Goal: Task Accomplishment & Management: Complete application form

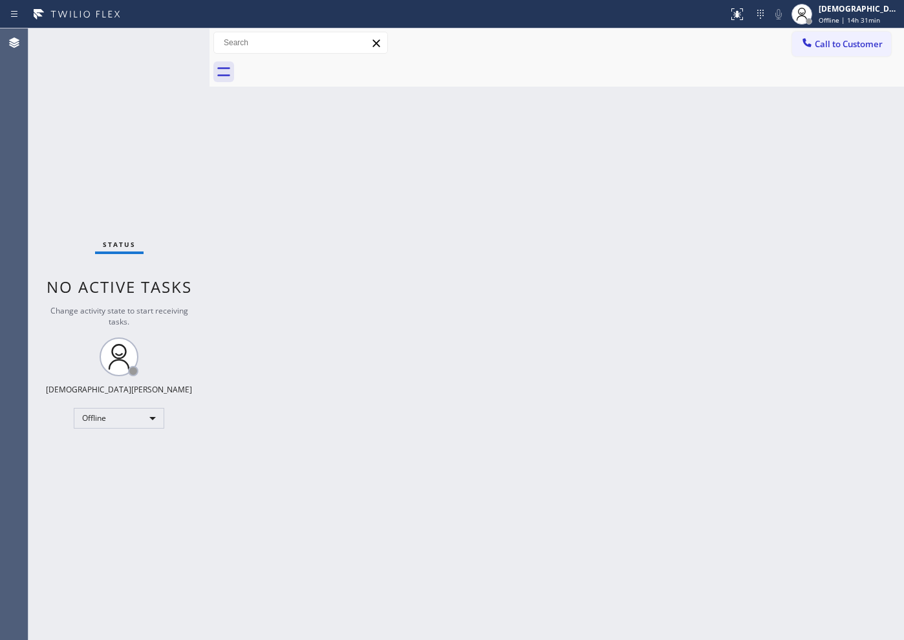
click at [54, 160] on div "Status No active tasks Change activity state to start receiving tasks. Christia…" at bounding box center [118, 334] width 181 height 612
click at [307, 323] on div "Back to Dashboard Change Sender ID Customers Technicians Select a contact Outbo…" at bounding box center [557, 334] width 695 height 612
click at [95, 116] on div "Status No active tasks Change activity state to start receiving tasks. Christia…" at bounding box center [118, 334] width 181 height 612
click at [120, 414] on div "Offline" at bounding box center [119, 418] width 91 height 21
click at [114, 448] on li "Available" at bounding box center [118, 453] width 88 height 16
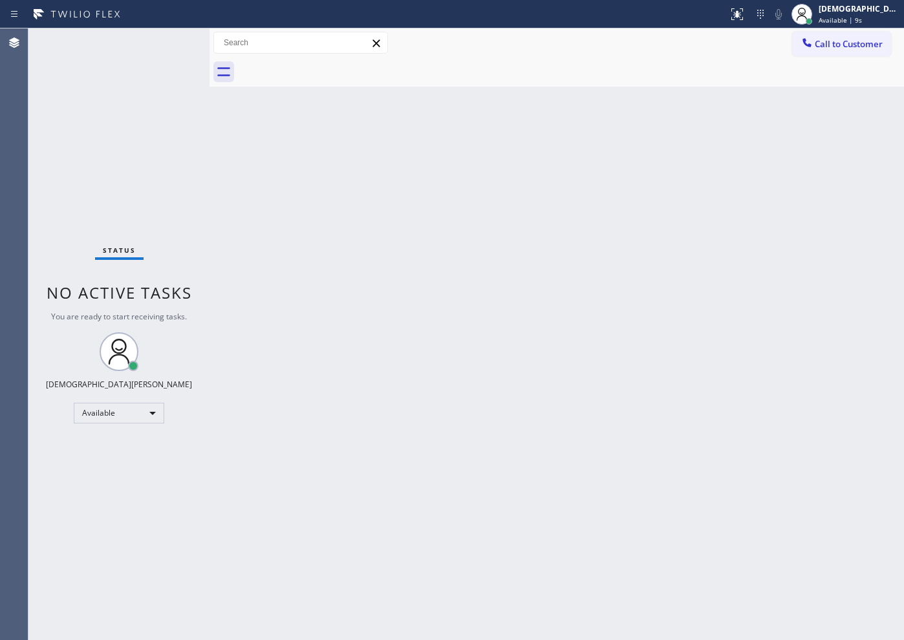
click at [86, 167] on div "Status No active tasks You are ready to start receiving tasks. Christian Cinco …" at bounding box center [118, 334] width 181 height 612
click at [82, 152] on div "Status No active tasks You are ready to start receiving tasks. Christian Cinco …" at bounding box center [118, 334] width 181 height 612
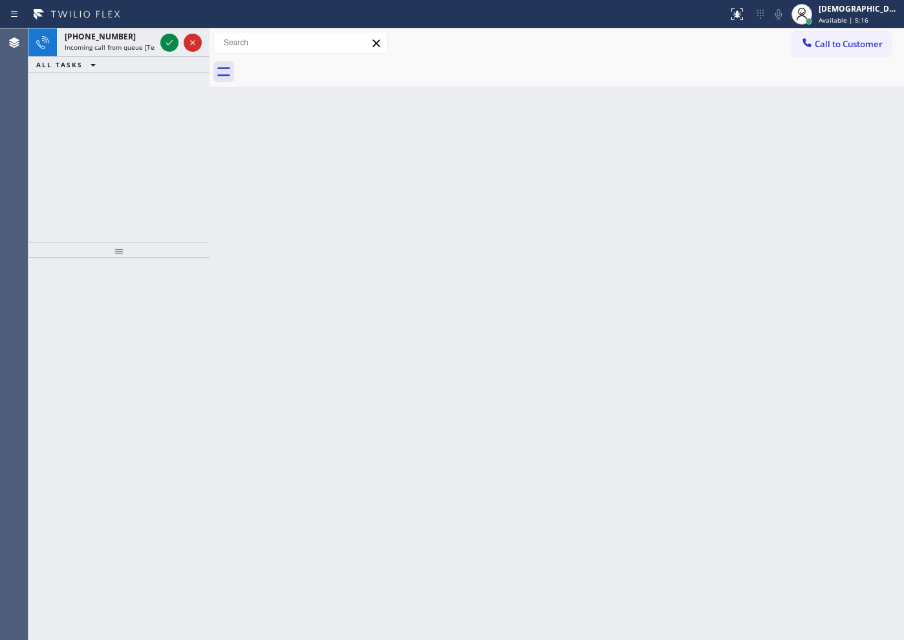
click at [65, 120] on div "[PHONE_NUMBER] Incoming call from queue [Test] All ALL TASKS ALL TASKS ACTIVE T…" at bounding box center [118, 135] width 181 height 214
click at [168, 41] on icon at bounding box center [170, 43] width 16 height 16
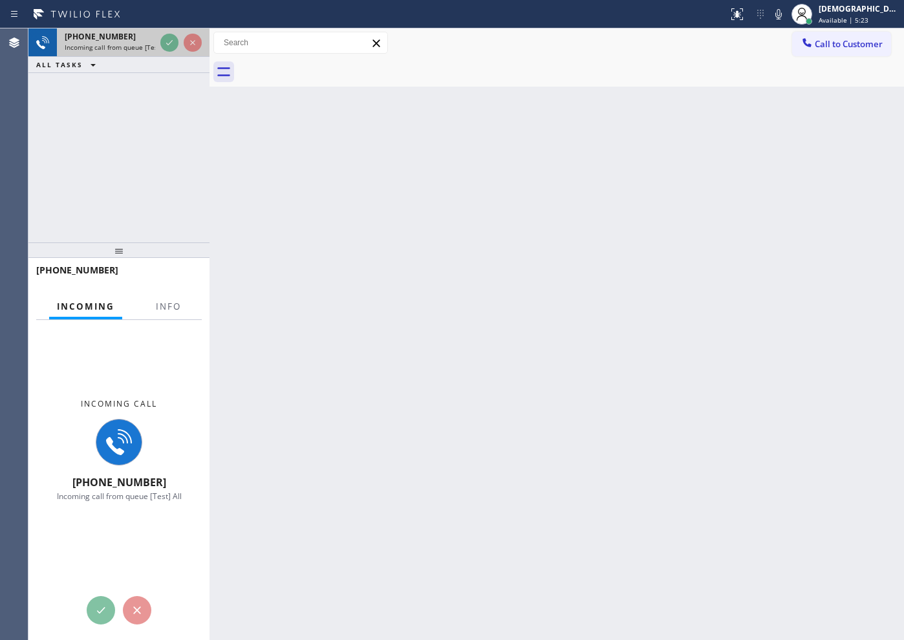
click at [169, 44] on icon at bounding box center [170, 43] width 16 height 16
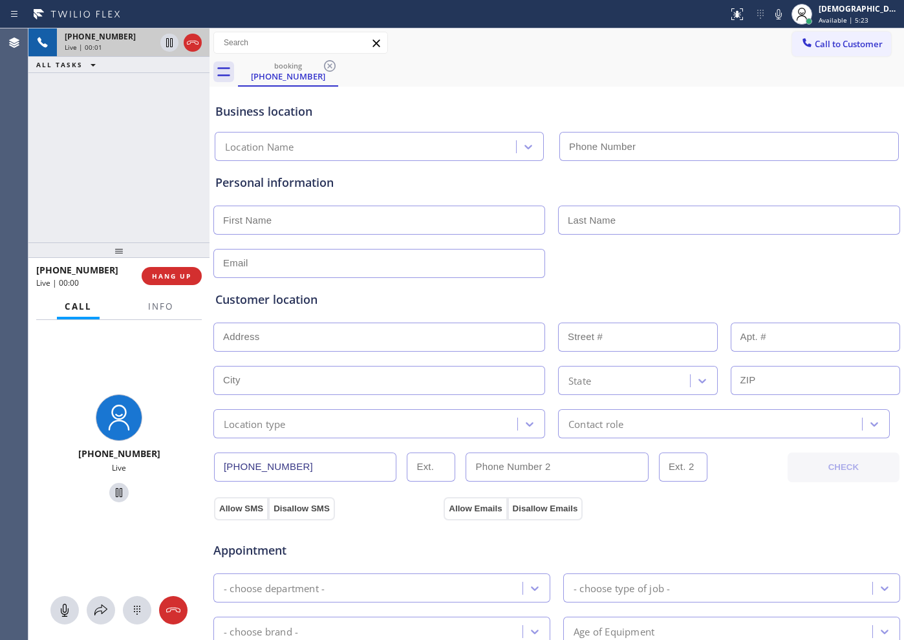
type input "[PHONE_NUMBER]"
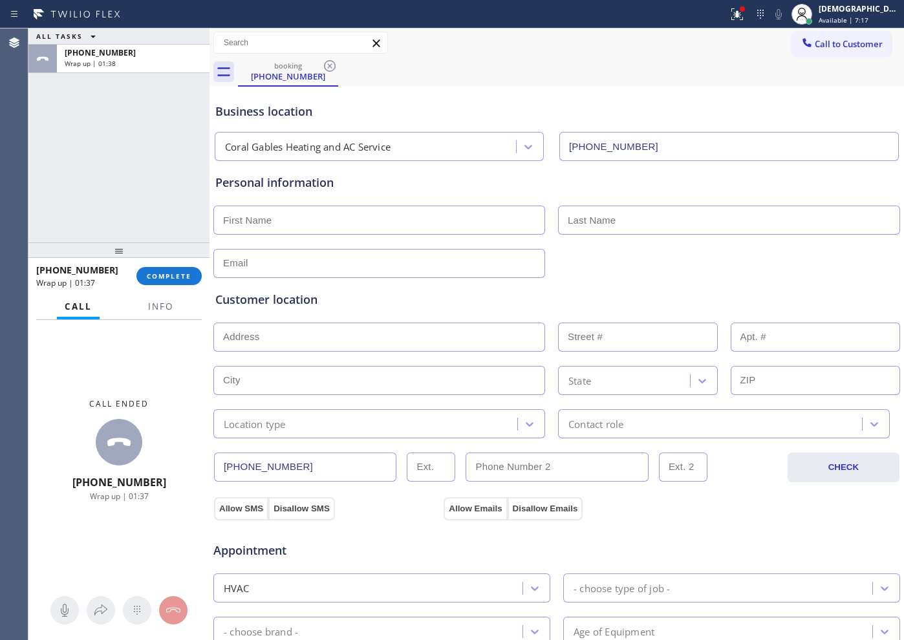
drag, startPoint x: 67, startPoint y: 146, endPoint x: 90, endPoint y: 169, distance: 32.5
click at [67, 149] on div "ALL TASKS ALL TASKS ACTIVE TASKS TASKS IN WRAP UP [PHONE_NUMBER] Wrap up | 01:38" at bounding box center [118, 135] width 181 height 214
click at [179, 282] on button "COMPLETE" at bounding box center [168, 276] width 65 height 18
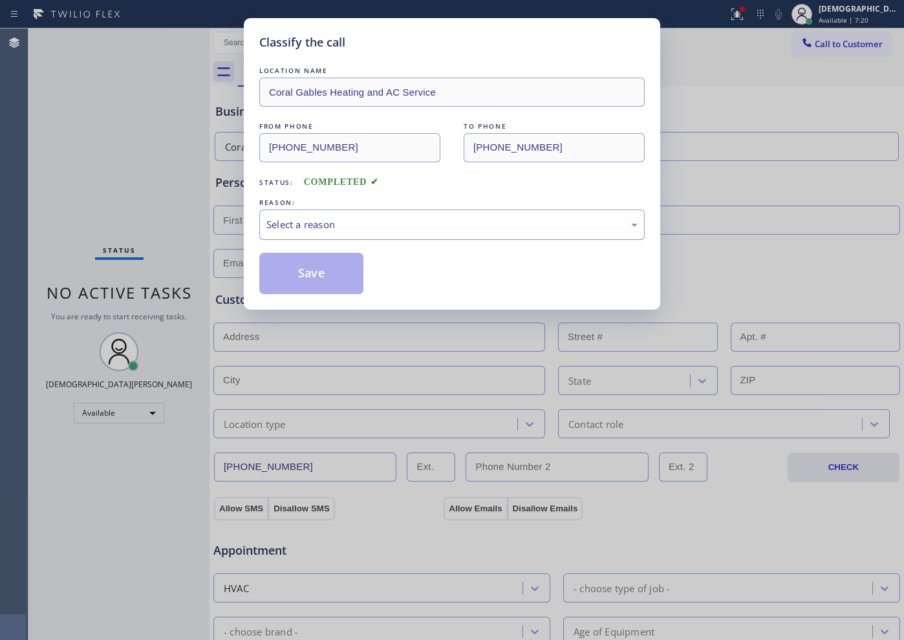
click at [367, 231] on div "Select a reason" at bounding box center [452, 224] width 371 height 15
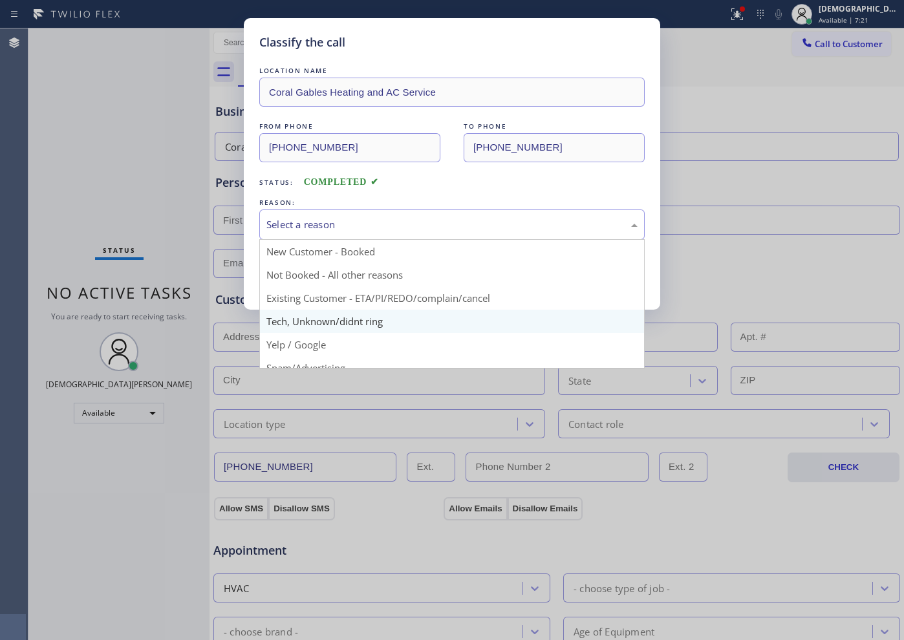
scroll to position [81, 0]
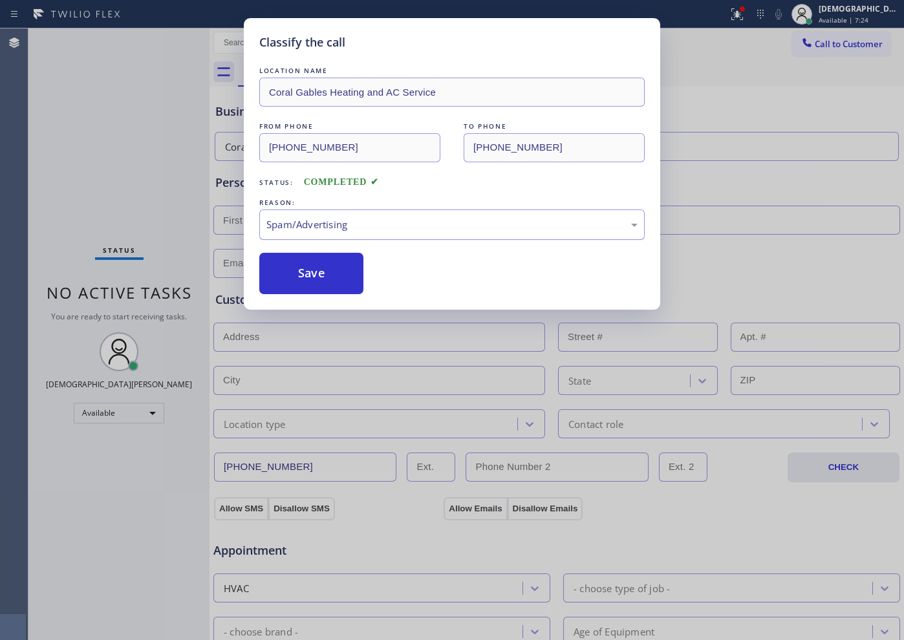
click at [349, 224] on div "Spam/Advertising" at bounding box center [452, 224] width 371 height 15
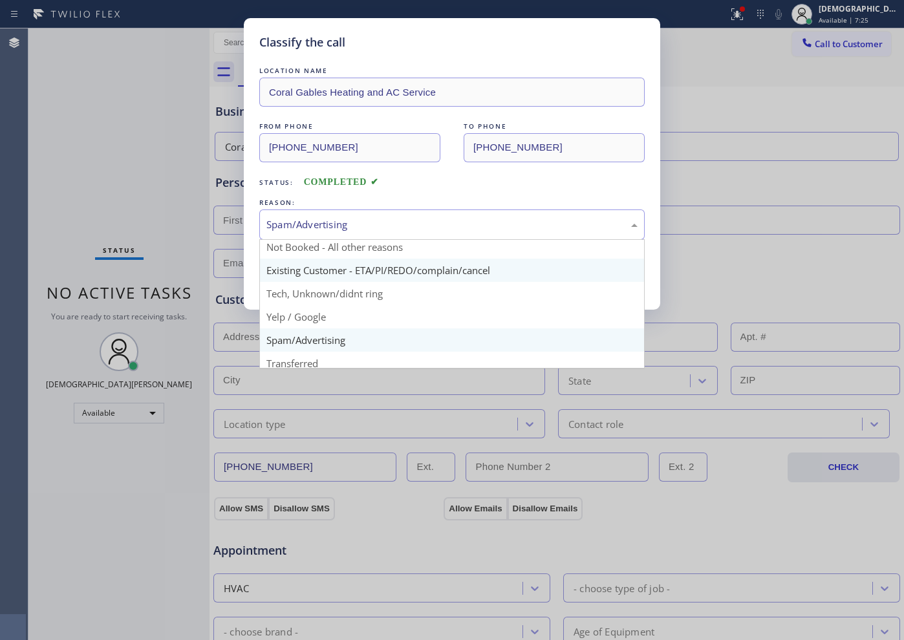
scroll to position [0, 0]
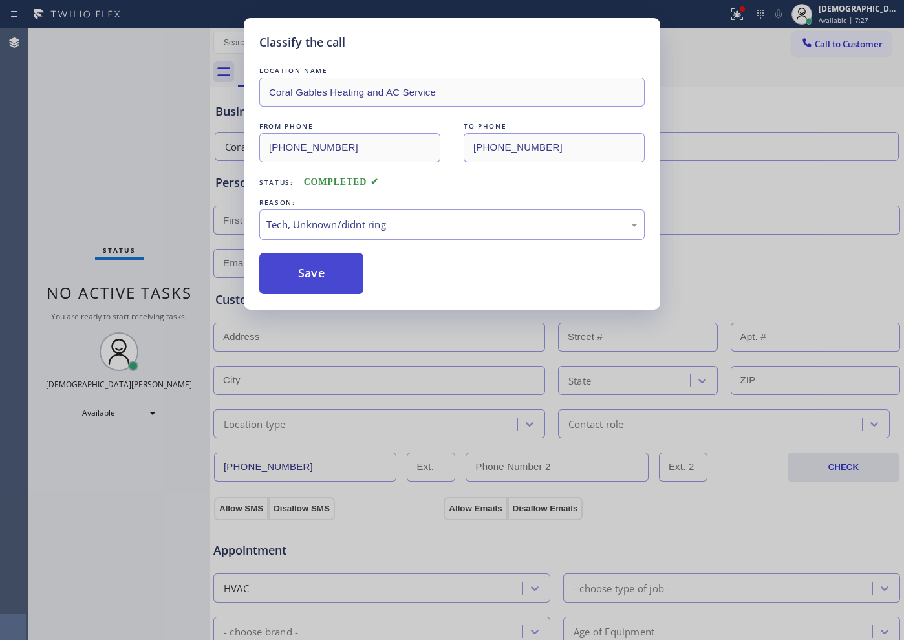
click at [318, 286] on button "Save" at bounding box center [311, 273] width 104 height 41
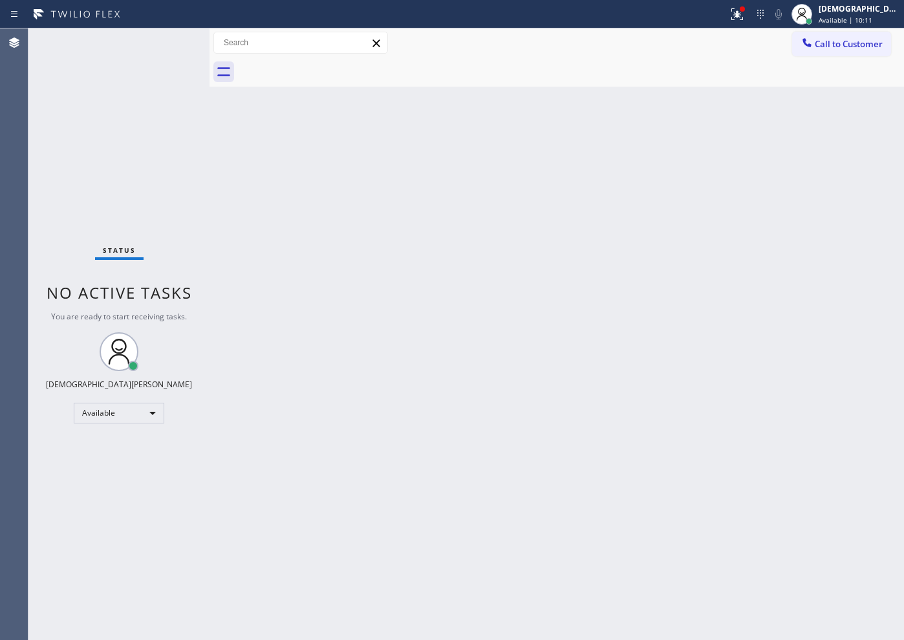
click at [68, 189] on div "Status No active tasks You are ready to start receiving tasks. Christian Cinco …" at bounding box center [118, 334] width 181 height 612
click at [723, 19] on icon at bounding box center [738, 14] width 12 height 12
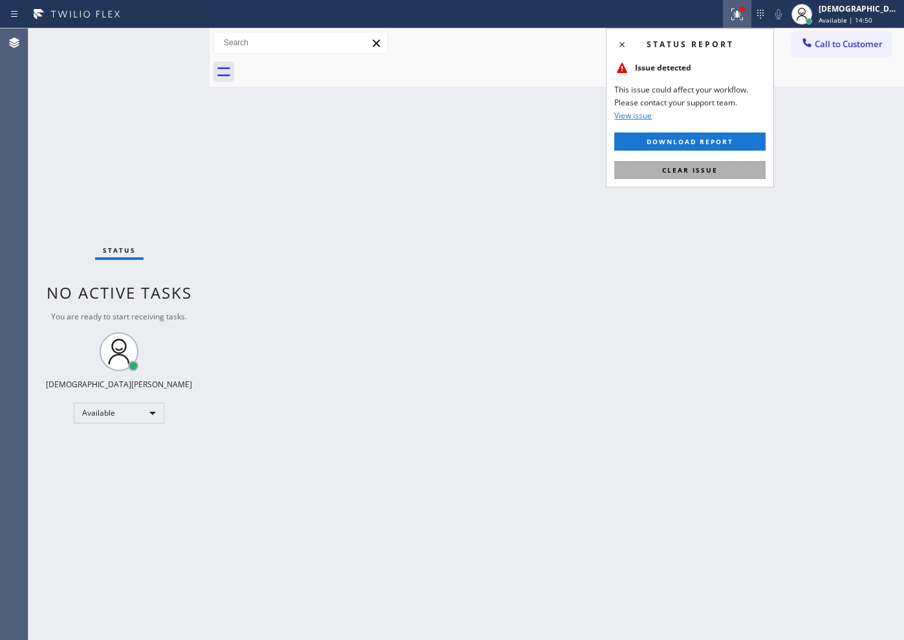
click at [723, 175] on button "Clear issue" at bounding box center [690, 170] width 151 height 18
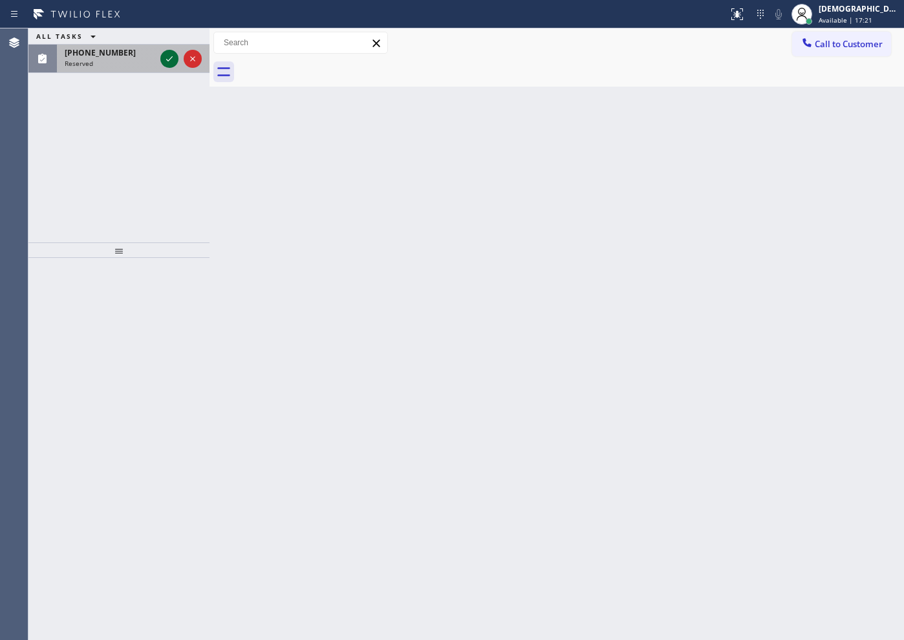
click at [168, 50] on button at bounding box center [169, 59] width 18 height 18
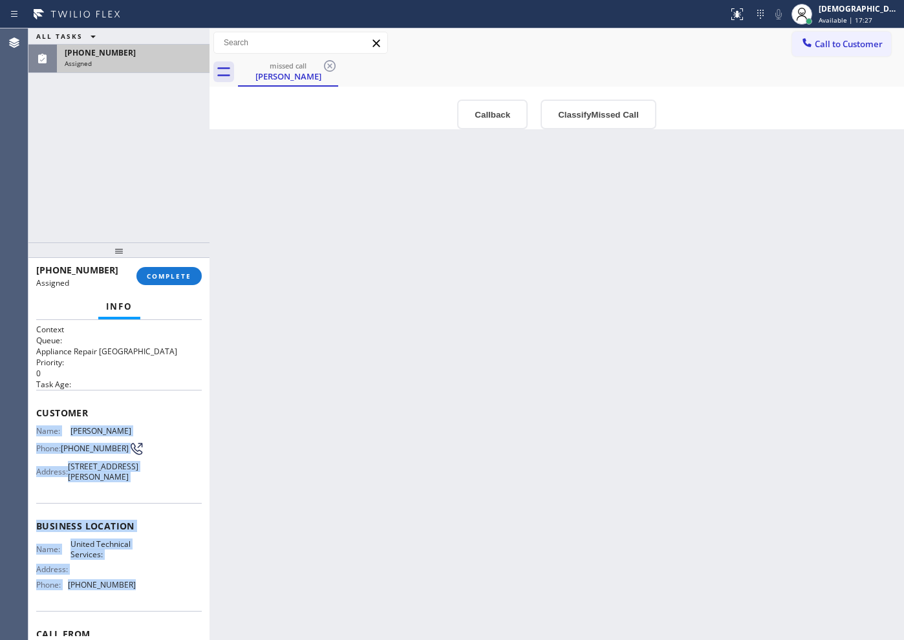
drag, startPoint x: 133, startPoint y: 520, endPoint x: 35, endPoint y: 434, distance: 130.2
click at [35, 434] on div "Context Queue: Appliance Repair High End Priority: 0 Task Age: Customer Name: […" at bounding box center [118, 480] width 181 height 320
copy div "Name: [PERSON_NAME] Phone: [PHONE_NUMBER] Address: [STREET_ADDRESS][PERSON_NAME…"
click at [161, 274] on span "COMPLETE" at bounding box center [169, 276] width 45 height 9
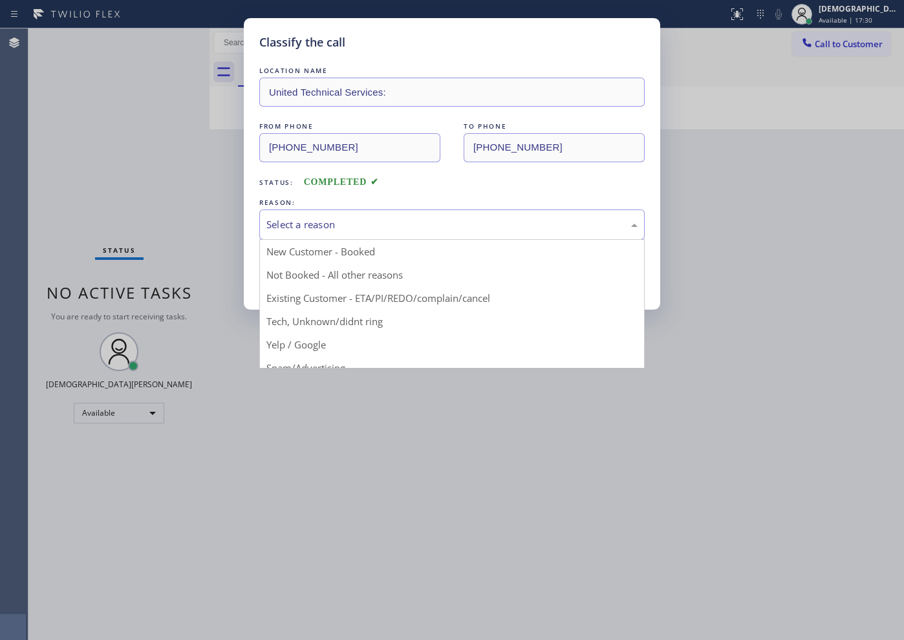
click at [270, 223] on div "Select a reason" at bounding box center [452, 224] width 371 height 15
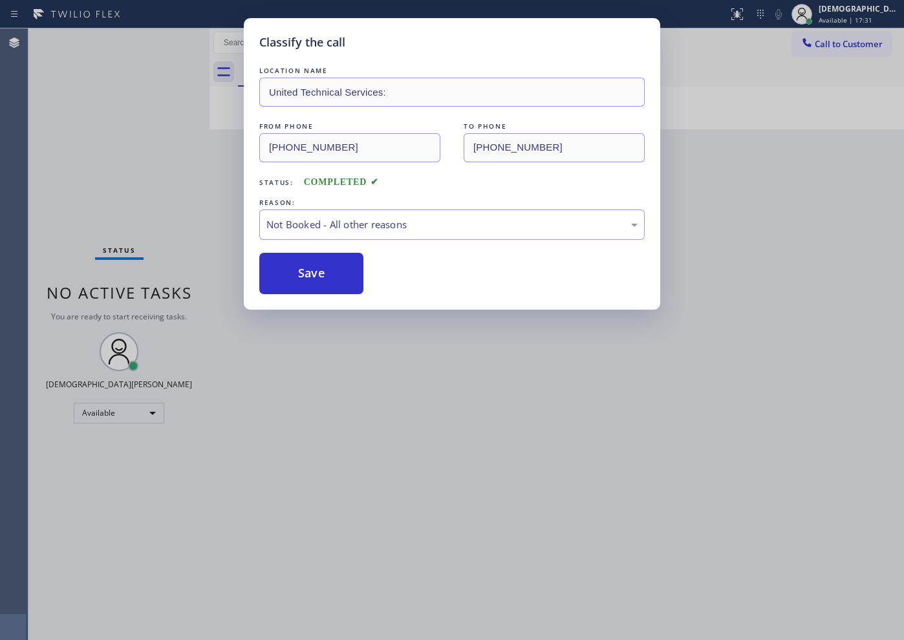
click at [301, 270] on button "Save" at bounding box center [311, 273] width 104 height 41
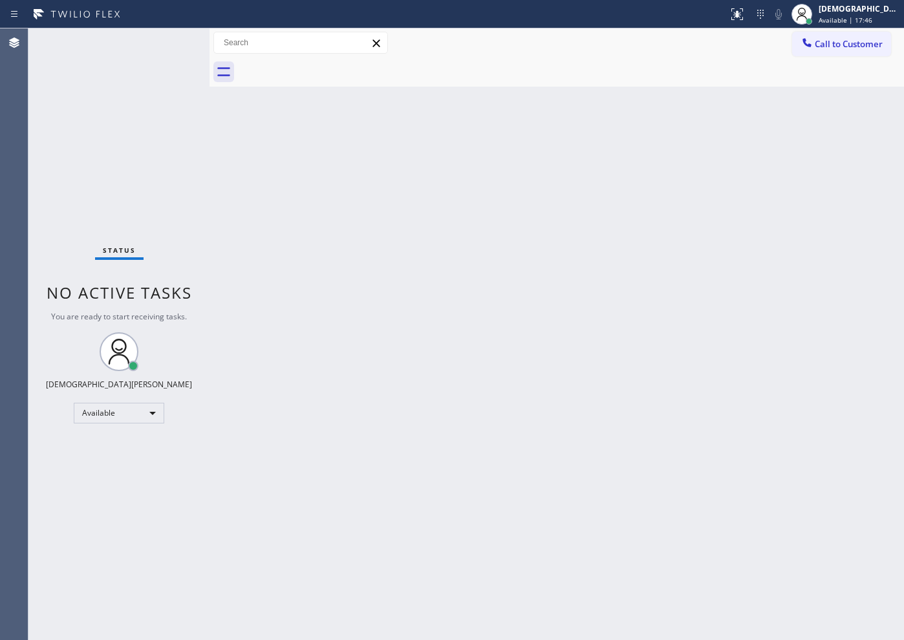
click at [60, 116] on div "Status No active tasks You are ready to start receiving tasks. Christian Cinco …" at bounding box center [118, 334] width 181 height 612
click at [85, 153] on div "Status No active tasks You are ready to start receiving tasks. Christian Cinco …" at bounding box center [118, 334] width 181 height 612
drag, startPoint x: 34, startPoint y: 113, endPoint x: 119, endPoint y: 50, distance: 106.3
click at [34, 113] on div "Status No active tasks You are ready to start receiving tasks. Christian Cinco …" at bounding box center [118, 334] width 181 height 612
click at [32, 186] on div "Status No active tasks You are ready to start receiving tasks. Christian Cinco …" at bounding box center [118, 334] width 181 height 612
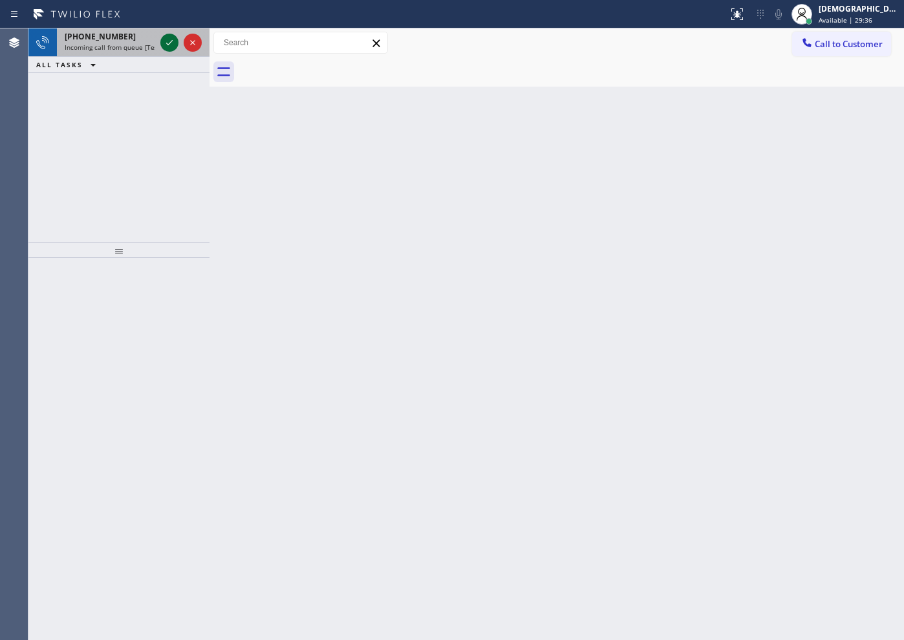
click at [169, 47] on icon at bounding box center [170, 43] width 16 height 16
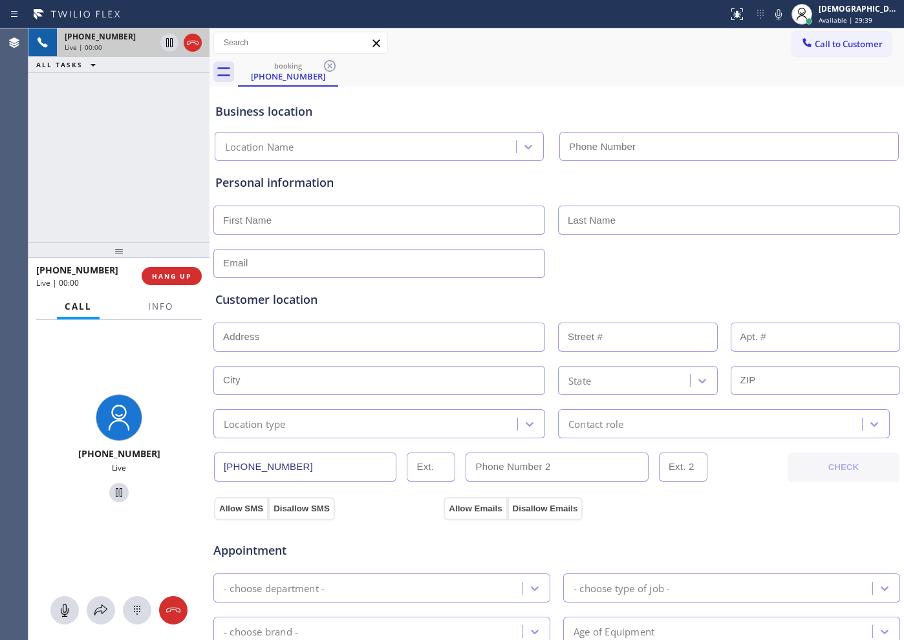
type input "[PHONE_NUMBER]"
click at [152, 307] on span "Info" at bounding box center [160, 307] width 25 height 12
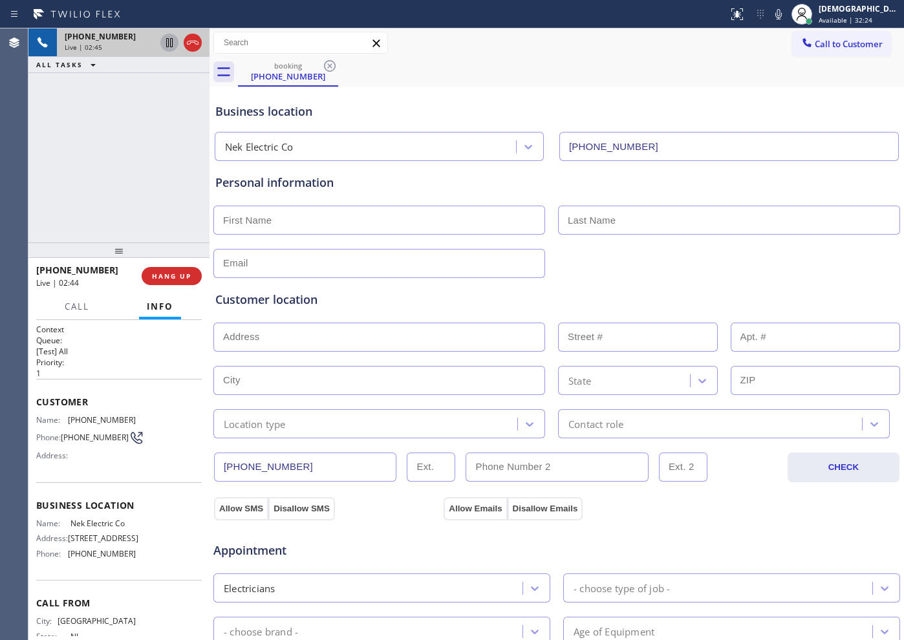
click at [169, 48] on icon at bounding box center [170, 43] width 16 height 16
click at [167, 46] on icon at bounding box center [169, 42] width 9 height 9
click at [54, 132] on div "[PHONE_NUMBER] Live | 08:19 ALL TASKS ALL TASKS ACTIVE TASKS TASKS IN WRAP UP" at bounding box center [118, 135] width 181 height 214
click at [20, 156] on div "Agent Desktop" at bounding box center [14, 334] width 28 height 612
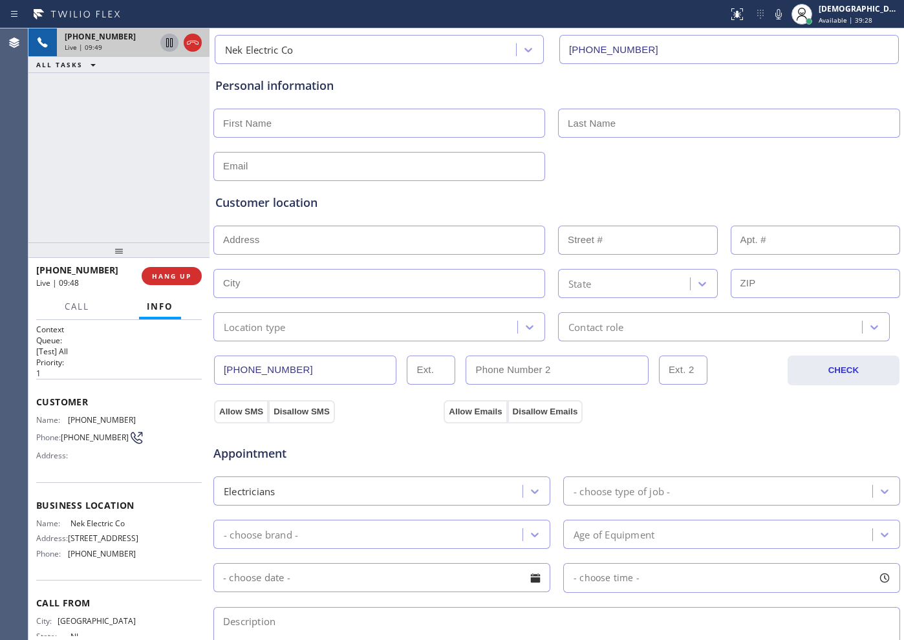
scroll to position [162, 0]
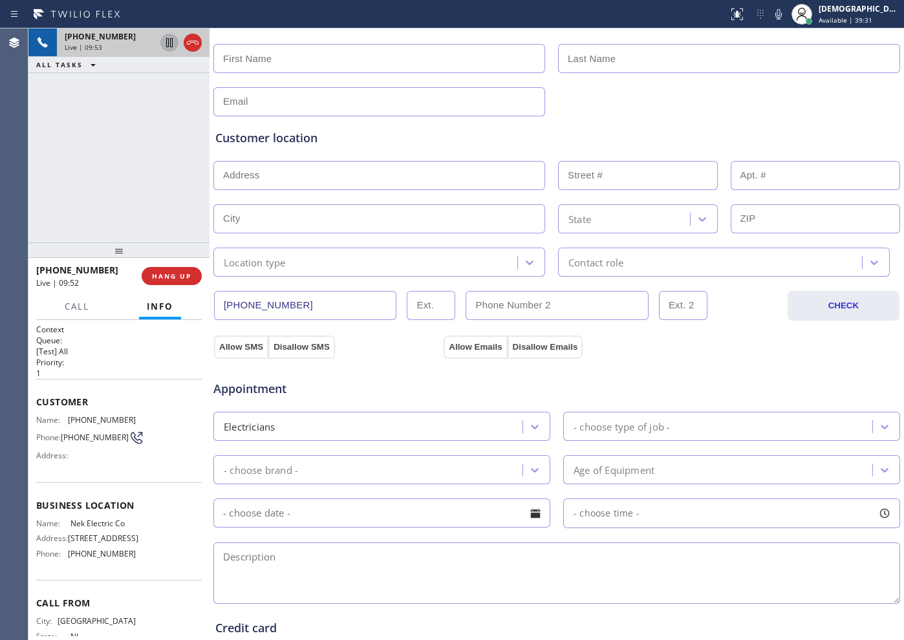
drag, startPoint x: 301, startPoint y: 302, endPoint x: 211, endPoint y: 306, distance: 90.6
click at [211, 306] on div "[PHONE_NUMBER] Live | 09:53 ALL TASKS ALL TASKS ACTIVE TASKS TASKS IN WRAP UP […" at bounding box center [466, 334] width 876 height 612
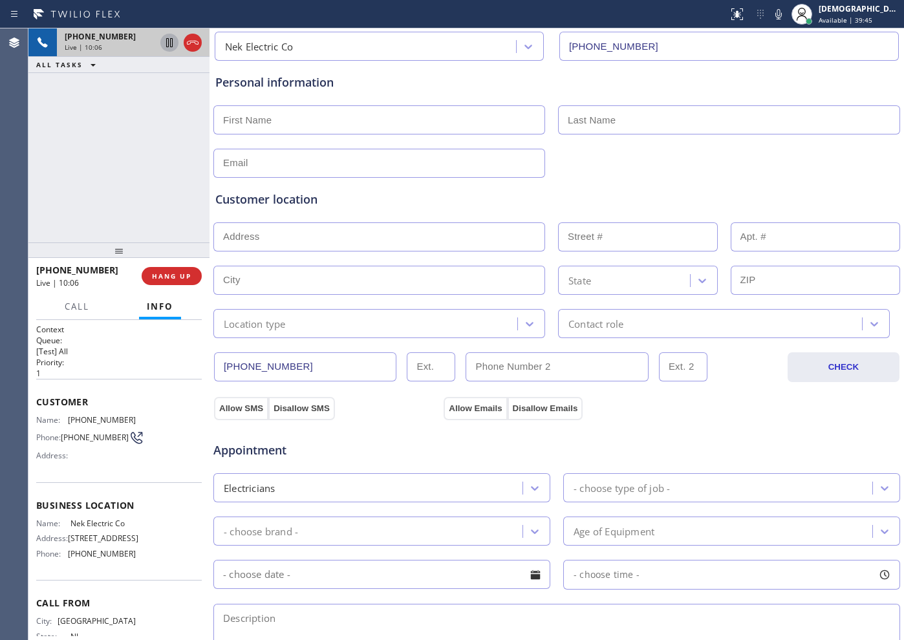
scroll to position [0, 0]
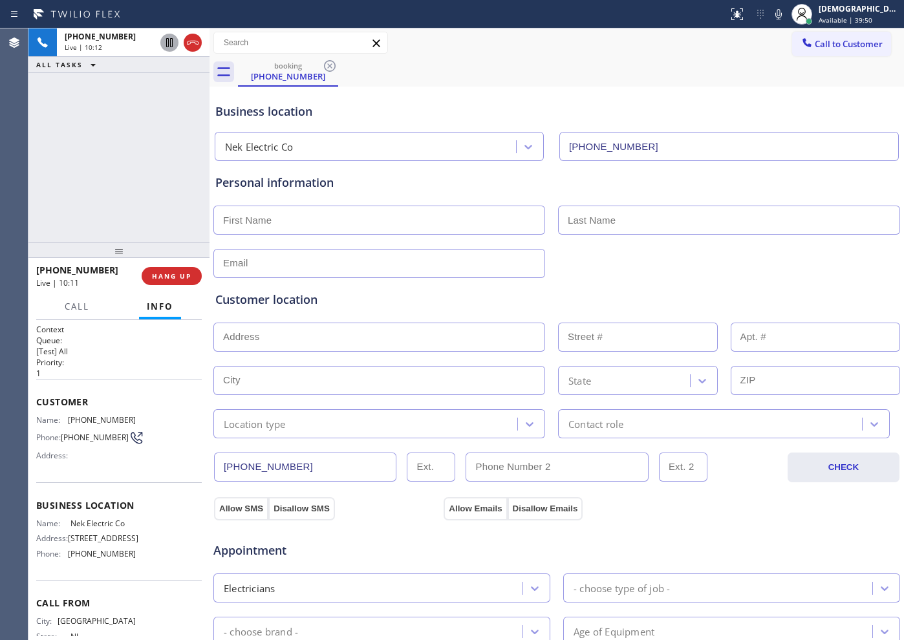
drag, startPoint x: 195, startPoint y: 42, endPoint x: 382, endPoint y: 68, distance: 189.4
click at [194, 42] on icon at bounding box center [193, 43] width 12 height 4
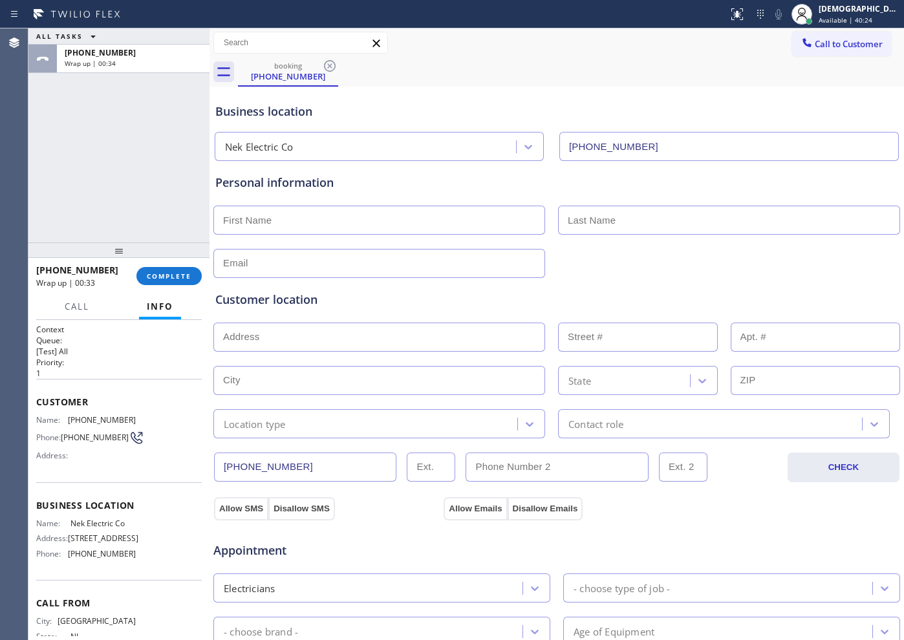
click at [47, 197] on div "ALL TASKS ALL TASKS ACTIVE TASKS TASKS IN WRAP UP [PHONE_NUMBER] Wrap up | 00:34" at bounding box center [118, 135] width 181 height 214
click at [365, 345] on input "text" at bounding box center [379, 337] width 332 height 29
paste input "[STREET_ADDRESS][PERSON_NAME] / Town house"
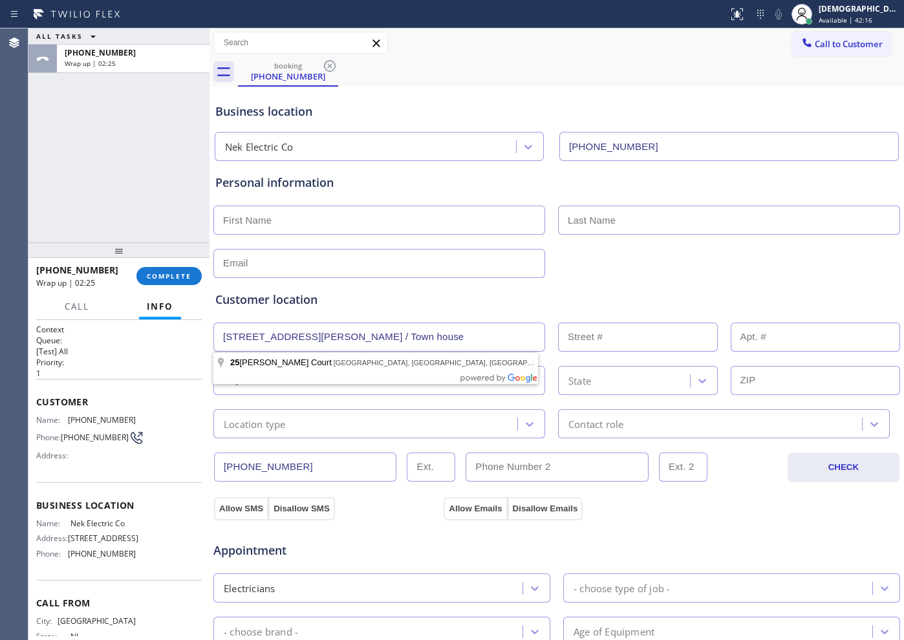
drag, startPoint x: 471, startPoint y: 330, endPoint x: 411, endPoint y: 340, distance: 61.0
click at [411, 340] on input "[STREET_ADDRESS][PERSON_NAME] / Town house" at bounding box center [379, 337] width 332 height 29
type input "[STREET_ADDRESS][PERSON_NAME]"
type input "25"
type input "[GEOGRAPHIC_DATA]"
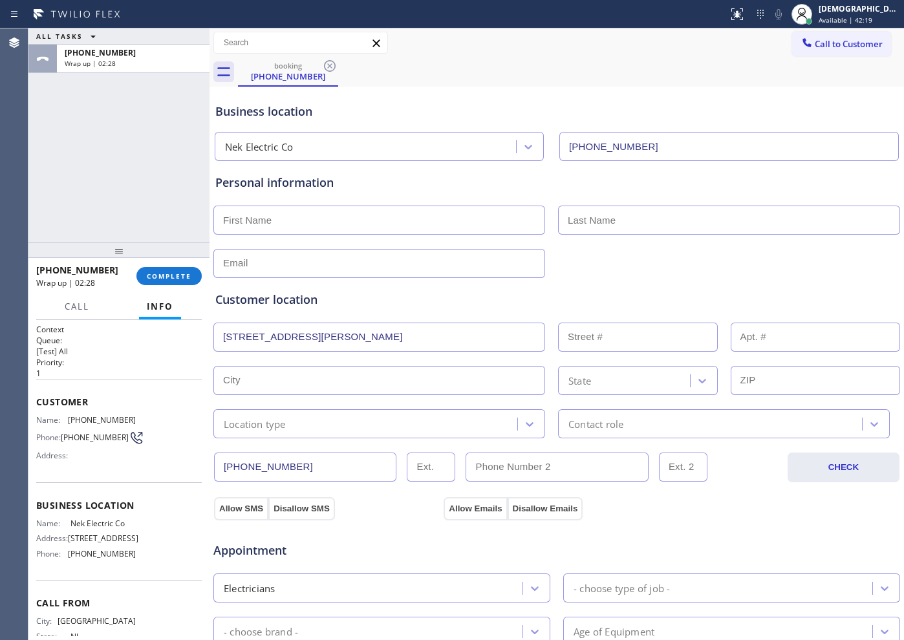
type input "08816"
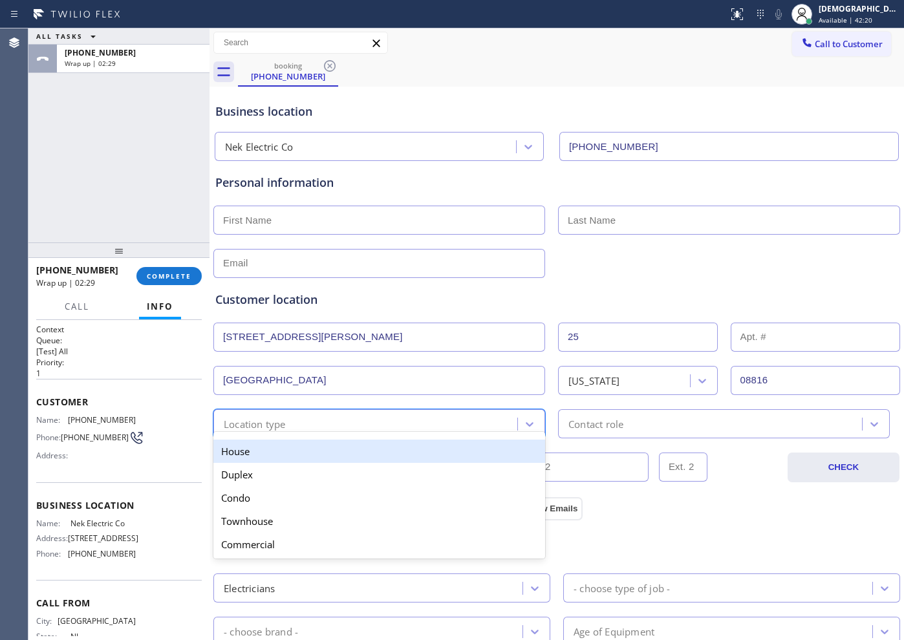
click at [359, 431] on div "option House focused, 1 of 5. 5 results available. Use Up and Down to choose op…" at bounding box center [379, 423] width 332 height 29
drag, startPoint x: 355, startPoint y: 450, endPoint x: 524, endPoint y: 406, distance: 174.3
click at [358, 450] on div "House" at bounding box center [379, 451] width 332 height 23
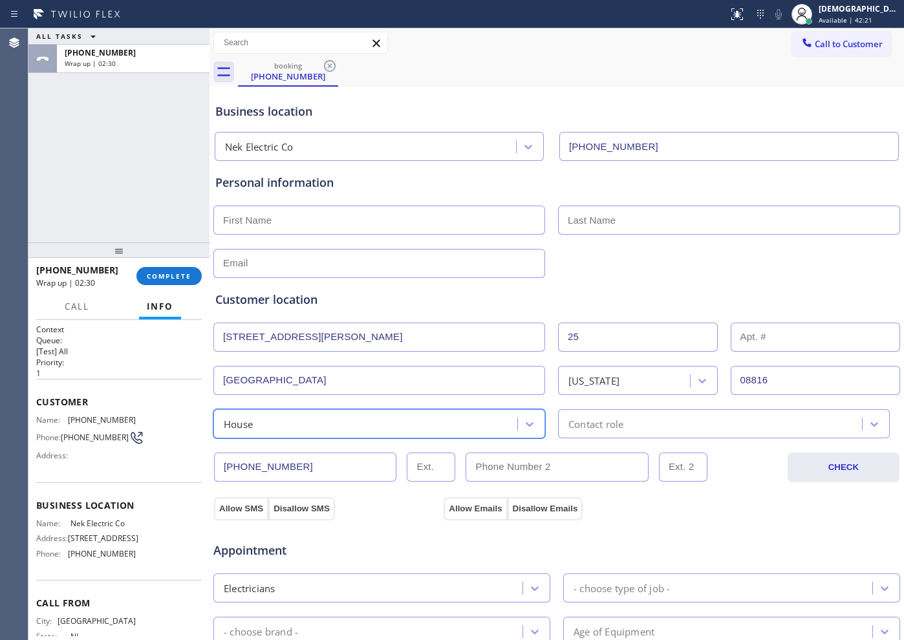
click at [574, 429] on div "Contact role" at bounding box center [596, 424] width 55 height 15
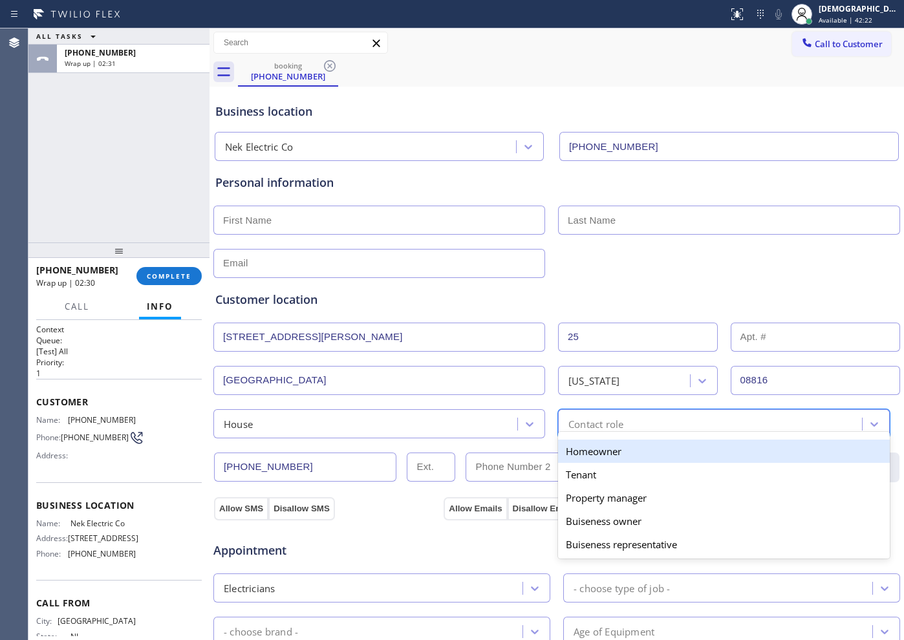
click at [576, 448] on div "Homeowner" at bounding box center [724, 451] width 332 height 23
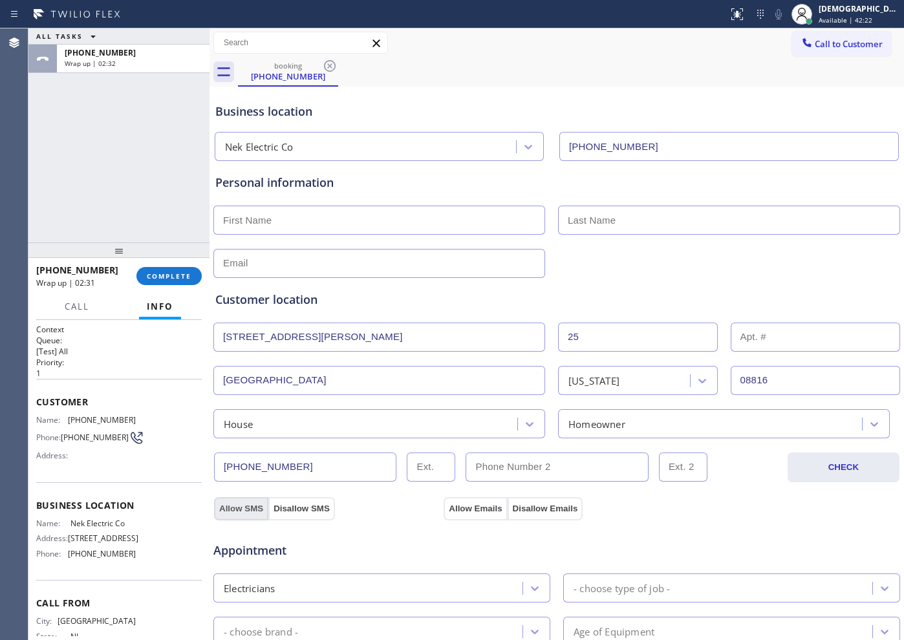
drag, startPoint x: 251, startPoint y: 508, endPoint x: 402, endPoint y: 501, distance: 150.9
click at [252, 508] on button "Allow SMS" at bounding box center [241, 508] width 54 height 23
click at [458, 504] on button "Allow Emails" at bounding box center [475, 508] width 63 height 23
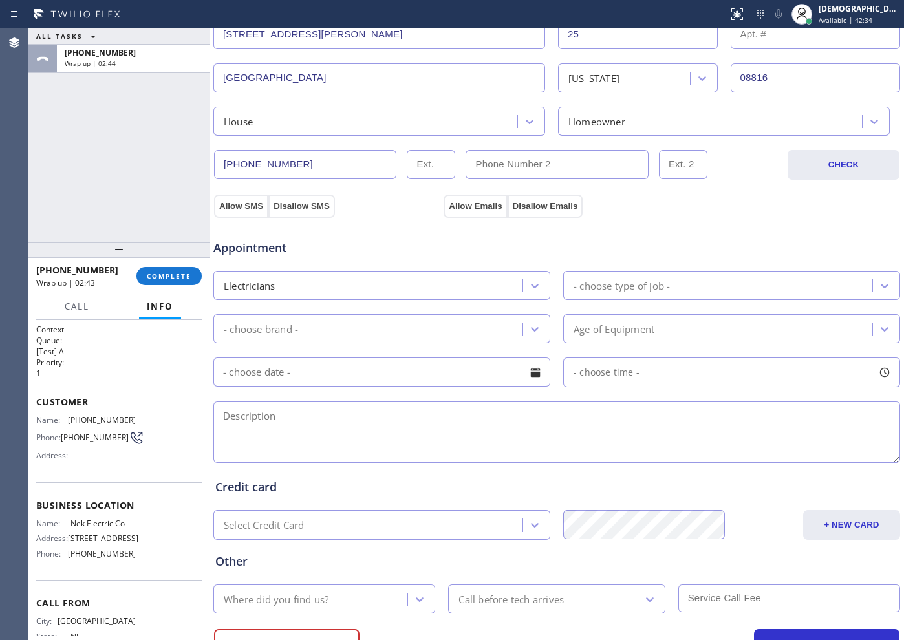
scroll to position [323, 0]
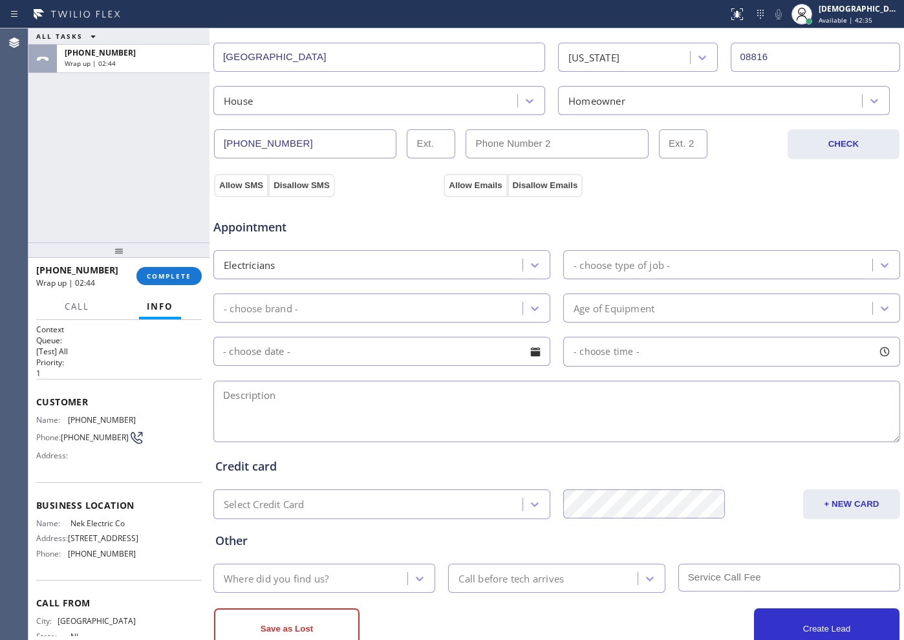
click at [254, 417] on textarea at bounding box center [556, 411] width 687 height 61
paste textarea "2 couple outlets needs to be move / 4 light switches needs to be consolidated /…"
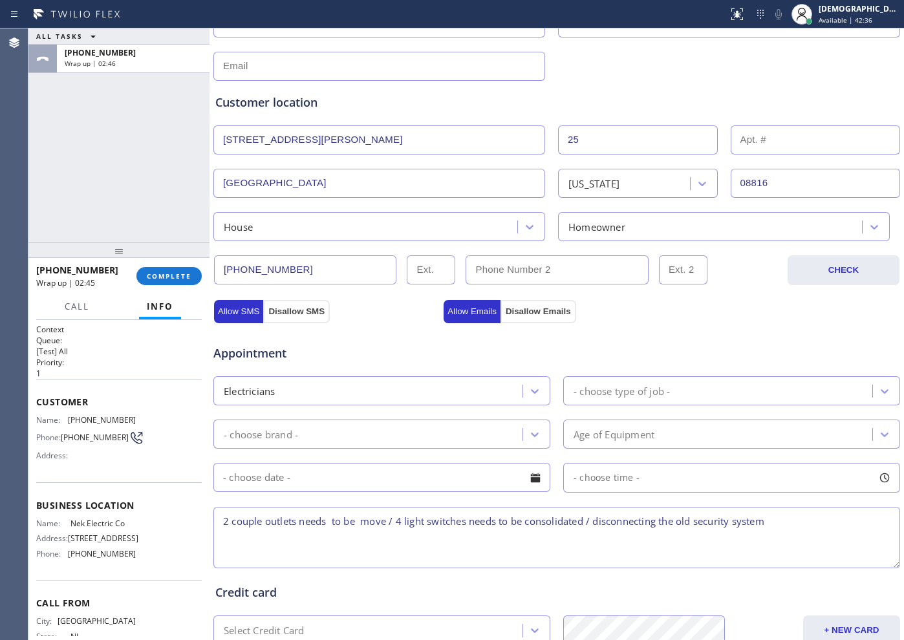
scroll to position [0, 0]
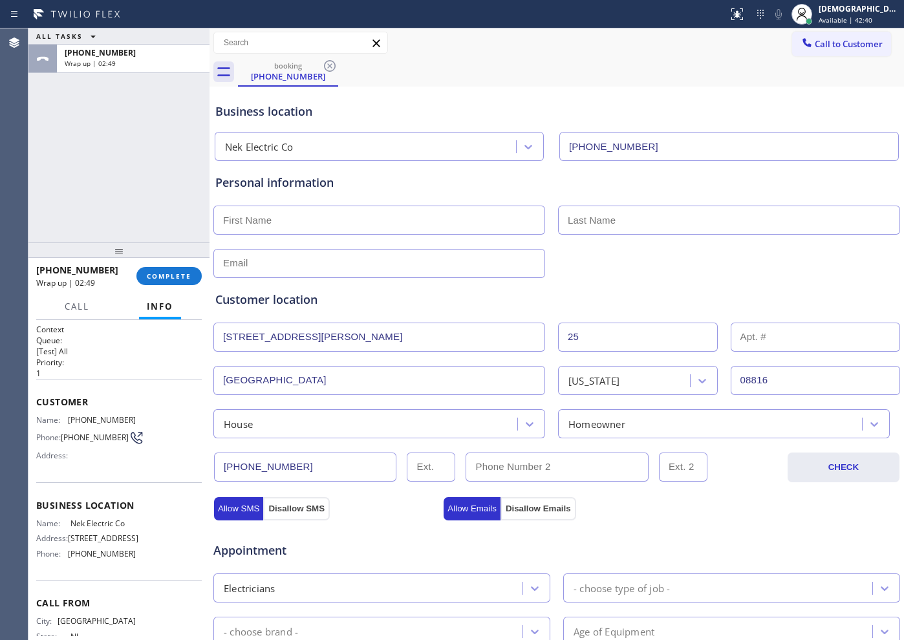
type textarea "2 couple outlets needs to be move / 4 light switches needs to be consolidated /…"
click at [291, 219] on input "text" at bounding box center [379, 220] width 332 height 29
paste input "[PERSON_NAME]"
type input "[PERSON_NAME]"
click at [624, 219] on input "text" at bounding box center [729, 220] width 342 height 29
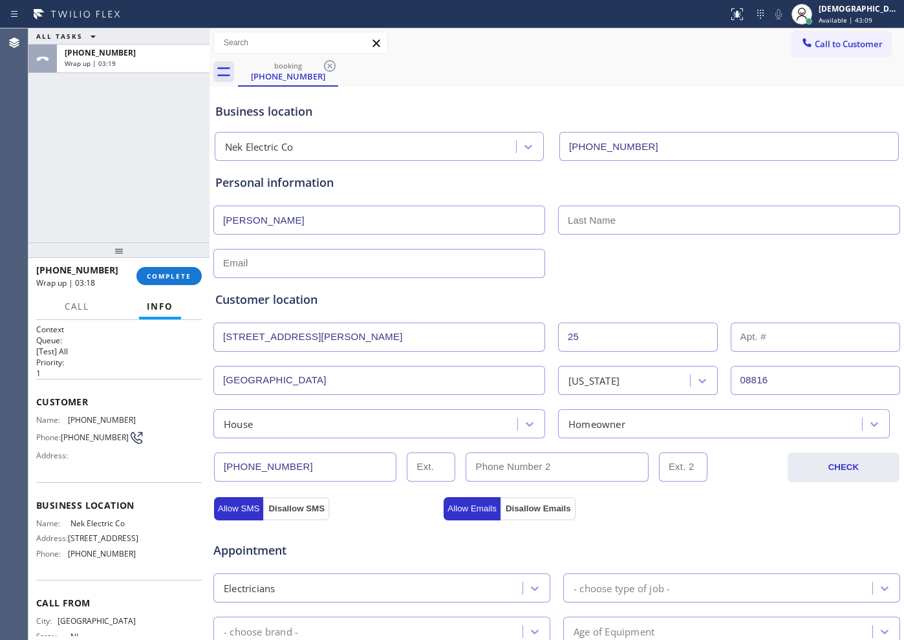
paste input "Eljiban"
type input "Eljiban"
click at [317, 259] on input "text" at bounding box center [379, 263] width 332 height 29
click at [246, 261] on input "No" at bounding box center [379, 263] width 332 height 29
type input "N"
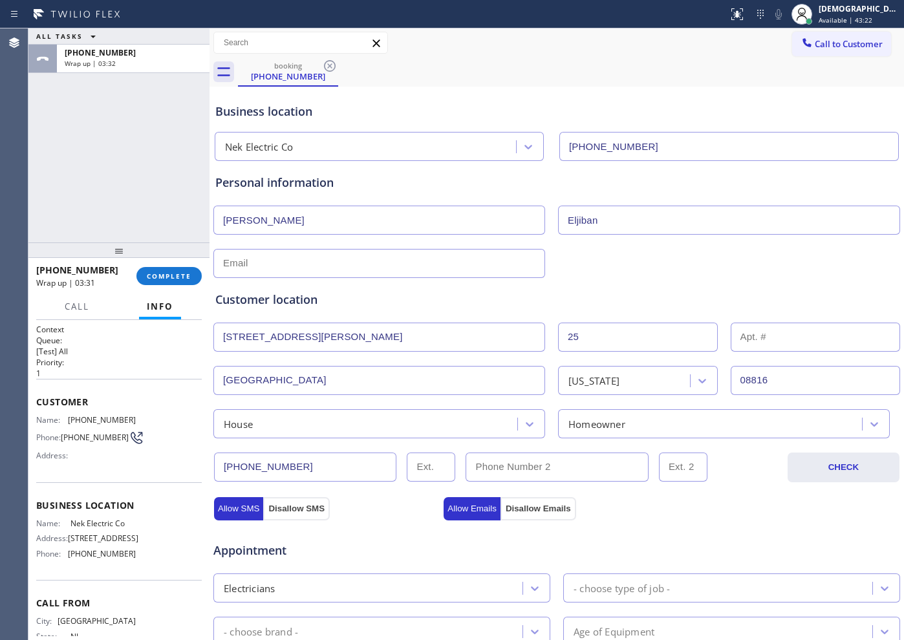
paste input "[PERSON_NAME]"
click at [257, 262] on input "[PERSON_NAME]" at bounding box center [379, 263] width 332 height 29
click at [417, 268] on input "Issameljiban" at bounding box center [379, 263] width 332 height 29
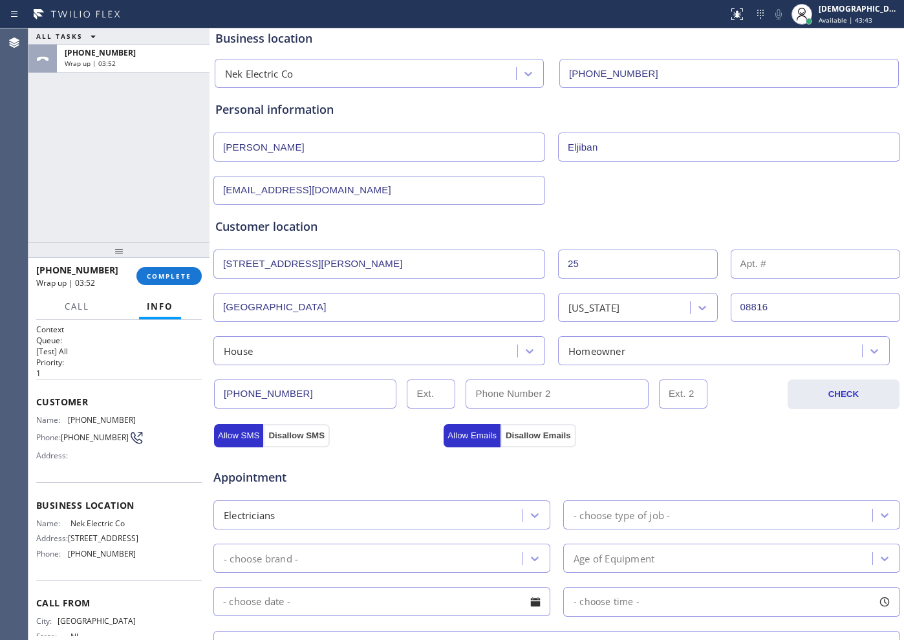
scroll to position [162, 0]
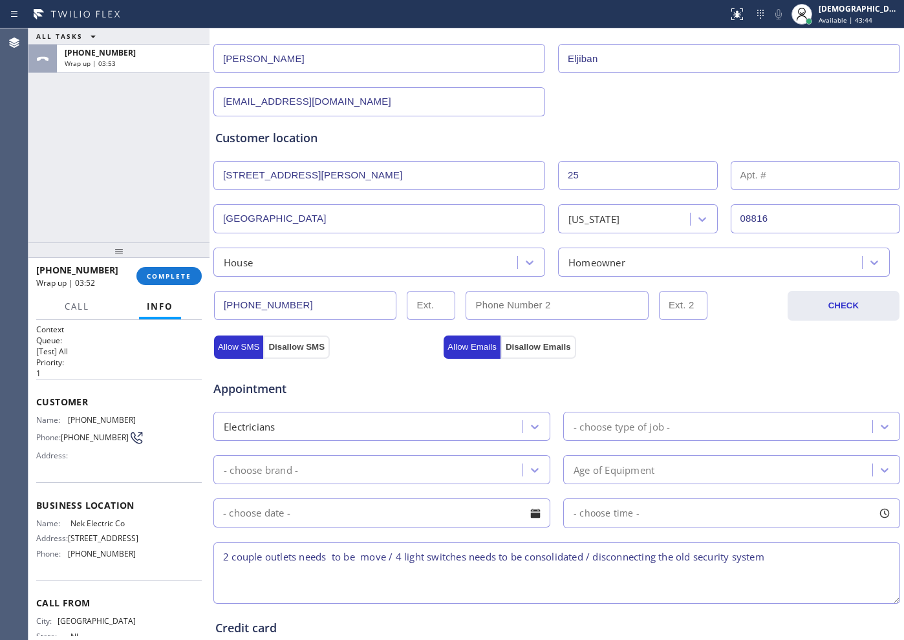
type input "[EMAIL_ADDRESS][DOMAIN_NAME]"
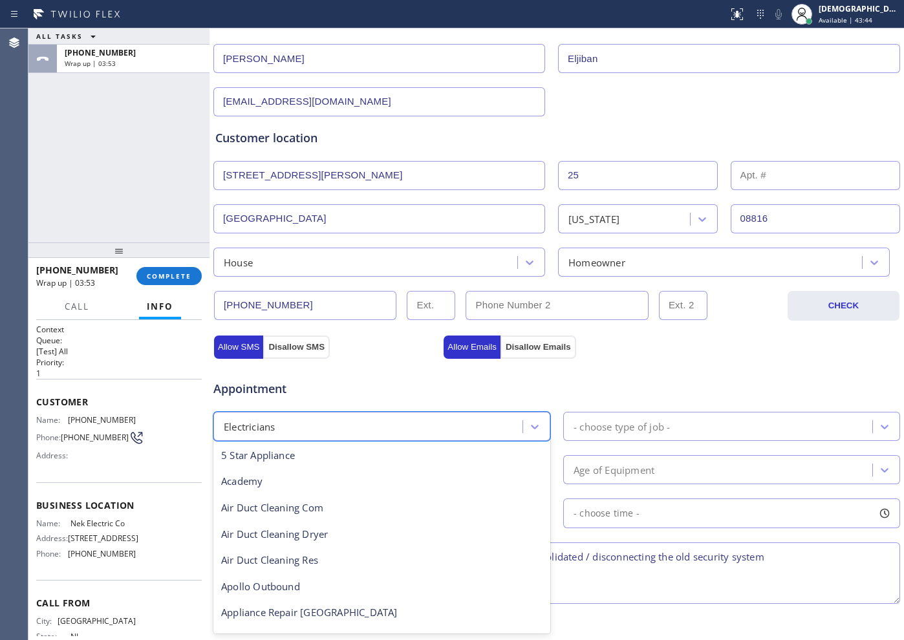
click at [428, 417] on div "Electricians" at bounding box center [369, 426] width 305 height 23
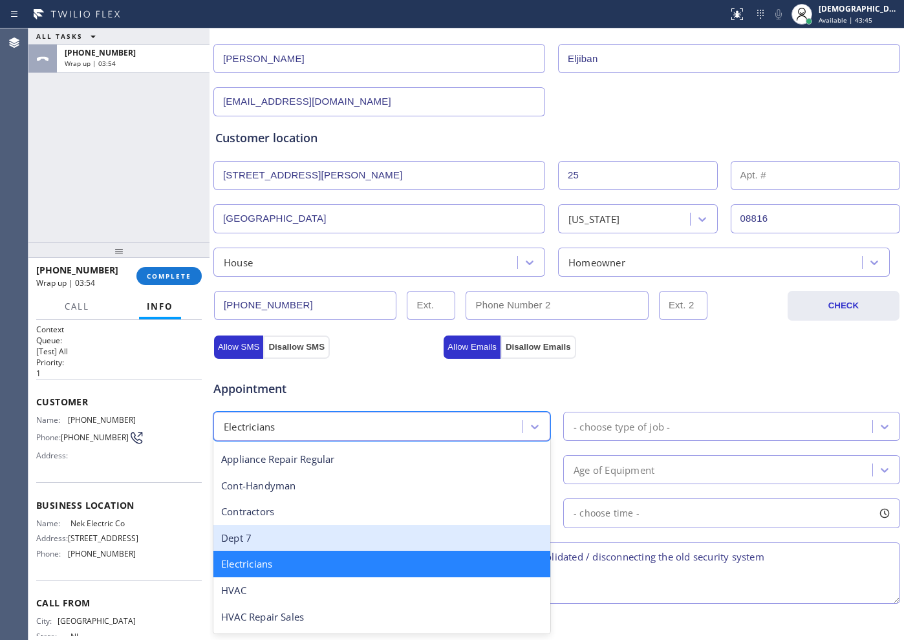
scroll to position [214, 0]
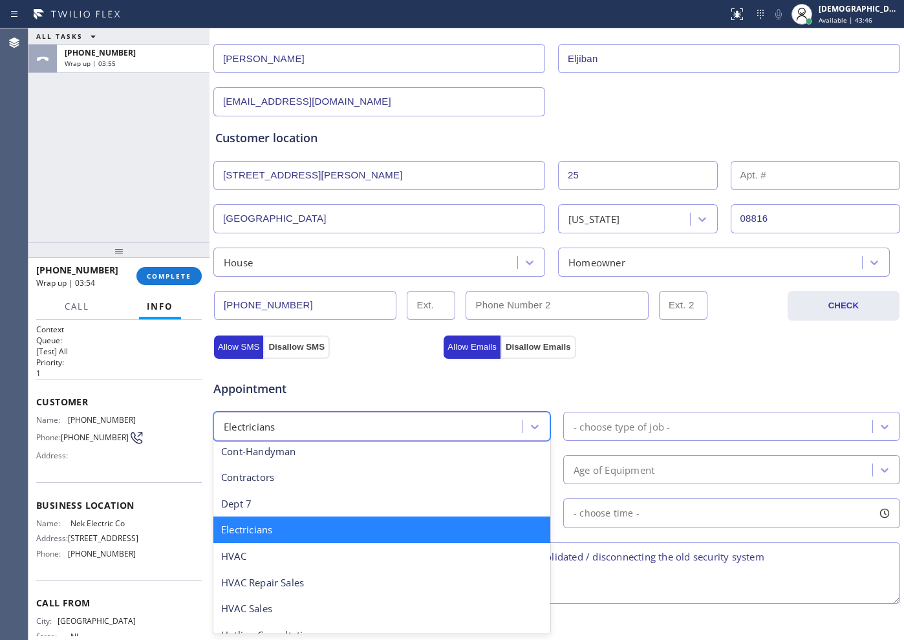
click at [407, 512] on div "Electricians" at bounding box center [381, 530] width 337 height 27
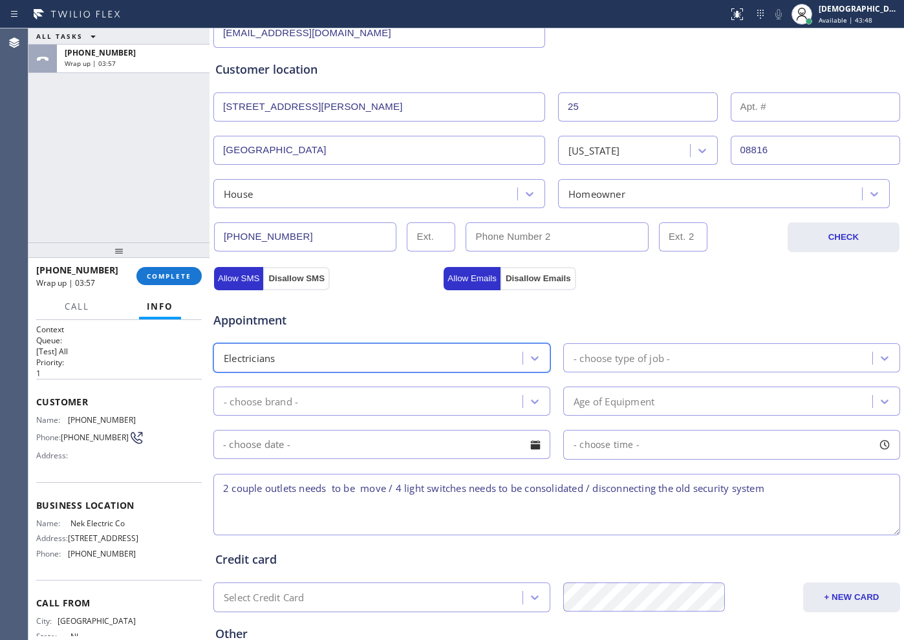
scroll to position [323, 0]
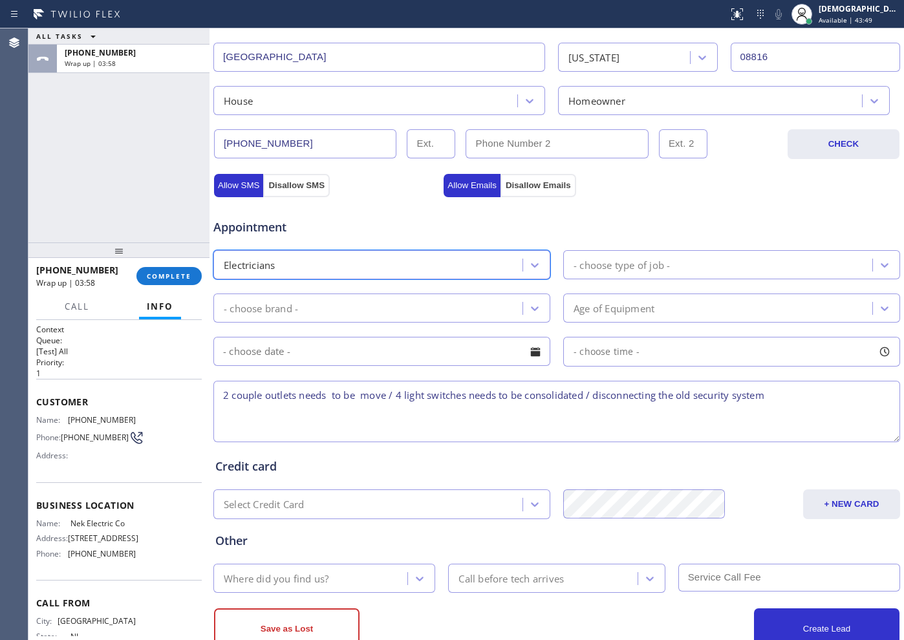
click at [588, 259] on div "- choose type of job -" at bounding box center [622, 264] width 96 height 15
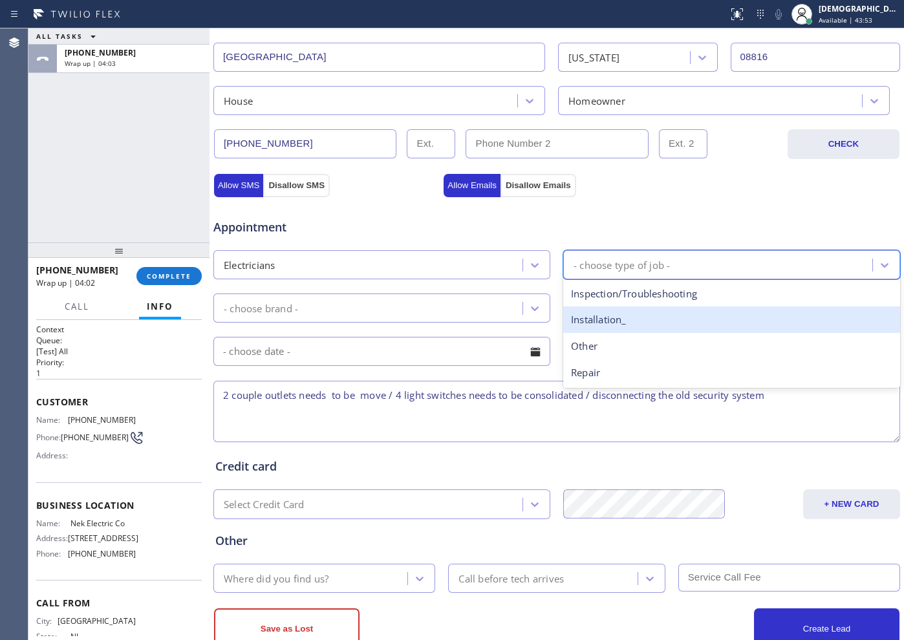
click at [605, 320] on div "Installation_" at bounding box center [731, 320] width 337 height 27
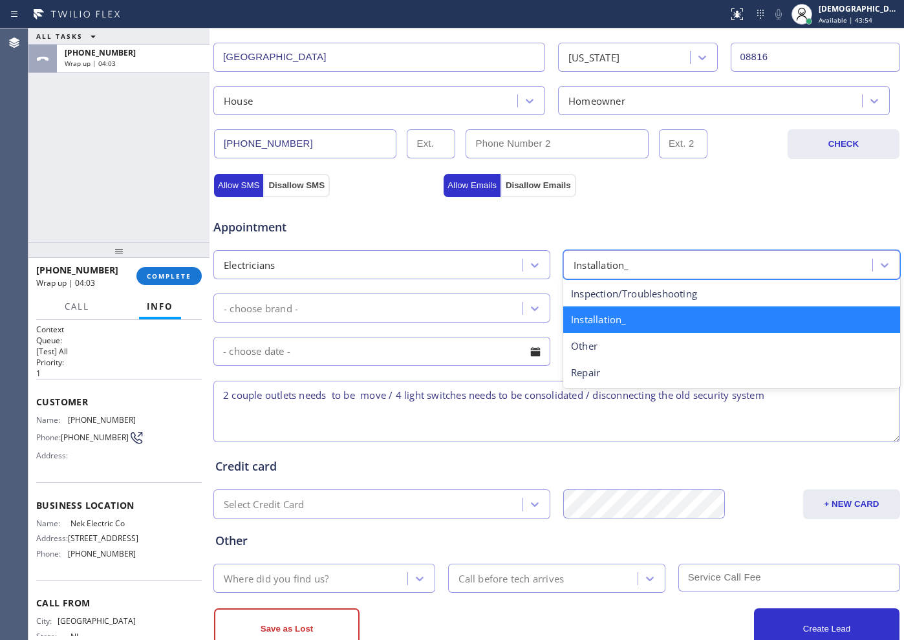
click at [626, 256] on div "Installation_" at bounding box center [719, 265] width 305 height 23
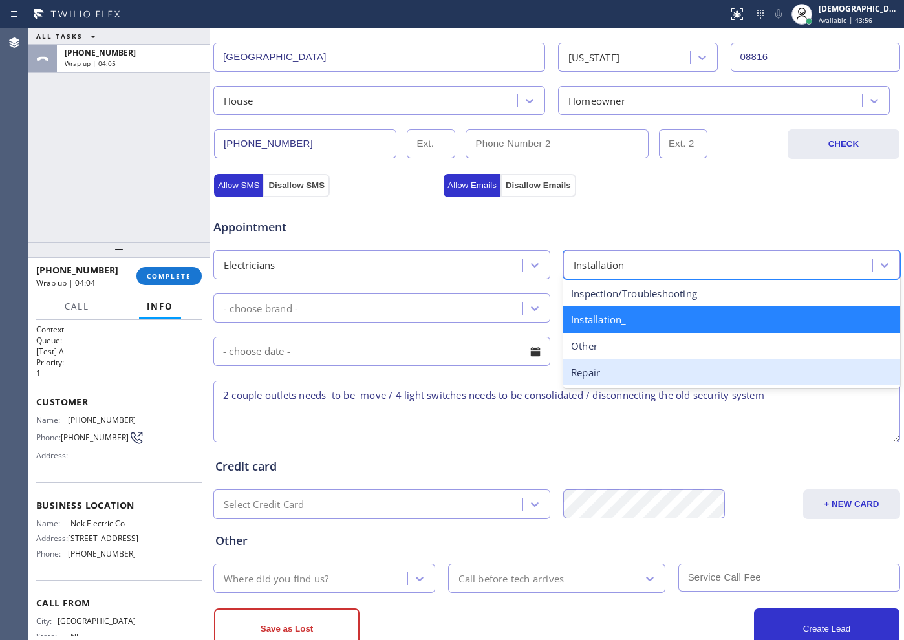
click at [612, 379] on div "Repair" at bounding box center [731, 373] width 337 height 27
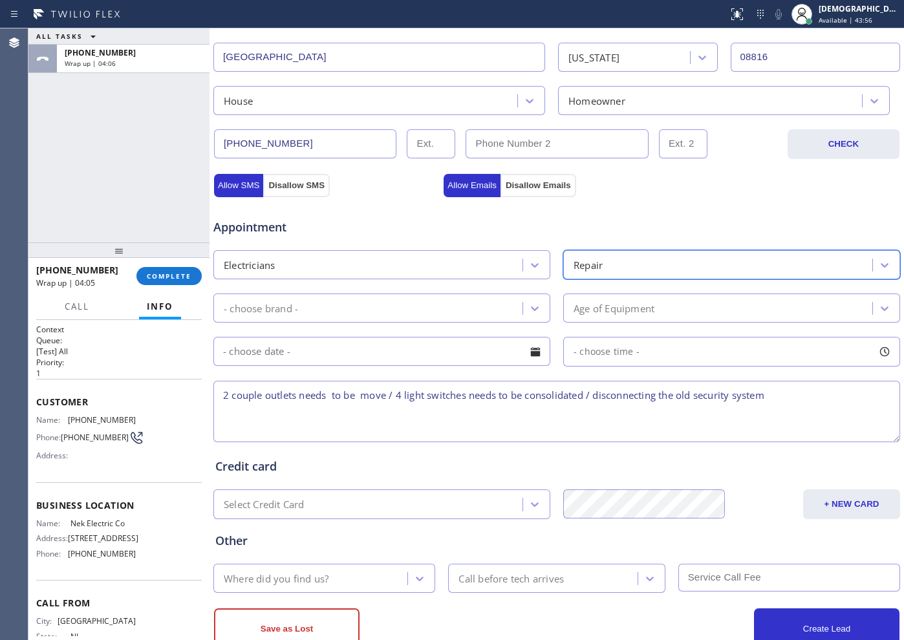
click at [404, 306] on div "- choose brand -" at bounding box center [369, 308] width 305 height 23
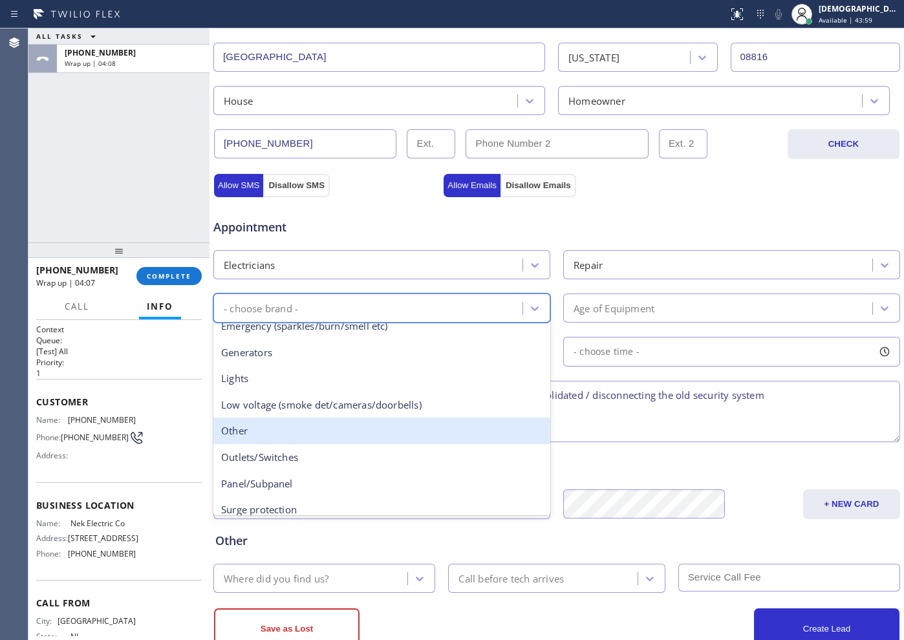
scroll to position [81, 0]
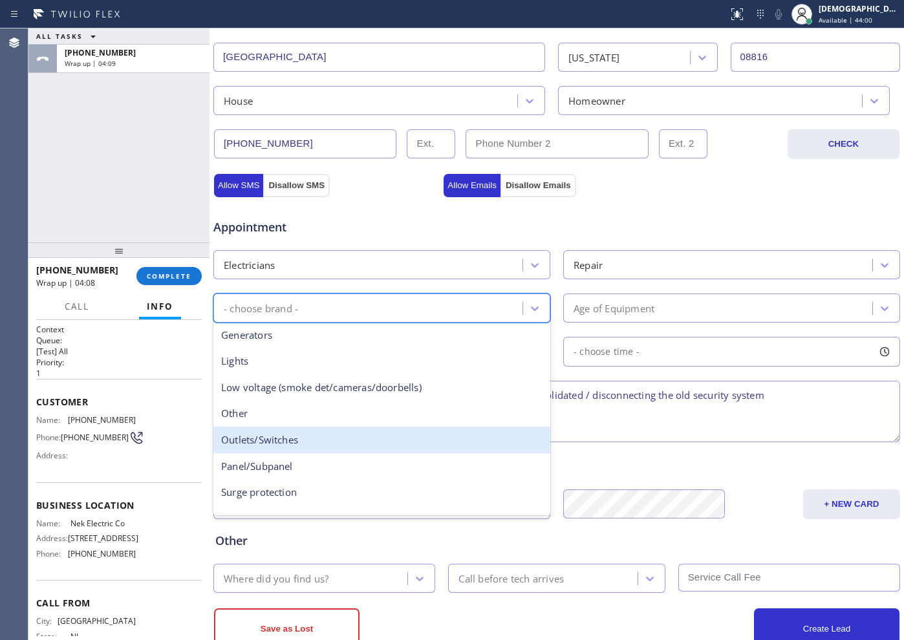
click at [299, 442] on div "Outlets/Switches" at bounding box center [381, 440] width 337 height 27
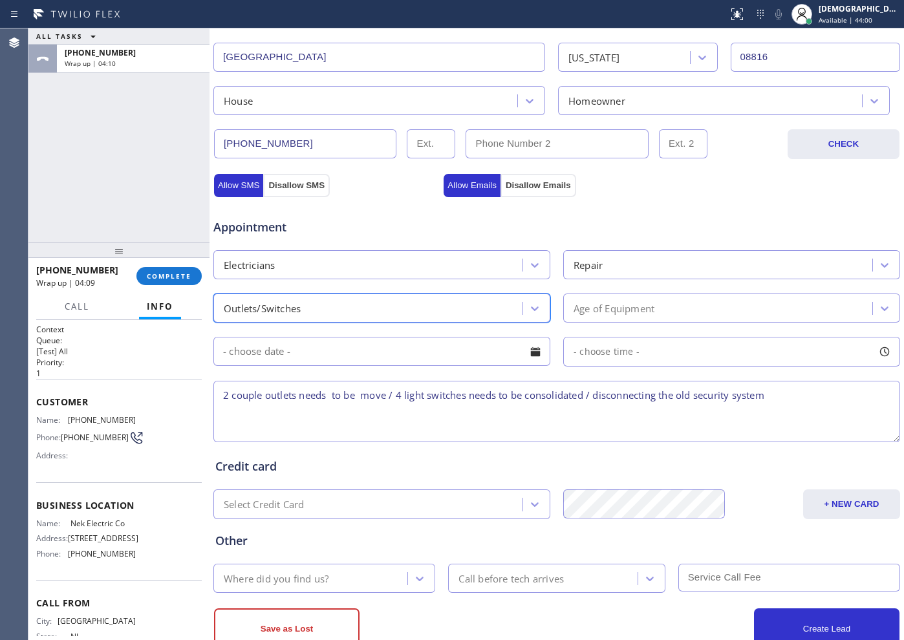
click at [639, 308] on div "Age of Equipment" at bounding box center [614, 308] width 81 height 15
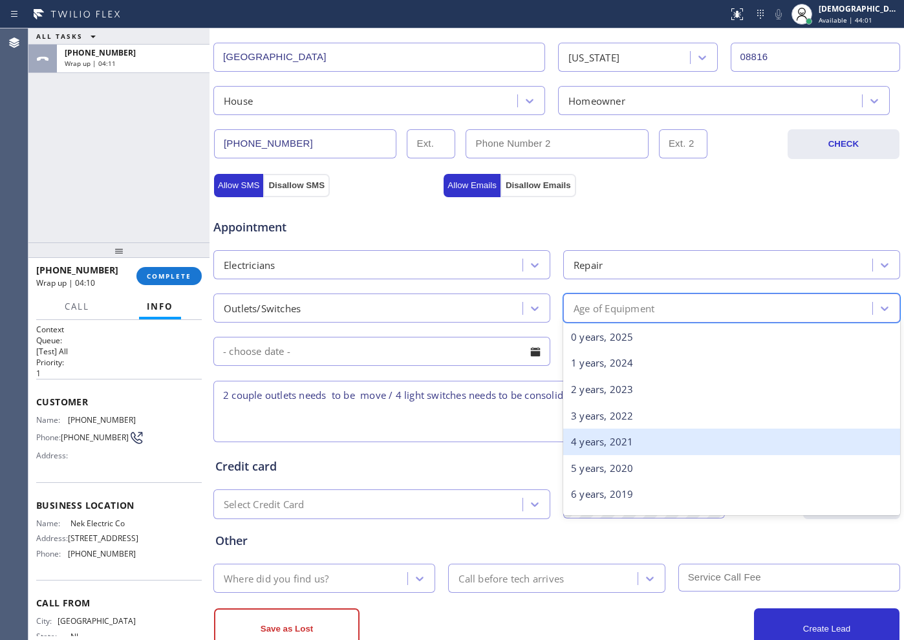
click at [613, 448] on div "4 years, 2021" at bounding box center [731, 442] width 337 height 27
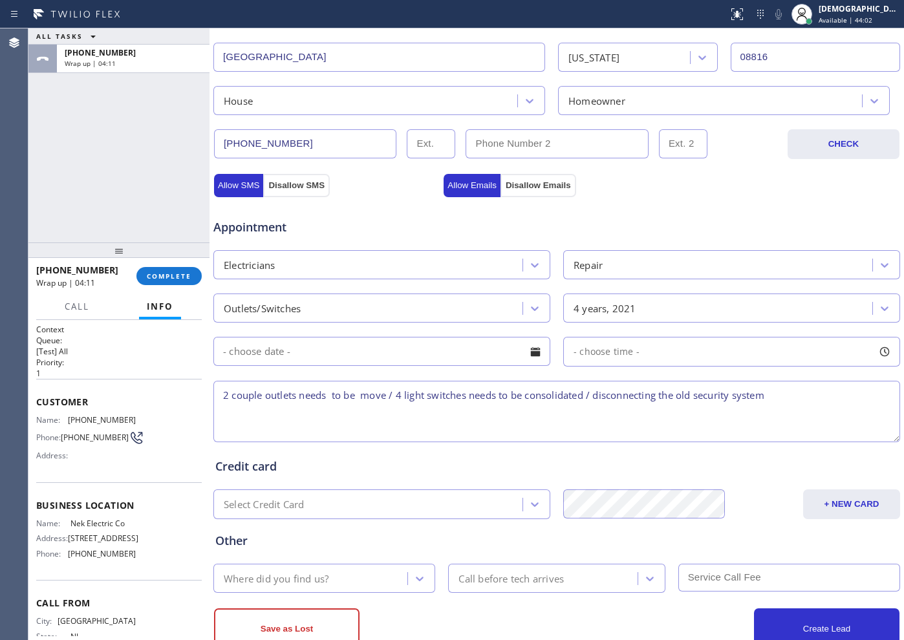
click at [335, 355] on input "text" at bounding box center [381, 351] width 337 height 29
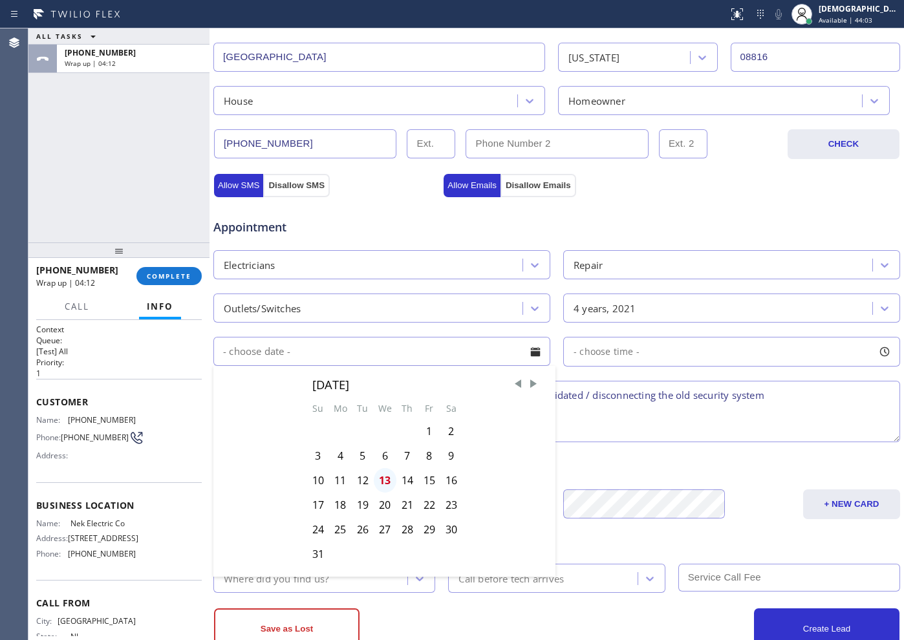
click at [380, 484] on div "13" at bounding box center [385, 480] width 23 height 25
type input "[DATE]"
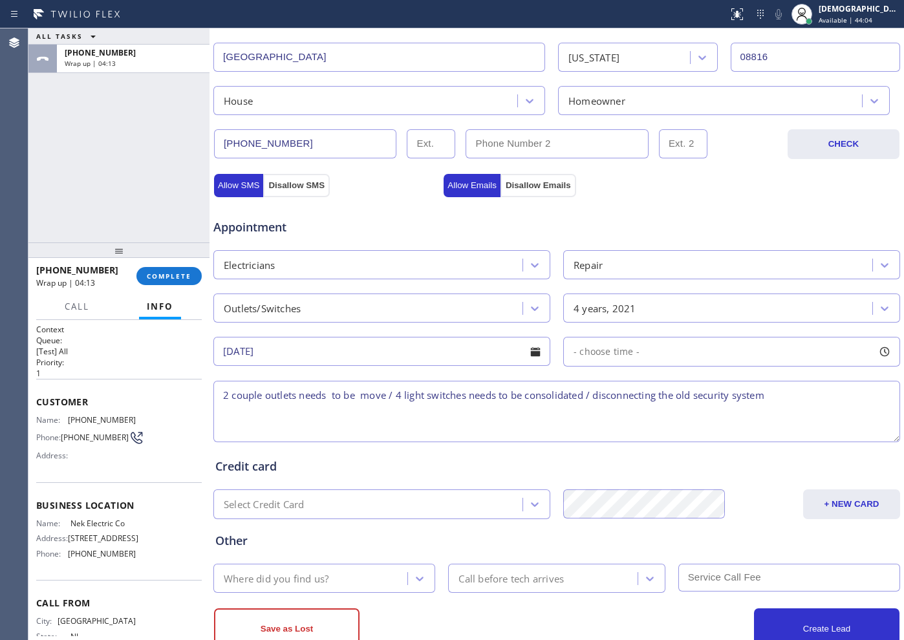
click at [604, 350] on span "- choose time -" at bounding box center [607, 351] width 66 height 12
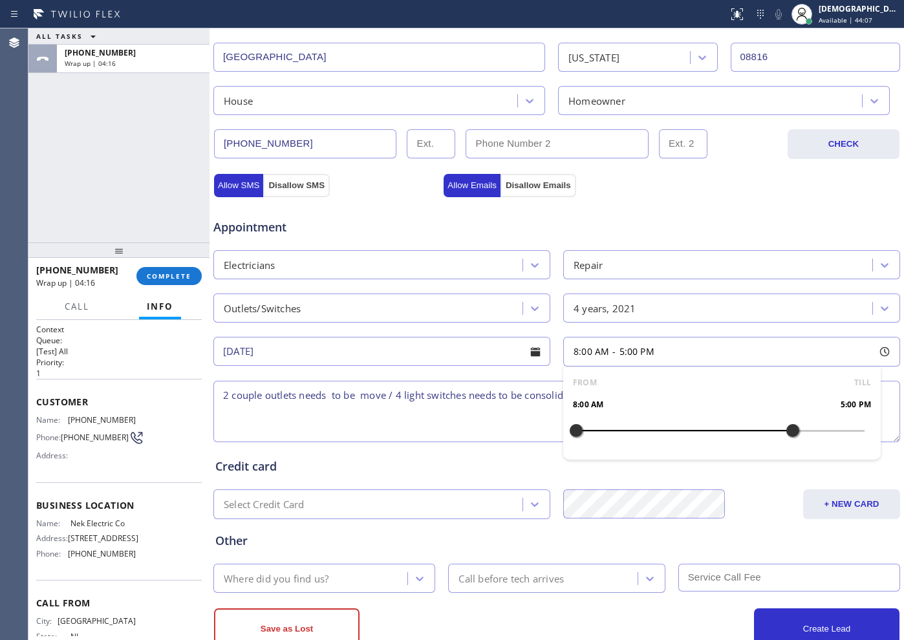
drag, startPoint x: 574, startPoint y: 429, endPoint x: 783, endPoint y: 430, distance: 208.9
click at [723, 430] on div at bounding box center [793, 430] width 16 height 27
drag, startPoint x: 576, startPoint y: 430, endPoint x: 712, endPoint y: 431, distance: 136.5
click at [713, 431] on div at bounding box center [721, 430] width 16 height 27
click at [357, 410] on textarea "2 couple outlets needs to be move / 4 light switches needs to be consolidated /…" at bounding box center [556, 411] width 687 height 61
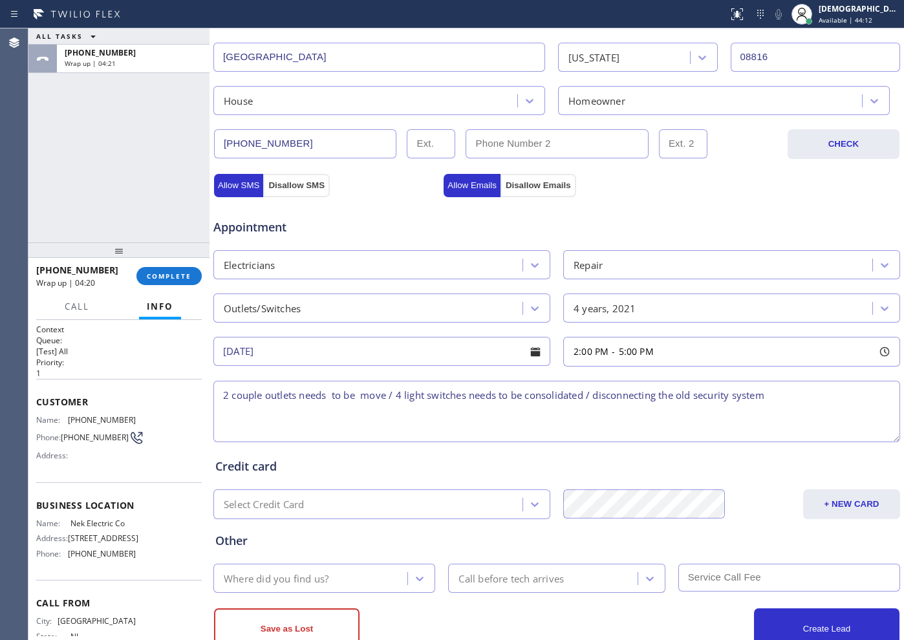
click at [219, 401] on textarea "2 couple outlets needs to be move / 4 light switches needs to be consolidated /…" at bounding box center [556, 411] width 687 height 61
click at [723, 395] on textarea "2-5 / $150 /2 couple outlets needs to be move / 4 light switches needs to be co…" at bounding box center [556, 411] width 687 height 61
click at [263, 412] on textarea "2-5 / $150 /2 couple outlets needs to be move / 4 light switches needs to be co…" at bounding box center [556, 411] width 687 height 61
paste textarea "[STREET_ADDRESS][PERSON_NAME] / Town house"
click at [541, 410] on textarea "2-5 / $150 /2 couple outlets needs to be move / 4 light switches needs to be co…" at bounding box center [556, 411] width 687 height 61
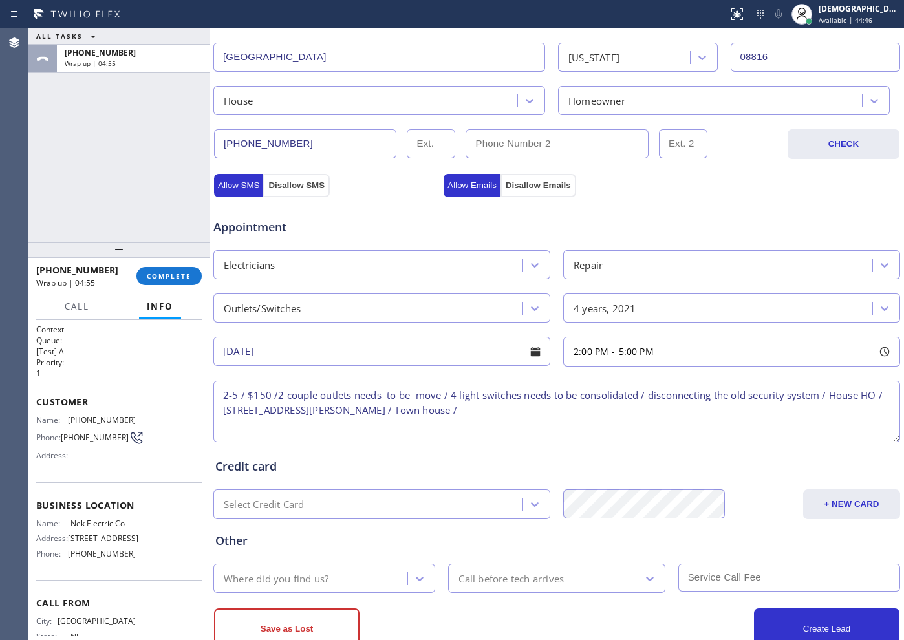
paste textarea "Please call customer 30 minutes prior to arrival"
type textarea "2-5 / $150 /2 couple outlets needs to be move / 4 light switches needs to be co…"
click at [332, 512] on div "Where did you find us?" at bounding box center [312, 578] width 190 height 23
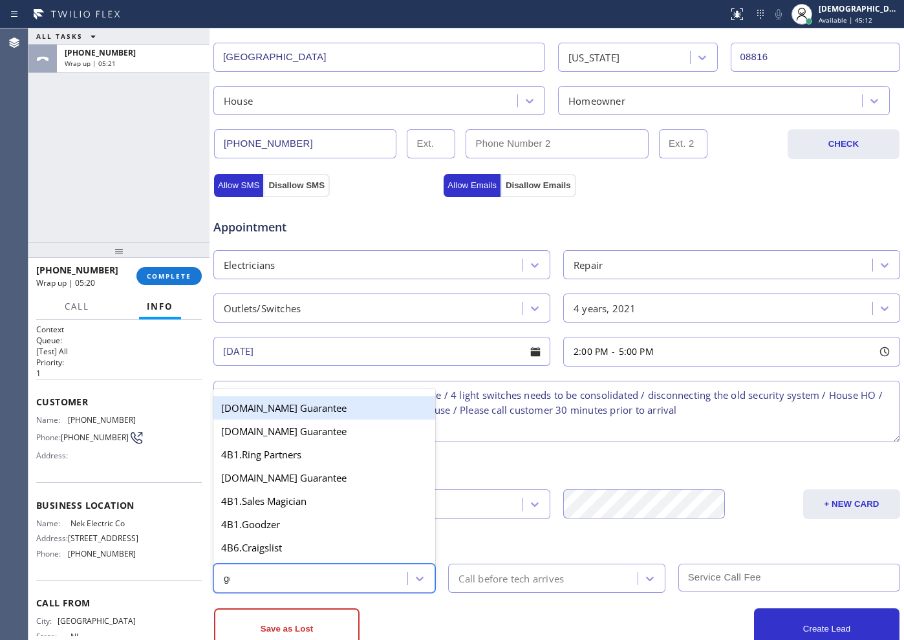
type input "goo"
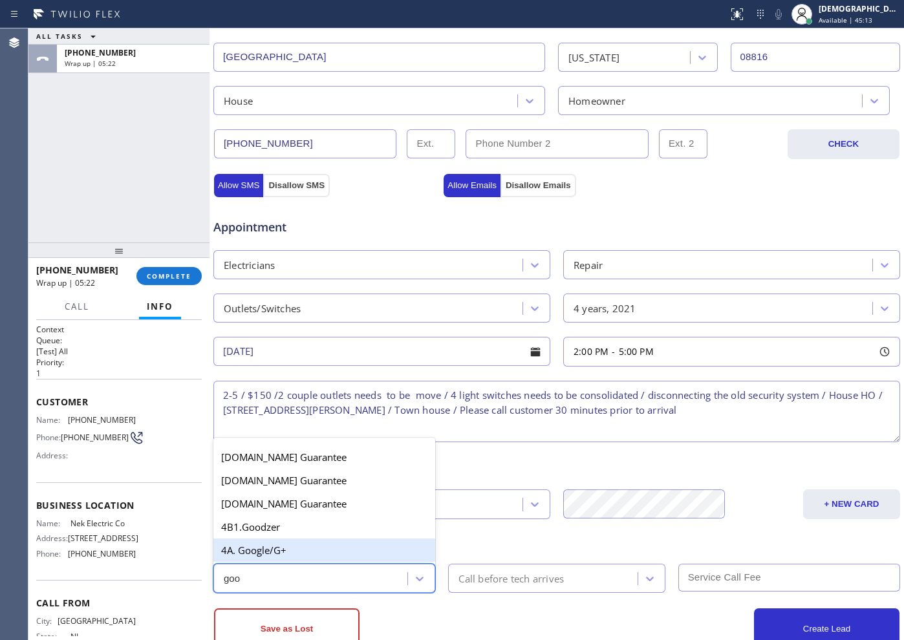
click at [293, 512] on div "4A. Google/G+" at bounding box center [324, 550] width 222 height 23
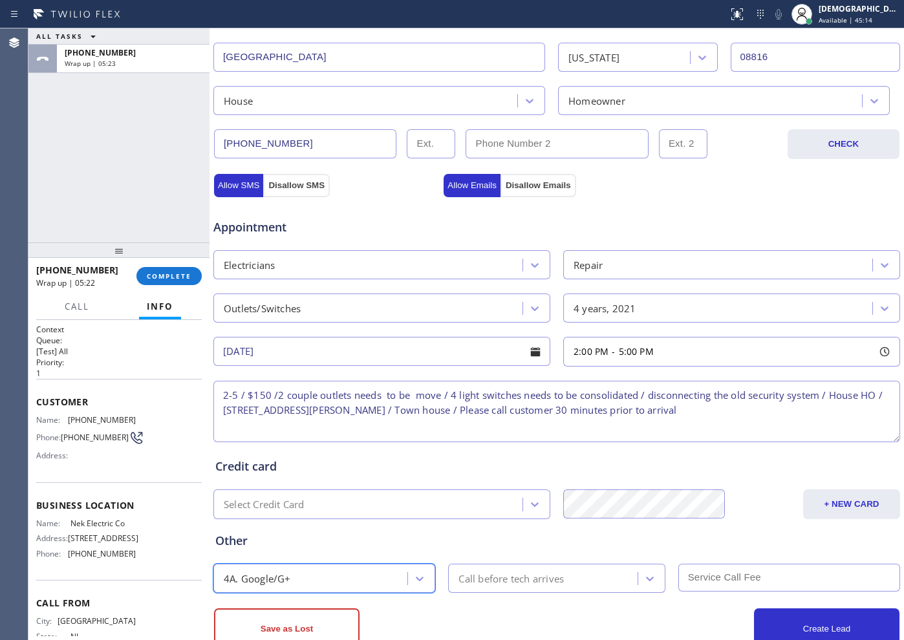
click at [514, 512] on div "Call before tech arrives" at bounding box center [511, 578] width 105 height 15
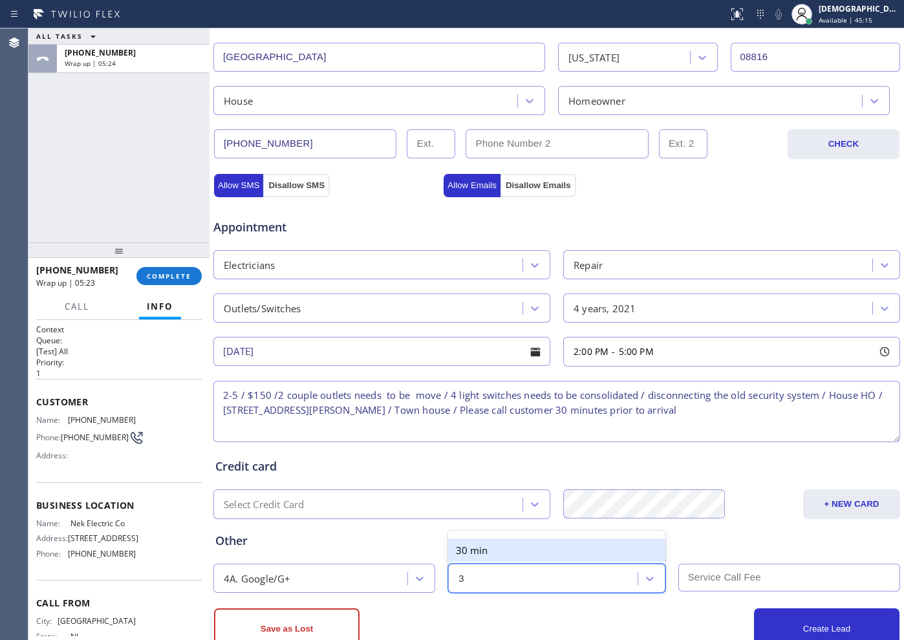
type input "30"
click at [506, 512] on div "30 min" at bounding box center [556, 550] width 217 height 23
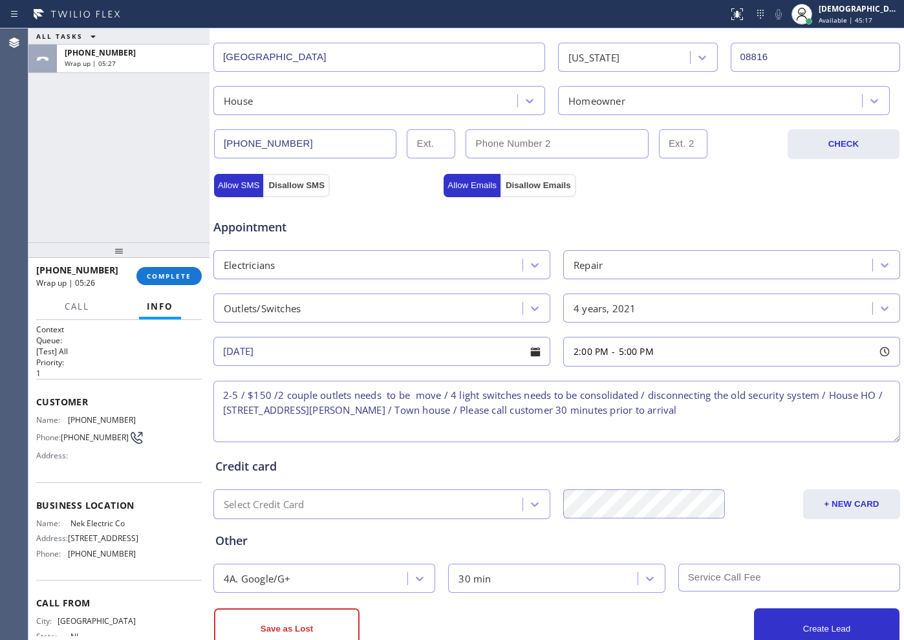
click at [723, 512] on input "text" at bounding box center [790, 578] width 222 height 28
type input "150"
click at [704, 512] on div "Other" at bounding box center [556, 540] width 683 height 17
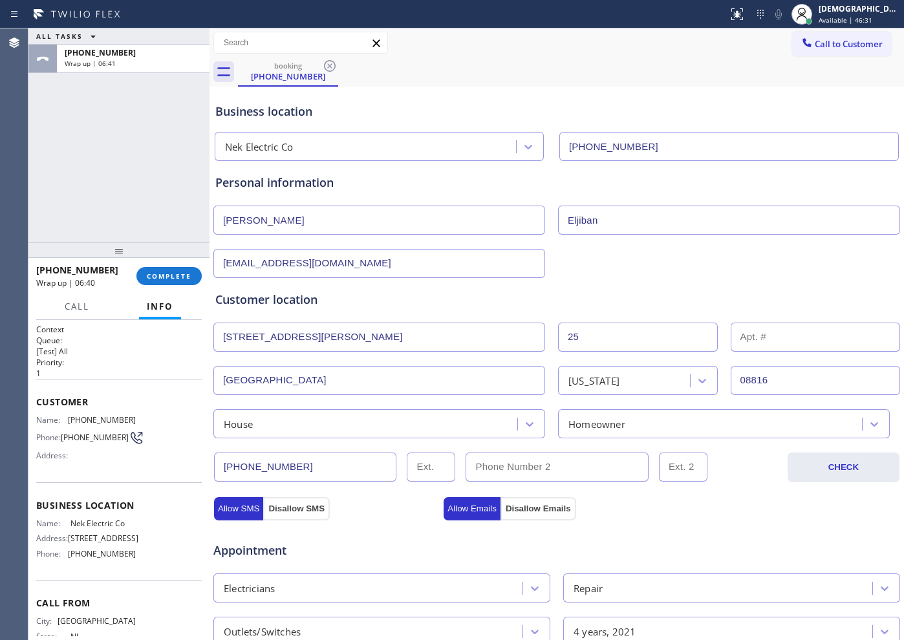
scroll to position [362, 0]
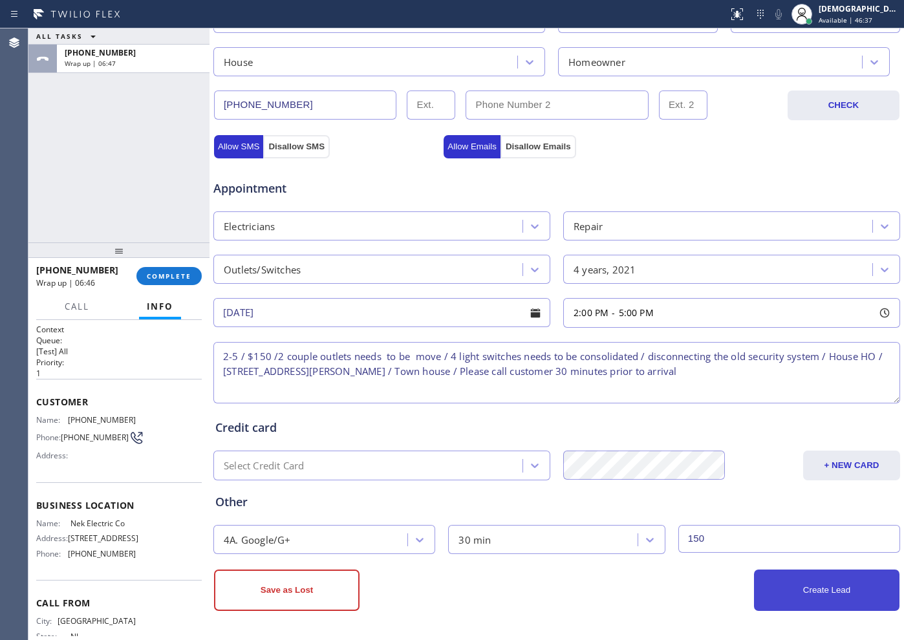
click at [723, 512] on button "Create Lead" at bounding box center [827, 590] width 146 height 41
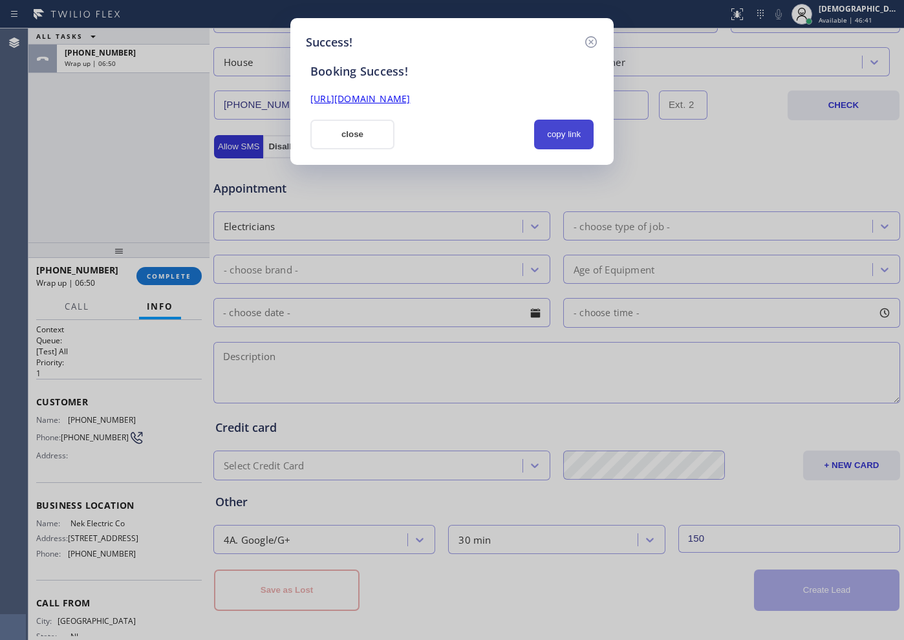
click at [554, 120] on button "copy link" at bounding box center [564, 135] width 60 height 30
click at [410, 97] on link "[URL][DOMAIN_NAME]" at bounding box center [360, 98] width 100 height 12
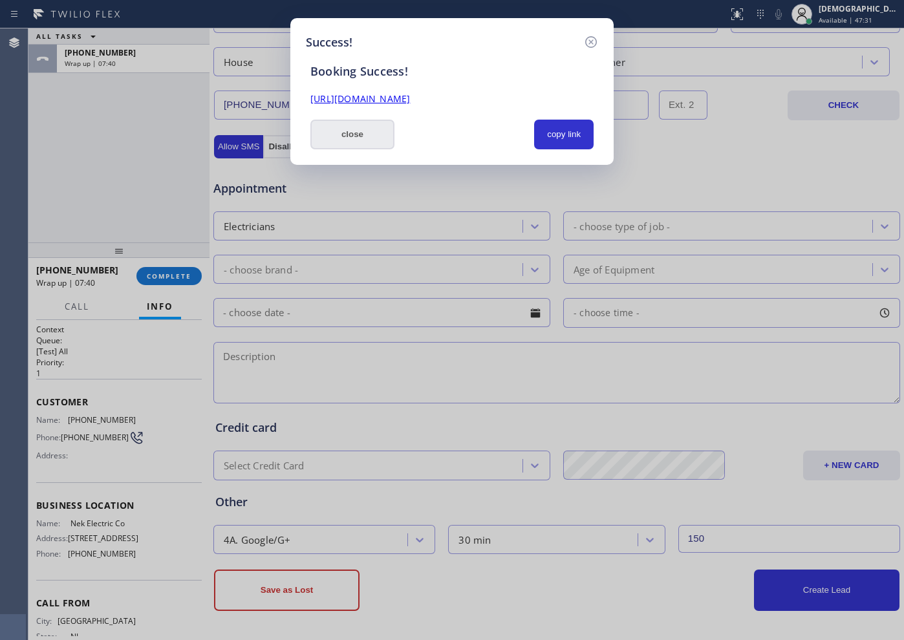
click at [327, 135] on button "close" at bounding box center [352, 135] width 84 height 30
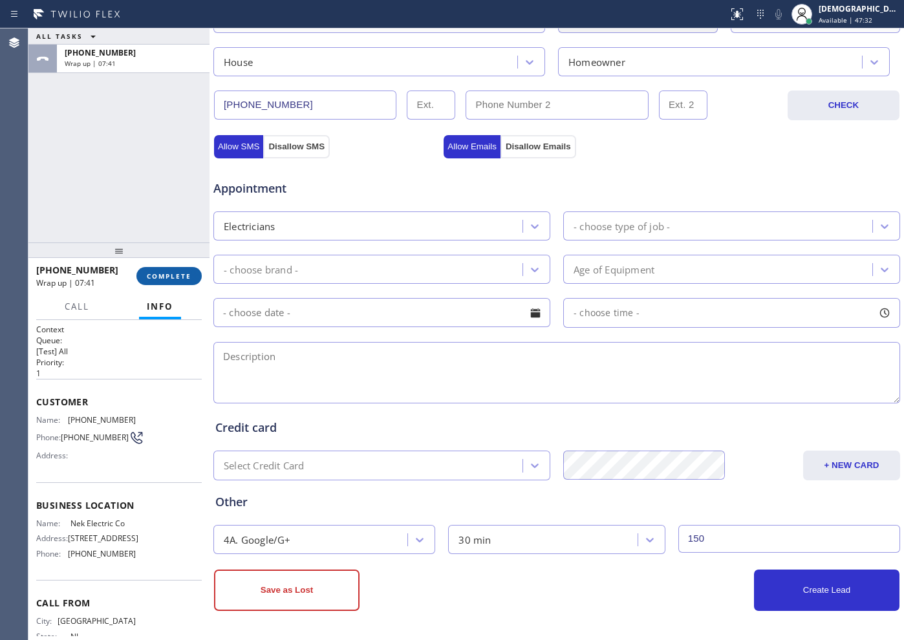
click at [173, 279] on span "COMPLETE" at bounding box center [169, 276] width 45 height 9
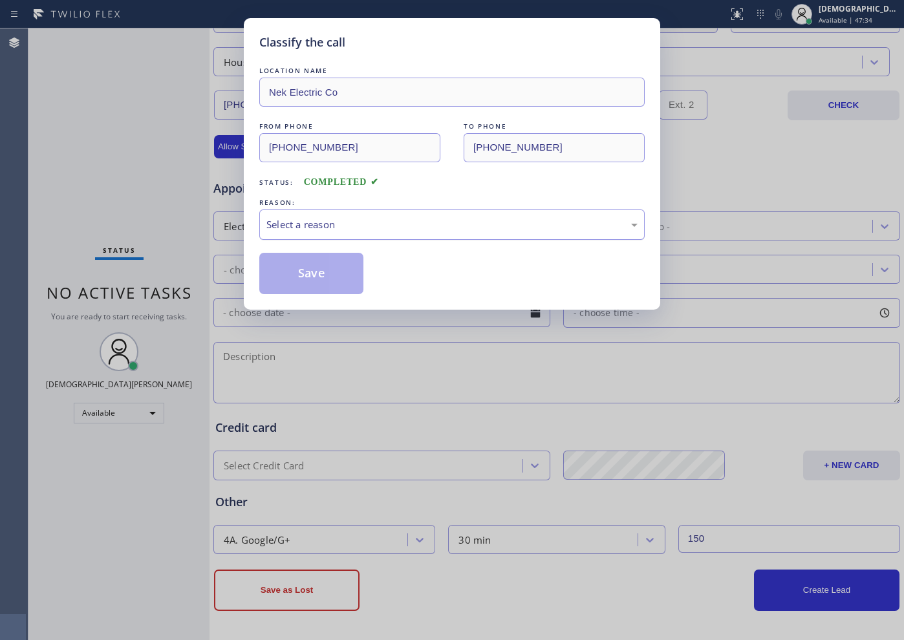
click at [332, 232] on div "Select a reason" at bounding box center [452, 225] width 386 height 30
click at [317, 265] on button "Save" at bounding box center [311, 273] width 104 height 41
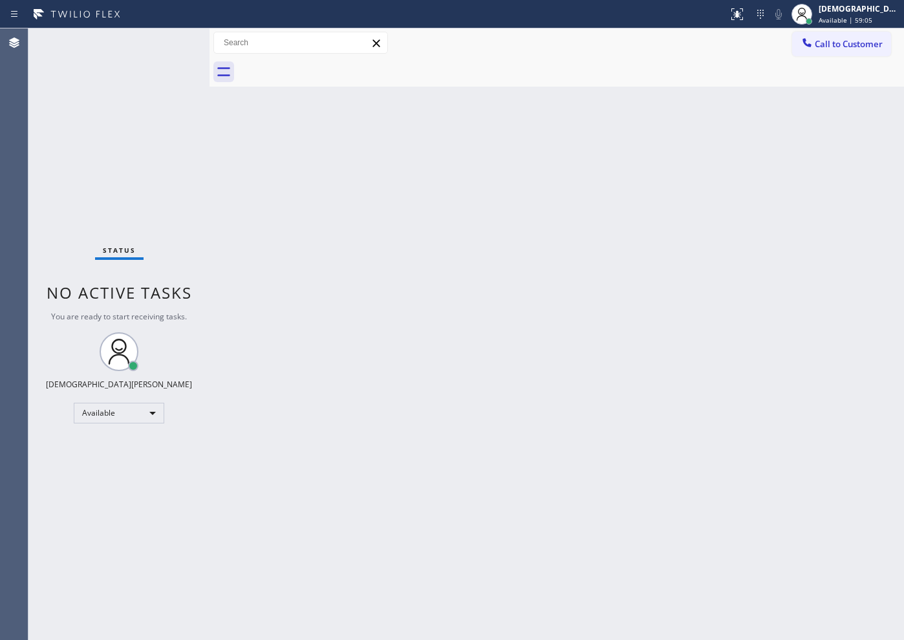
click at [58, 175] on div "Status No active tasks You are ready to start receiving tasks. Christian Cinco …" at bounding box center [118, 334] width 181 height 612
click at [723, 14] on div "[DEMOGRAPHIC_DATA] Cinco Available | 59:07" at bounding box center [860, 14] width 88 height 23
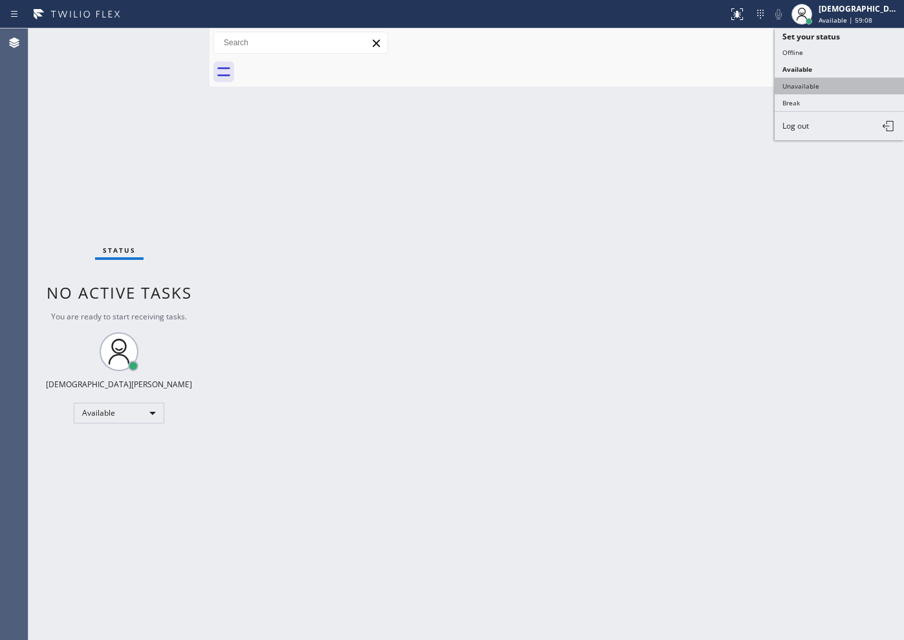
click at [723, 83] on button "Unavailable" at bounding box center [839, 86] width 129 height 17
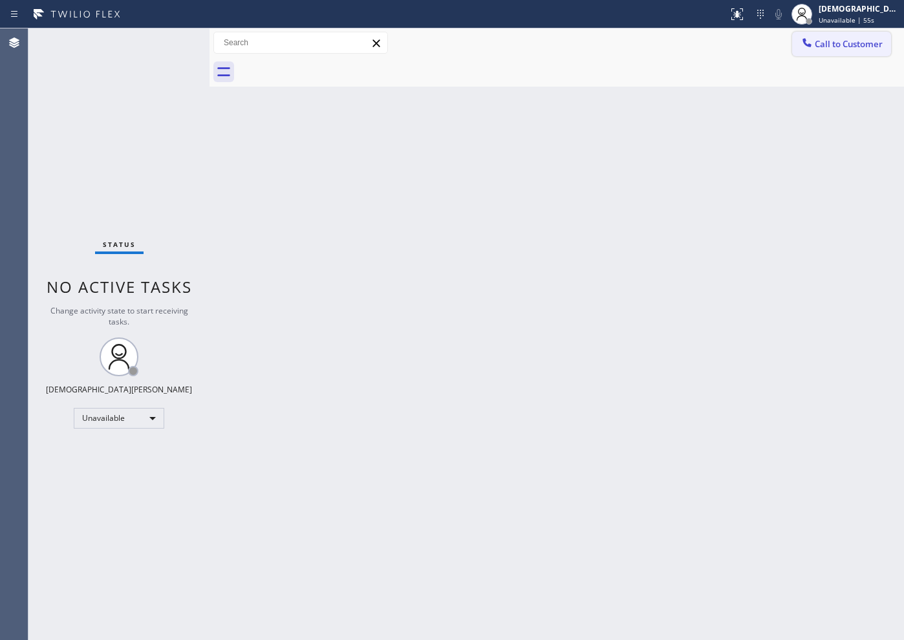
click at [723, 50] on button "Call to Customer" at bounding box center [841, 44] width 99 height 25
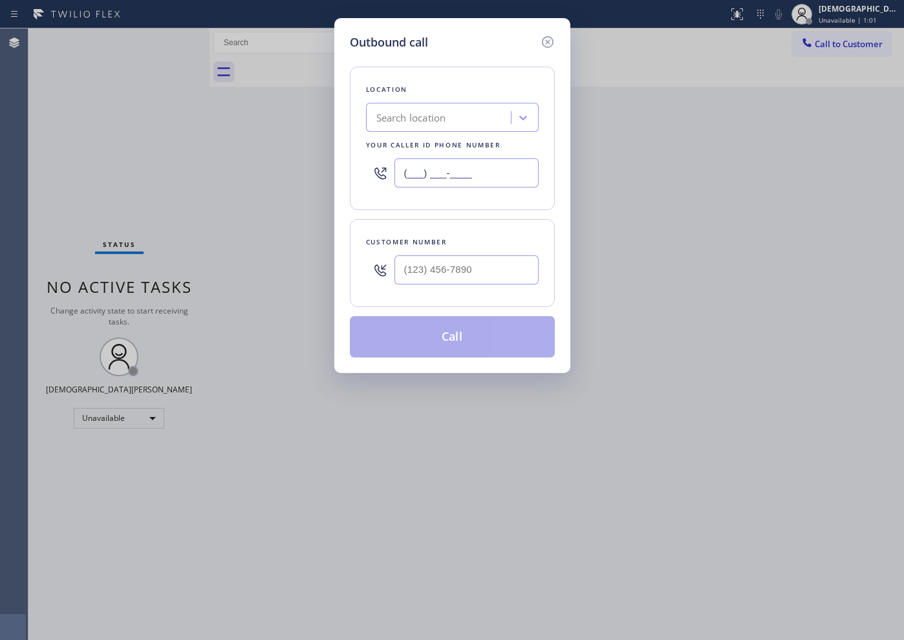
click at [404, 169] on input "(___) ___-____" at bounding box center [467, 172] width 144 height 29
paste input "848) 331-2260"
type input "[PHONE_NUMBER]"
click at [409, 267] on input "(___) ___-____" at bounding box center [467, 270] width 144 height 29
paste input "201) 815-9484"
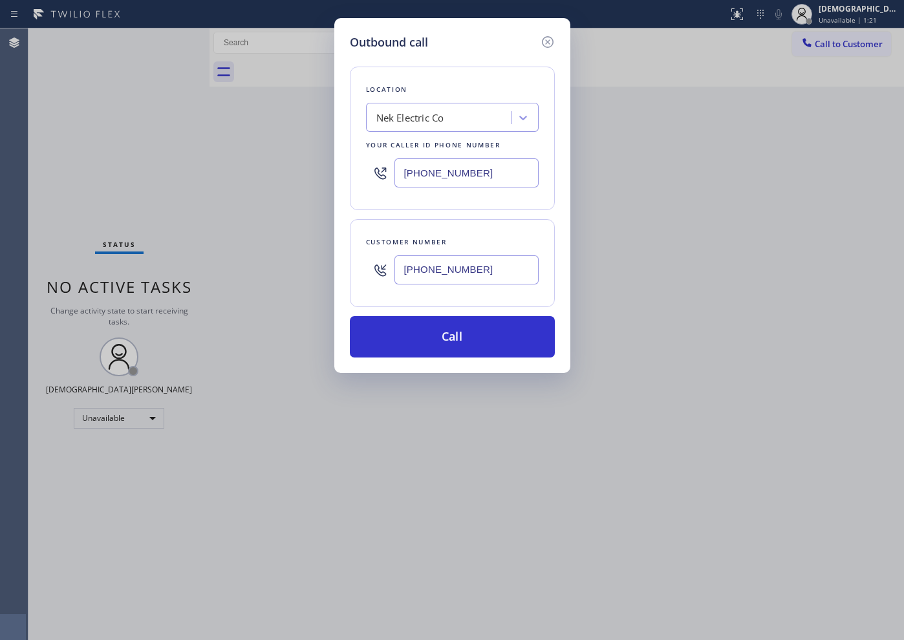
type input "[PHONE_NUMBER]"
click at [477, 338] on button "Call" at bounding box center [452, 336] width 205 height 41
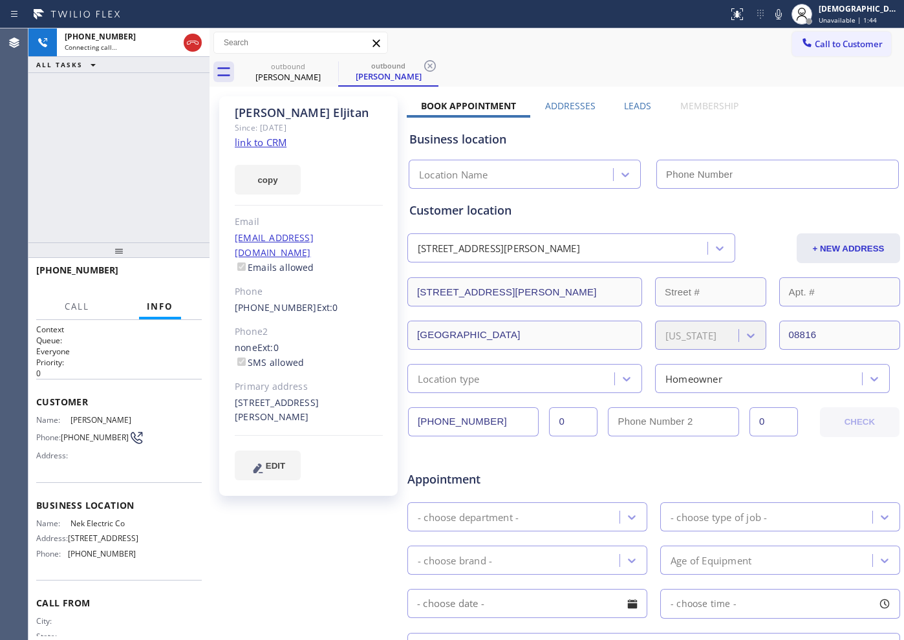
type input "[PHONE_NUMBER]"
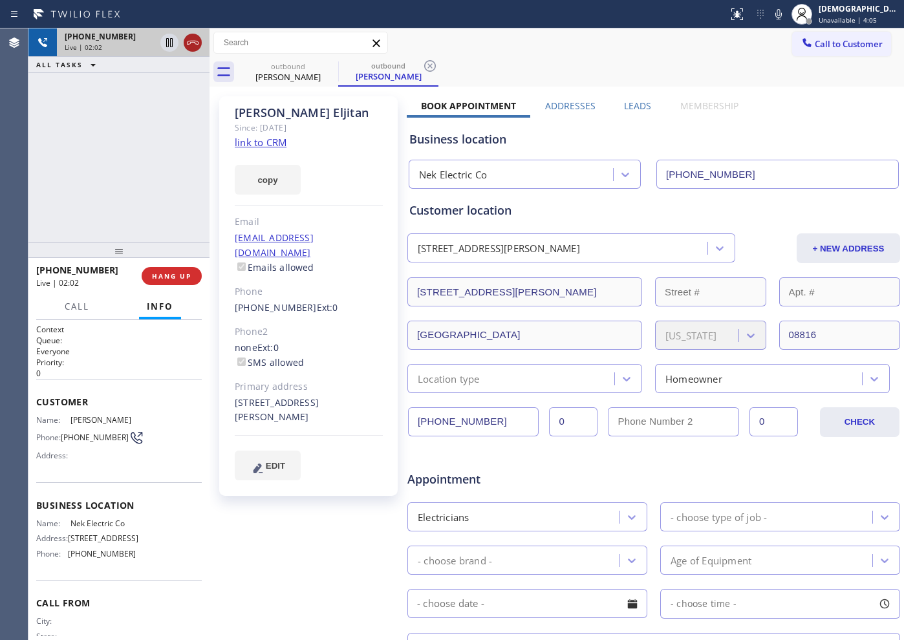
click at [191, 45] on icon at bounding box center [193, 43] width 16 height 16
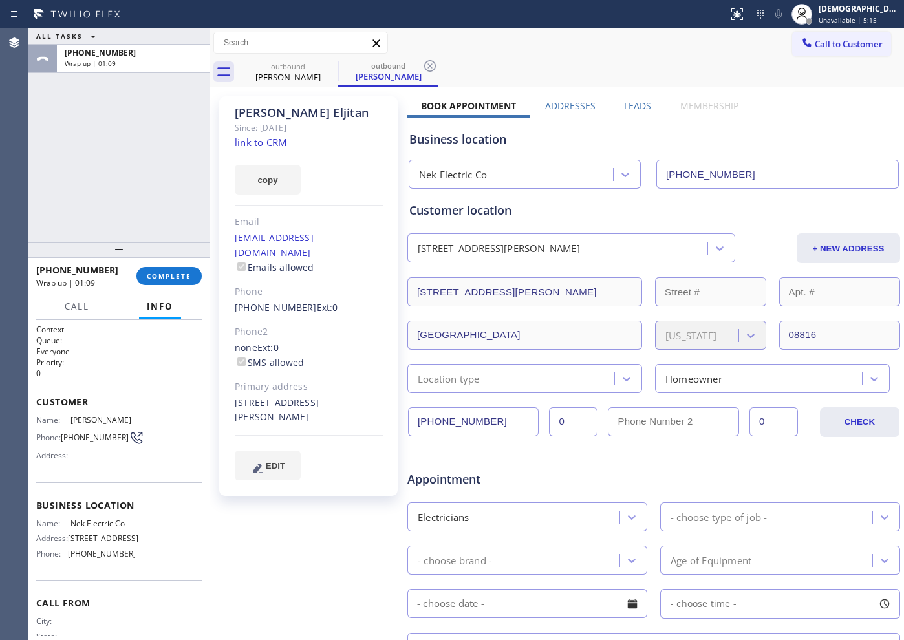
click at [60, 157] on div "ALL TASKS ALL TASKS ACTIVE TASKS TASKS IN WRAP UP [PHONE_NUMBER] Wrap up | 01:09" at bounding box center [118, 135] width 181 height 214
click at [168, 274] on span "COMPLETE" at bounding box center [169, 276] width 45 height 9
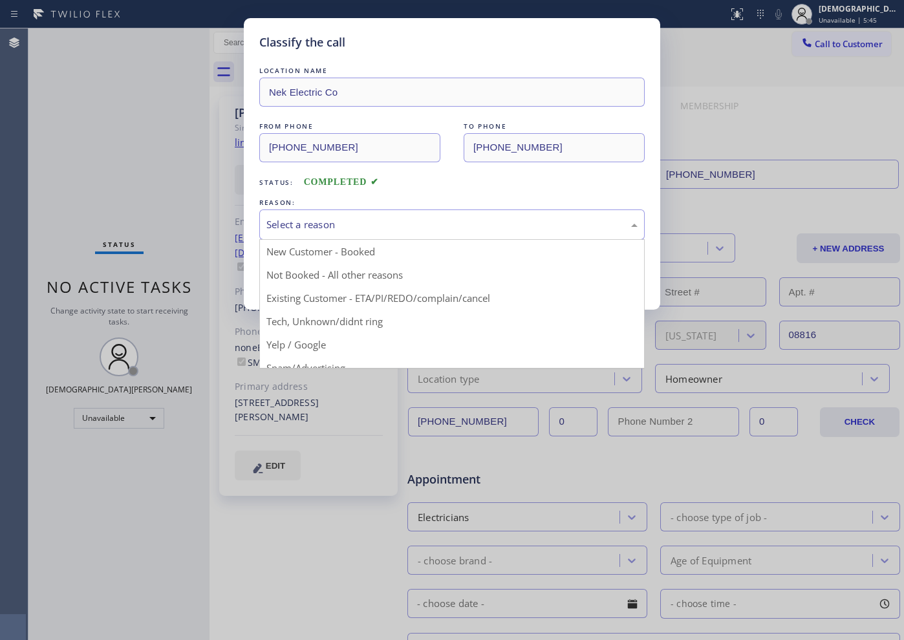
click at [323, 224] on div "Select a reason" at bounding box center [452, 224] width 371 height 15
click at [324, 236] on div "New Customer - Booked" at bounding box center [452, 225] width 386 height 30
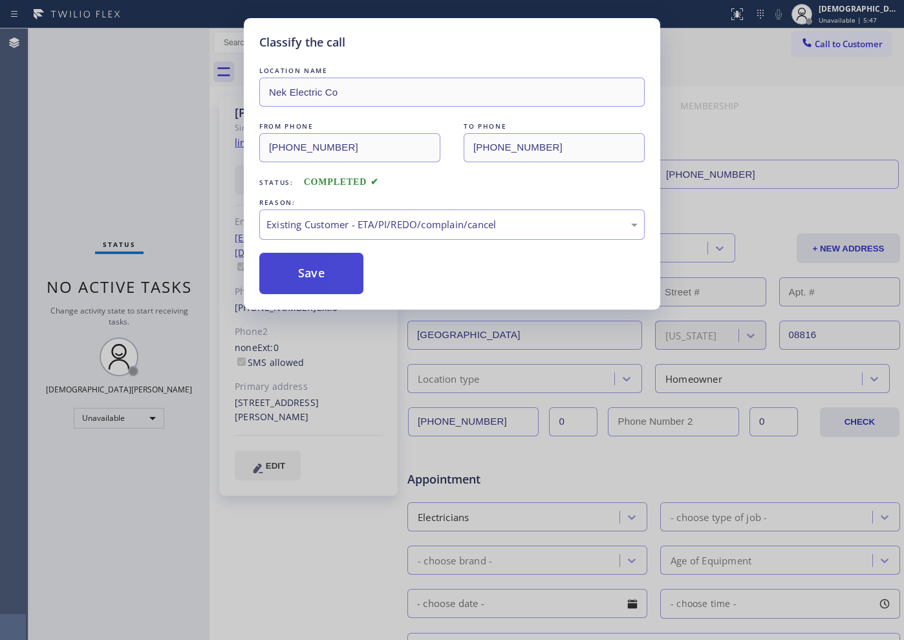
click at [309, 288] on button "Save" at bounding box center [311, 273] width 104 height 41
click at [312, 272] on button "Save" at bounding box center [311, 273] width 104 height 41
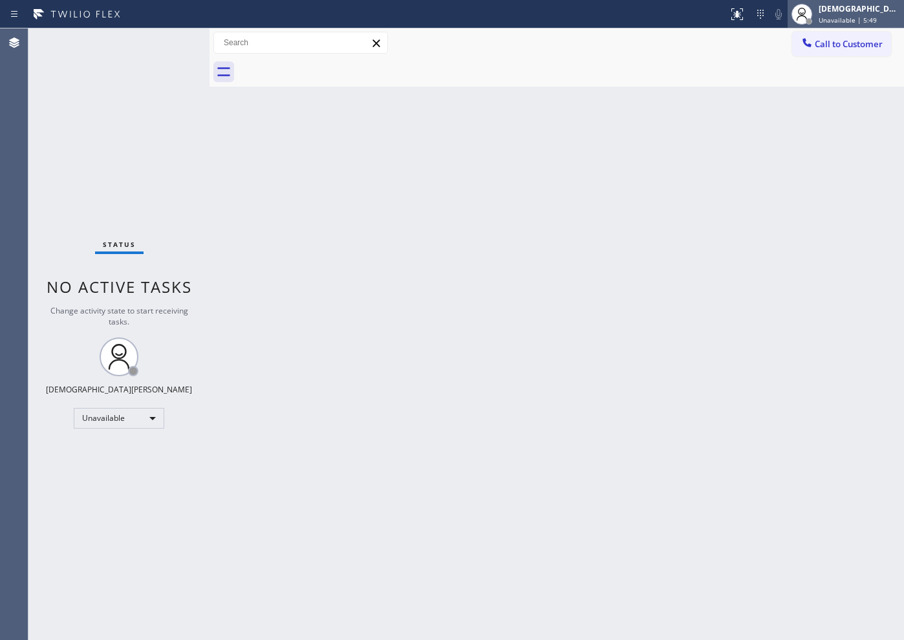
click at [723, 17] on span "Unavailable | 5:49" at bounding box center [848, 20] width 58 height 9
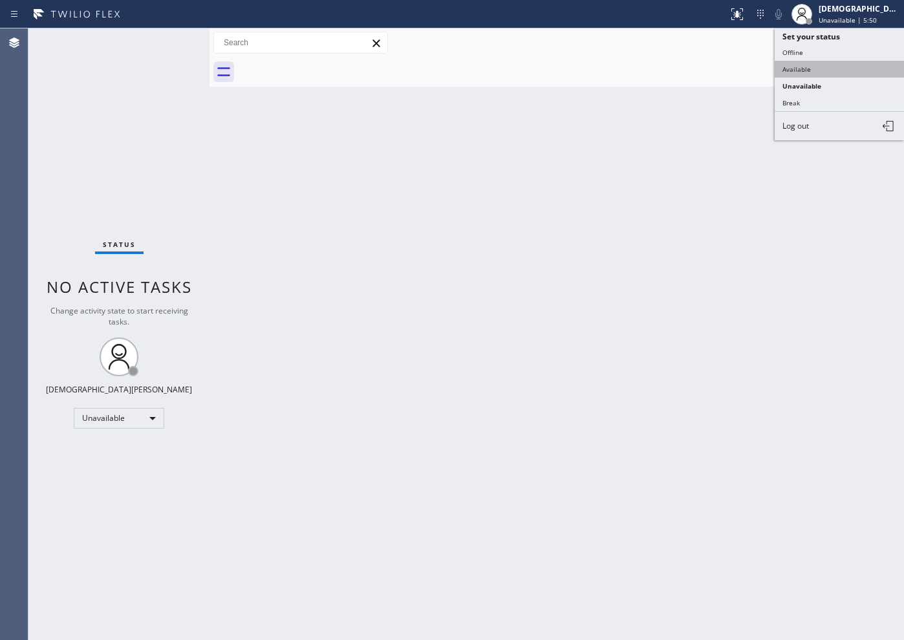
click at [723, 69] on button "Available" at bounding box center [839, 69] width 129 height 17
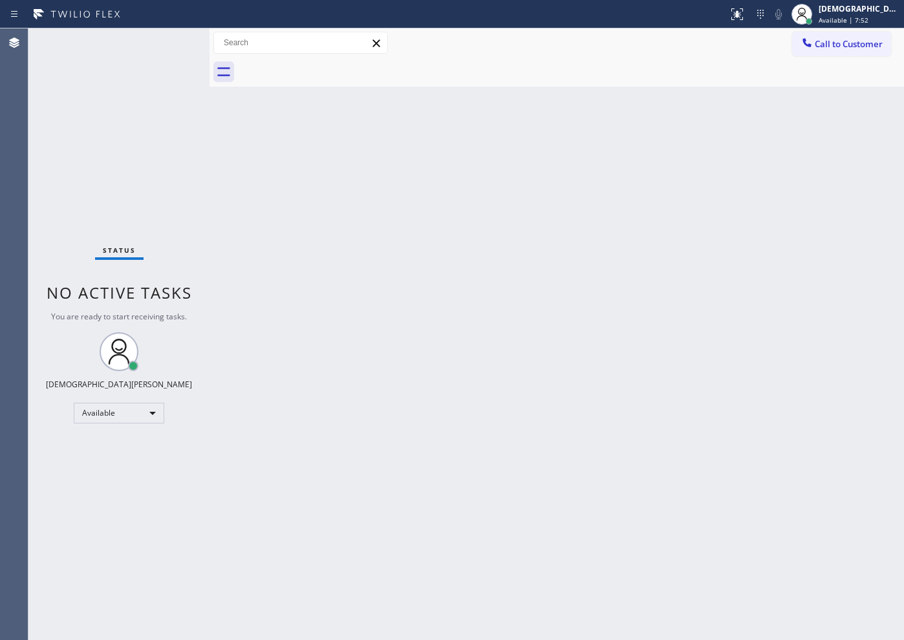
click at [30, 121] on div "Status No active tasks You are ready to start receiving tasks. Christian Cinco …" at bounding box center [118, 334] width 181 height 612
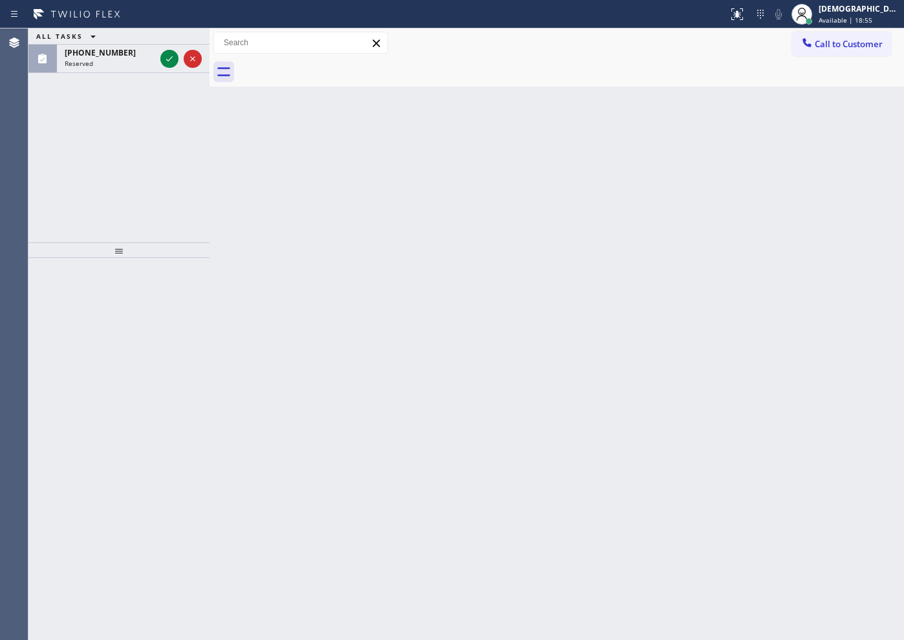
click at [52, 168] on div "ALL TASKS ALL TASKS ACTIVE TASKS TASKS IN WRAP UP [PHONE_NUMBER] Reserved" at bounding box center [118, 135] width 181 height 214
click at [166, 59] on icon at bounding box center [170, 59] width 16 height 16
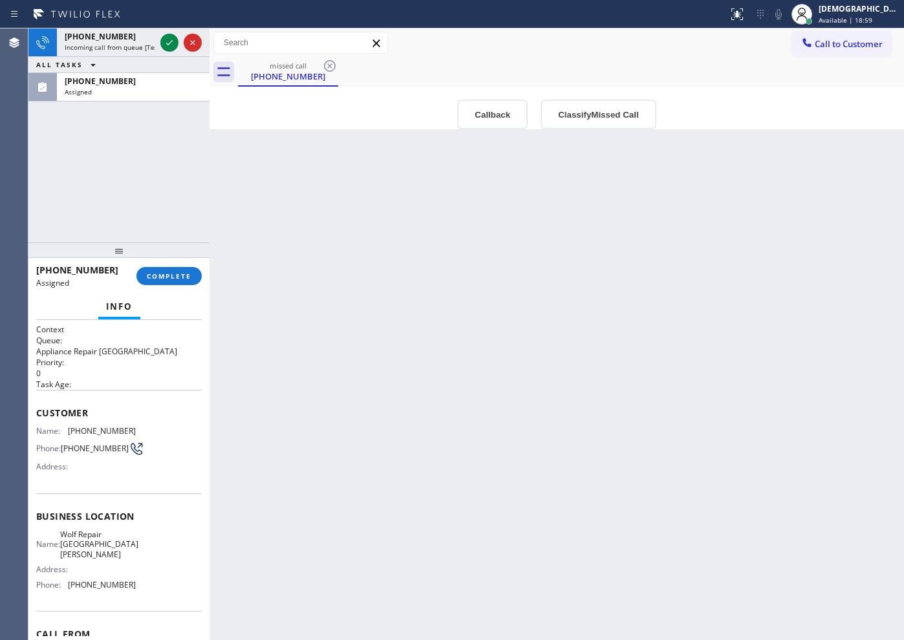
click at [136, 512] on div "Business location Name: Wolf Repair [GEOGRAPHIC_DATA][PERSON_NAME] Address: Pho…" at bounding box center [119, 553] width 166 height 118
click at [160, 41] on div at bounding box center [169, 43] width 18 height 16
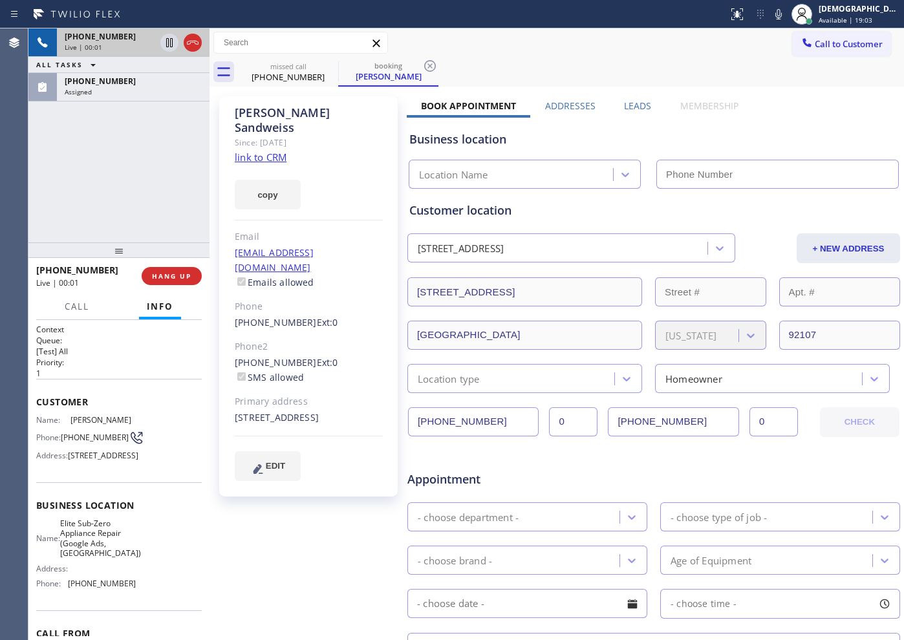
type input "[PHONE_NUMBER]"
click at [268, 151] on link "link to CRM" at bounding box center [261, 157] width 52 height 13
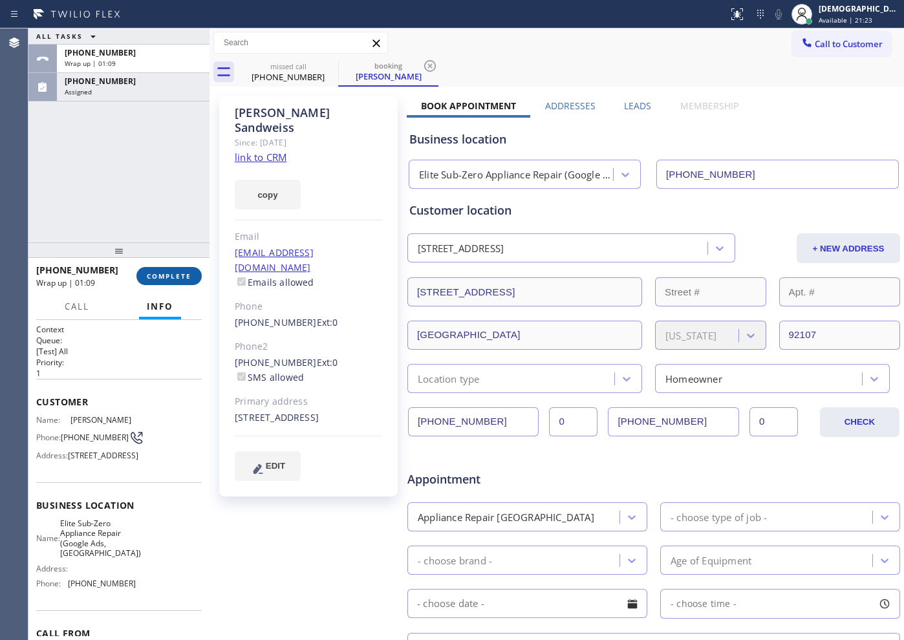
drag, startPoint x: 164, startPoint y: 274, endPoint x: 169, endPoint y: 269, distance: 6.9
click at [165, 274] on span "COMPLETE" at bounding box center [169, 276] width 45 height 9
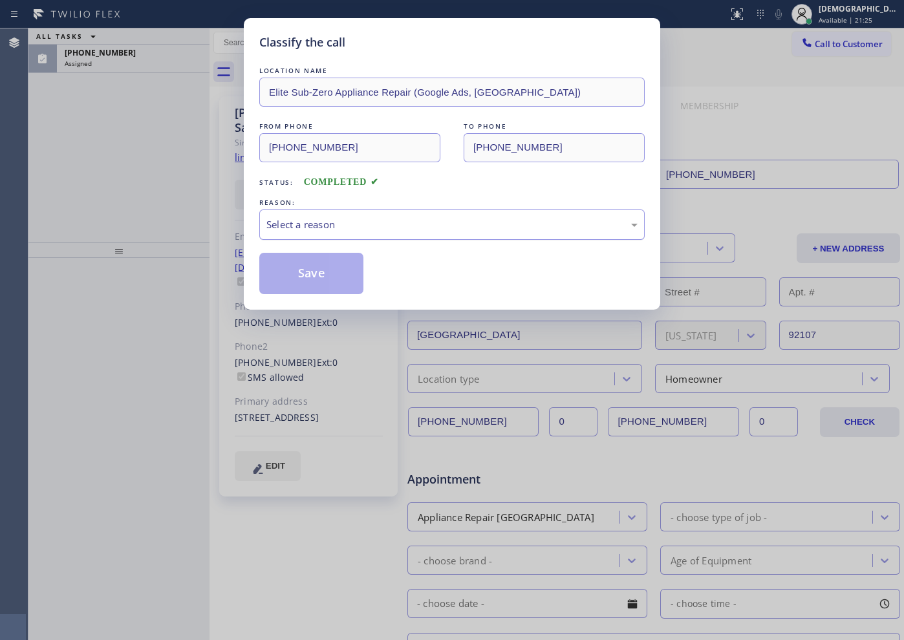
click at [311, 221] on div "Select a reason" at bounding box center [452, 224] width 371 height 15
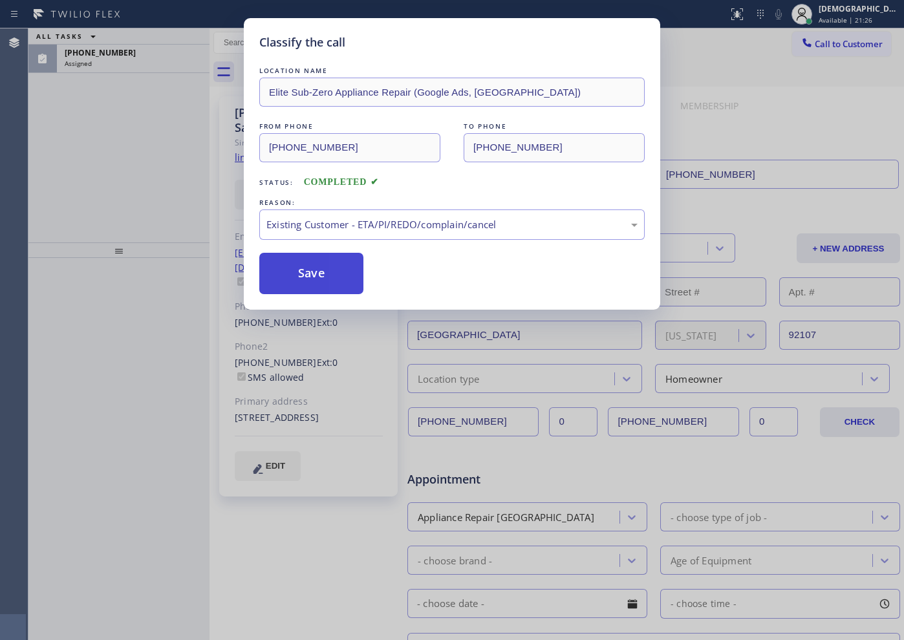
click at [306, 293] on button "Save" at bounding box center [311, 273] width 104 height 41
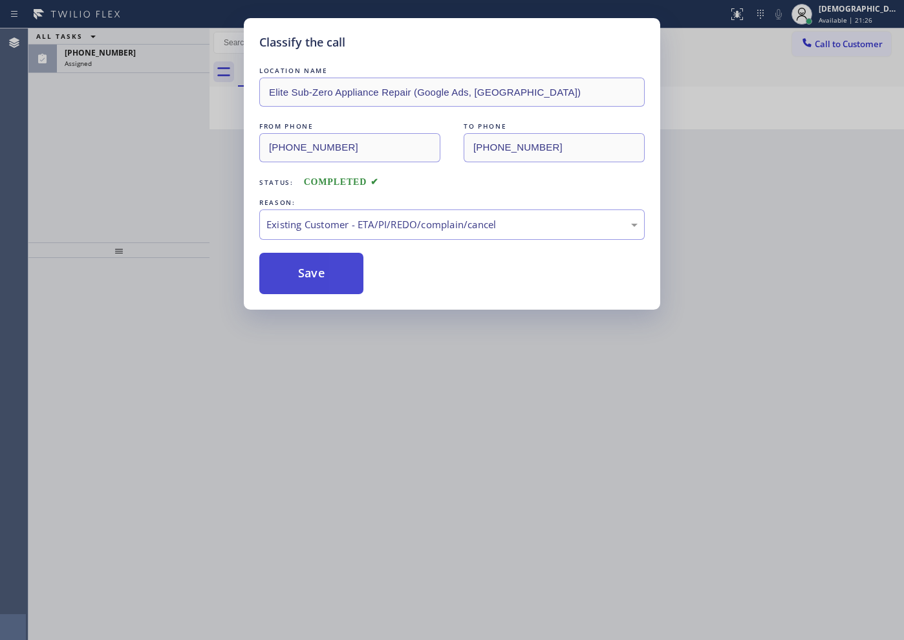
click at [301, 277] on button "Save" at bounding box center [311, 273] width 104 height 41
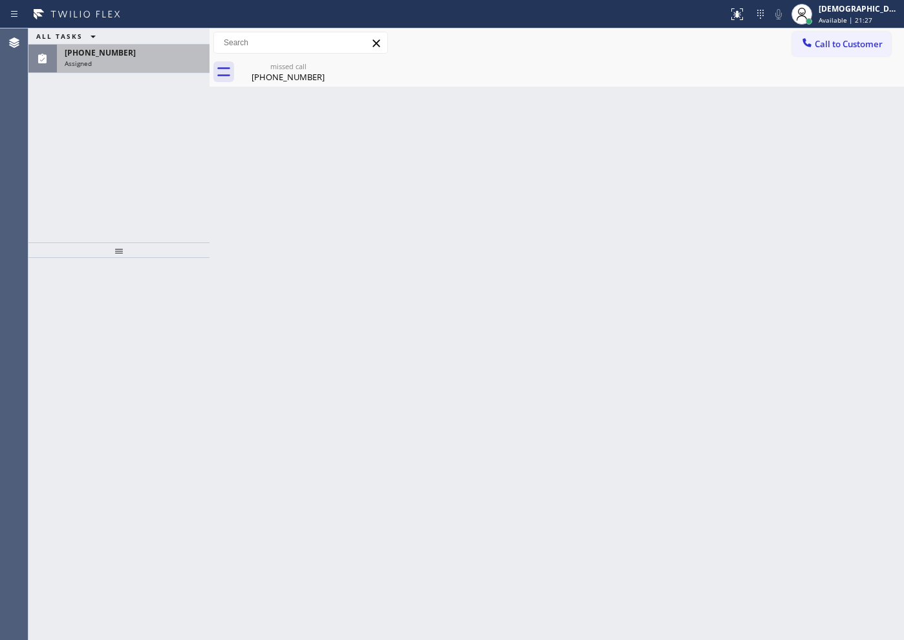
click at [137, 71] on div "[PHONE_NUMBER] Assigned" at bounding box center [130, 59] width 147 height 28
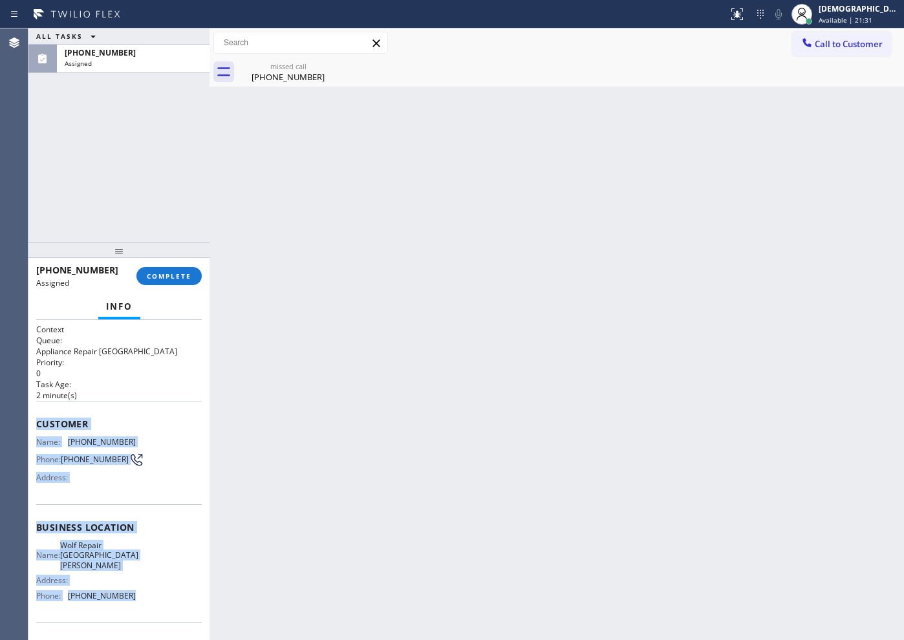
drag, startPoint x: 136, startPoint y: 593, endPoint x: 30, endPoint y: 430, distance: 194.5
click at [30, 430] on div "Context Queue: Appliance Repair High End Priority: 0 Task Age: [DEMOGRAPHIC_DAT…" at bounding box center [118, 480] width 181 height 320
copy div "Customer Name: [PHONE_NUMBER] Phone: [PHONE_NUMBER] Address: Business location …"
click at [157, 276] on span "COMPLETE" at bounding box center [169, 276] width 45 height 9
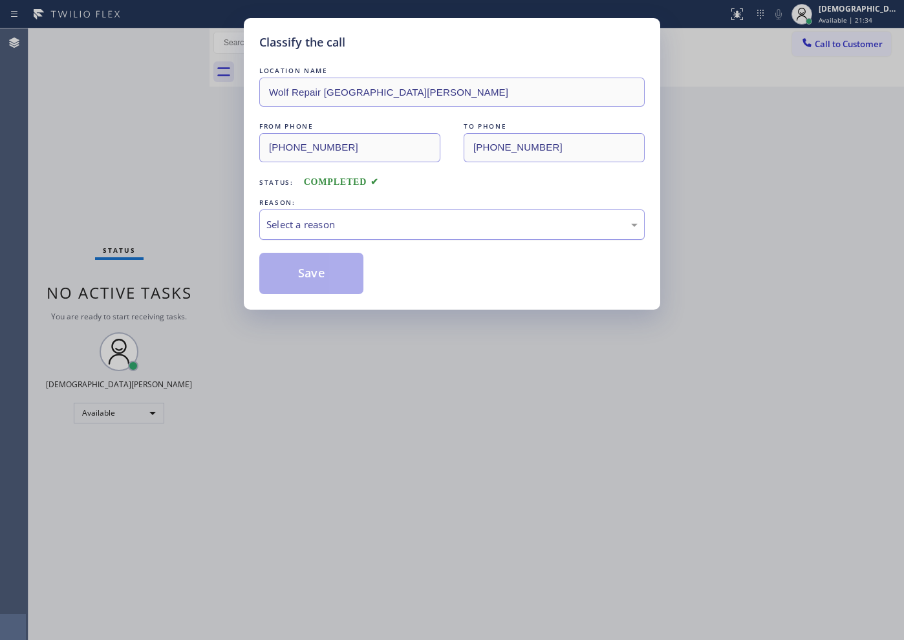
click at [304, 224] on div "Select a reason" at bounding box center [452, 224] width 371 height 15
click at [292, 268] on button "Save" at bounding box center [311, 273] width 104 height 41
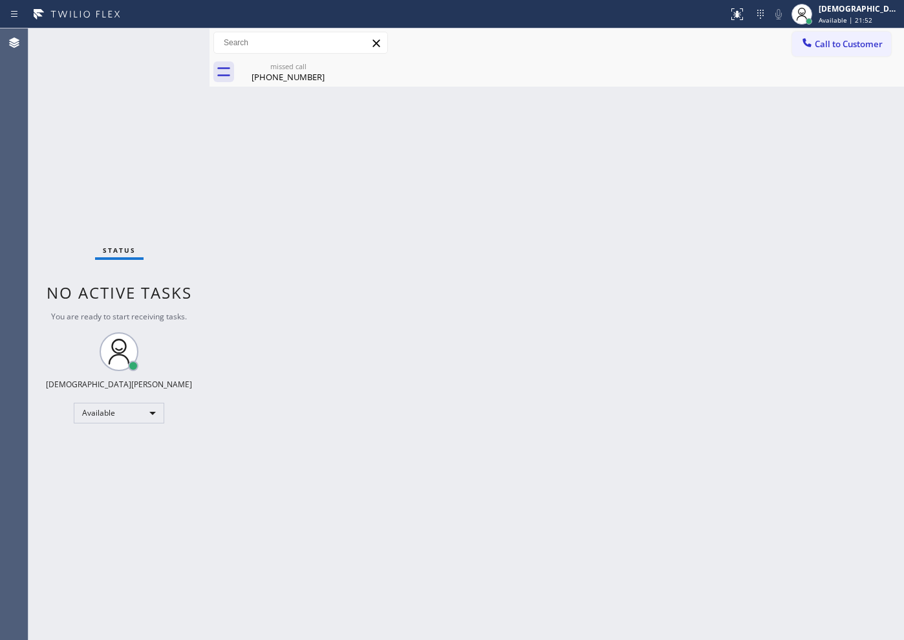
click at [60, 133] on div "Status No active tasks You are ready to start receiving tasks. Christian Cinco …" at bounding box center [118, 334] width 181 height 612
click at [179, 199] on div "Status No active tasks You are ready to start receiving tasks. Christian Cinco …" at bounding box center [118, 334] width 181 height 612
click at [127, 172] on div "Status No active tasks You are ready to start receiving tasks. Christian Cinco …" at bounding box center [118, 334] width 181 height 612
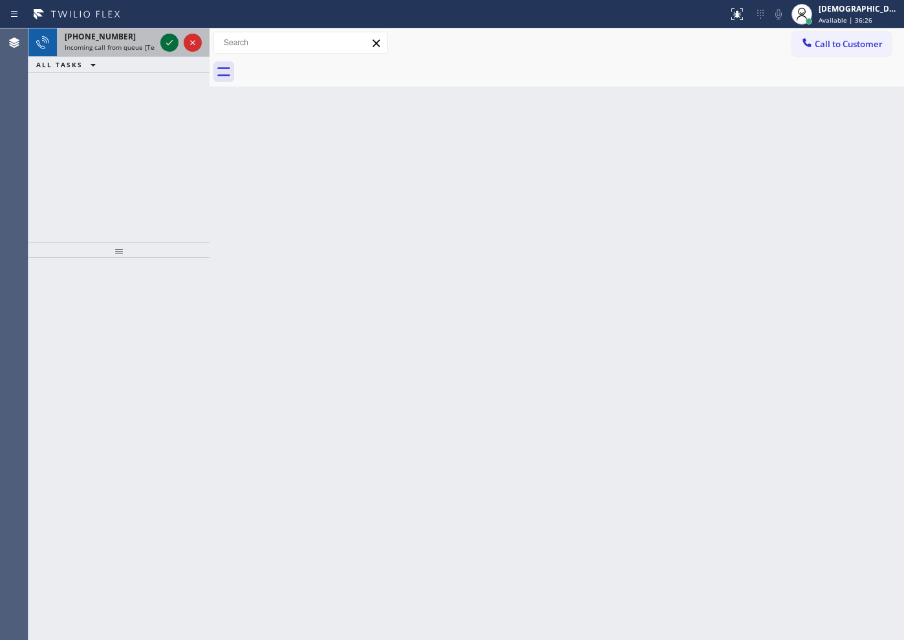
click at [167, 42] on icon at bounding box center [170, 43] width 16 height 16
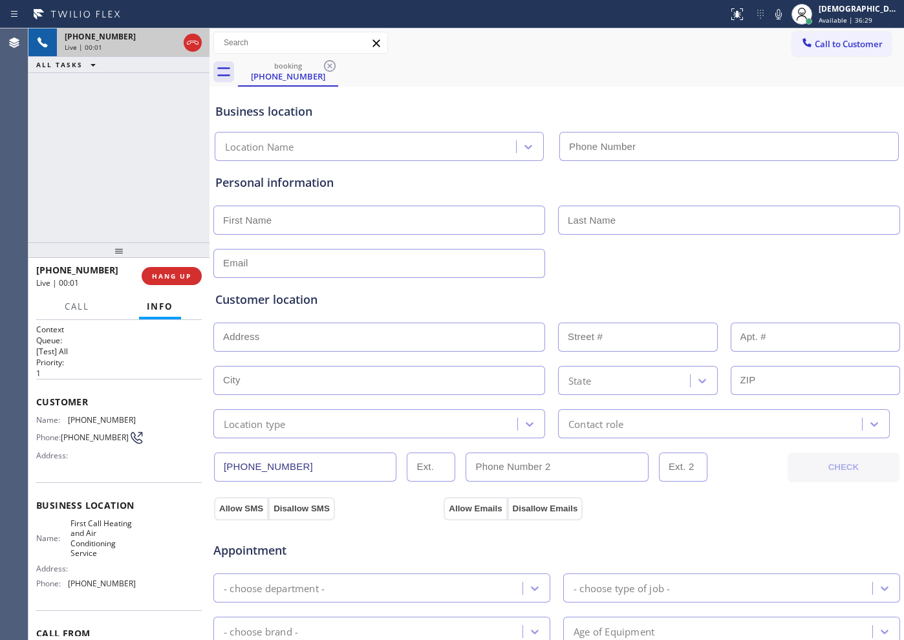
type input "[PHONE_NUMBER]"
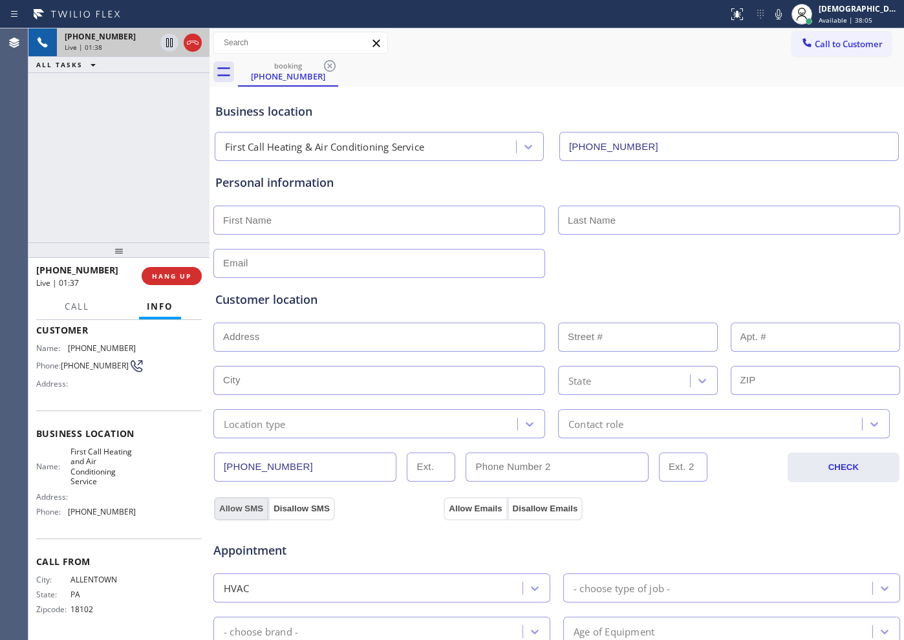
scroll to position [81, 0]
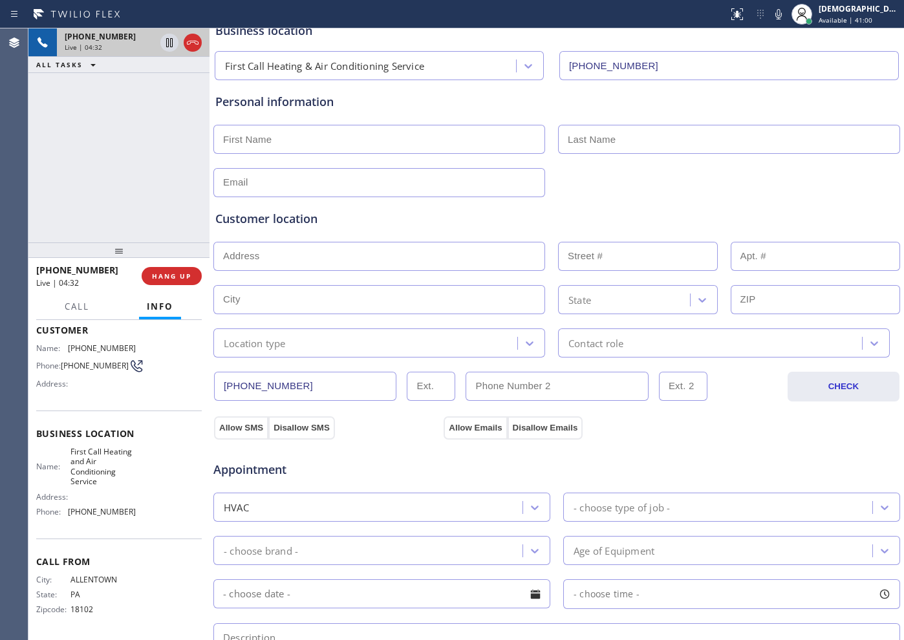
drag, startPoint x: 310, startPoint y: 380, endPoint x: 216, endPoint y: 389, distance: 94.2
click at [216, 389] on input "[PHONE_NUMBER]" at bounding box center [305, 386] width 182 height 29
click at [195, 48] on icon at bounding box center [193, 43] width 16 height 16
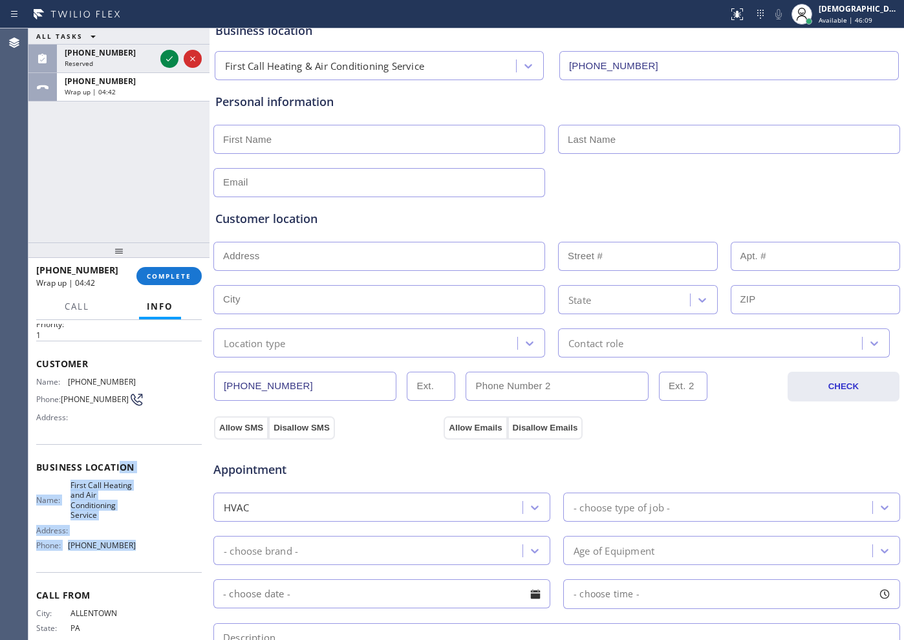
scroll to position [0, 0]
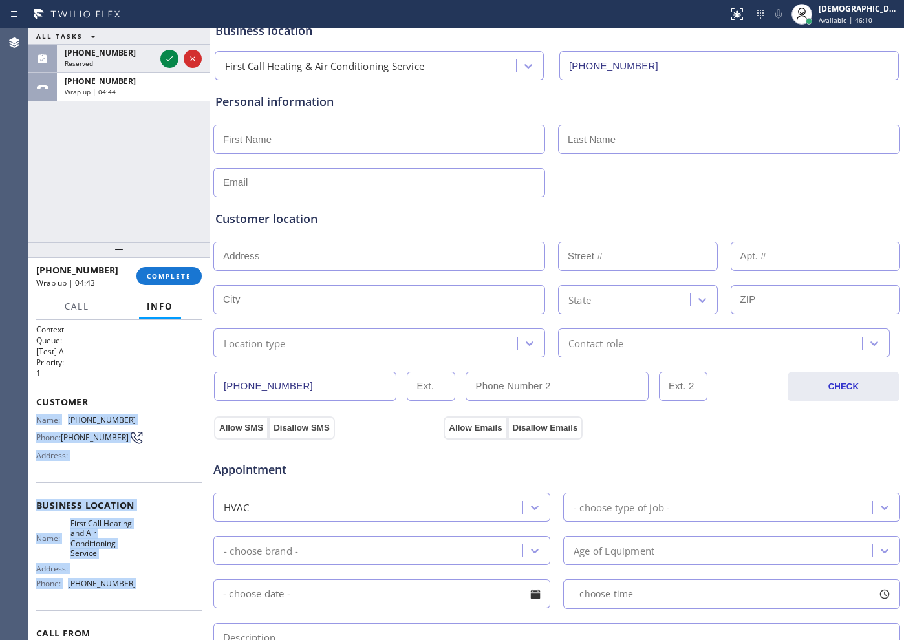
drag, startPoint x: 132, startPoint y: 516, endPoint x: 34, endPoint y: 416, distance: 139.5
click at [34, 416] on div "Context Queue: [Test] All Priority: 1 Customer Name: [PHONE_NUMBER] Phone: [PHO…" at bounding box center [118, 480] width 181 height 320
copy div "Name: [PHONE_NUMBER] Phone: [PHONE_NUMBER] Address: Business location Name: Fir…"
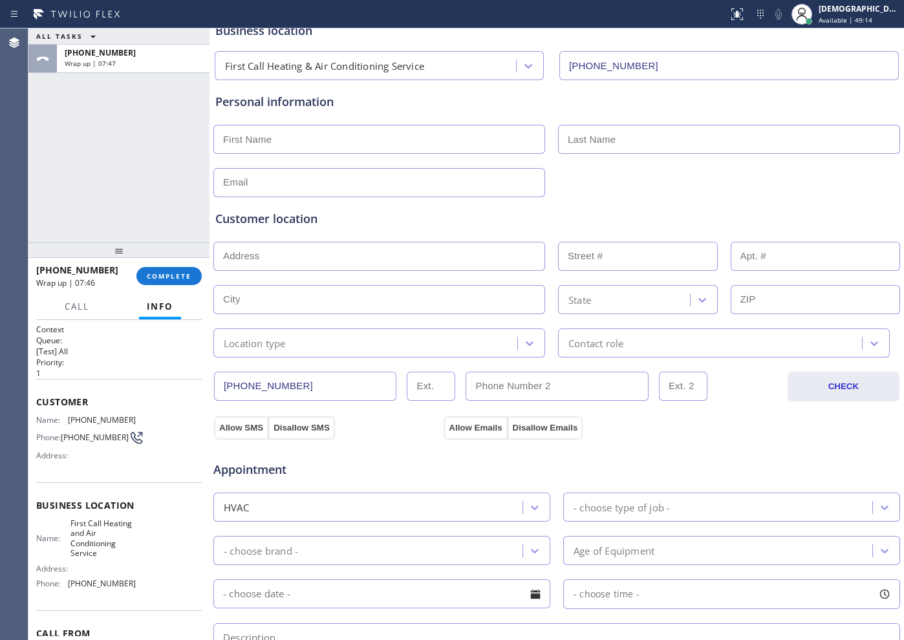
click at [100, 182] on div "ALL TASKS ALL TASKS ACTIVE TASKS TASKS IN WRAP UP [PHONE_NUMBER] Wrap up | 07:47" at bounding box center [118, 135] width 181 height 214
click at [723, 14] on div "[DEMOGRAPHIC_DATA] Cinco Available | 49:22" at bounding box center [860, 14] width 88 height 23
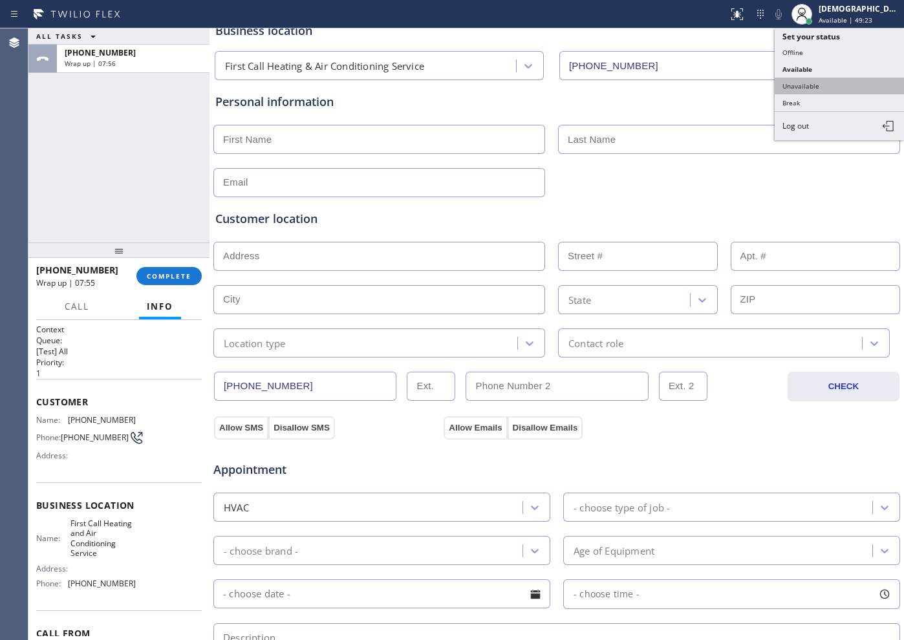
click at [723, 88] on button "Unavailable" at bounding box center [839, 86] width 129 height 17
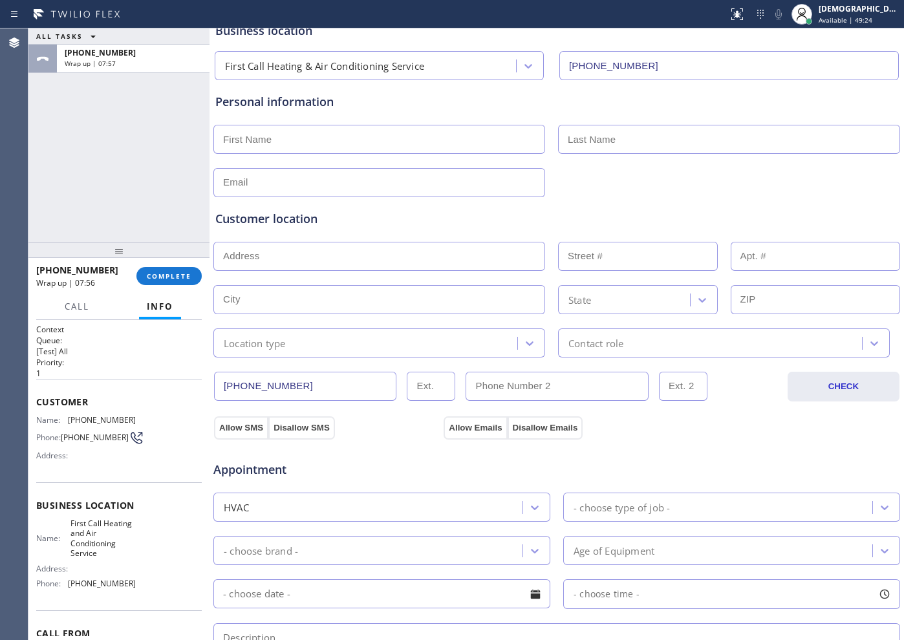
click at [181, 287] on div "[PHONE_NUMBER] Wrap up | 07:56 COMPLETE" at bounding box center [119, 276] width 166 height 34
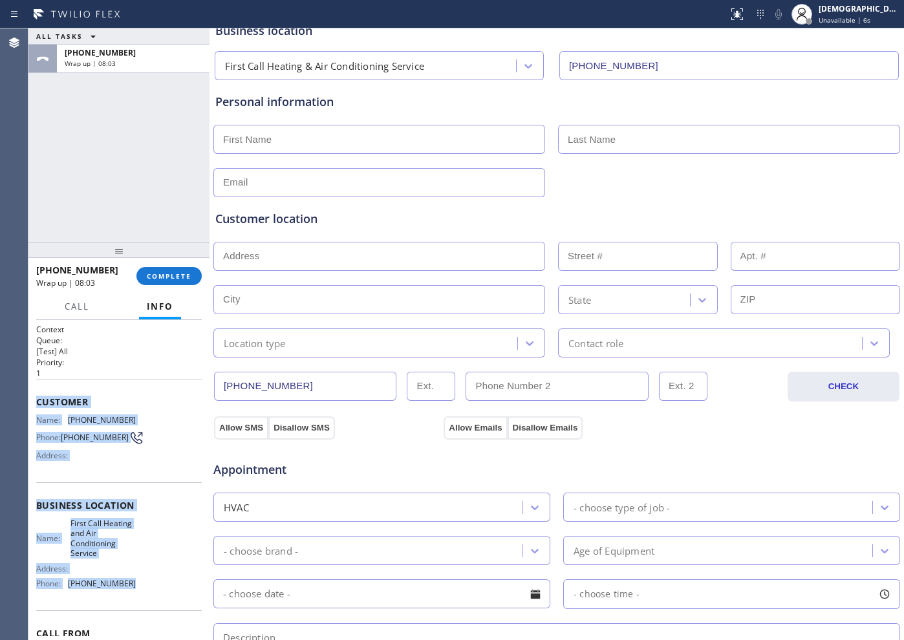
drag, startPoint x: 137, startPoint y: 589, endPoint x: 34, endPoint y: 404, distance: 212.2
click at [34, 404] on div "Context Queue: [Test] All Priority: 1 Customer Name: [PHONE_NUMBER] Phone: [PHO…" at bounding box center [118, 480] width 181 height 320
copy div "Customer Name: [PHONE_NUMBER] Phone: [PHONE_NUMBER] Address: Business location …"
click at [155, 284] on button "COMPLETE" at bounding box center [168, 276] width 65 height 18
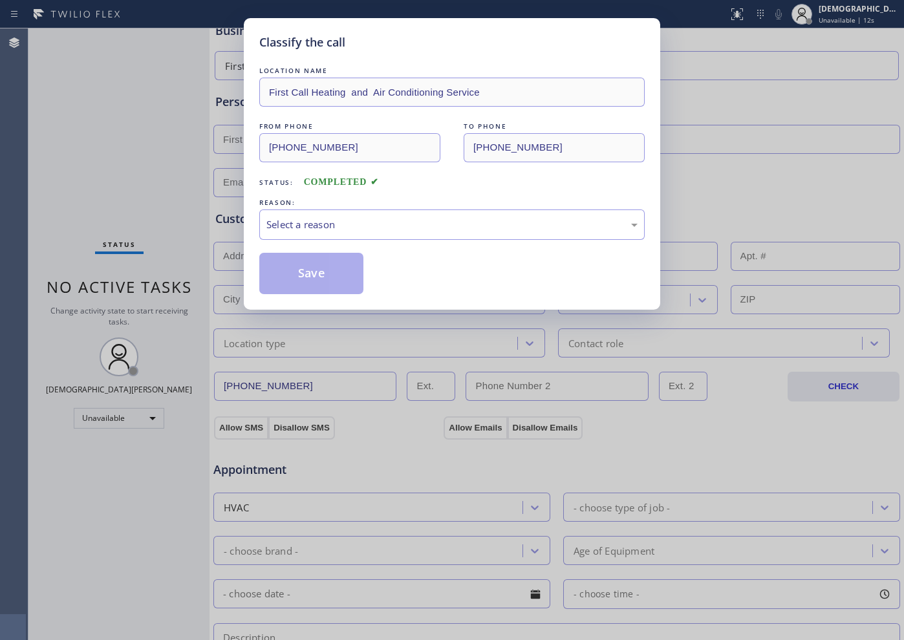
click at [318, 208] on div "REASON:" at bounding box center [452, 203] width 386 height 14
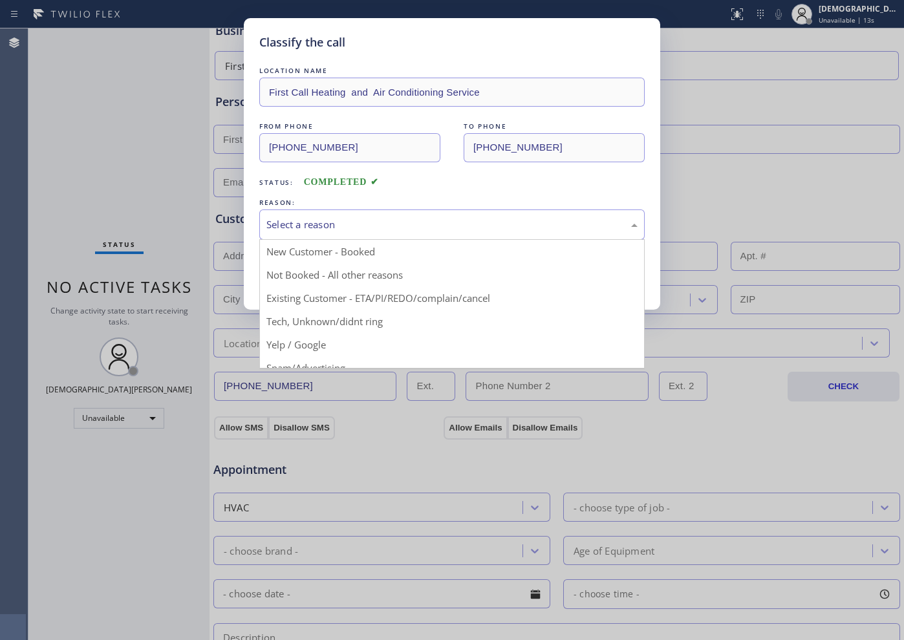
click at [305, 222] on div "Select a reason" at bounding box center [452, 224] width 371 height 15
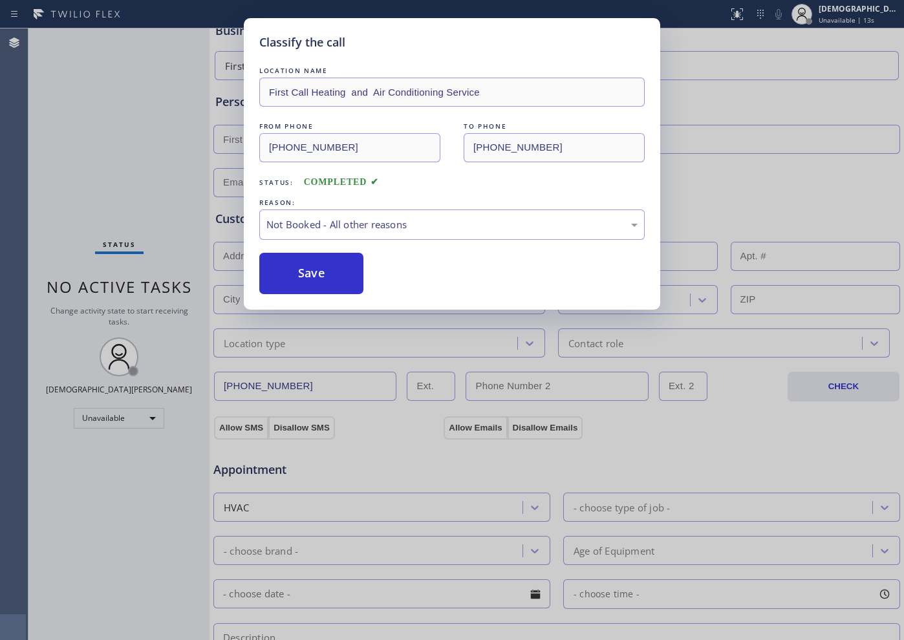
click at [294, 271] on button "Save" at bounding box center [311, 273] width 104 height 41
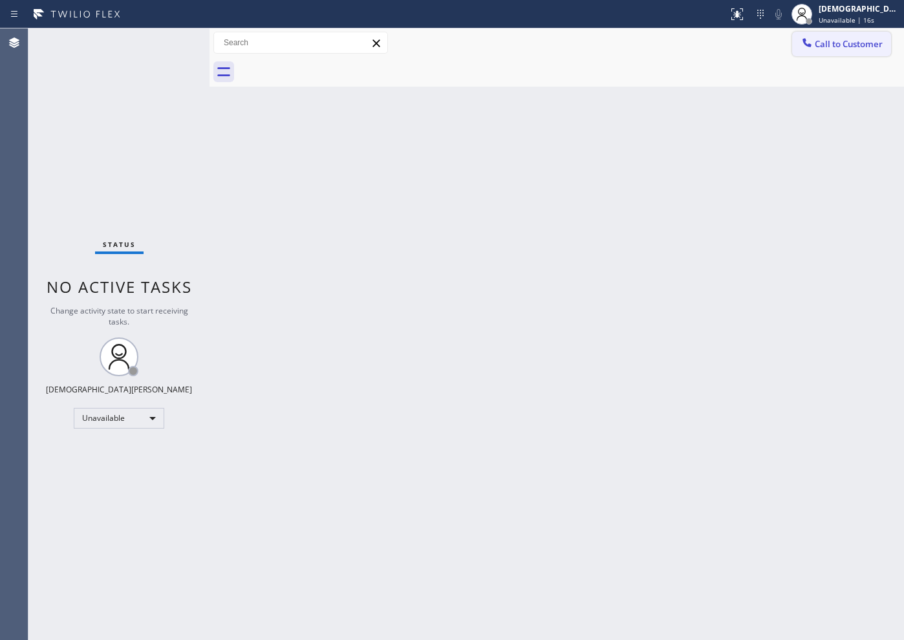
drag, startPoint x: 842, startPoint y: 51, endPoint x: 841, endPoint y: 91, distance: 39.5
click at [723, 51] on button "Call to Customer" at bounding box center [841, 44] width 99 height 25
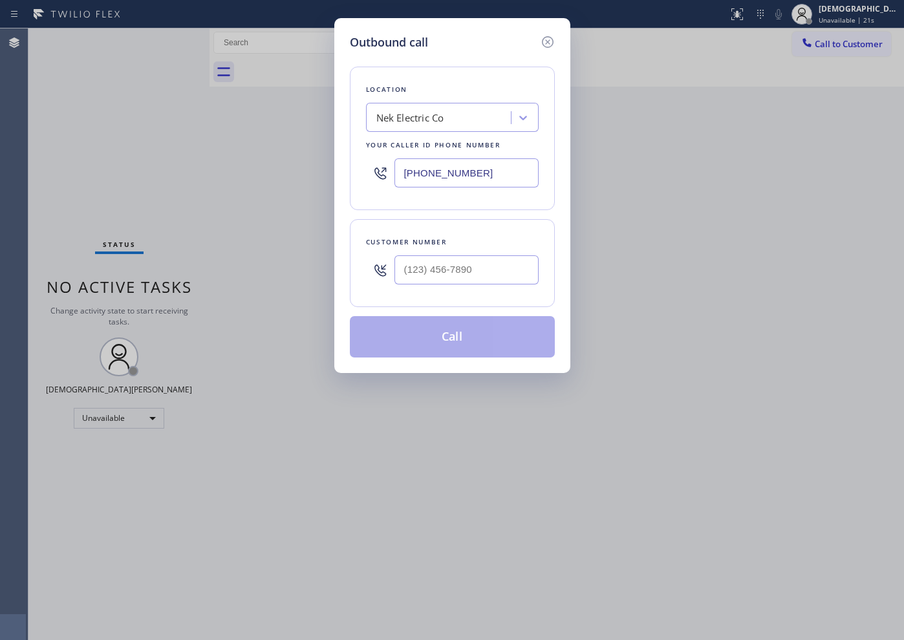
click at [507, 180] on input "[PHONE_NUMBER]" at bounding box center [467, 172] width 144 height 29
paste input "516) 654-8992"
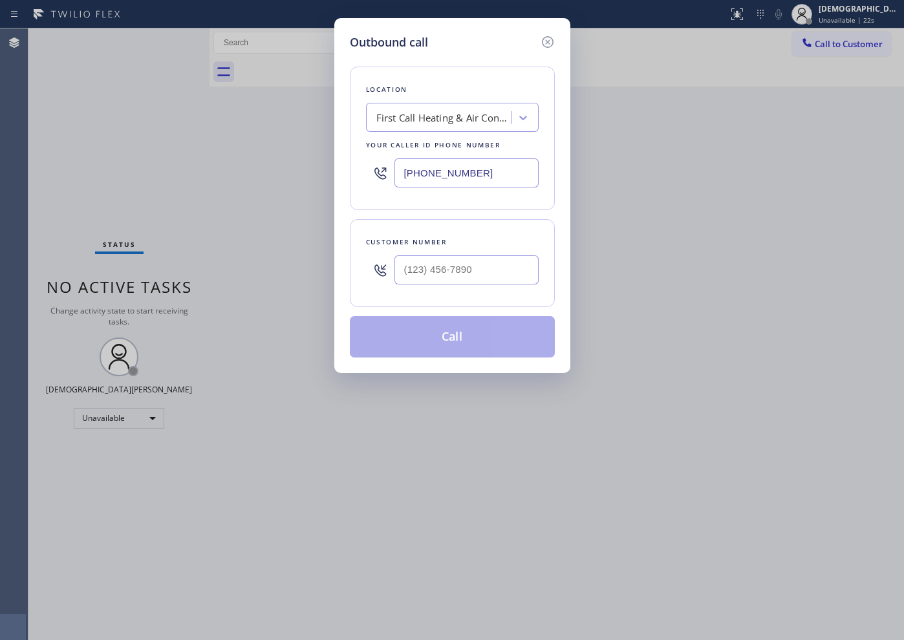
type input "[PHONE_NUMBER]"
click at [495, 270] on input "(___) ___-____" at bounding box center [467, 270] width 144 height 29
paste input "484) 515-4094"
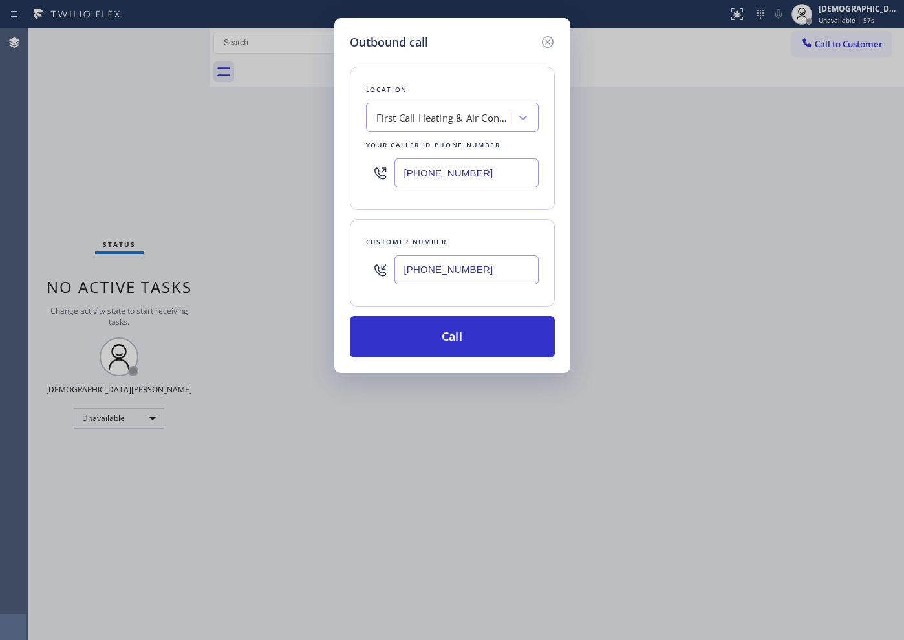
type input "[PHONE_NUMBER]"
drag, startPoint x: 452, startPoint y: 337, endPoint x: 778, endPoint y: 275, distance: 331.2
click at [454, 336] on button "Call" at bounding box center [452, 336] width 205 height 41
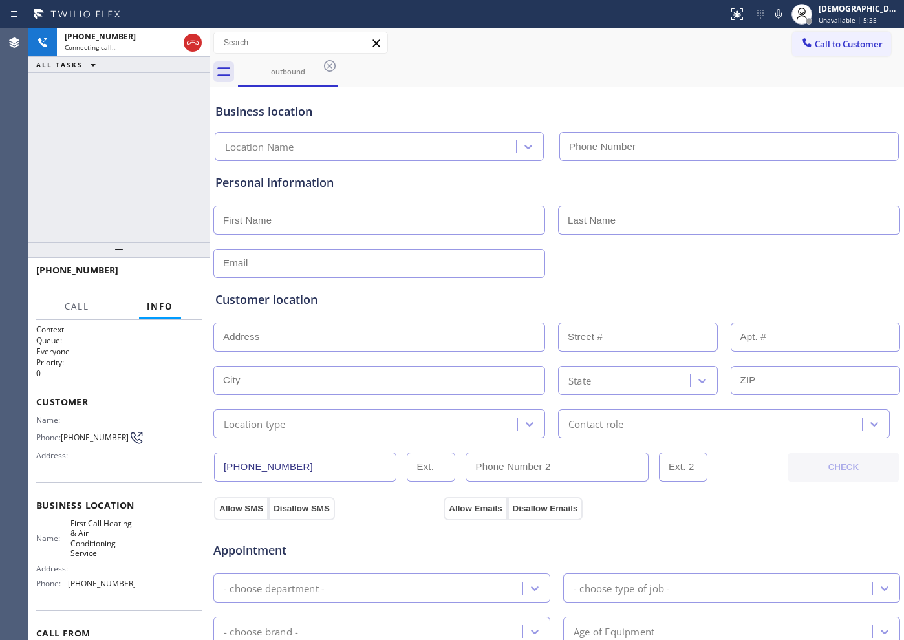
type input "[PHONE_NUMBER]"
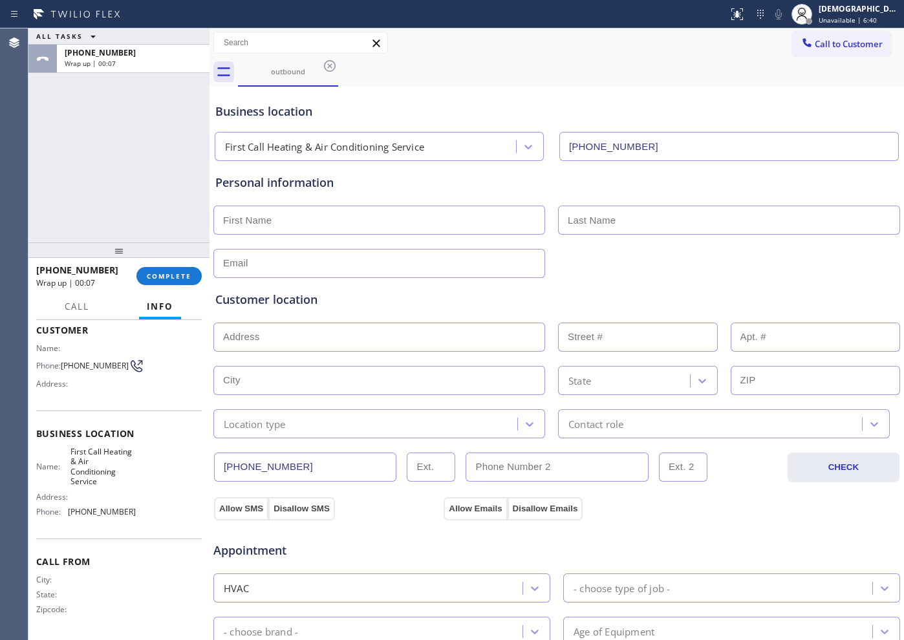
click at [307, 217] on input "text" at bounding box center [379, 220] width 332 height 29
type input "Mr"
click at [587, 230] on input "text" at bounding box center [729, 220] width 342 height 29
type input "[PERSON_NAME]"
click at [334, 268] on input "text" at bounding box center [379, 263] width 332 height 29
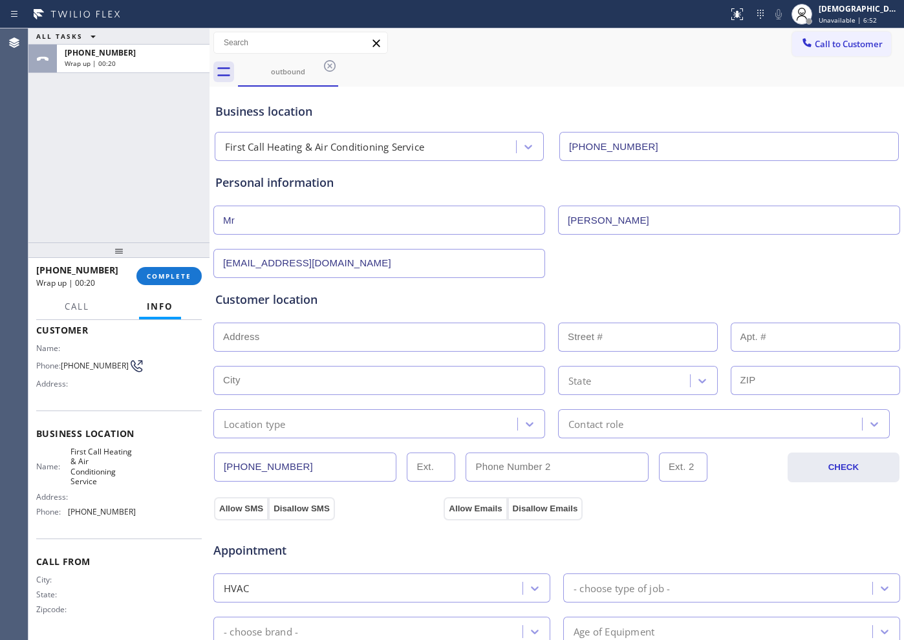
type input "[EMAIL_ADDRESS][DOMAIN_NAME]"
click at [293, 345] on input "text" at bounding box center [379, 337] width 332 height 29
paste input "[STREET_ADDRESS][PERSON_NAME]"
type input "1606 [PERSON_NAME]"
type input "1606"
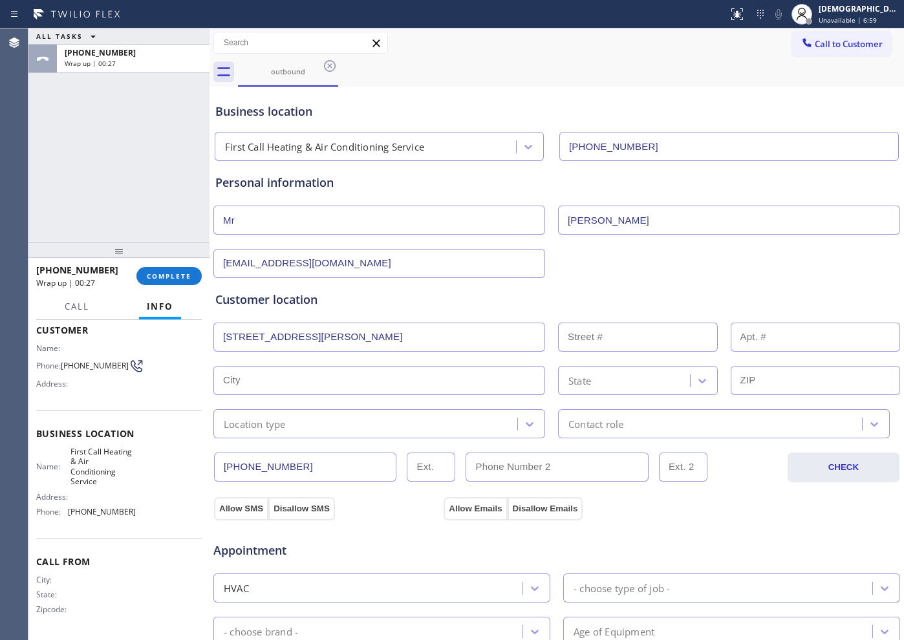
type input "[PERSON_NAME]"
type input "11566"
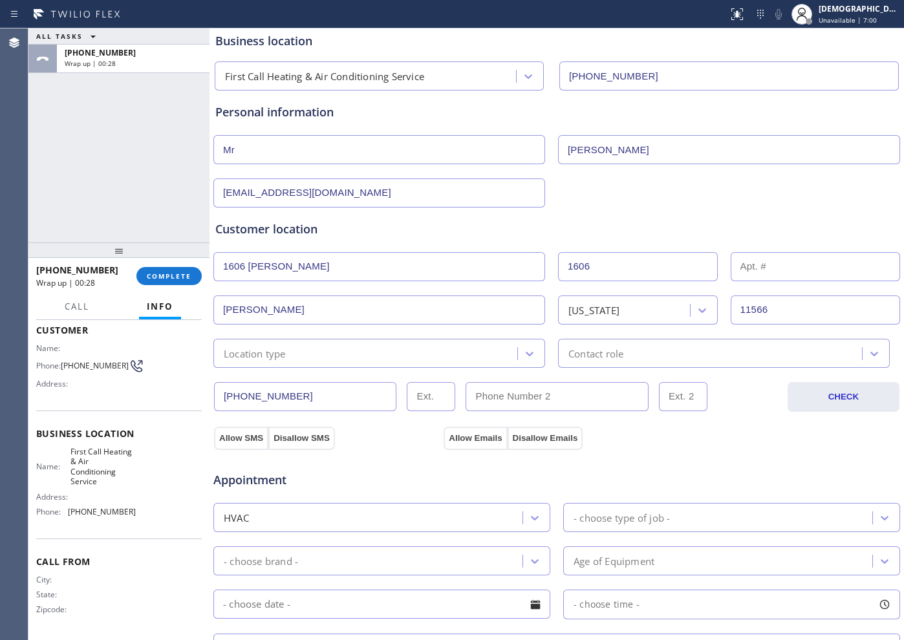
scroll to position [162, 0]
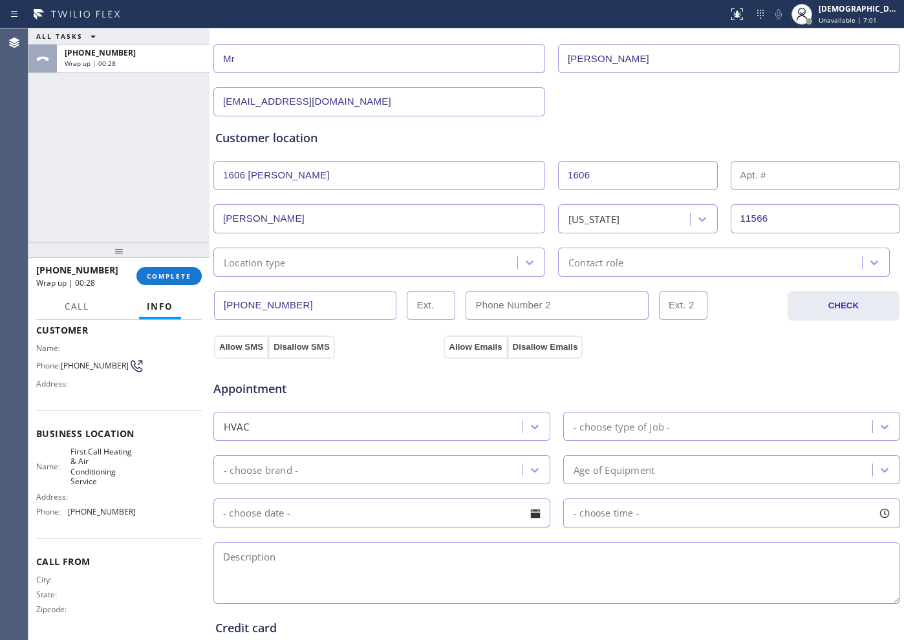
click at [274, 260] on div "Location type" at bounding box center [255, 262] width 62 height 15
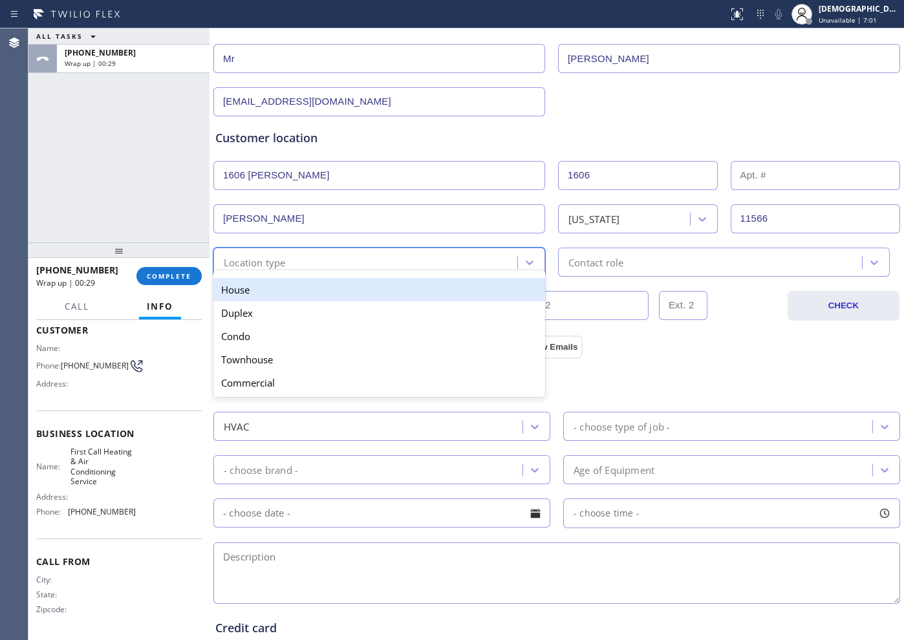
drag, startPoint x: 276, startPoint y: 293, endPoint x: 348, endPoint y: 288, distance: 72.6
click at [276, 294] on div "House" at bounding box center [379, 289] width 332 height 23
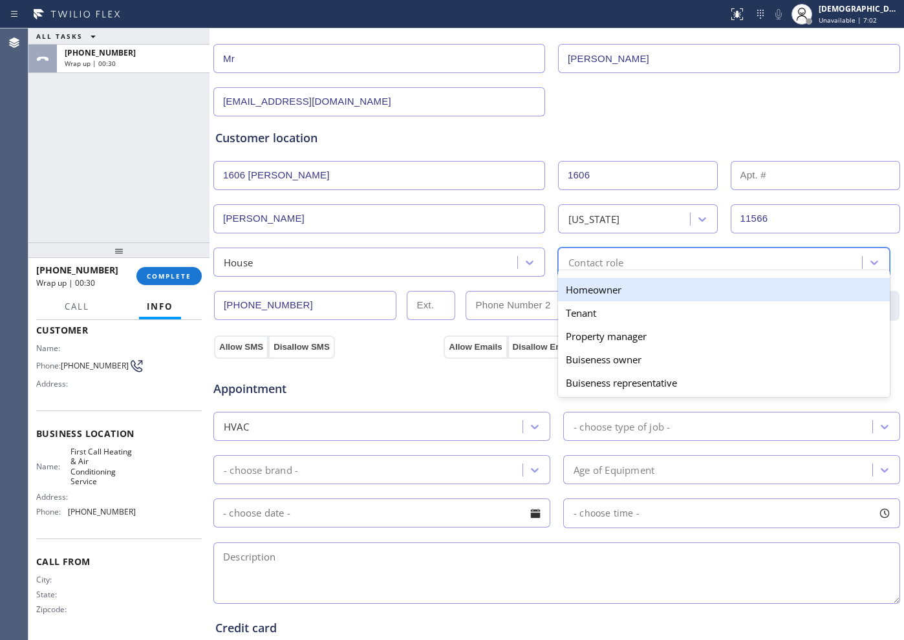
click at [569, 259] on div "Contact role" at bounding box center [596, 262] width 55 height 15
click at [566, 289] on div "Homeowner" at bounding box center [724, 289] width 332 height 23
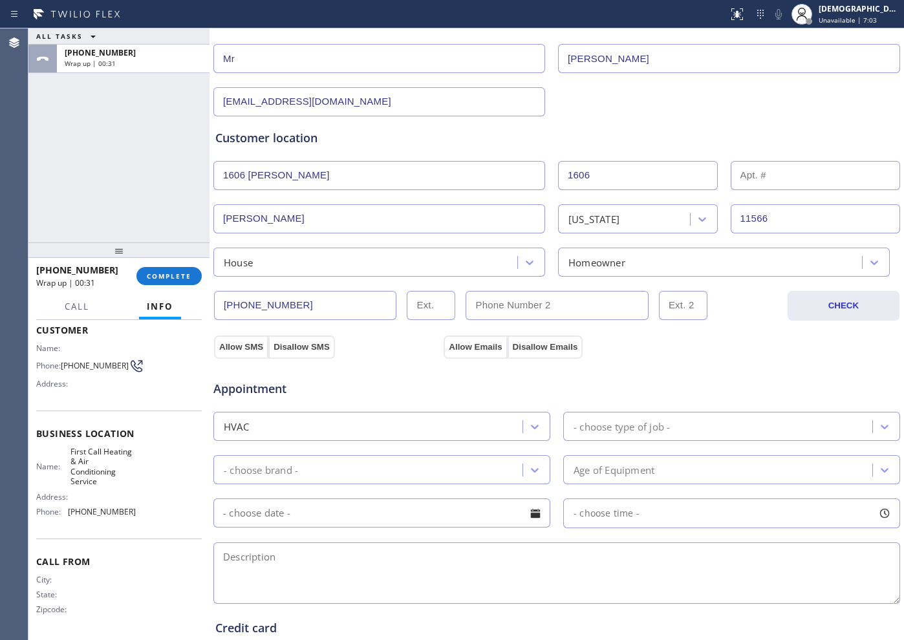
drag, startPoint x: 244, startPoint y: 345, endPoint x: 387, endPoint y: 345, distance: 143.6
click at [247, 345] on button "Allow SMS" at bounding box center [241, 347] width 54 height 23
click at [469, 345] on button "Allow Emails" at bounding box center [475, 347] width 63 height 23
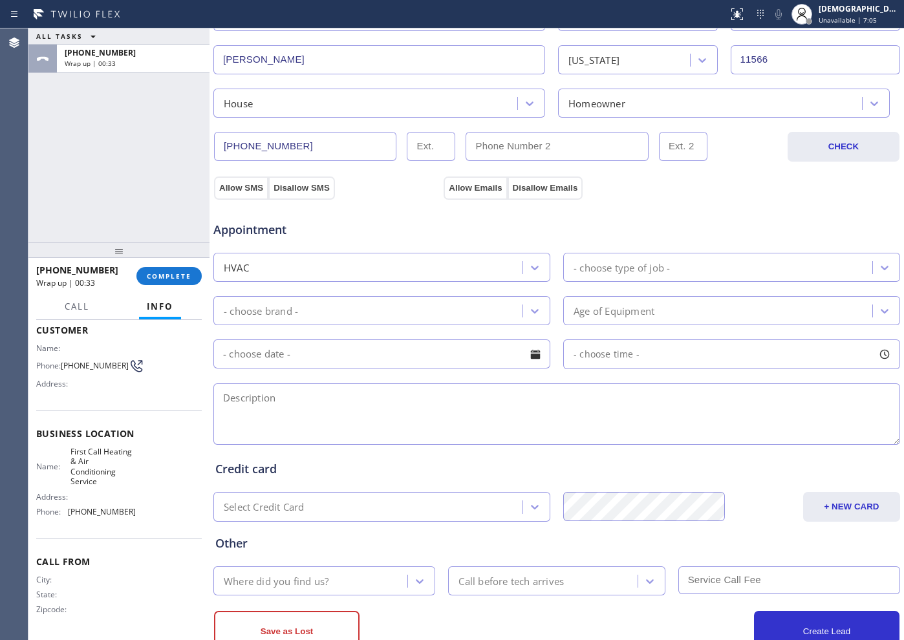
scroll to position [323, 0]
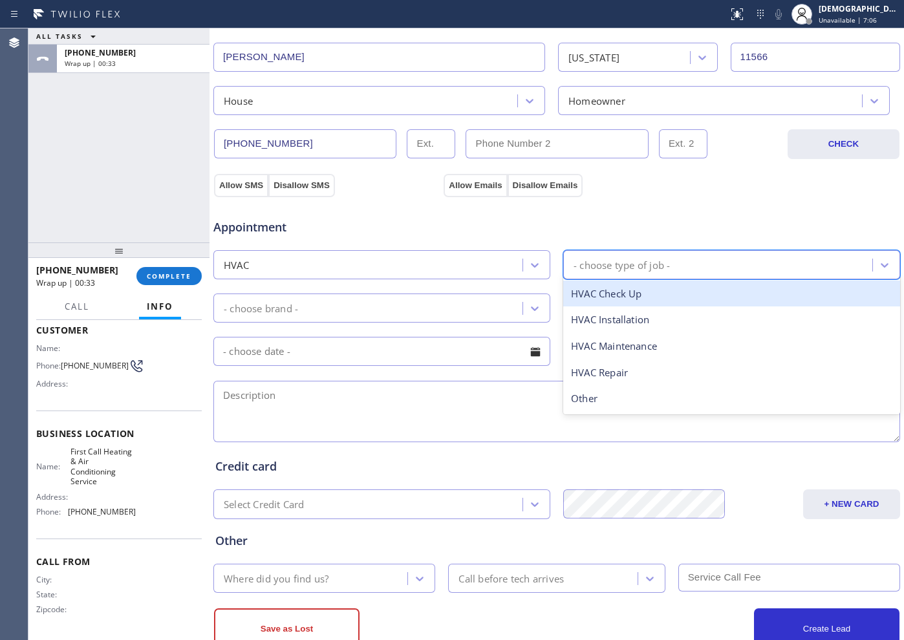
click at [640, 254] on div "- choose type of job -" at bounding box center [719, 265] width 305 height 23
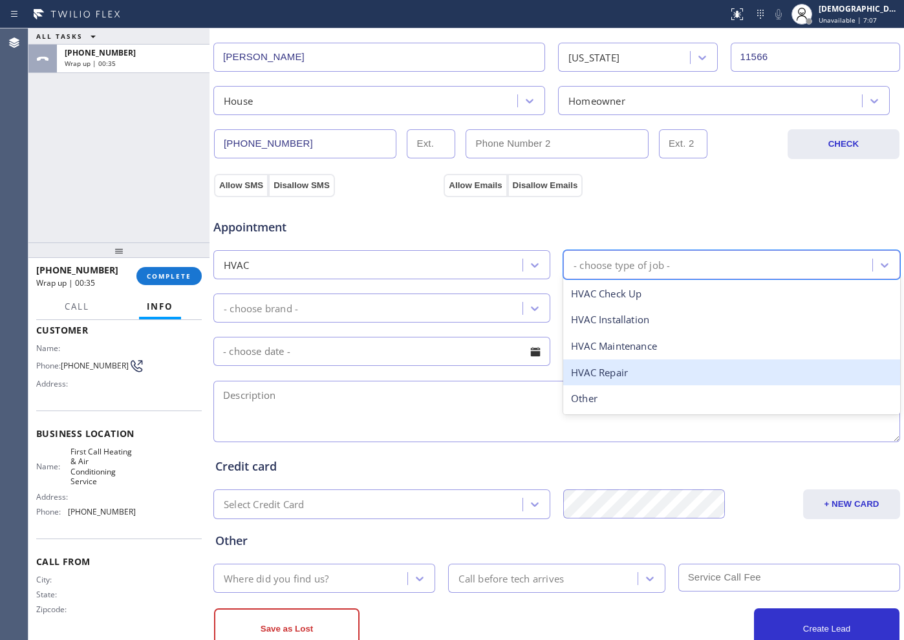
click at [601, 380] on div "HVAC Repair" at bounding box center [731, 373] width 337 height 27
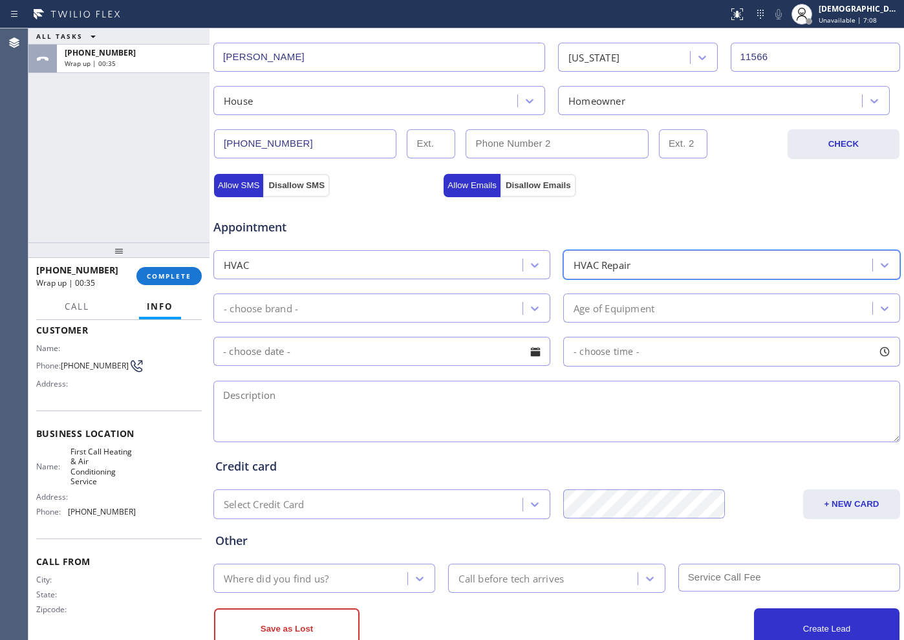
click at [397, 301] on div "- choose brand -" at bounding box center [369, 308] width 305 height 23
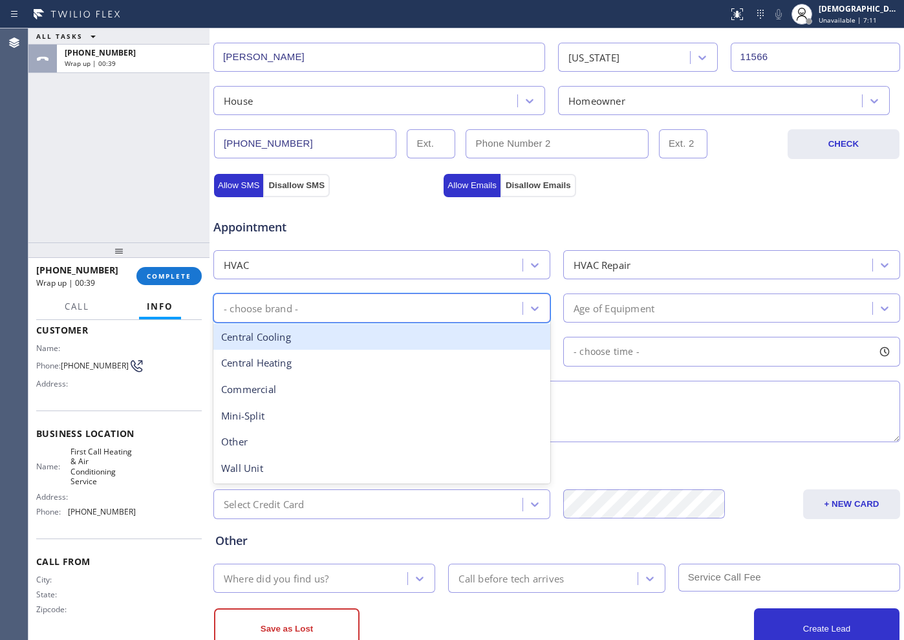
drag, startPoint x: 395, startPoint y: 366, endPoint x: 396, endPoint y: 345, distance: 21.4
click at [396, 345] on div "Central Cooling Central Heating Commercial Mini-Split Other Wall Unit" at bounding box center [381, 402] width 337 height 163
click at [396, 345] on div "Central Cooling" at bounding box center [381, 337] width 337 height 27
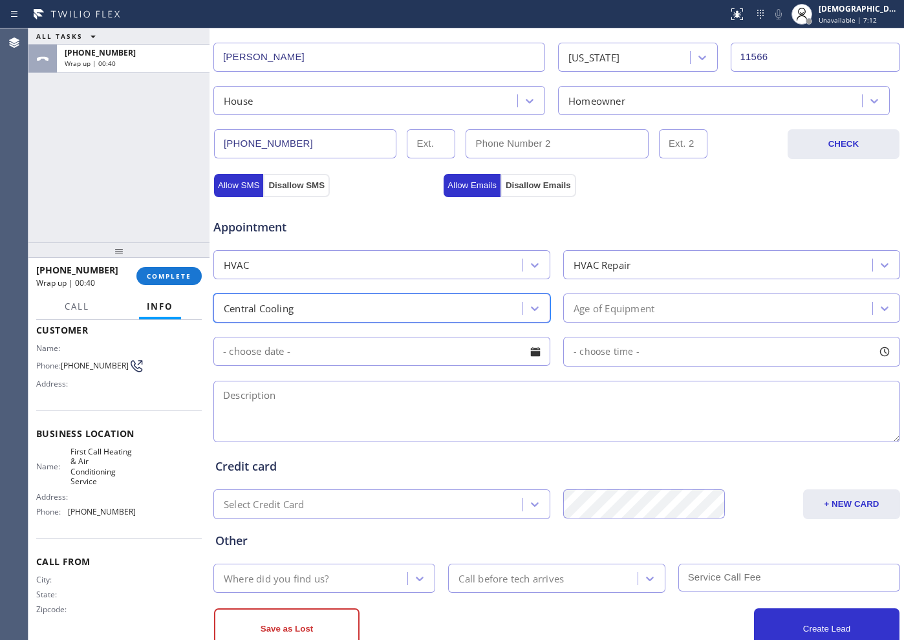
click at [662, 311] on div "Age of Equipment" at bounding box center [719, 308] width 305 height 23
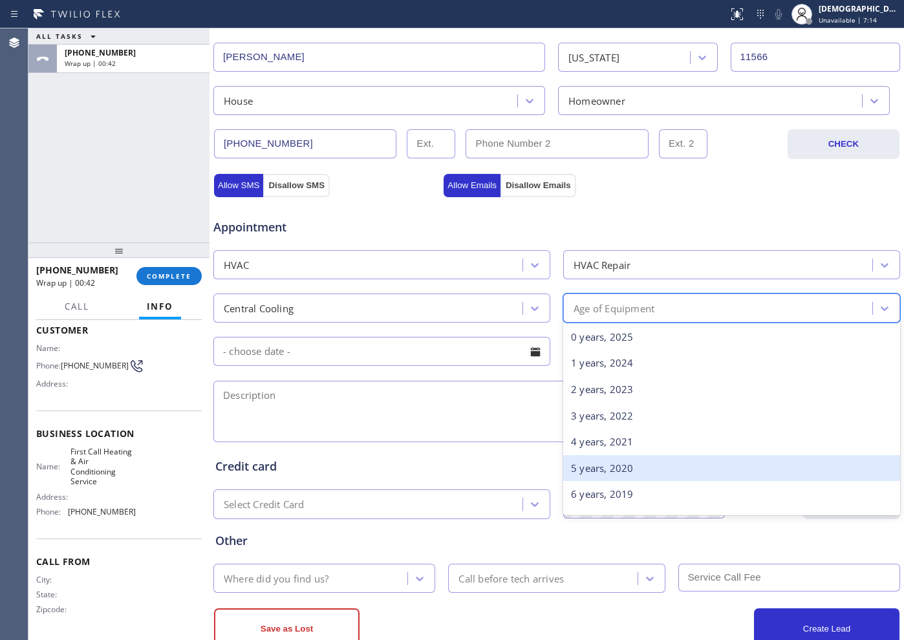
scroll to position [404, 0]
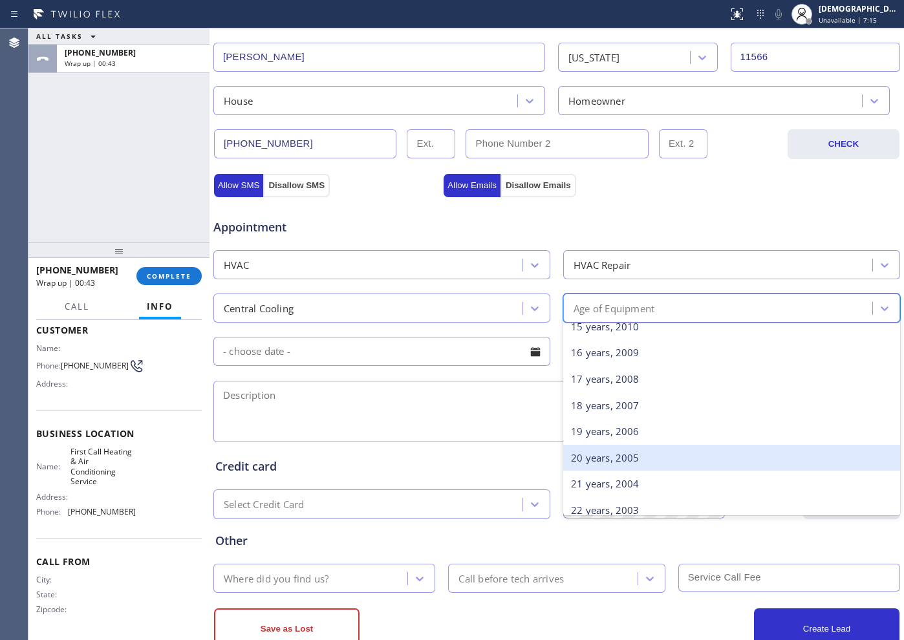
click at [600, 467] on div "20 years, 2005" at bounding box center [731, 458] width 337 height 27
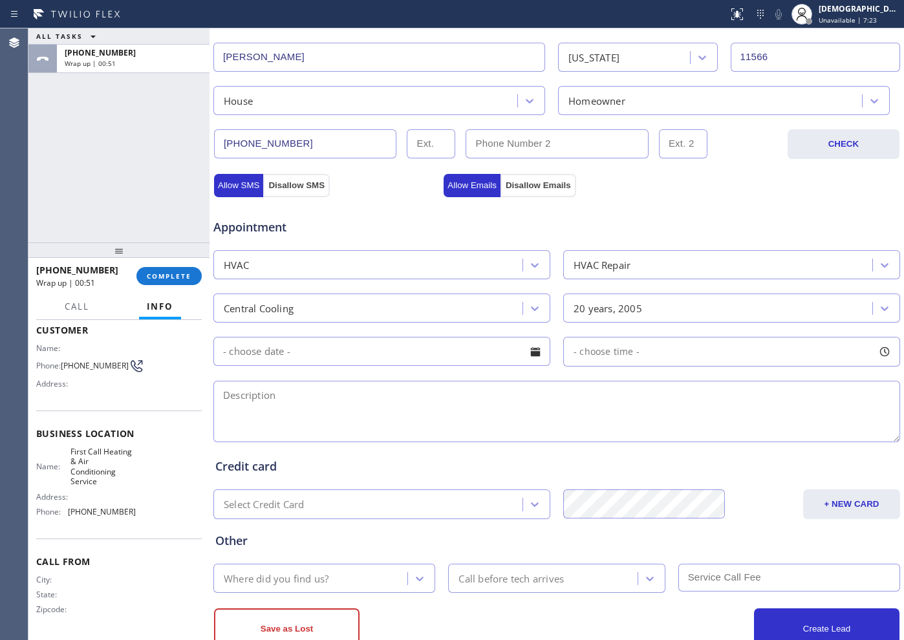
click at [325, 402] on textarea at bounding box center [556, 411] width 687 height 61
paste textarea "Central AIR / condenser located outside groundlevel / its not cooling enough / …"
click at [452, 398] on textarea "Central AIR / condenser located outside groundlevel / its not cooling enough / …" at bounding box center [556, 411] width 687 height 61
click at [684, 396] on textarea "Central AIR / condenser located outside ground level / its not cooling enough /…" at bounding box center [556, 411] width 687 height 61
click at [723, 404] on textarea "Central AIR / condenser located outside ground level / its not cooling enough /…" at bounding box center [556, 411] width 687 height 61
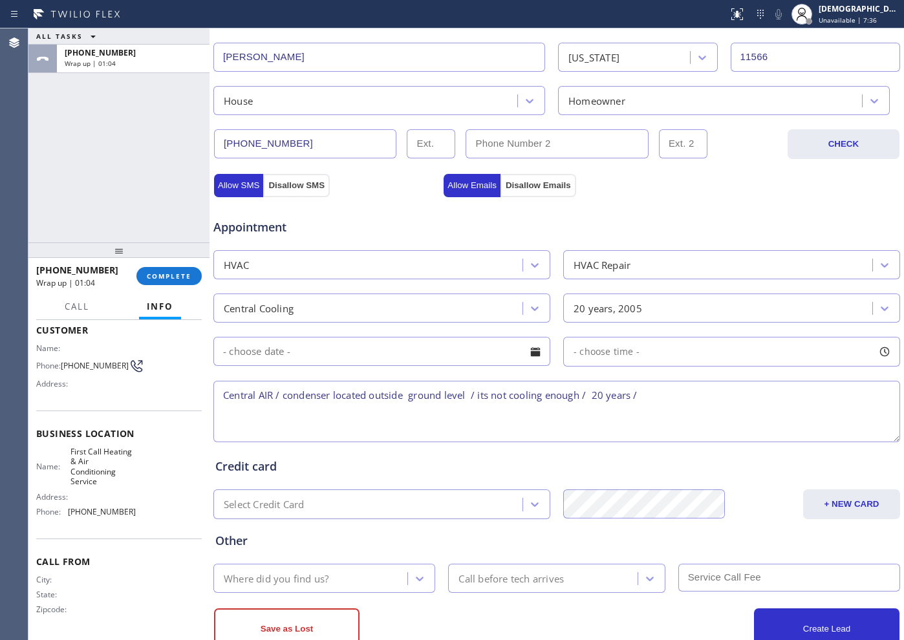
paste textarea "[STREET_ADDRESS][PERSON_NAME]"
drag, startPoint x: 101, startPoint y: 510, endPoint x: 98, endPoint y: 488, distance: 22.9
click at [100, 507] on span "[PHONE_NUMBER]" at bounding box center [102, 512] width 68 height 10
drag, startPoint x: 96, startPoint y: 480, endPoint x: 60, endPoint y: 454, distance: 45.0
click at [60, 454] on div "Name: First Call Heating & Air Conditioning Service" at bounding box center [86, 467] width 100 height 40
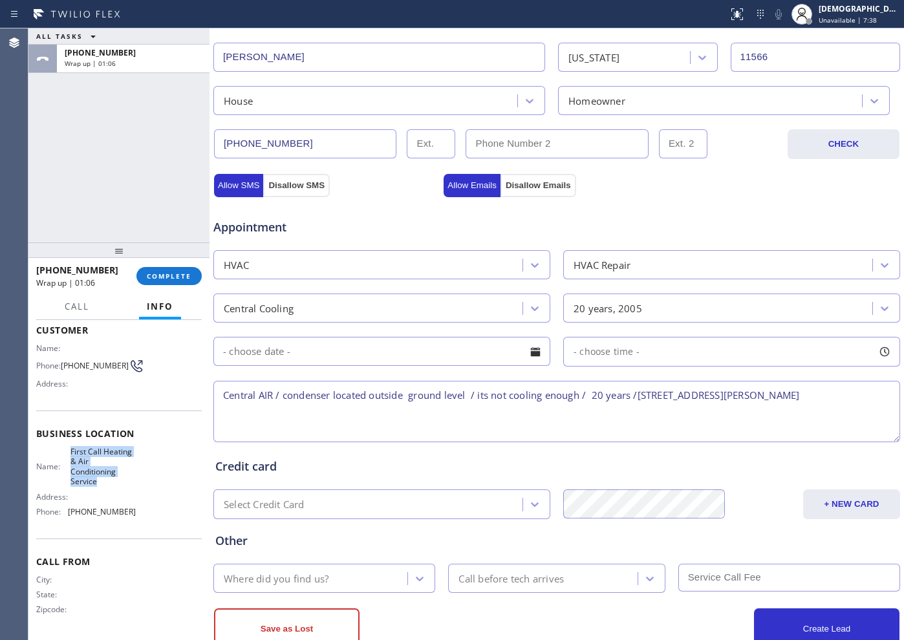
copy div "First Call Heating & Air Conditioning Service"
click at [723, 396] on textarea "Central AIR / condenser located outside ground level / its not cooling enough /…" at bounding box center [556, 411] width 687 height 61
paste textarea "First Call Heating & Air Conditioning Service"
click at [597, 404] on textarea "Central AIR / condenser located outside ground level / its not cooling enough /…" at bounding box center [556, 411] width 687 height 61
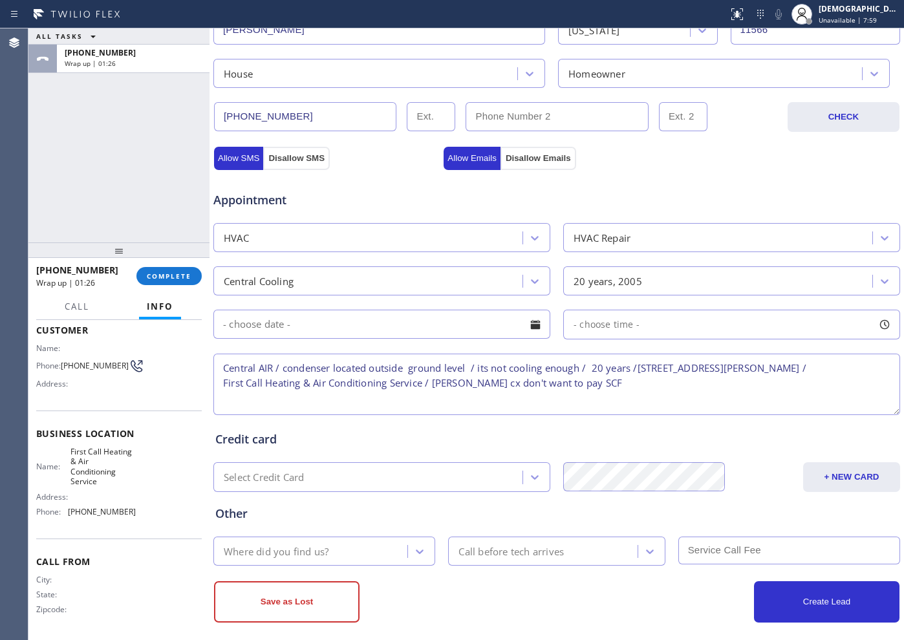
scroll to position [362, 0]
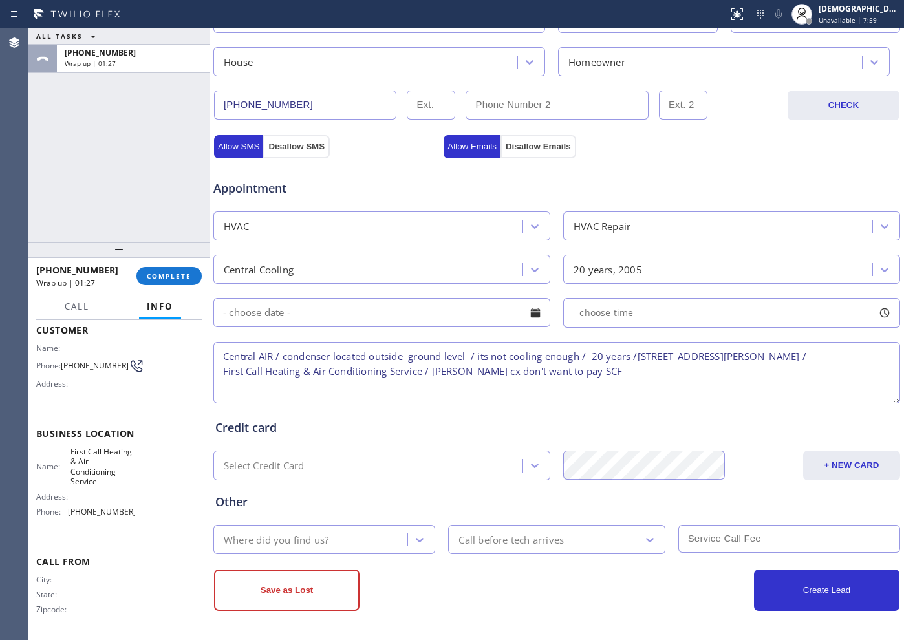
type textarea "Central AIR / condenser located outside ground level / its not cooling enough /…"
click at [343, 512] on div "Where did you find us?" at bounding box center [312, 539] width 190 height 23
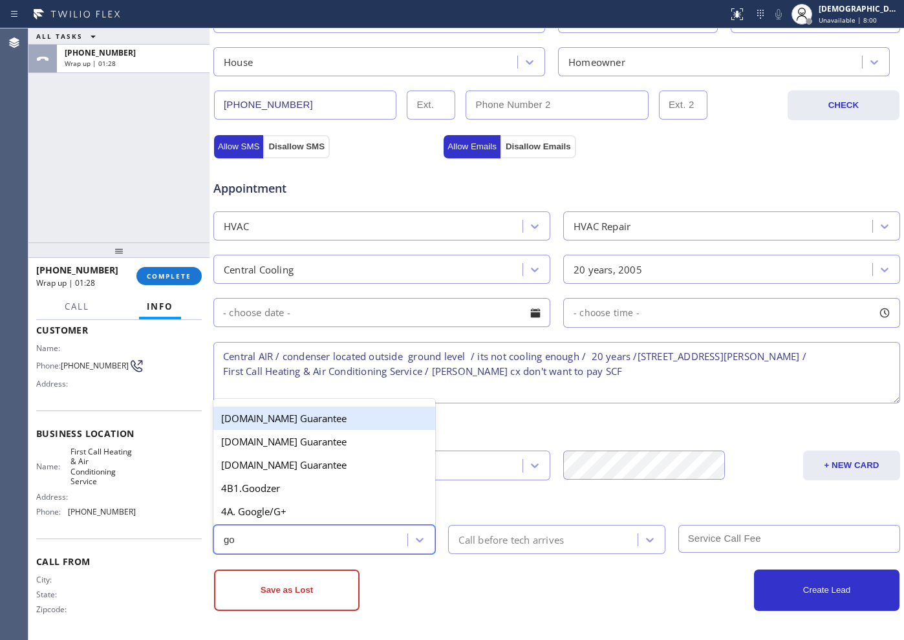
type input "goo"
click at [307, 512] on div "4A. Google/G+" at bounding box center [324, 511] width 222 height 23
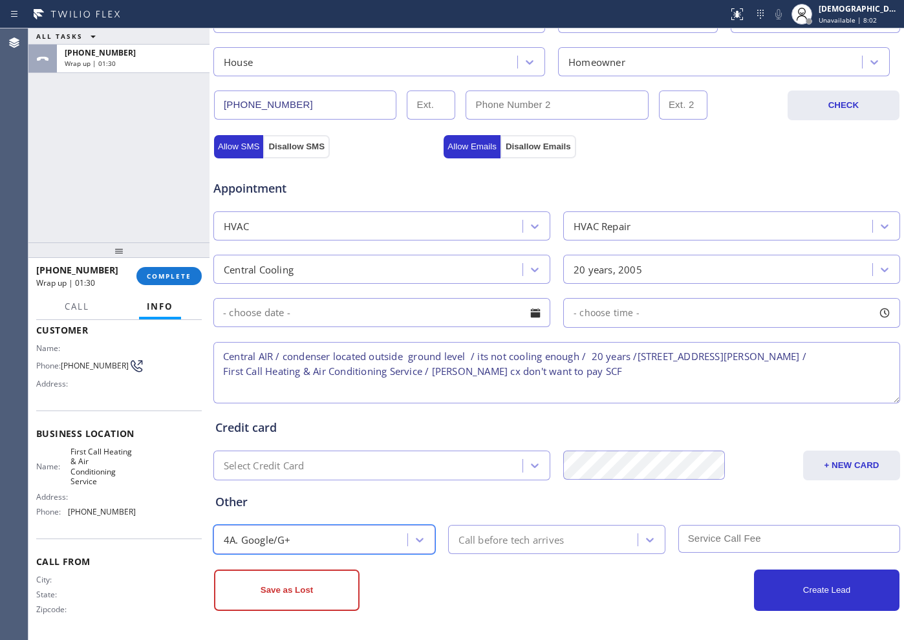
click at [517, 512] on div "Call before tech arrives" at bounding box center [511, 539] width 105 height 15
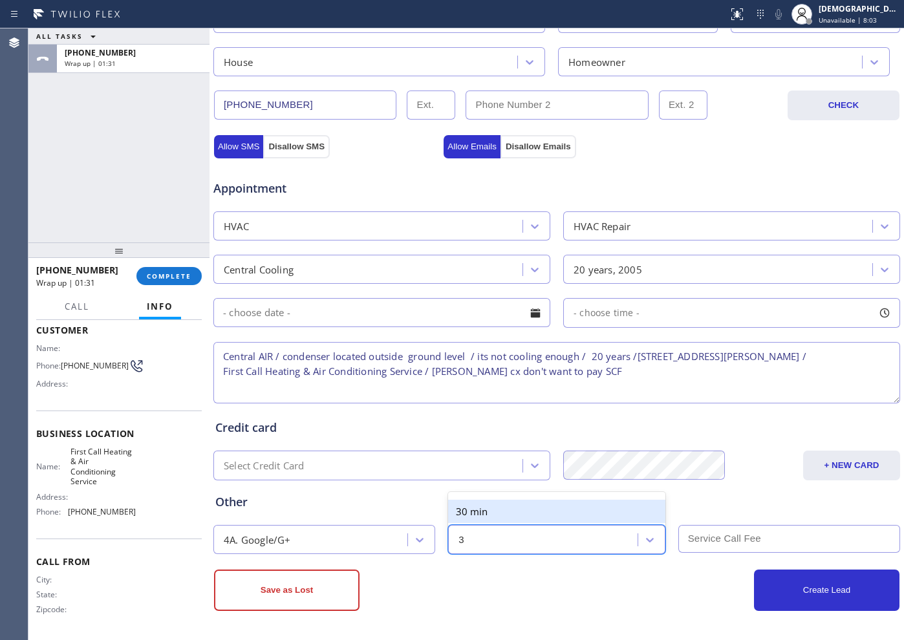
type input "30"
click at [517, 512] on div "30 min" at bounding box center [556, 511] width 217 height 23
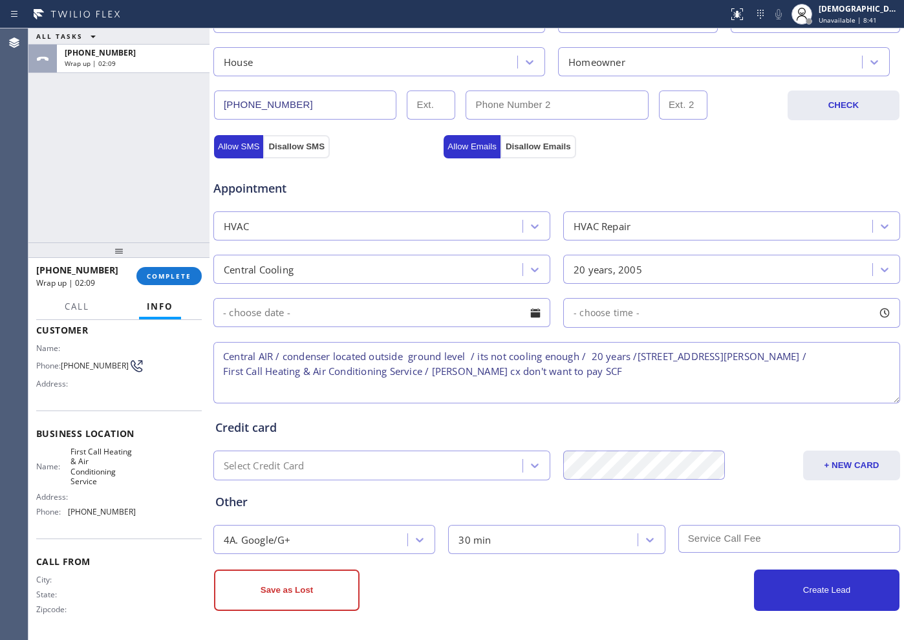
click at [428, 364] on textarea "Central AIR / condenser located outside ground level / its not cooling enough /…" at bounding box center [556, 372] width 687 height 61
drag, startPoint x: 337, startPoint y: 592, endPoint x: 359, endPoint y: 577, distance: 26.6
click at [338, 512] on button "Save as Lost" at bounding box center [287, 590] width 146 height 41
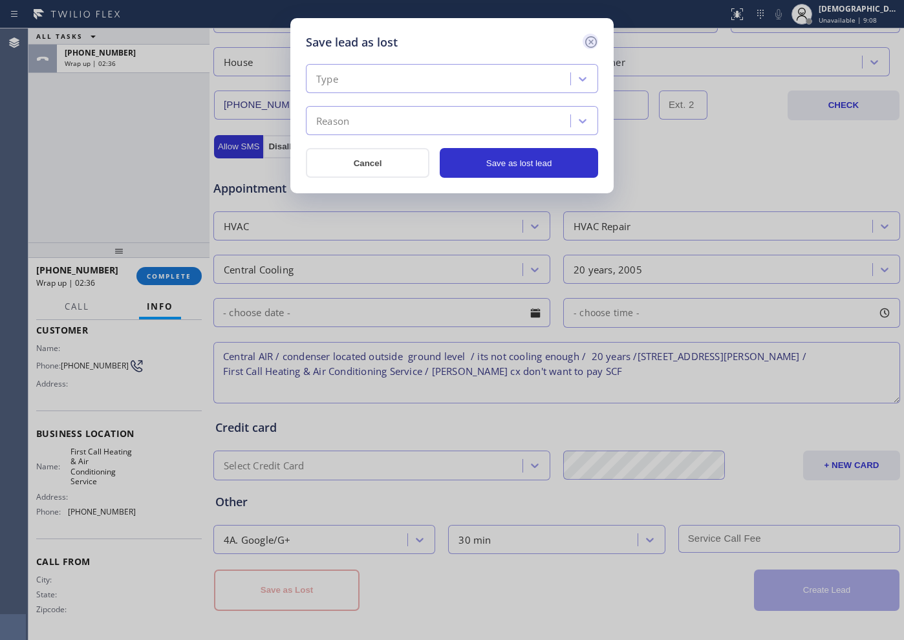
click at [588, 46] on icon at bounding box center [591, 42] width 12 height 12
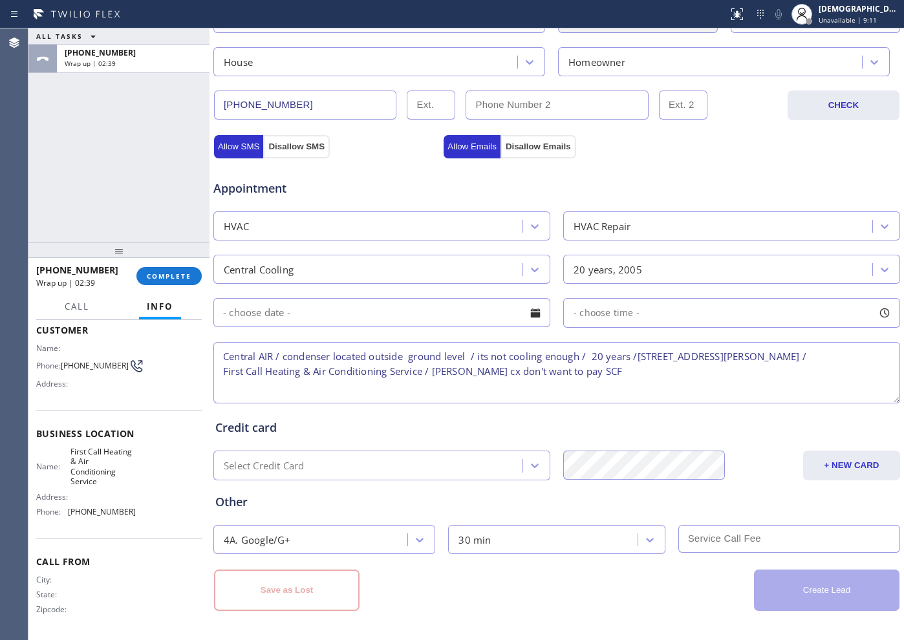
click at [418, 512] on div "Save as Lost" at bounding box center [385, 590] width 343 height 41
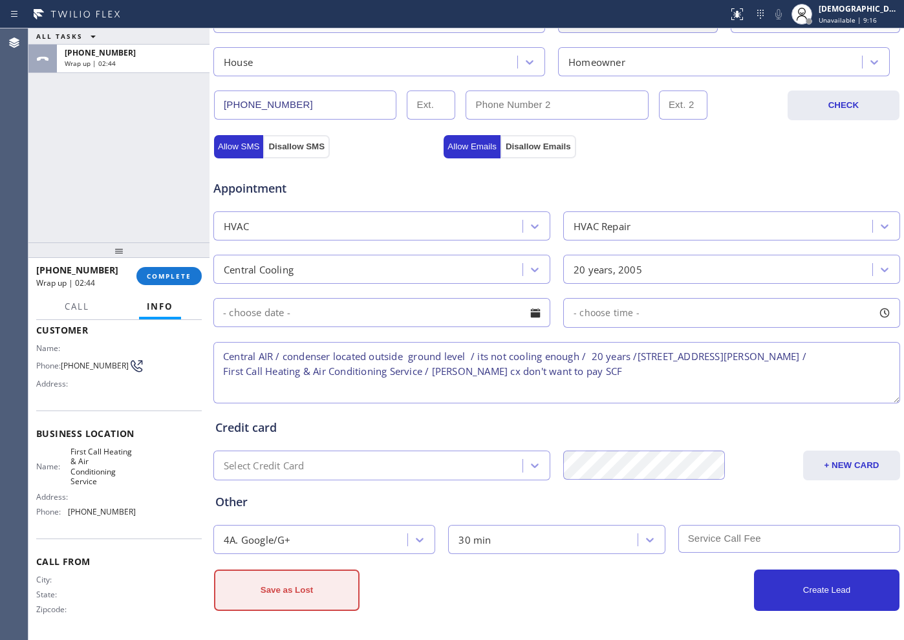
click at [332, 512] on button "Save as Lost" at bounding box center [287, 590] width 146 height 41
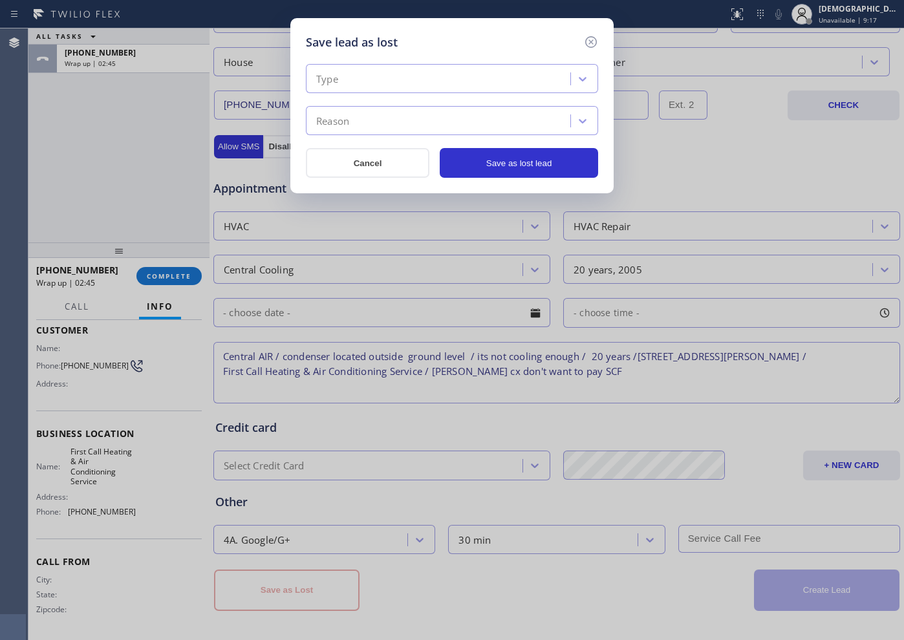
click at [389, 80] on div "Type" at bounding box center [440, 79] width 261 height 23
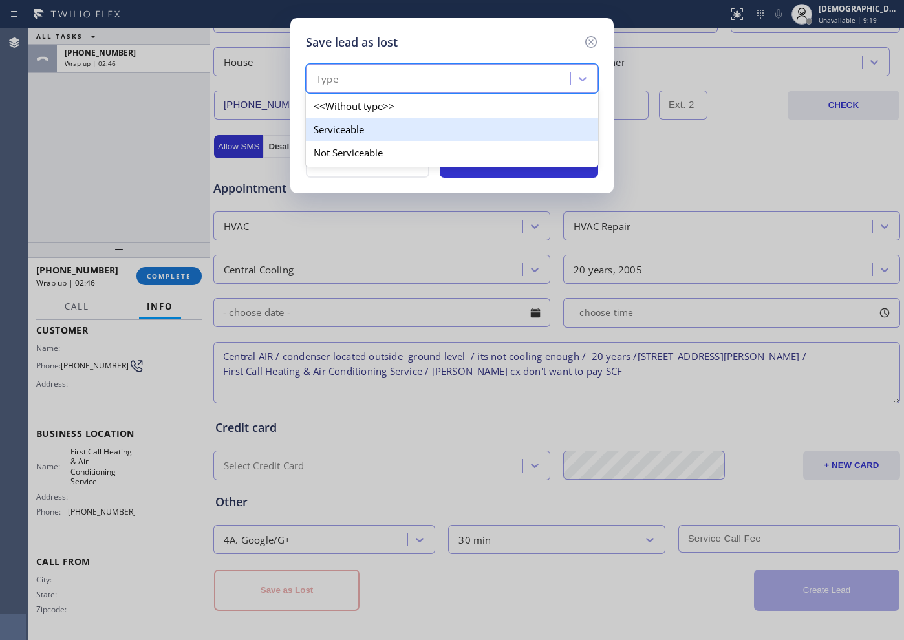
click at [371, 132] on div "Serviceable" at bounding box center [452, 129] width 292 height 23
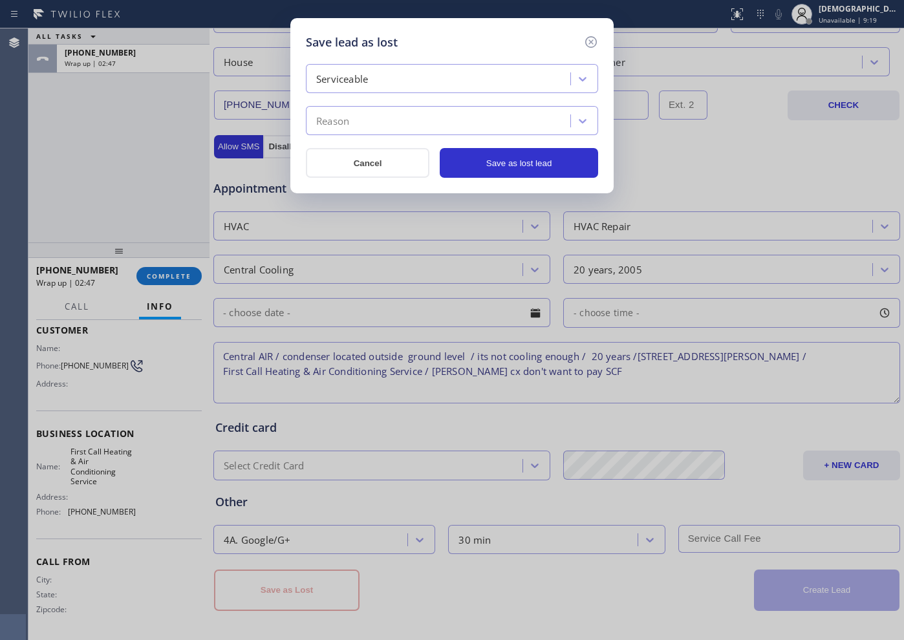
click at [372, 116] on div "Reason" at bounding box center [440, 121] width 261 height 23
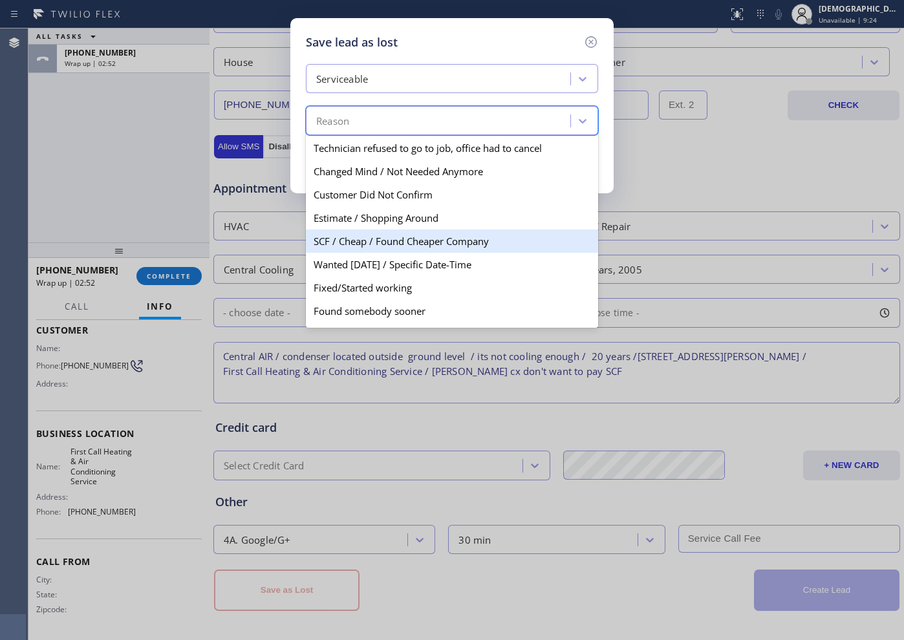
click at [435, 237] on div "SCF / Cheap / Found Cheaper Company" at bounding box center [452, 241] width 292 height 23
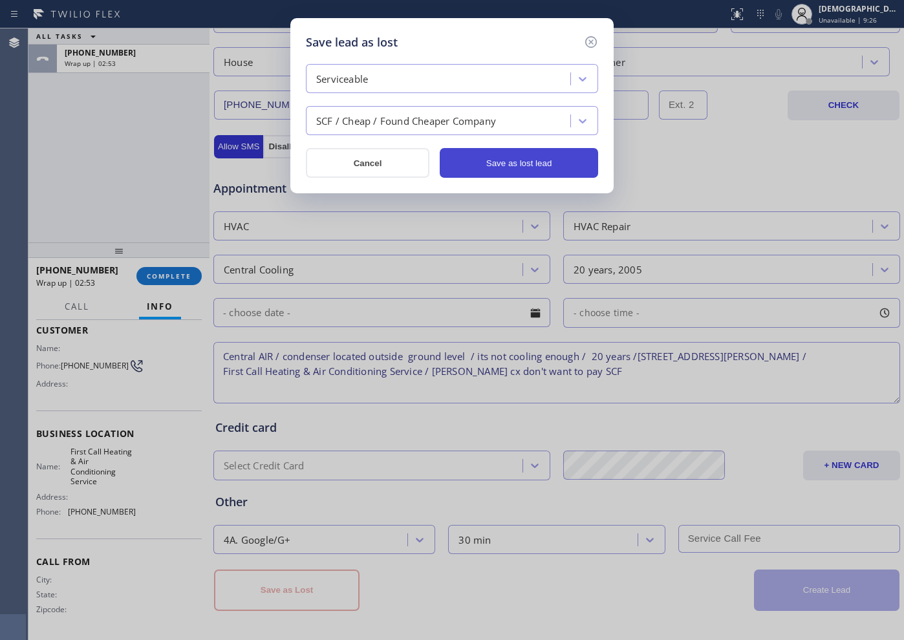
click at [514, 168] on button "Save as lost lead" at bounding box center [519, 163] width 158 height 30
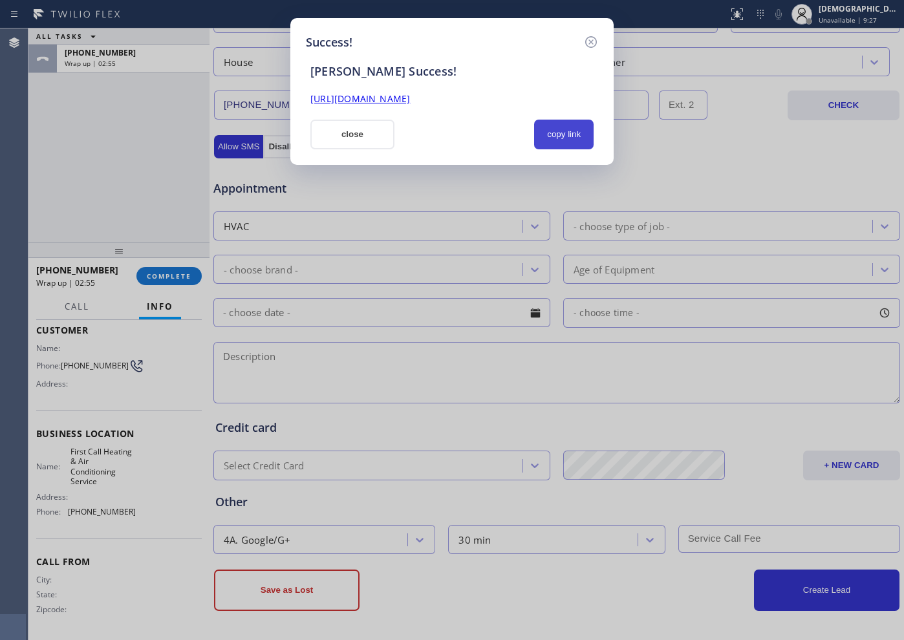
drag, startPoint x: 555, startPoint y: 130, endPoint x: 574, endPoint y: 129, distance: 19.4
click at [556, 130] on button "copy link" at bounding box center [564, 135] width 60 height 30
click at [358, 140] on button "close" at bounding box center [352, 135] width 84 height 30
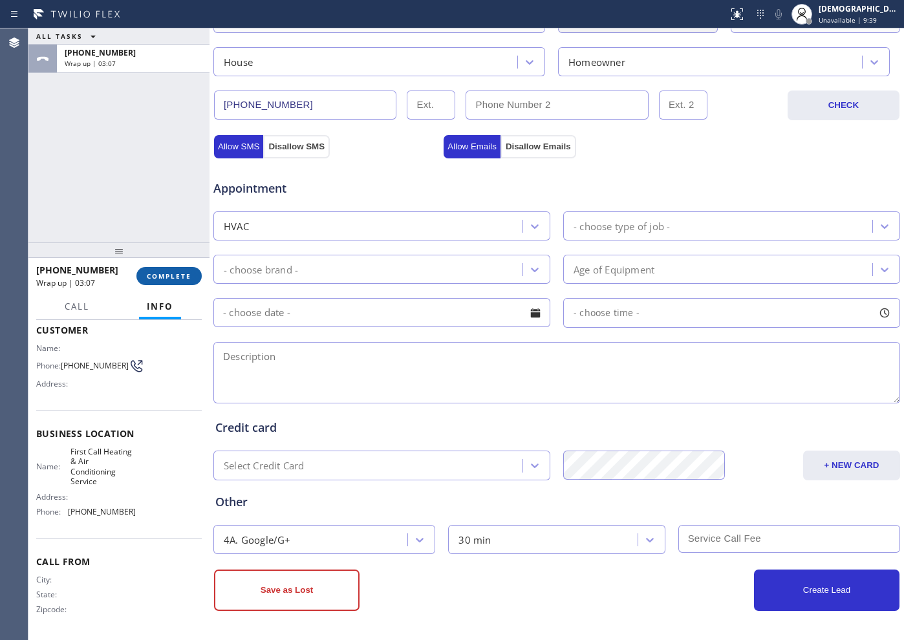
click at [178, 275] on span "COMPLETE" at bounding box center [169, 276] width 45 height 9
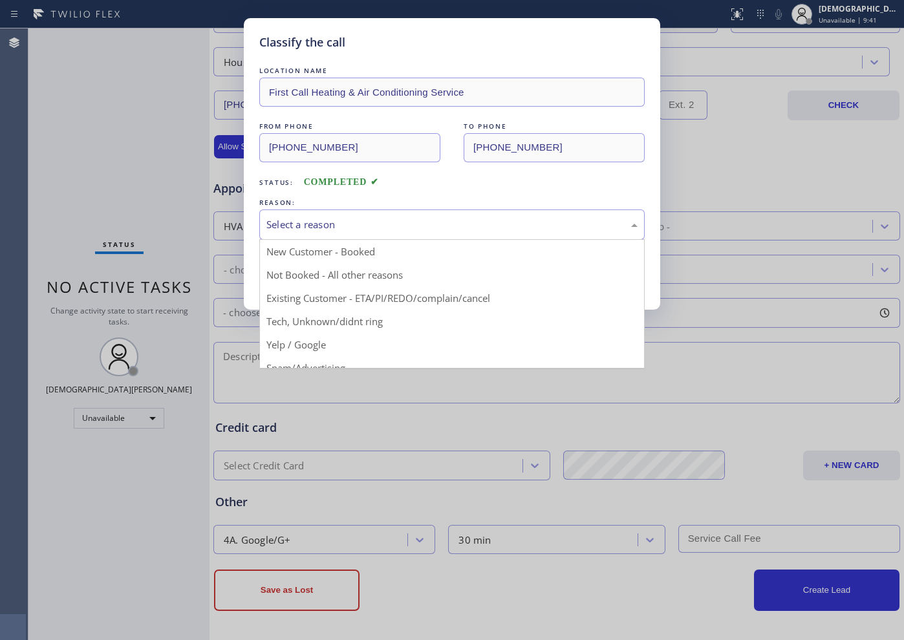
click at [371, 228] on div "Select a reason" at bounding box center [452, 224] width 371 height 15
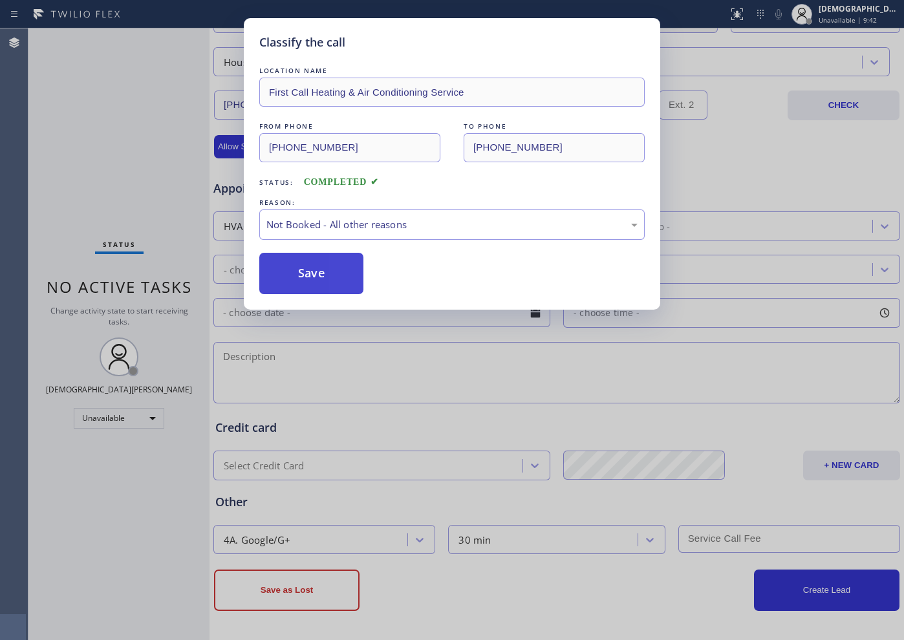
click at [334, 270] on button "Save" at bounding box center [311, 273] width 104 height 41
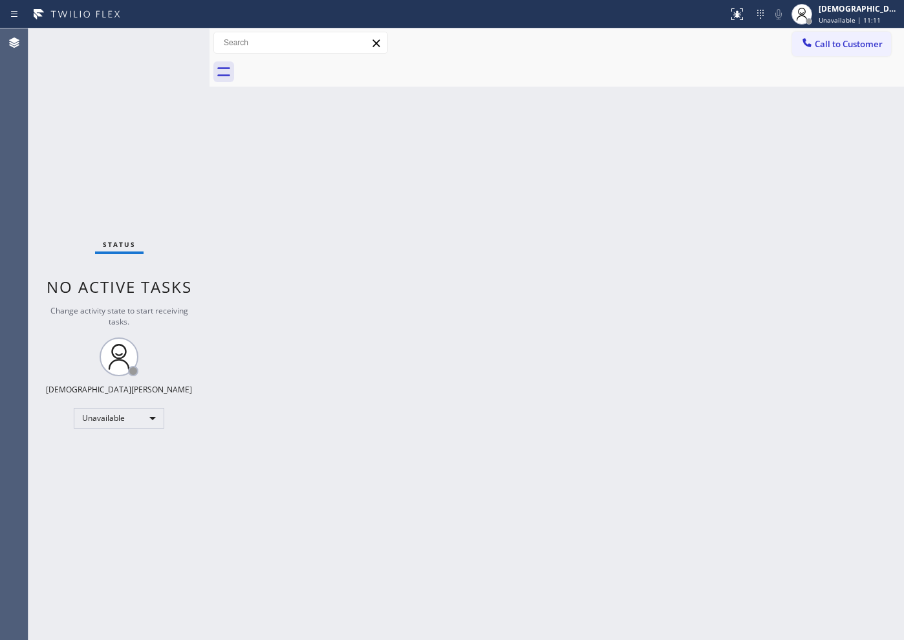
click at [72, 111] on div "Status No active tasks Change activity state to start receiving tasks. [PERSON_…" at bounding box center [118, 334] width 181 height 612
click at [134, 425] on div "Unavailable" at bounding box center [119, 418] width 91 height 21
click at [129, 452] on li "Available" at bounding box center [118, 453] width 88 height 16
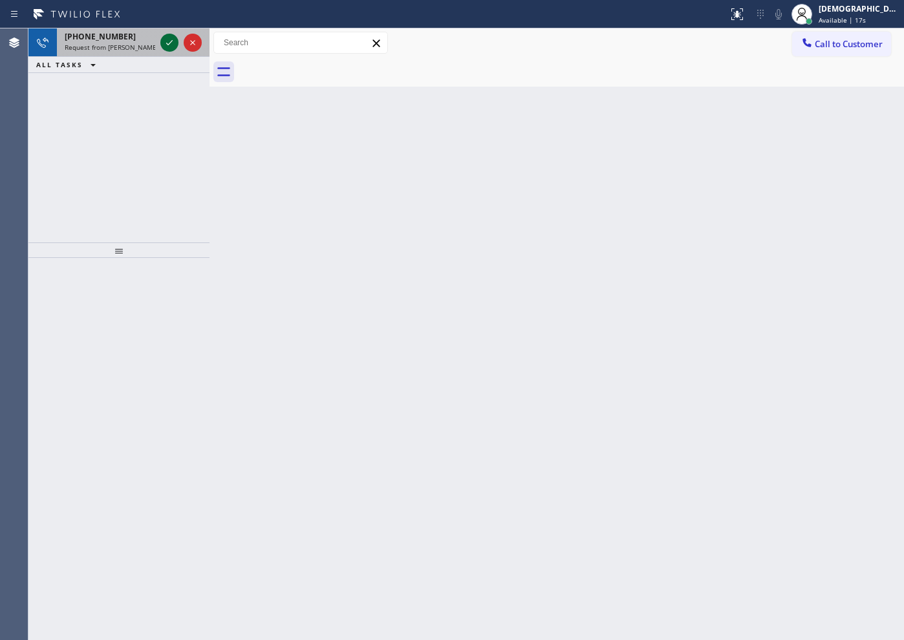
click at [174, 38] on icon at bounding box center [170, 43] width 16 height 16
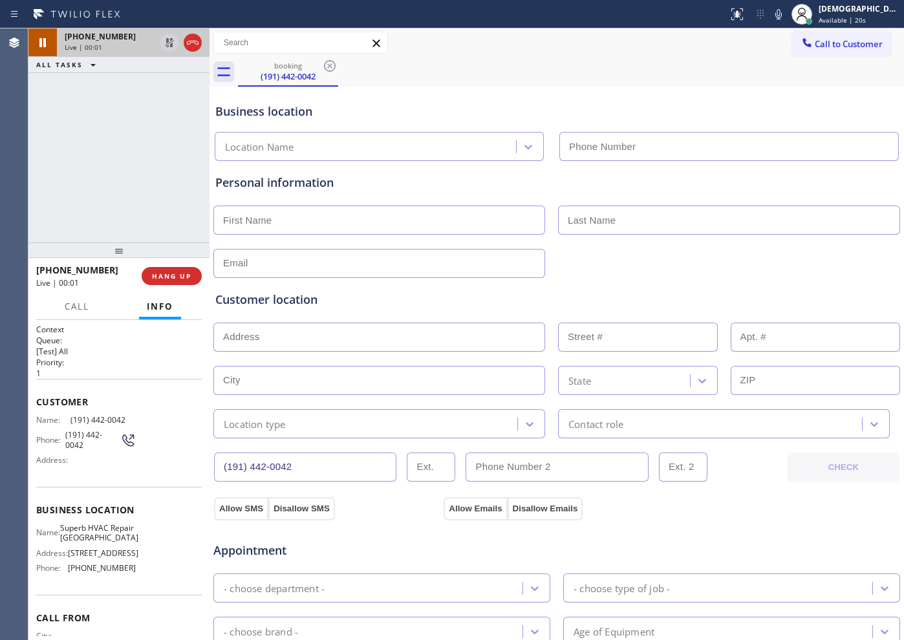
type input "[PHONE_NUMBER]"
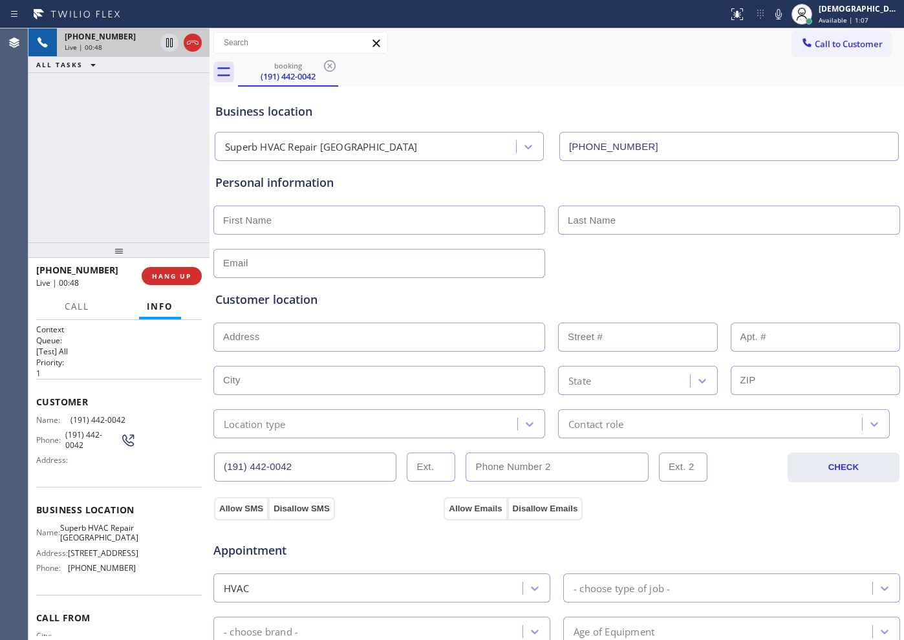
click at [723, 292] on div "Customer location" at bounding box center [556, 299] width 683 height 17
drag, startPoint x: 298, startPoint y: 465, endPoint x: 223, endPoint y: 465, distance: 75.7
click at [223, 465] on input "(191) 442-0042" at bounding box center [305, 467] width 182 height 29
click at [191, 41] on icon at bounding box center [193, 43] width 16 height 16
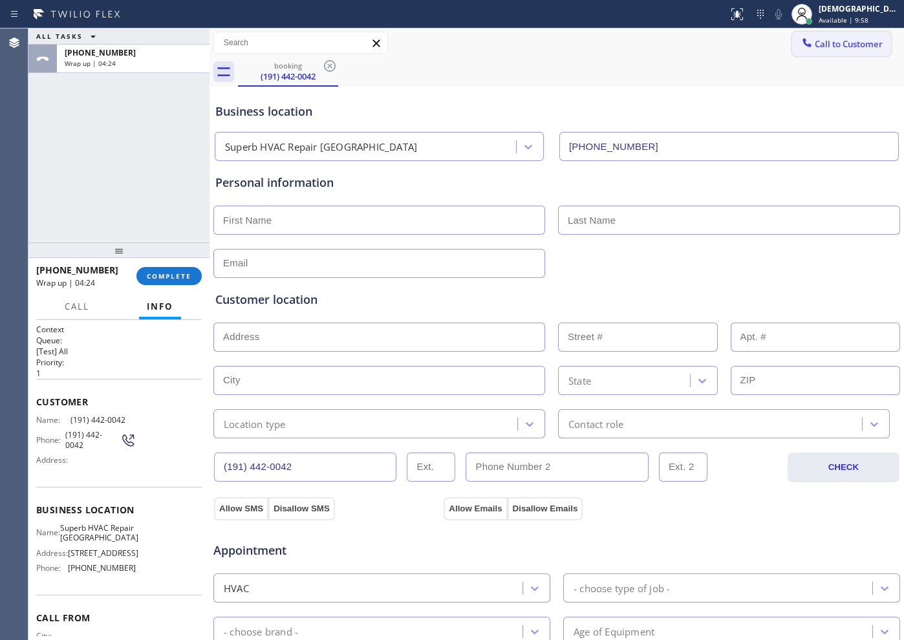
click at [723, 46] on span "Call to Customer" at bounding box center [849, 44] width 68 height 12
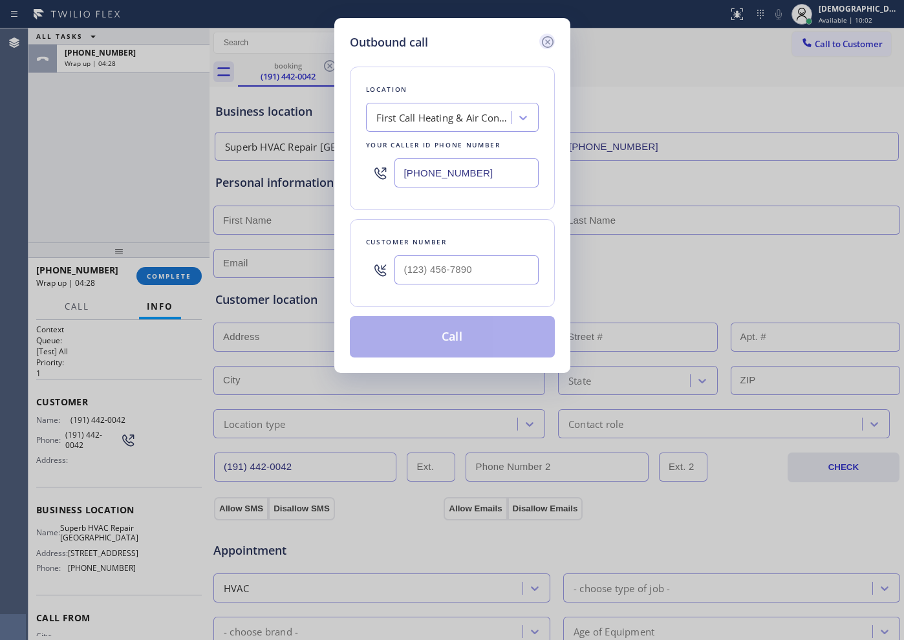
click at [547, 41] on icon at bounding box center [548, 42] width 16 height 16
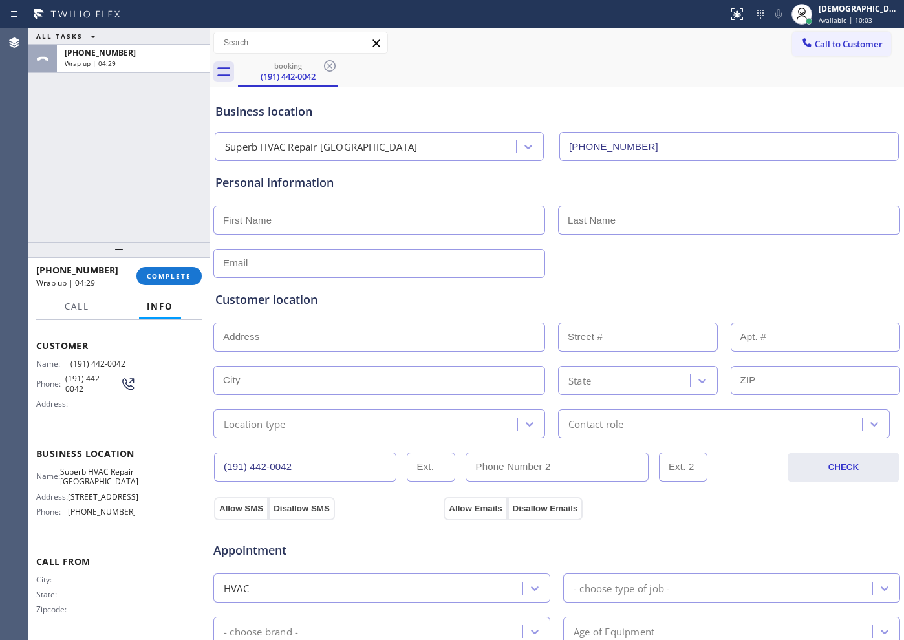
scroll to position [76, 0]
click at [124, 512] on span "[PHONE_NUMBER]" at bounding box center [102, 512] width 68 height 10
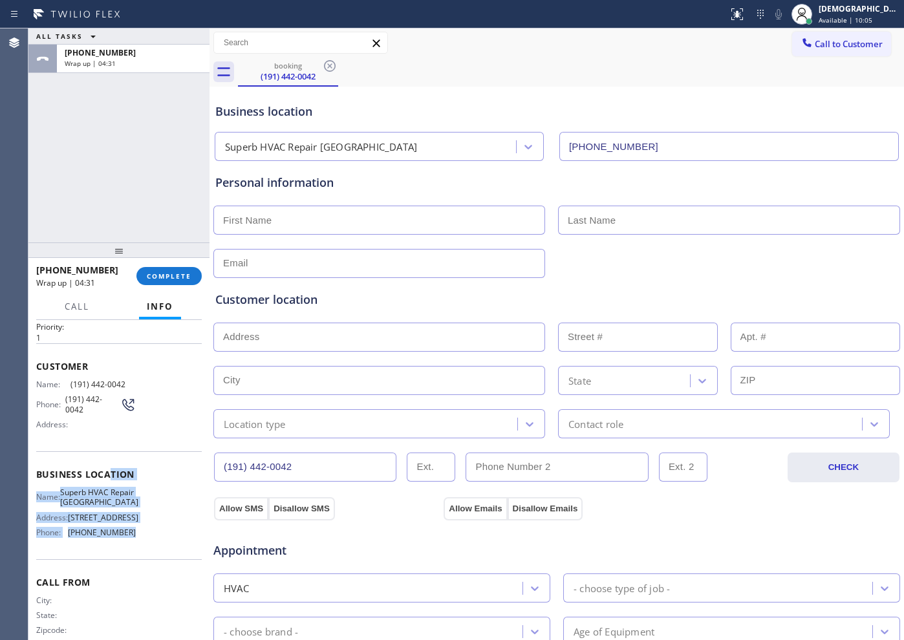
scroll to position [0, 0]
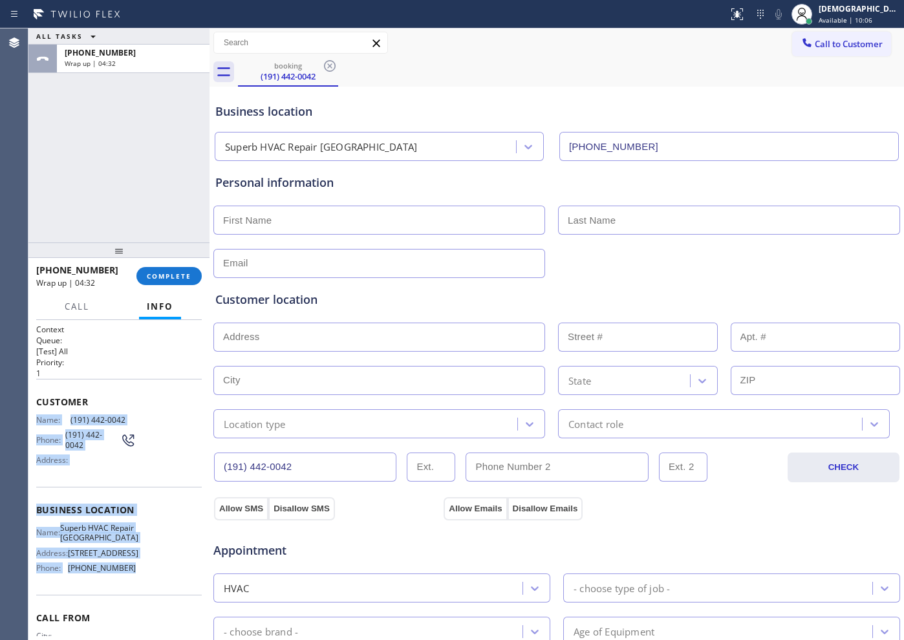
drag, startPoint x: 127, startPoint y: 530, endPoint x: 30, endPoint y: 419, distance: 147.1
click at [30, 419] on div "Context Queue: [Test] All Priority: 1 Customer Name: [PHONE_NUMBER] Phone: [PHO…" at bounding box center [118, 480] width 181 height 320
copy div "Name: [PHONE_NUMBER] Phone: [PHONE_NUMBER] Address: Business location Name: Sup…"
click at [723, 52] on button "Call to Customer" at bounding box center [841, 44] width 99 height 25
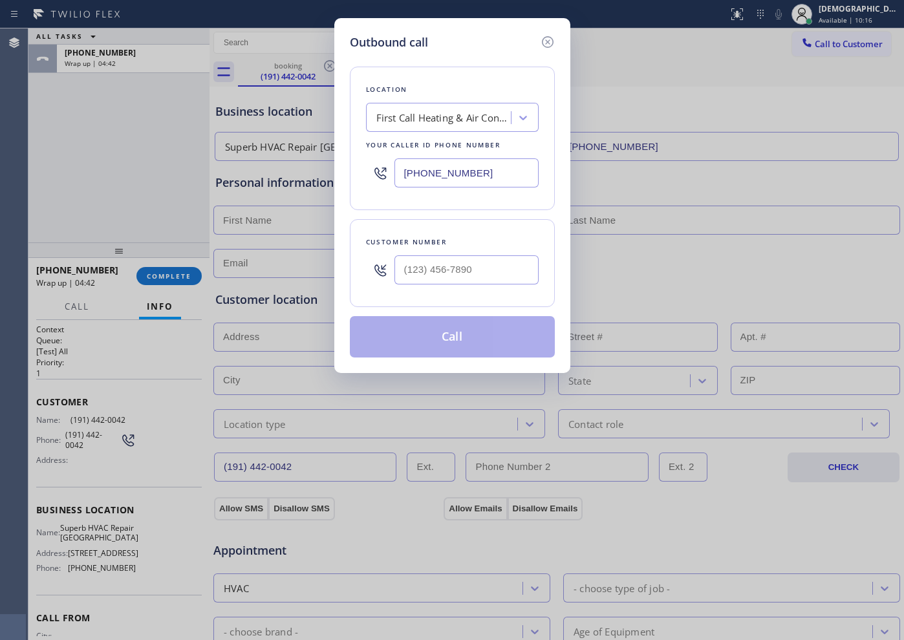
click at [479, 169] on input "[PHONE_NUMBER]" at bounding box center [467, 172] width 144 height 29
paste input "650) 603-5104"
type input "[PHONE_NUMBER]"
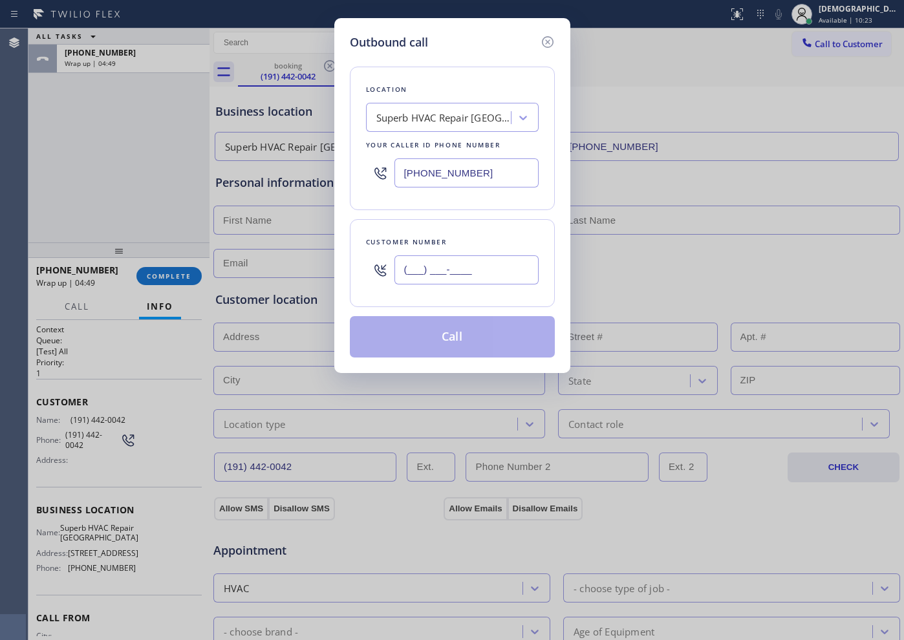
click at [485, 274] on input "(___) ___-____" at bounding box center [467, 270] width 144 height 29
paste input "650) 374-7311"
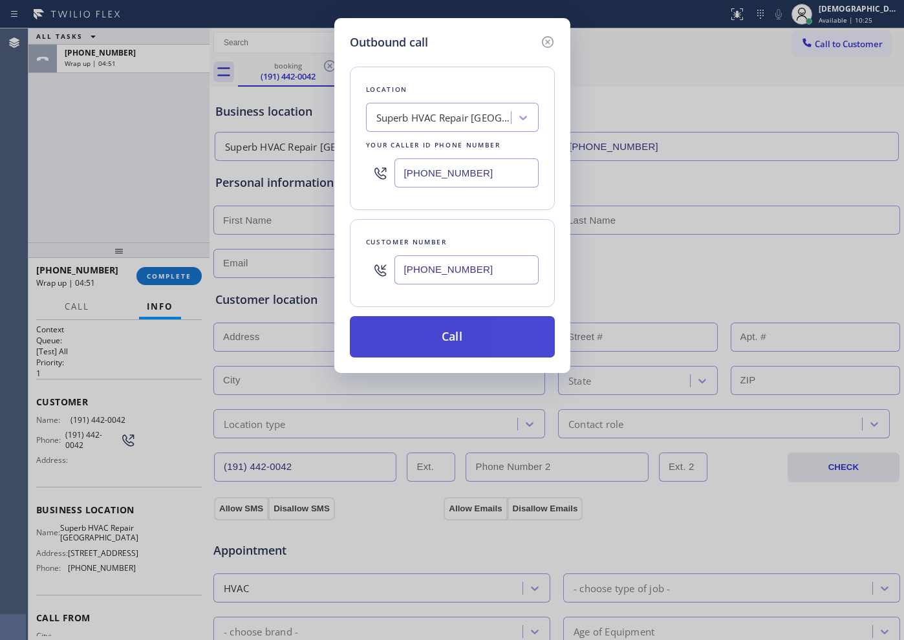
type input "[PHONE_NUMBER]"
click at [466, 330] on button "Call" at bounding box center [452, 336] width 205 height 41
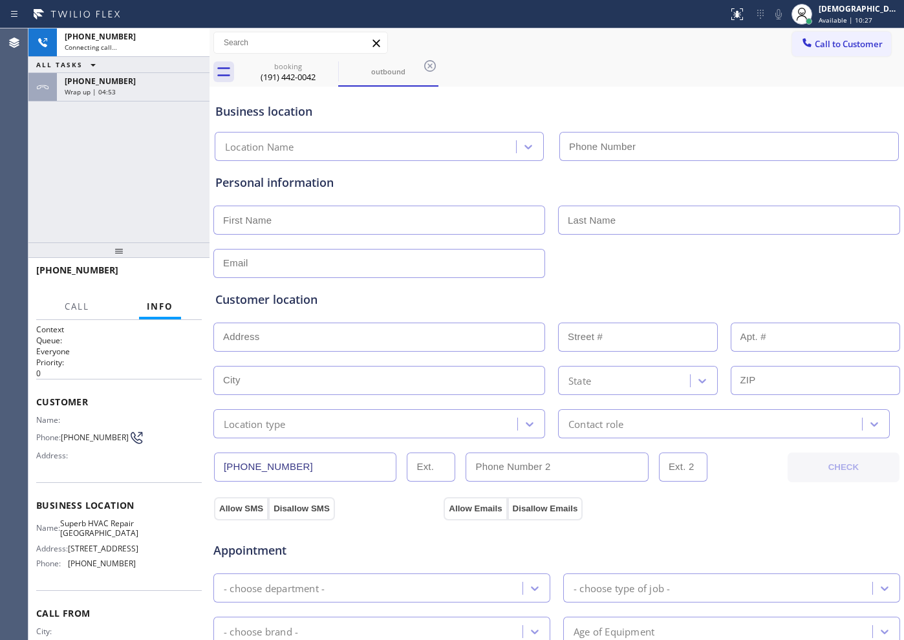
type input "[PHONE_NUMBER]"
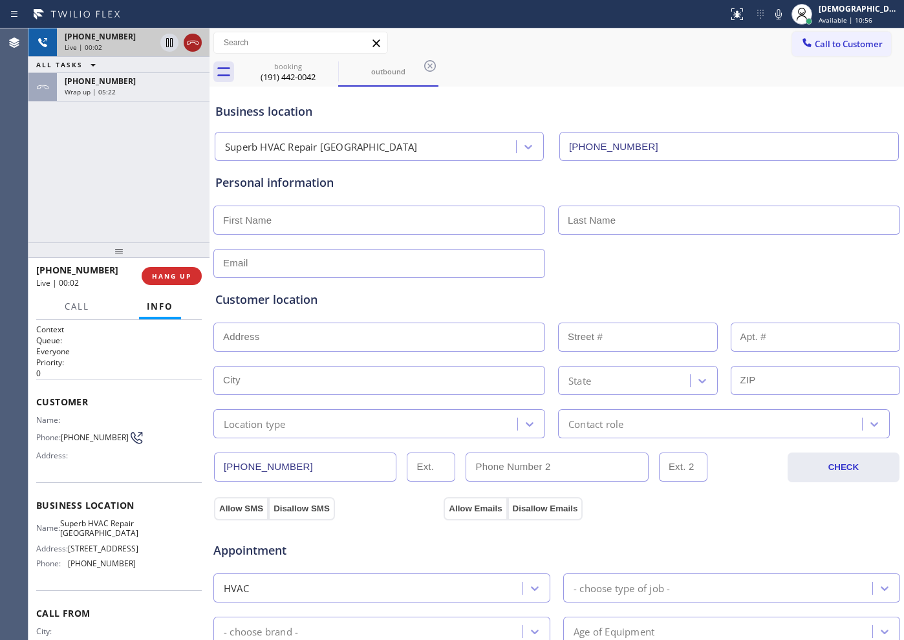
click at [196, 48] on icon at bounding box center [193, 43] width 16 height 16
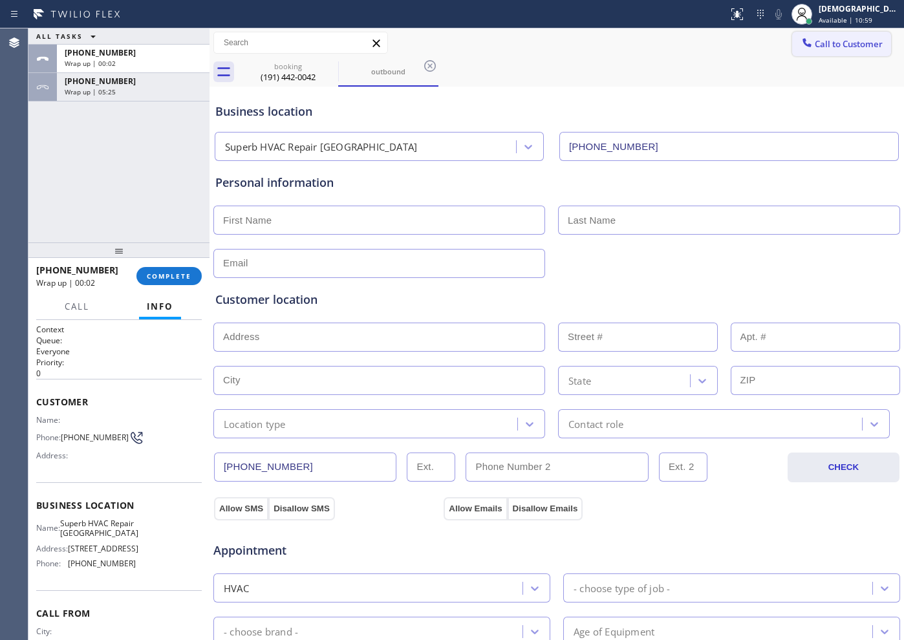
click at [723, 52] on button "Call to Customer" at bounding box center [841, 44] width 99 height 25
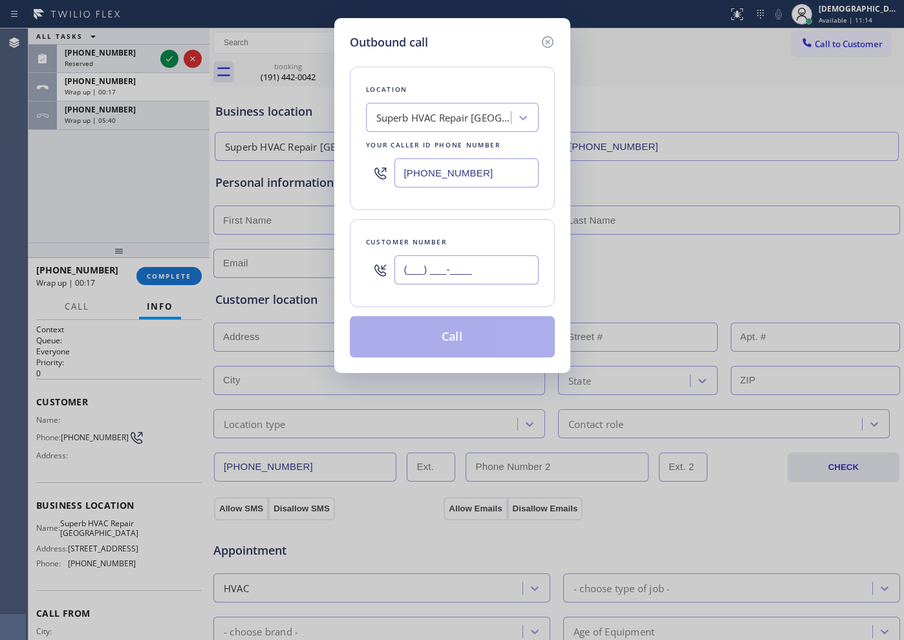
click at [462, 261] on input "(___) ___-____" at bounding box center [467, 270] width 144 height 29
paste input "212) 262-8808"
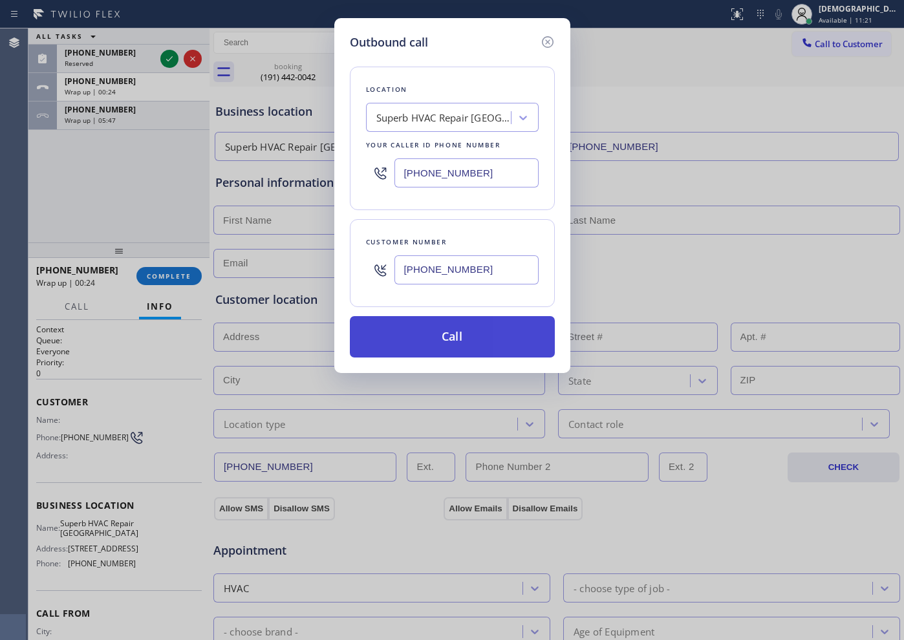
type input "[PHONE_NUMBER]"
click at [479, 327] on button "Call" at bounding box center [452, 336] width 205 height 41
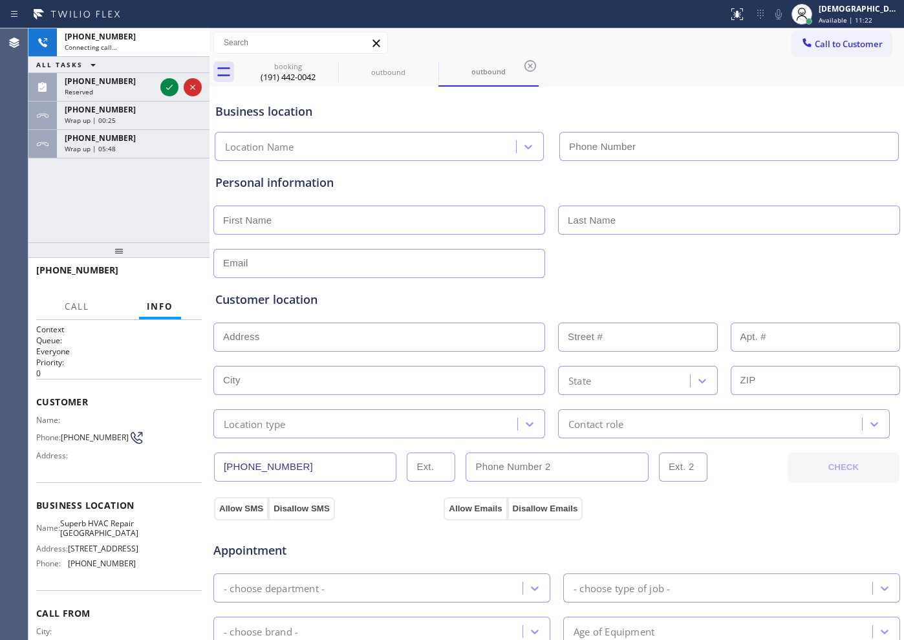
type input "[PHONE_NUMBER]"
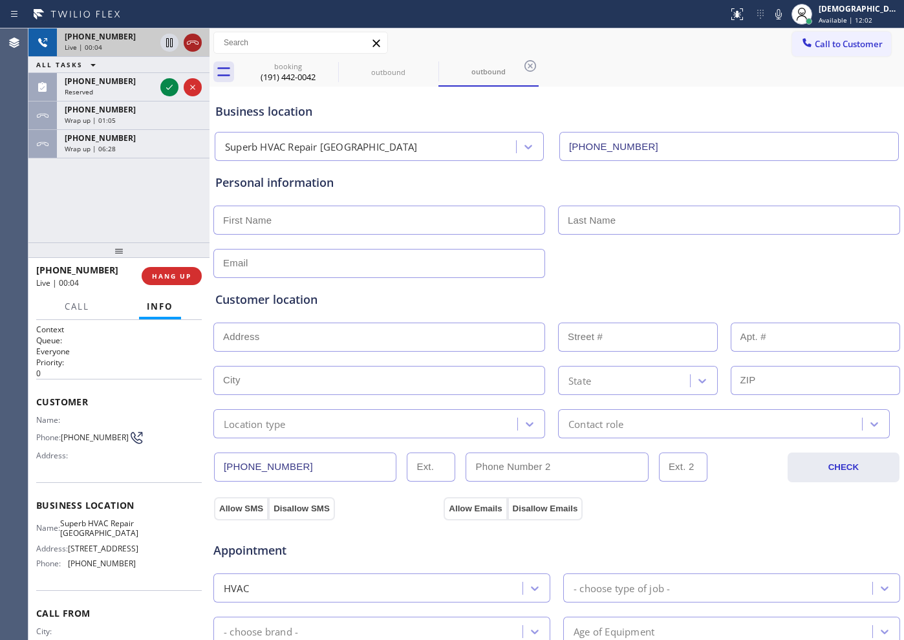
click at [197, 38] on icon at bounding box center [193, 43] width 16 height 16
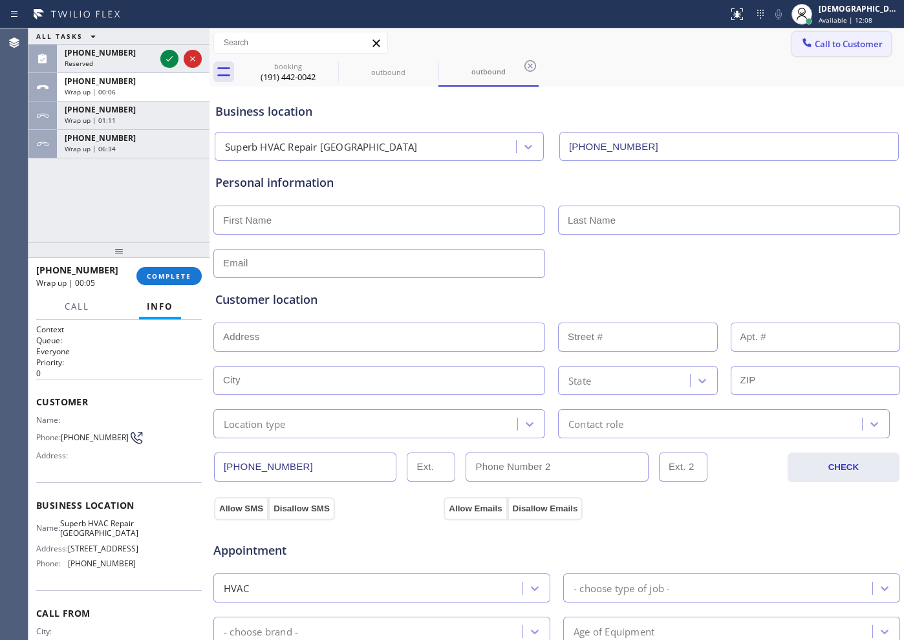
click at [723, 49] on span "Call to Customer" at bounding box center [849, 44] width 68 height 12
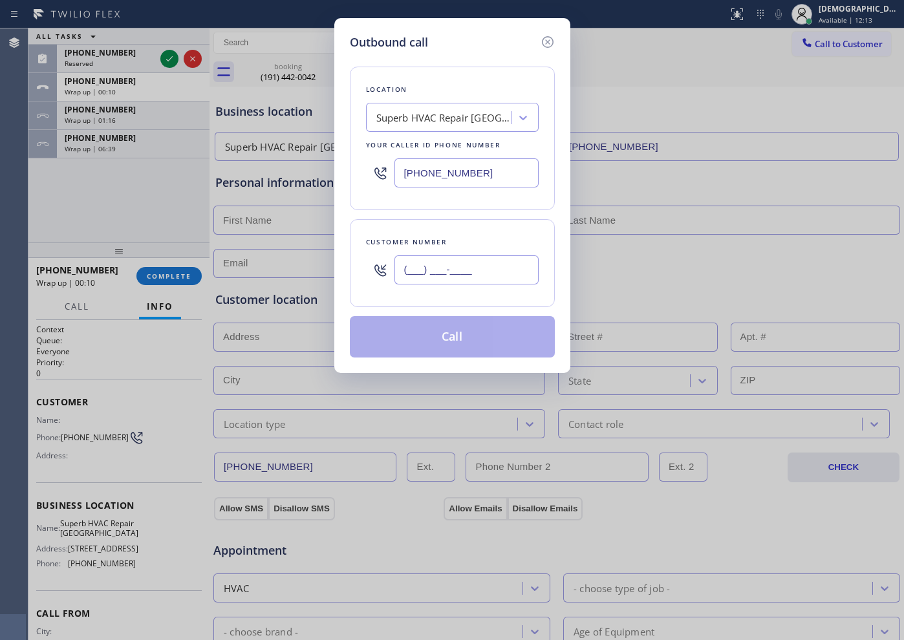
click at [484, 268] on input "(___) ___-____" at bounding box center [467, 270] width 144 height 29
paste input "415) 712-4378"
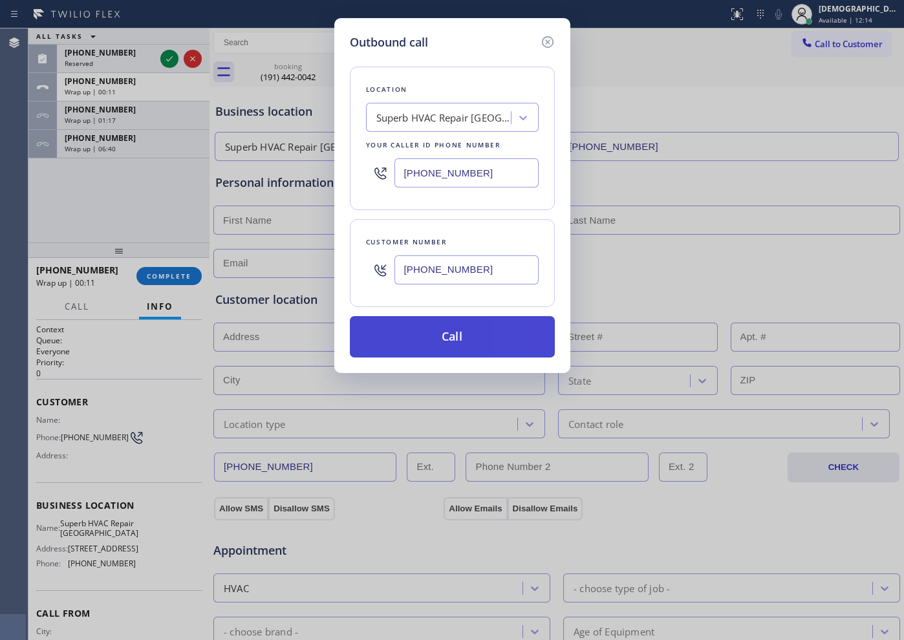
type input "[PHONE_NUMBER]"
click at [492, 328] on button "Call" at bounding box center [452, 336] width 205 height 41
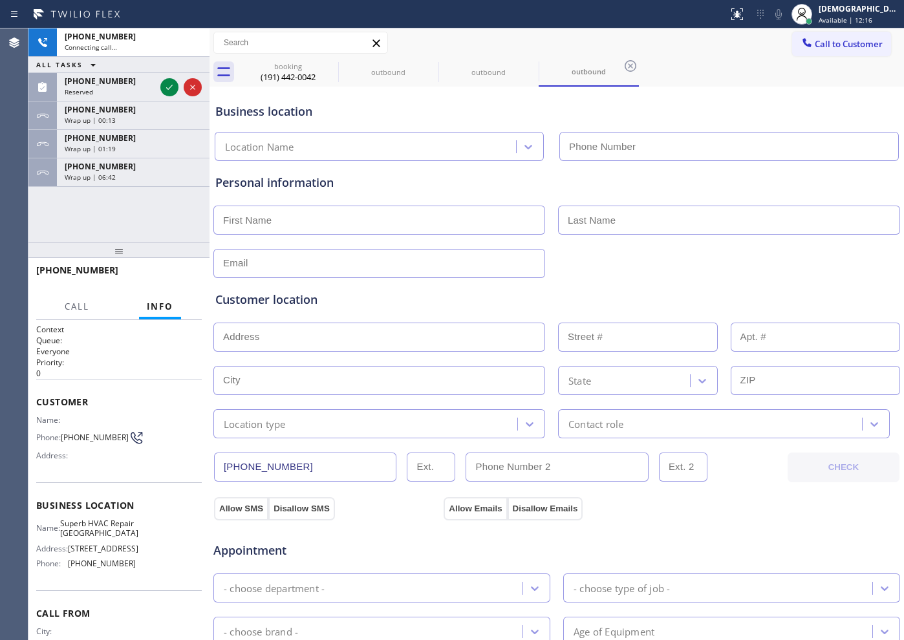
type input "[PHONE_NUMBER]"
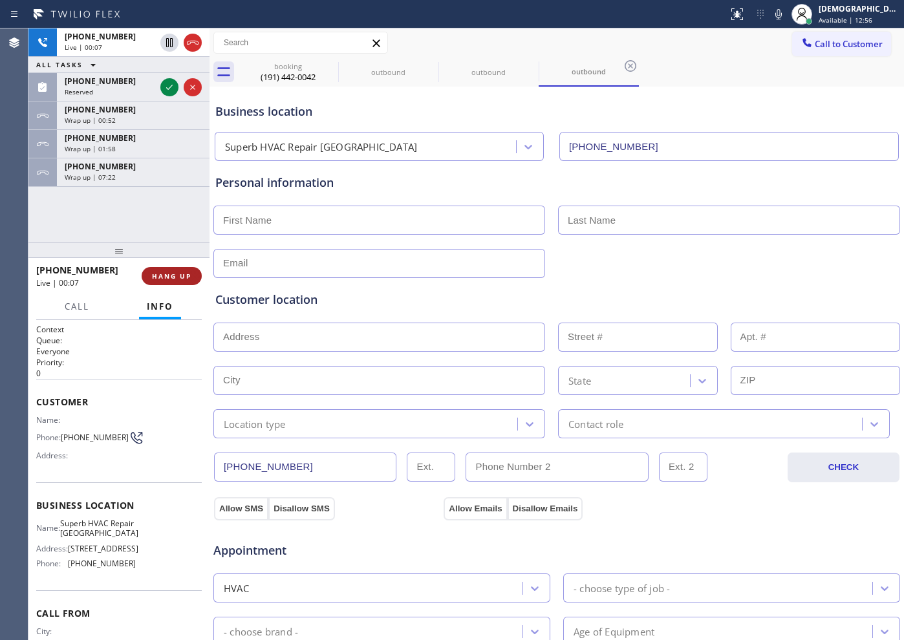
click at [165, 278] on span "HANG UP" at bounding box center [171, 276] width 39 height 9
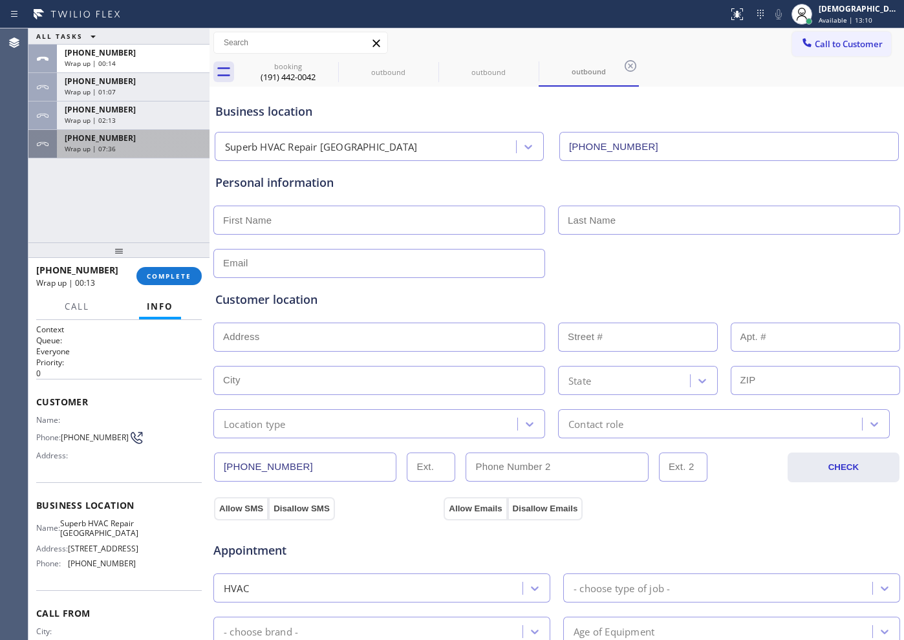
click at [173, 152] on div "Wrap up | 07:36" at bounding box center [133, 148] width 137 height 9
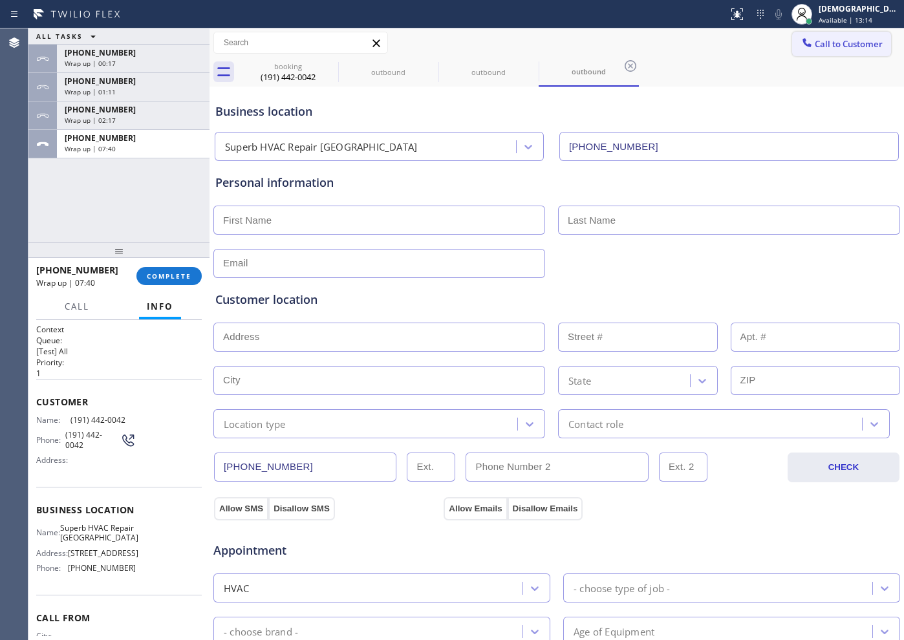
click at [723, 49] on span "Call to Customer" at bounding box center [849, 44] width 68 height 12
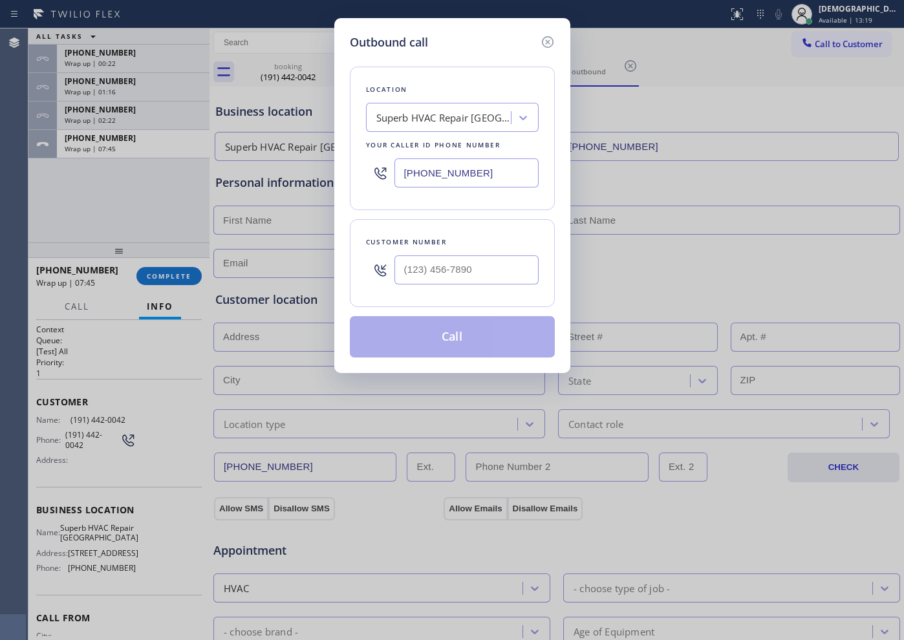
click at [502, 171] on input "[PHONE_NUMBER]" at bounding box center [467, 172] width 144 height 29
paste input "text"
type input "[PHONE_NUMBER]"
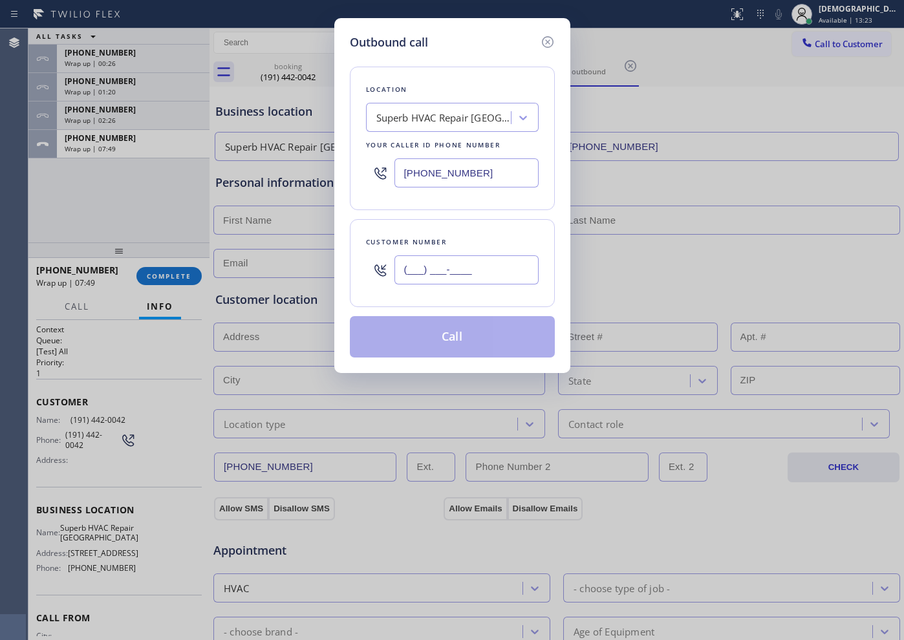
click at [481, 267] on input "(___) ___-____" at bounding box center [467, 270] width 144 height 29
paste input "191) 442-0042"
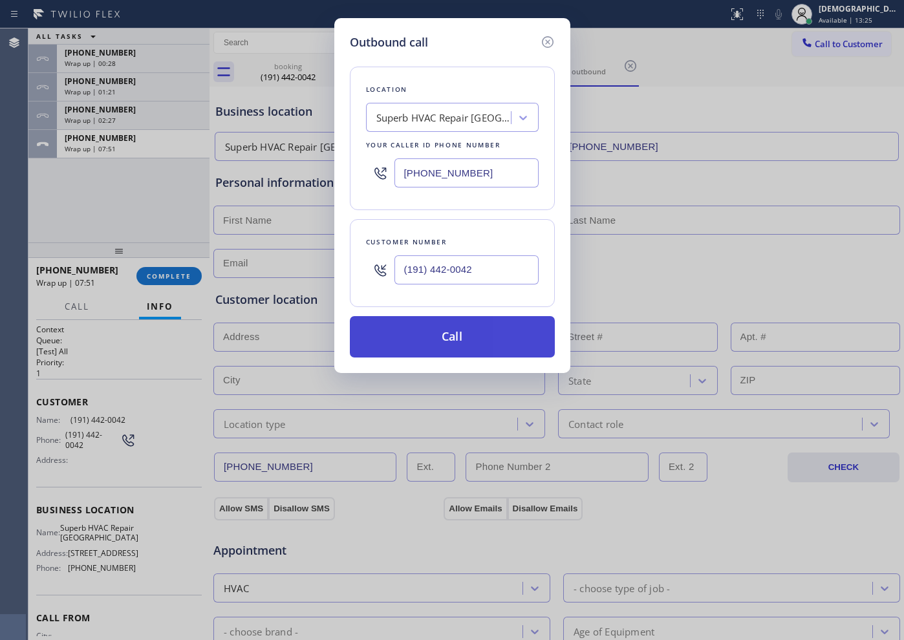
type input "(191) 442-0042"
click at [489, 327] on button "Call" at bounding box center [452, 336] width 205 height 41
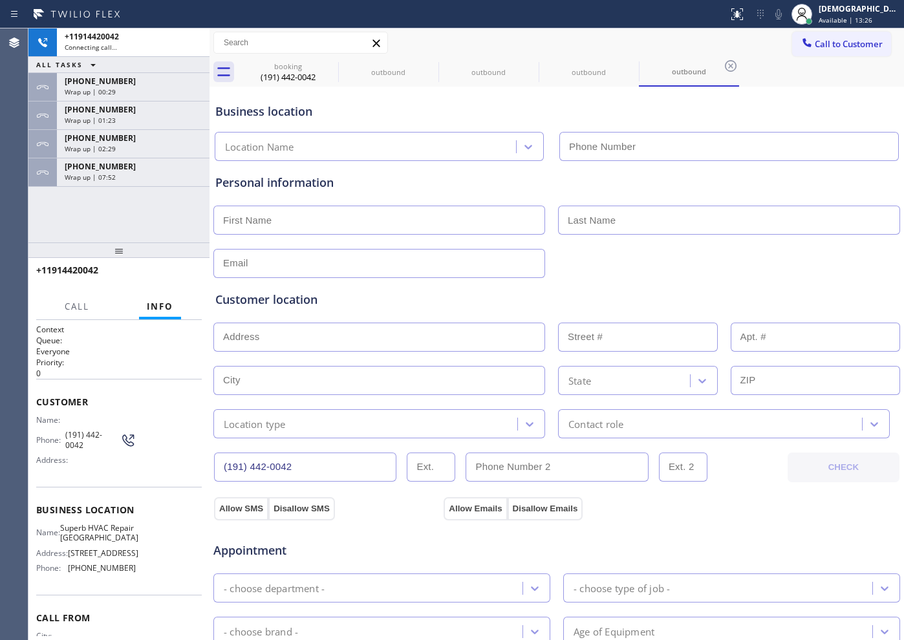
type input "[PHONE_NUMBER]"
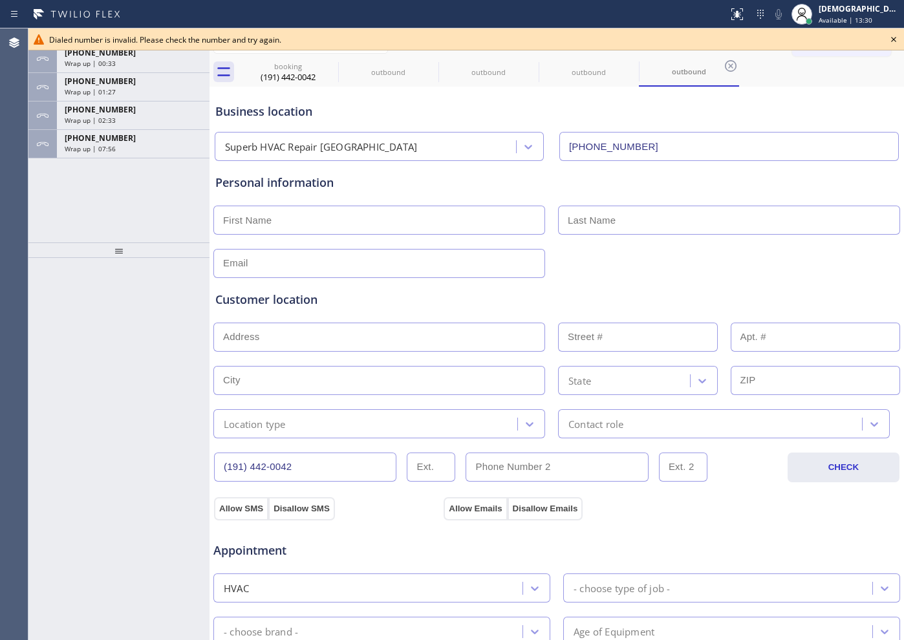
click at [723, 40] on icon at bounding box center [893, 39] width 5 height 5
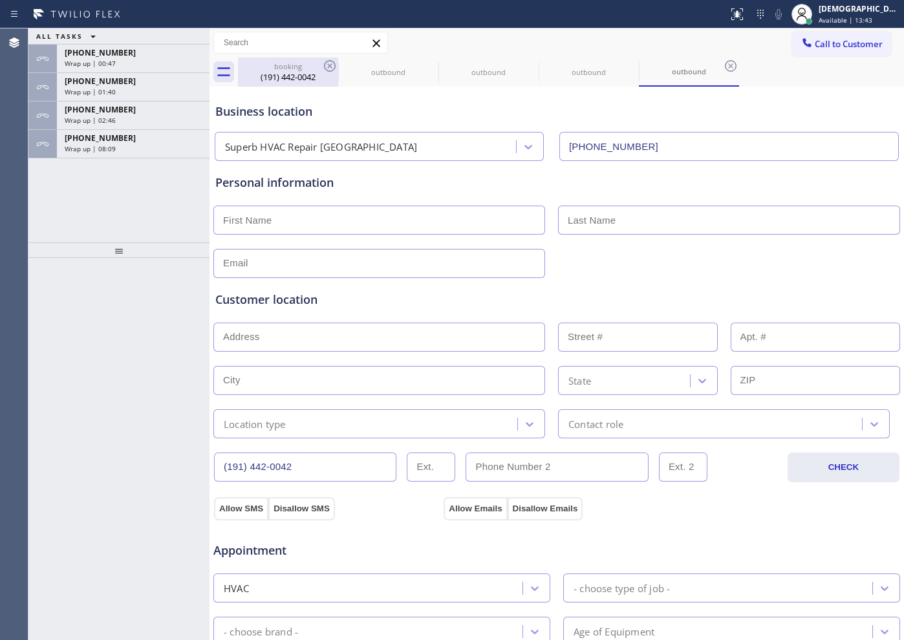
click at [309, 78] on div "(191) 442-0042" at bounding box center [288, 77] width 98 height 12
click at [668, 77] on div "outbound" at bounding box center [689, 72] width 98 height 29
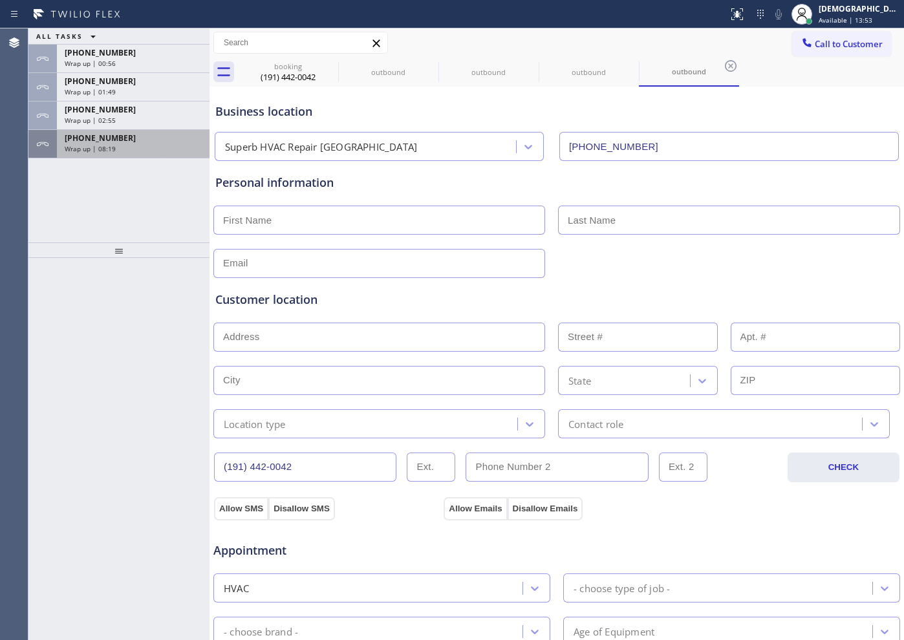
click at [132, 149] on div "Wrap up | 08:19" at bounding box center [133, 148] width 137 height 9
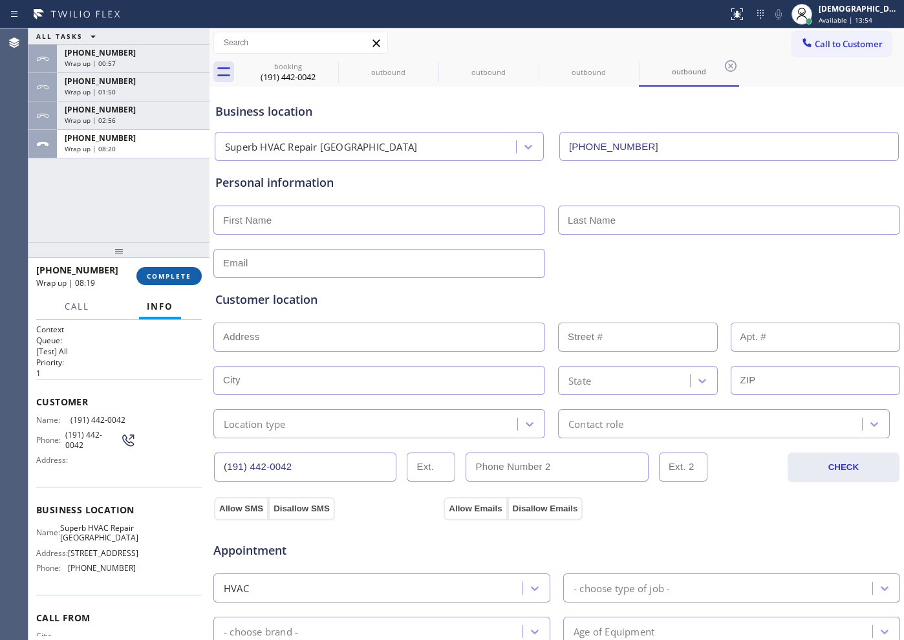
click at [158, 276] on span "COMPLETE" at bounding box center [169, 276] width 45 height 9
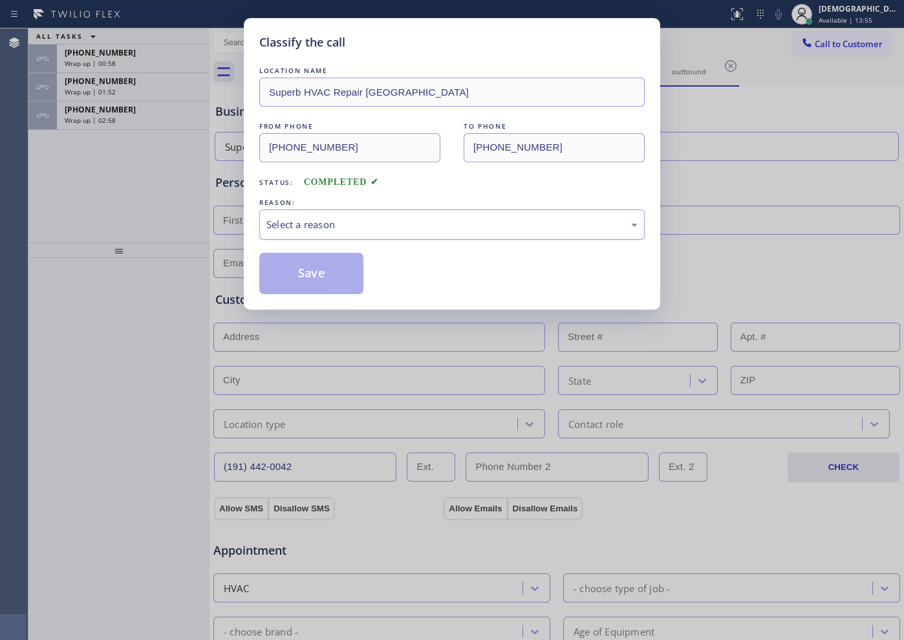
click at [274, 228] on div "Select a reason" at bounding box center [452, 224] width 371 height 15
click at [281, 269] on button "Save" at bounding box center [311, 273] width 104 height 41
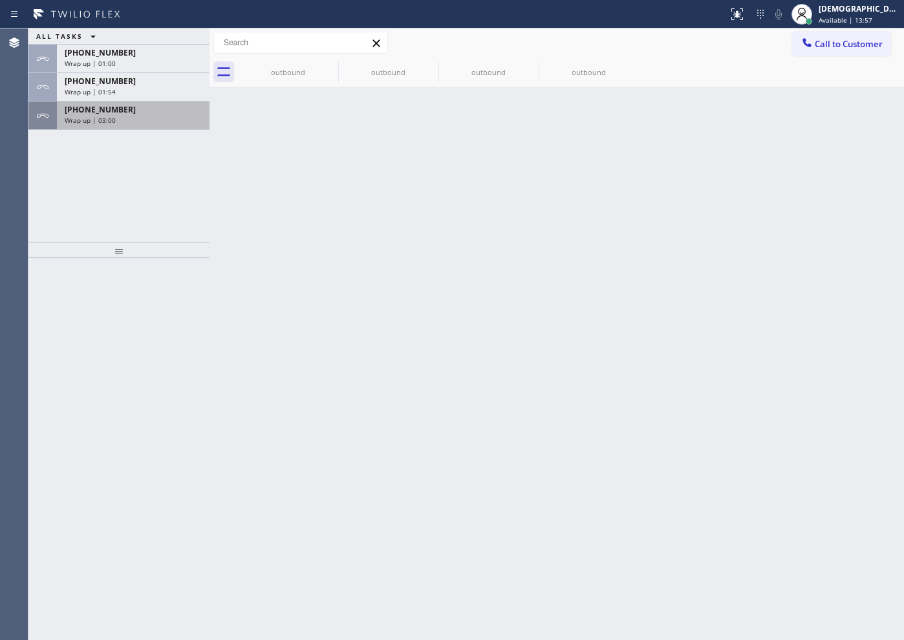
click at [151, 122] on div "Wrap up | 03:00" at bounding box center [133, 120] width 137 height 9
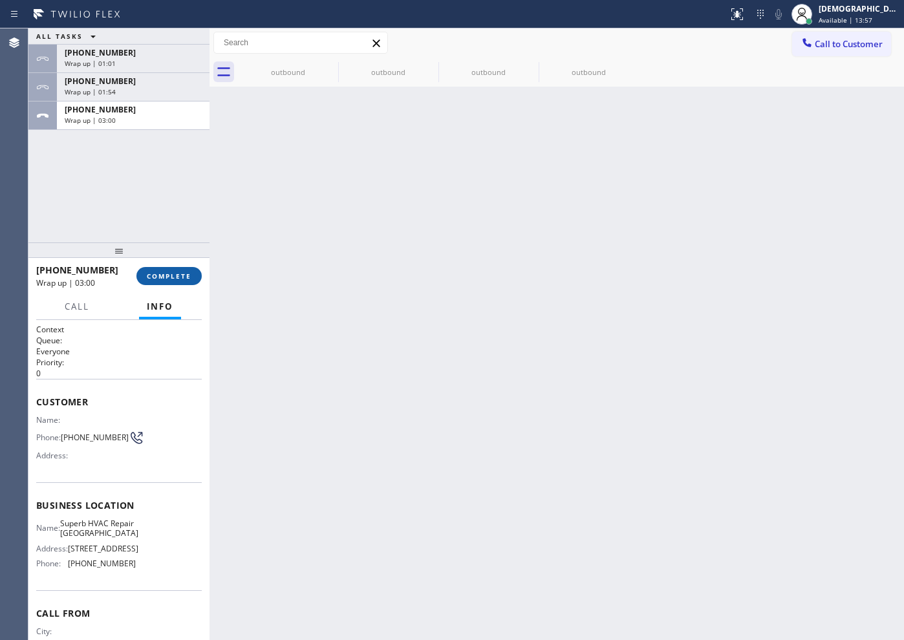
click at [165, 277] on span "COMPLETE" at bounding box center [169, 276] width 45 height 9
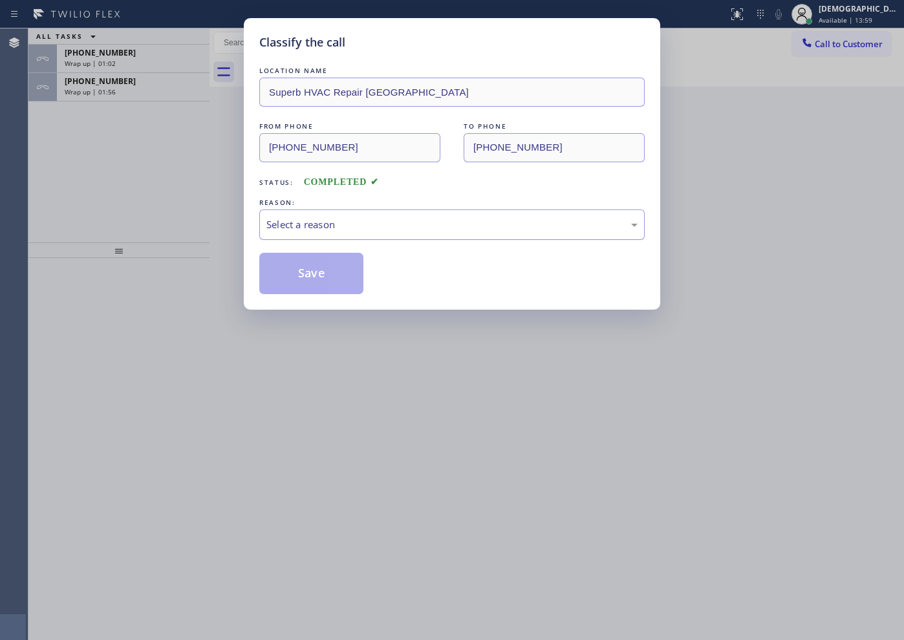
click at [287, 228] on div "Select a reason" at bounding box center [452, 224] width 371 height 15
click at [298, 272] on button "Save" at bounding box center [311, 273] width 104 height 41
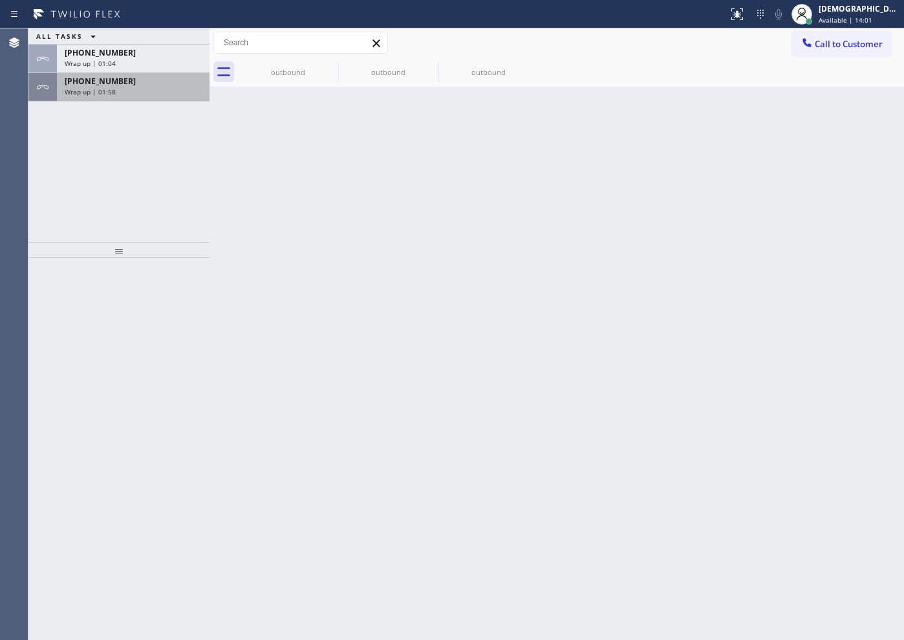
click at [156, 89] on div "Wrap up | 01:58" at bounding box center [133, 91] width 137 height 9
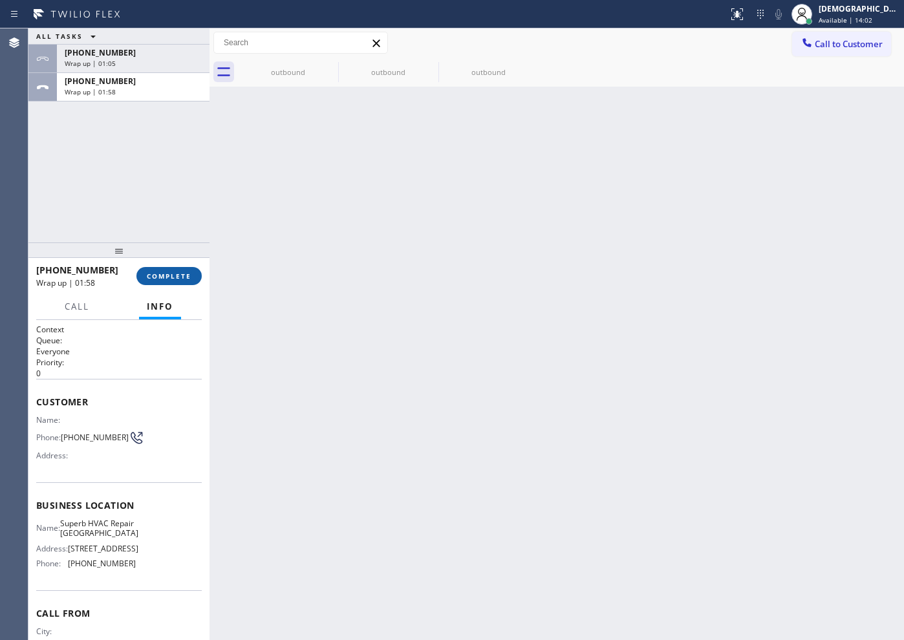
click at [160, 280] on span "COMPLETE" at bounding box center [169, 276] width 45 height 9
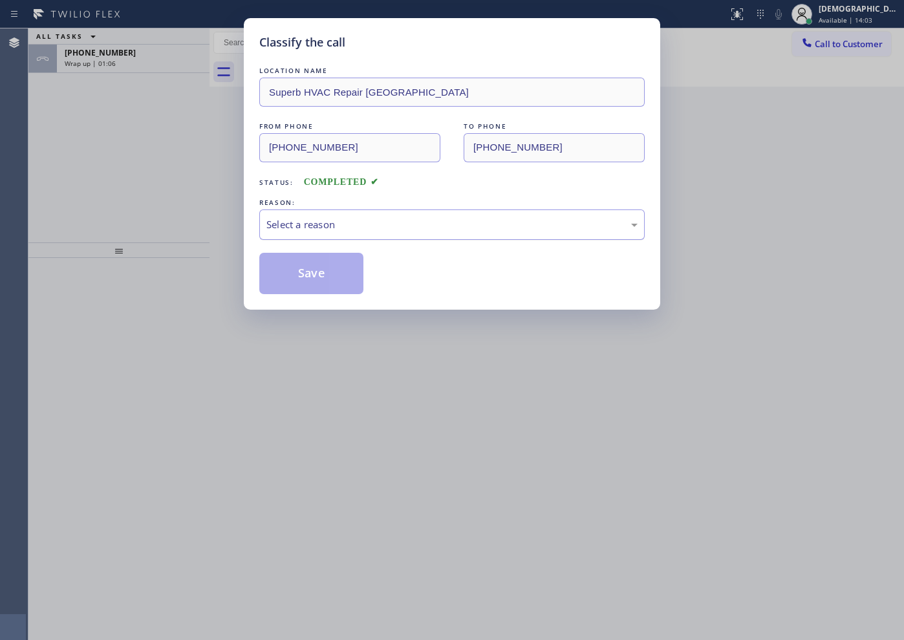
click at [326, 224] on div "Select a reason" at bounding box center [452, 224] width 371 height 15
click at [299, 277] on button "Save" at bounding box center [311, 273] width 104 height 41
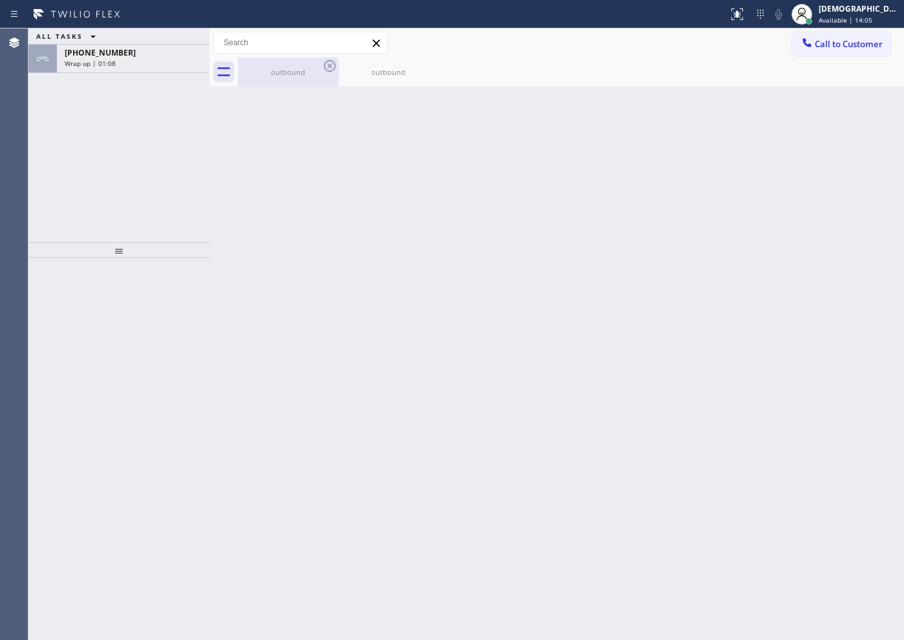
click at [294, 78] on div "outbound" at bounding box center [288, 72] width 98 height 29
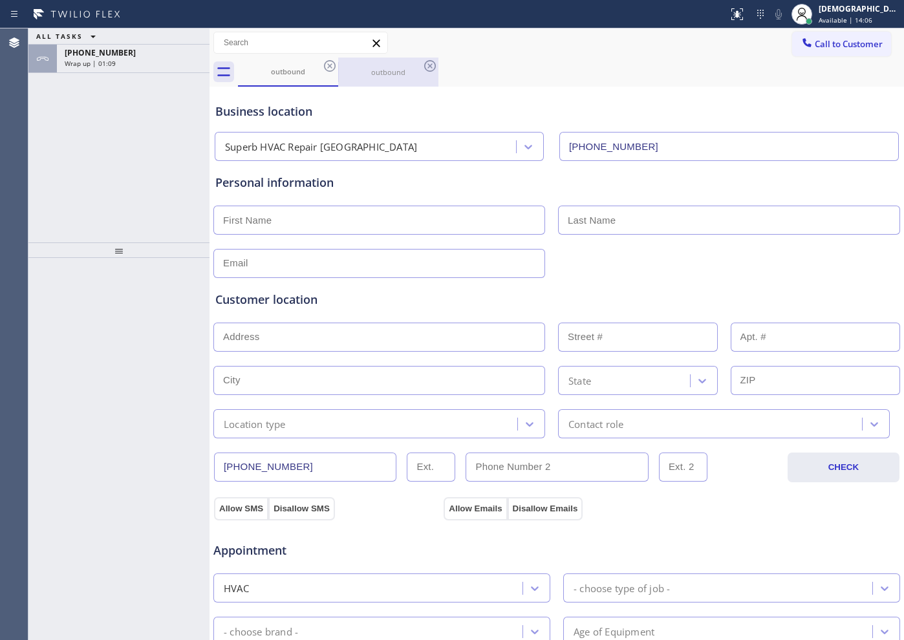
click at [379, 78] on div "outbound" at bounding box center [389, 72] width 98 height 29
click at [429, 65] on icon at bounding box center [430, 66] width 16 height 16
click at [62, 251] on div at bounding box center [118, 251] width 181 height 16
click at [338, 222] on input "text" at bounding box center [379, 220] width 332 height 29
type input "Ms"
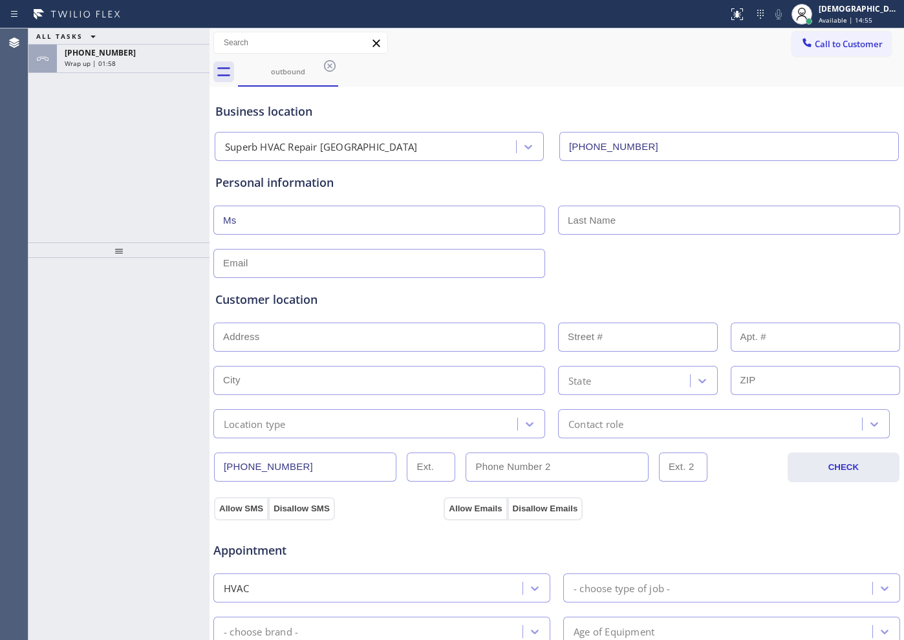
click at [609, 217] on input "text" at bounding box center [729, 220] width 342 height 29
paste input "shrupi"
type input "shrupi"
click at [243, 266] on input "text" at bounding box center [379, 263] width 332 height 29
type input "[EMAIL_ADDRESS][DOMAIN_NAME]"
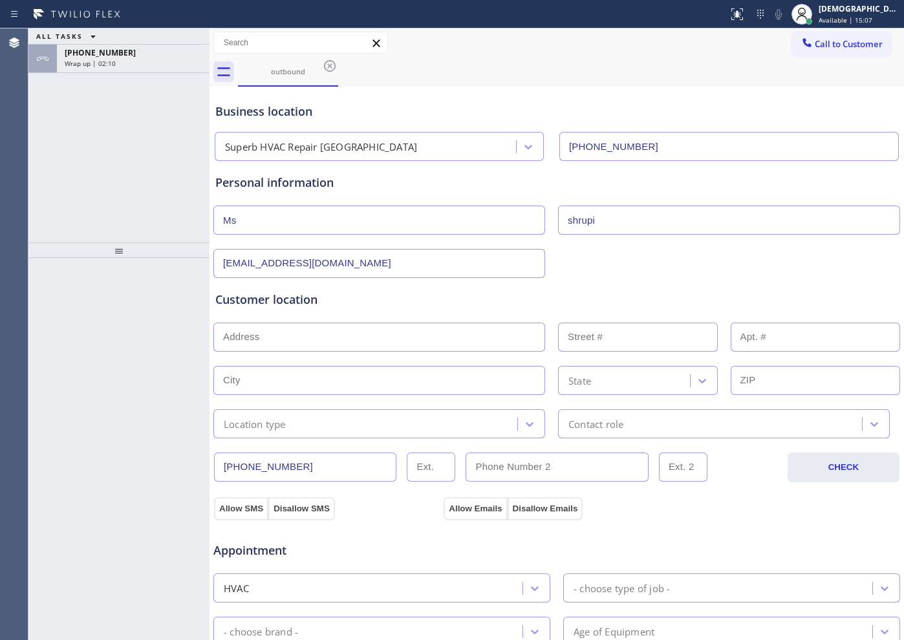
click at [285, 331] on input "text" at bounding box center [379, 337] width 332 height 29
paste input "[STREET_ADDRESS]"
type input "[STREET_ADDRESS]"
type input "101"
type input "[GEOGRAPHIC_DATA]"
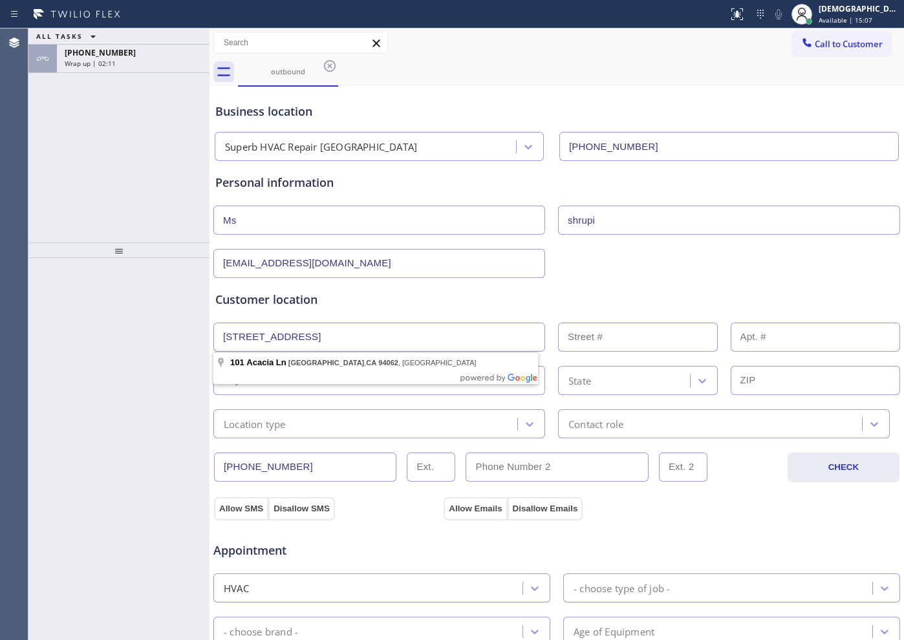
type input "94062"
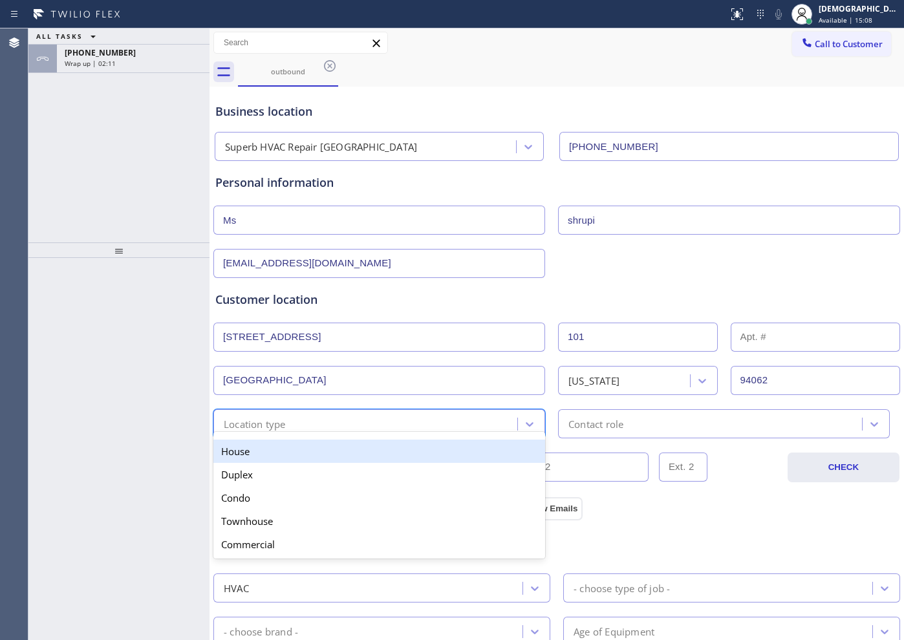
click at [284, 422] on div "Location type" at bounding box center [255, 424] width 62 height 15
click at [279, 446] on div "House" at bounding box center [379, 451] width 332 height 23
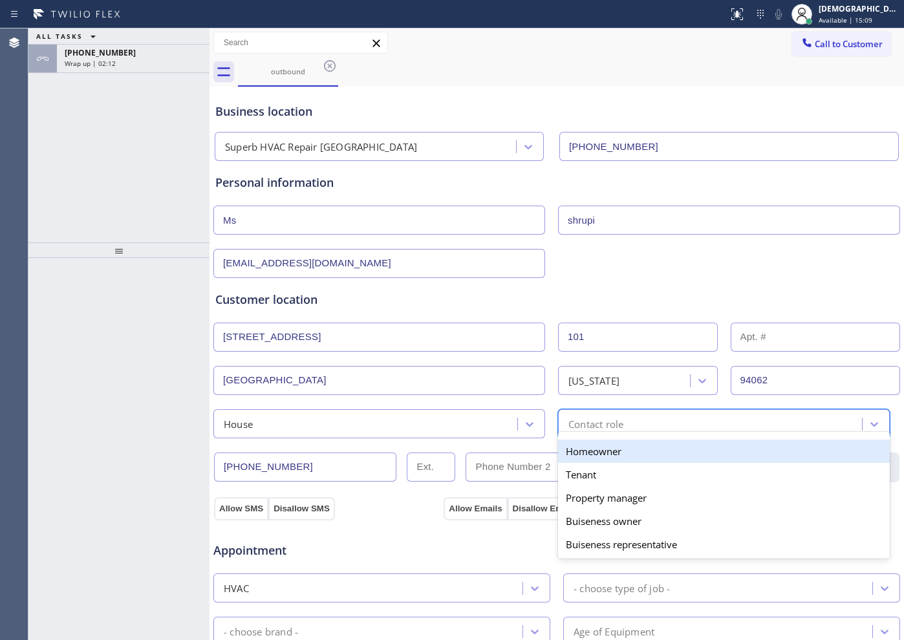
drag, startPoint x: 576, startPoint y: 424, endPoint x: 579, endPoint y: 437, distance: 13.8
click at [577, 424] on div "Contact role" at bounding box center [596, 424] width 55 height 15
click at [577, 451] on div "Homeowner" at bounding box center [724, 451] width 332 height 23
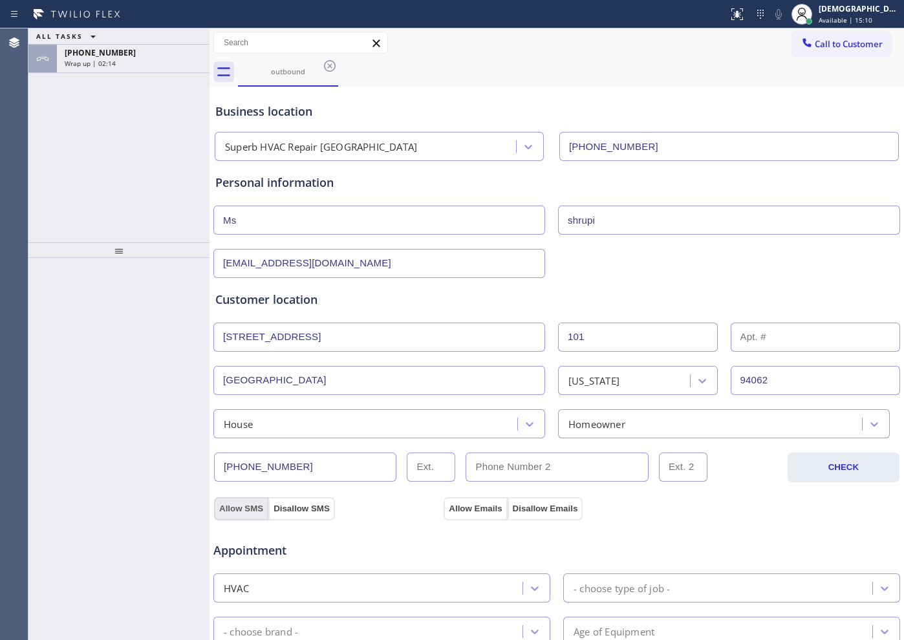
click at [232, 508] on button "Allow SMS" at bounding box center [241, 508] width 54 height 23
click at [448, 508] on button "Allow Emails" at bounding box center [475, 508] width 63 height 23
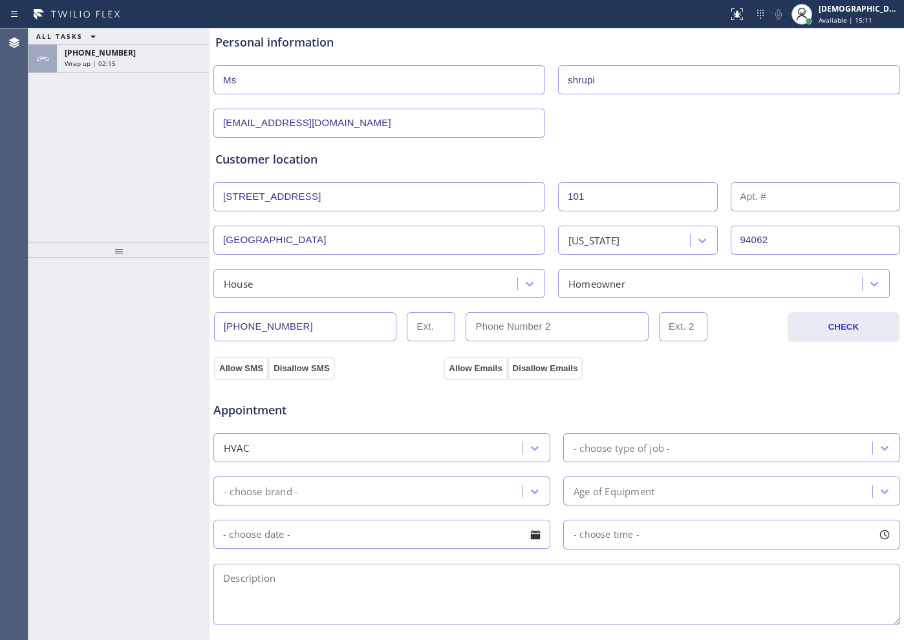
scroll to position [243, 0]
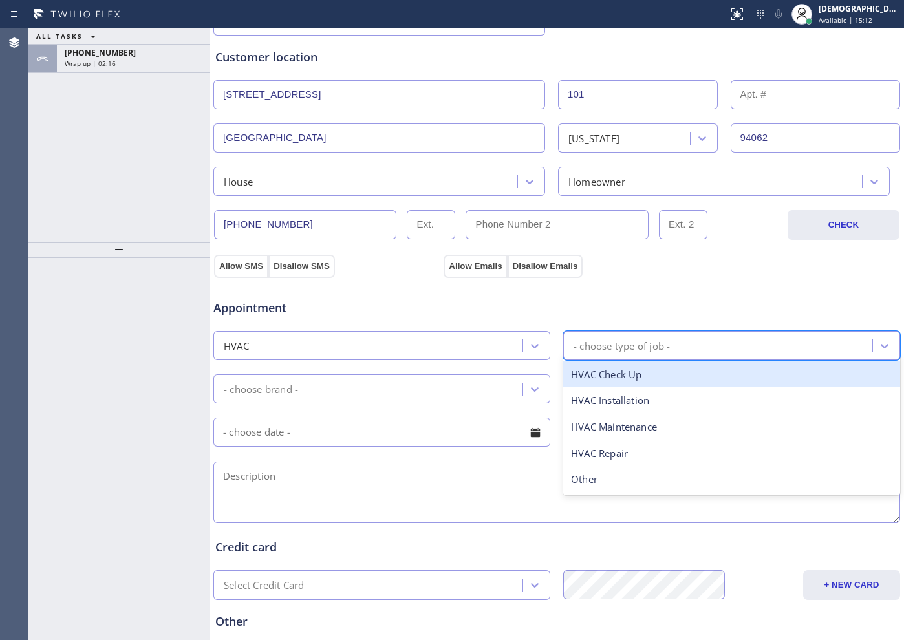
click at [629, 340] on div "- choose type of job -" at bounding box center [622, 345] width 96 height 15
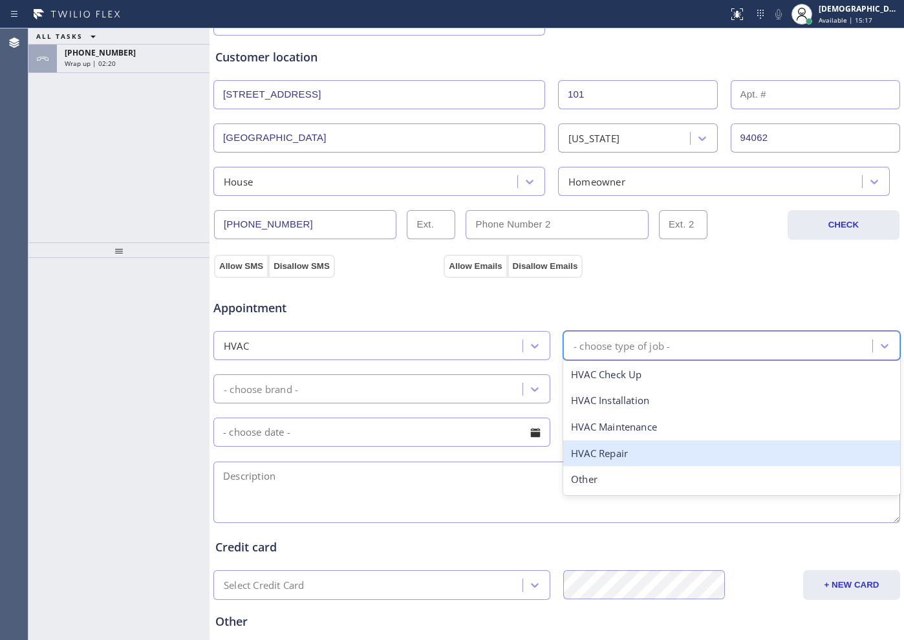
click at [615, 456] on div "HVAC Repair" at bounding box center [731, 454] width 337 height 27
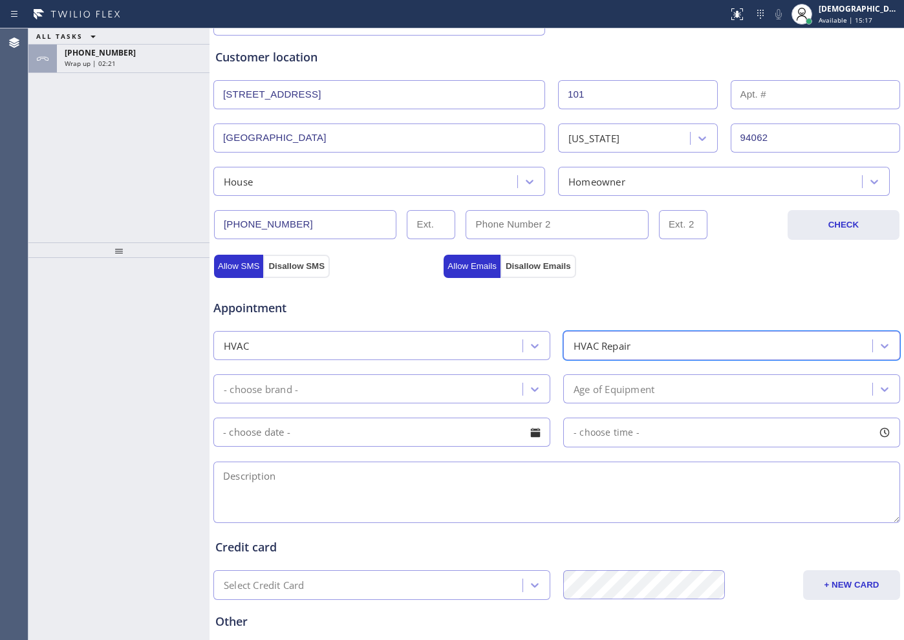
click at [391, 402] on div "- choose brand -" at bounding box center [381, 389] width 337 height 29
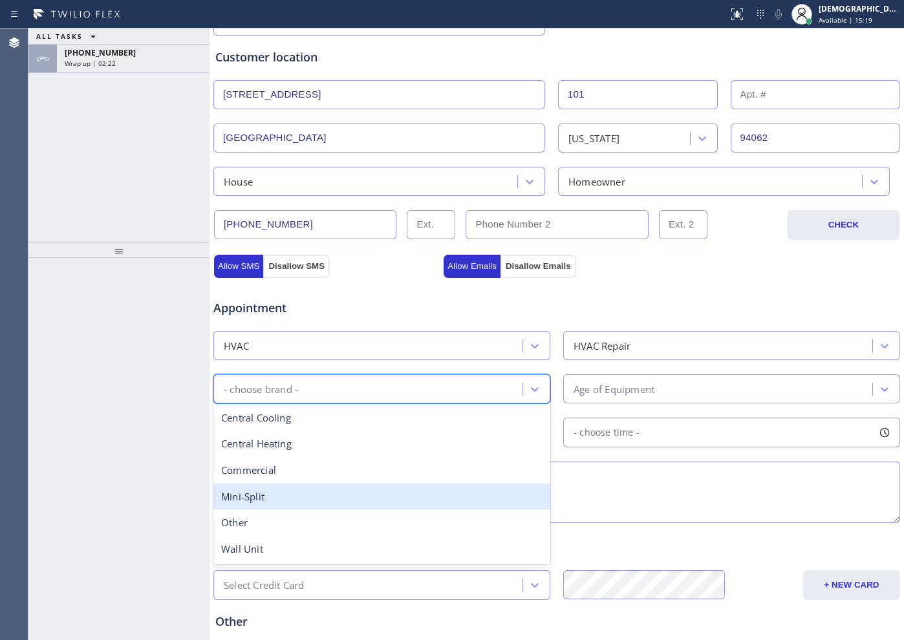
click at [341, 494] on div "Mini-Split" at bounding box center [381, 497] width 337 height 27
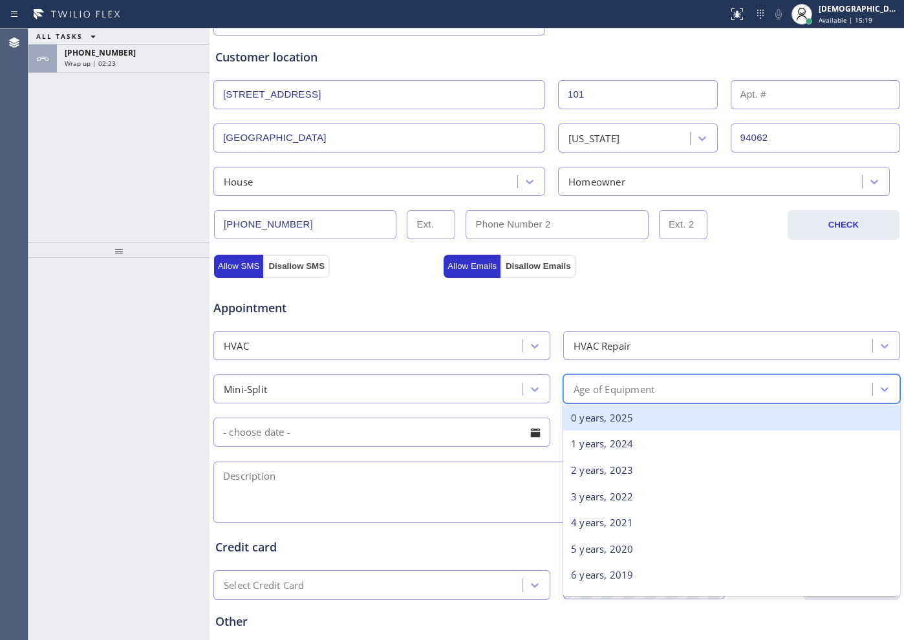
click at [632, 380] on div "Age of Equipment" at bounding box center [719, 389] width 305 height 23
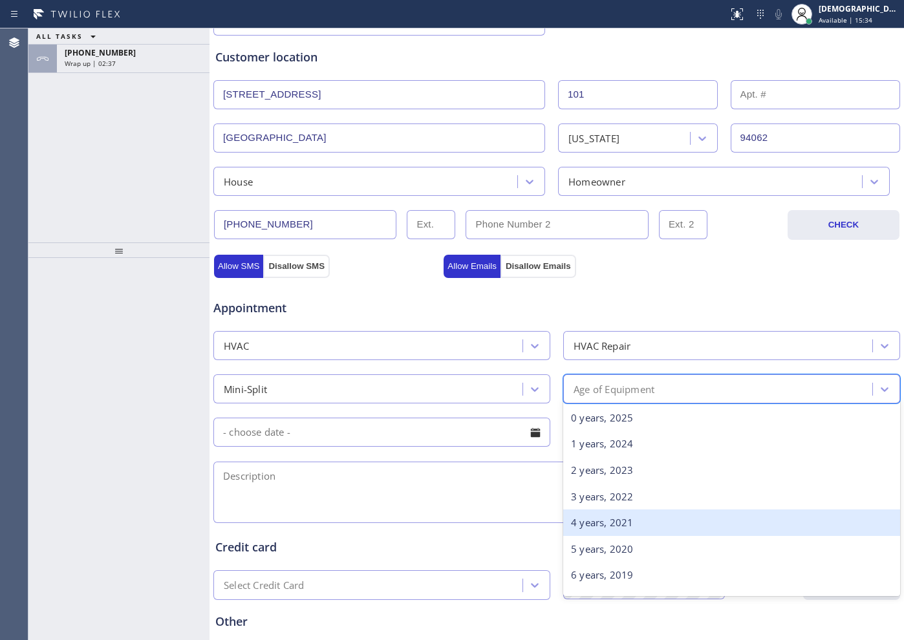
scroll to position [81, 0]
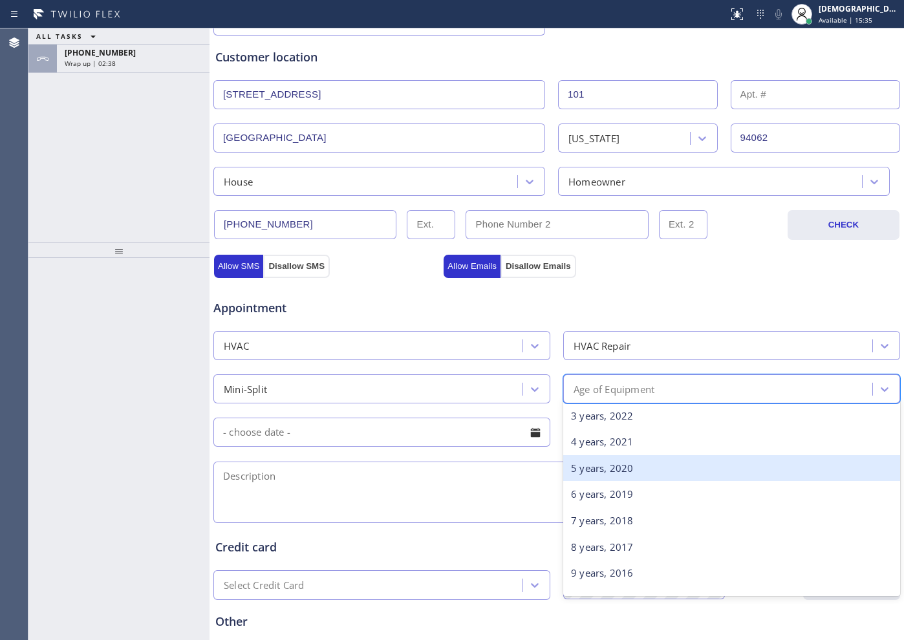
click at [624, 472] on div "5 years, 2020" at bounding box center [731, 468] width 337 height 27
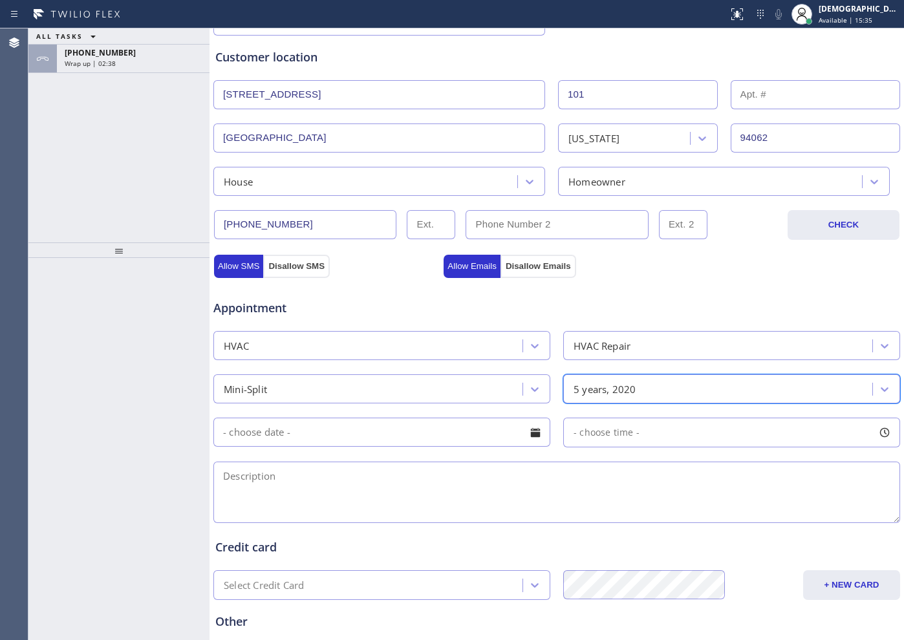
click at [378, 441] on input "text" at bounding box center [381, 432] width 337 height 29
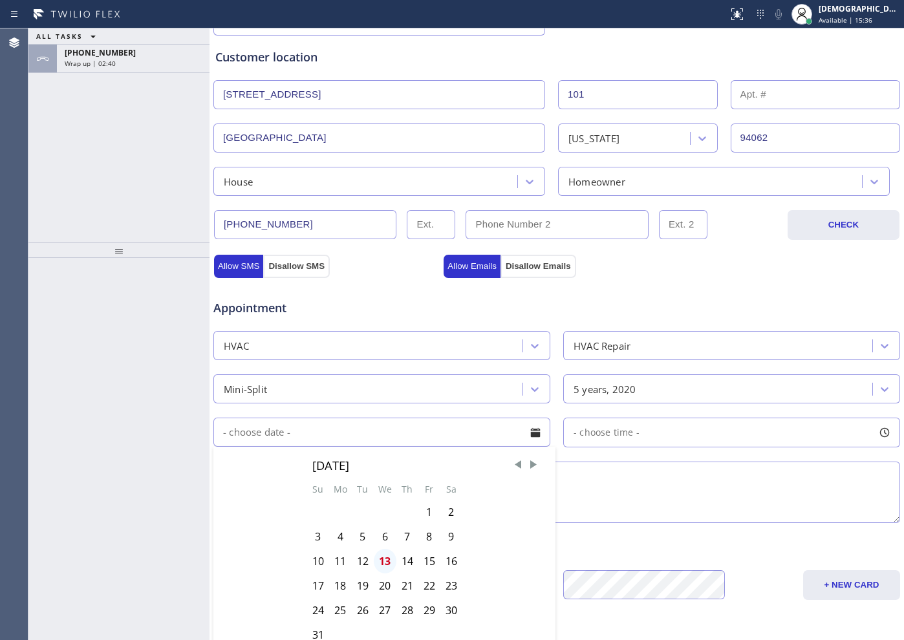
click at [378, 512] on div "13" at bounding box center [385, 561] width 23 height 25
type input "[DATE]"
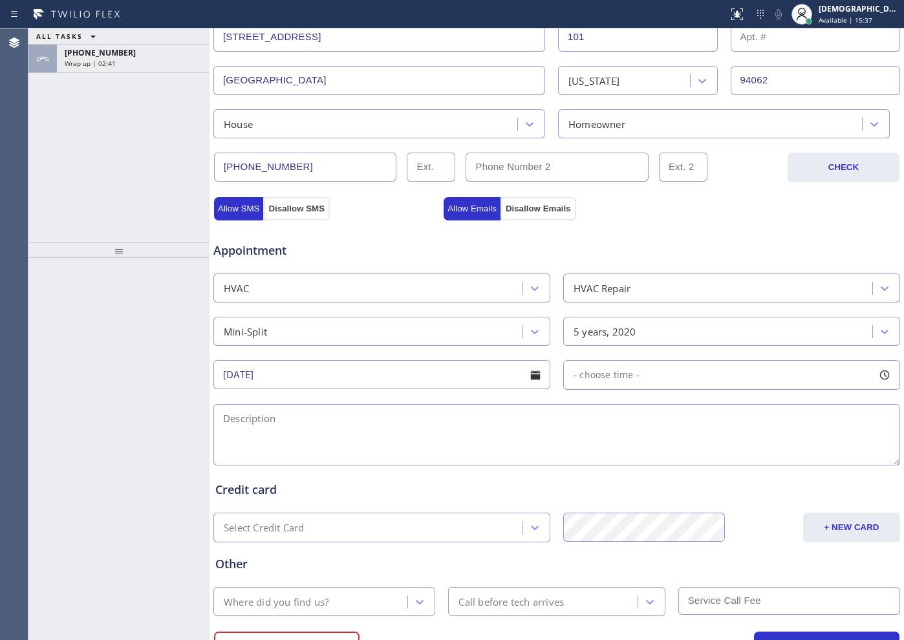
scroll to position [362, 0]
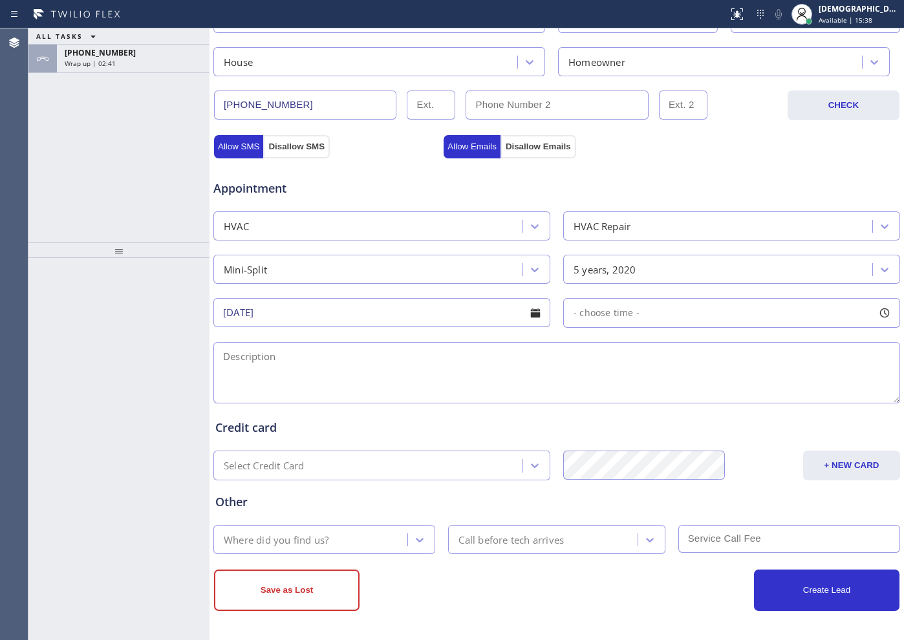
click at [381, 310] on input "[DATE]" at bounding box center [381, 312] width 337 height 29
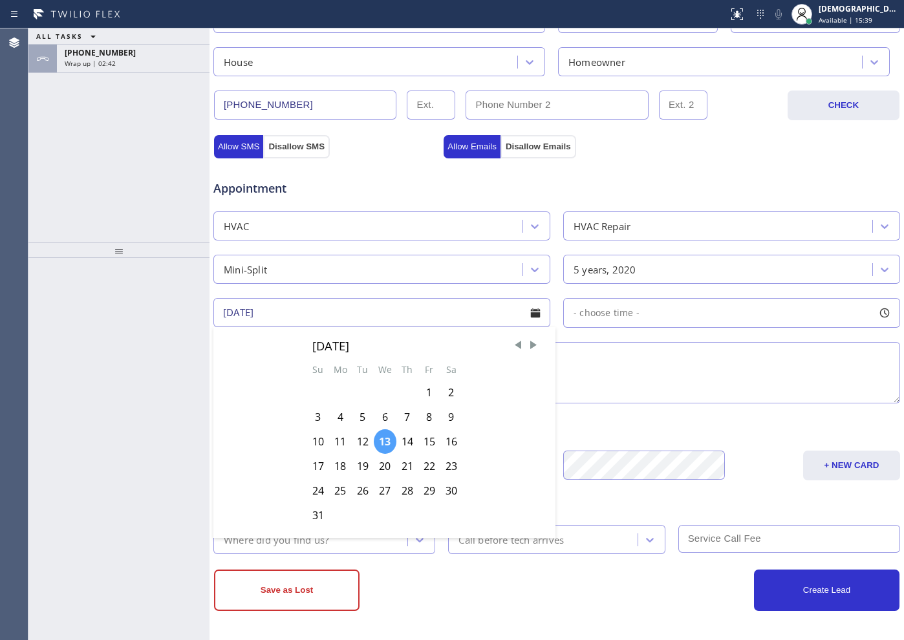
click at [381, 437] on div "13" at bounding box center [385, 442] width 23 height 25
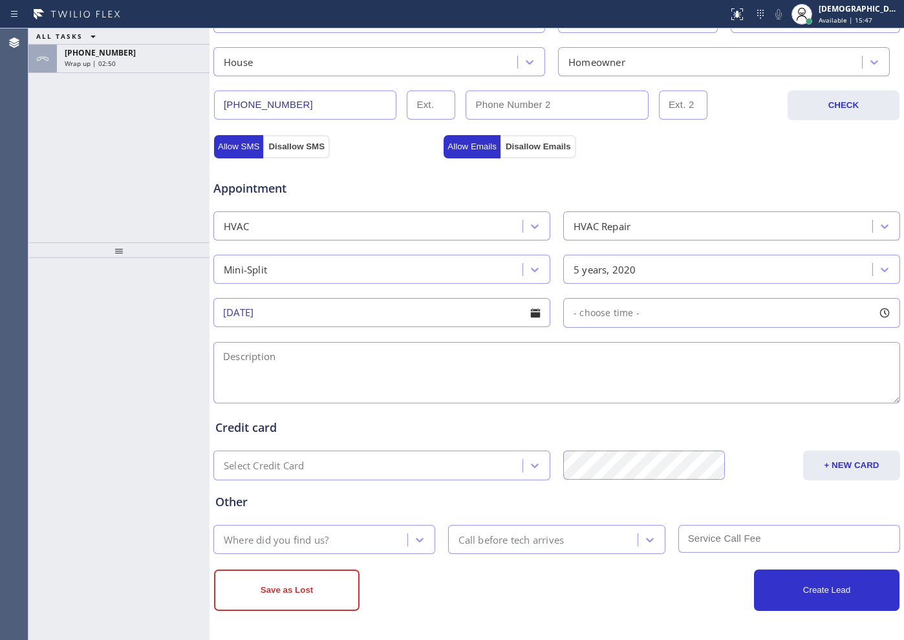
click at [366, 366] on textarea at bounding box center [556, 372] width 687 height 61
paste textarea "Split AC / its not blowing cold air / 5 years / condenser located in [GEOGRAPHI…"
click at [223, 360] on textarea "Split AC / its not blowing cold air / 5 years / condenser located in [GEOGRAPHI…" at bounding box center [556, 372] width 687 height 61
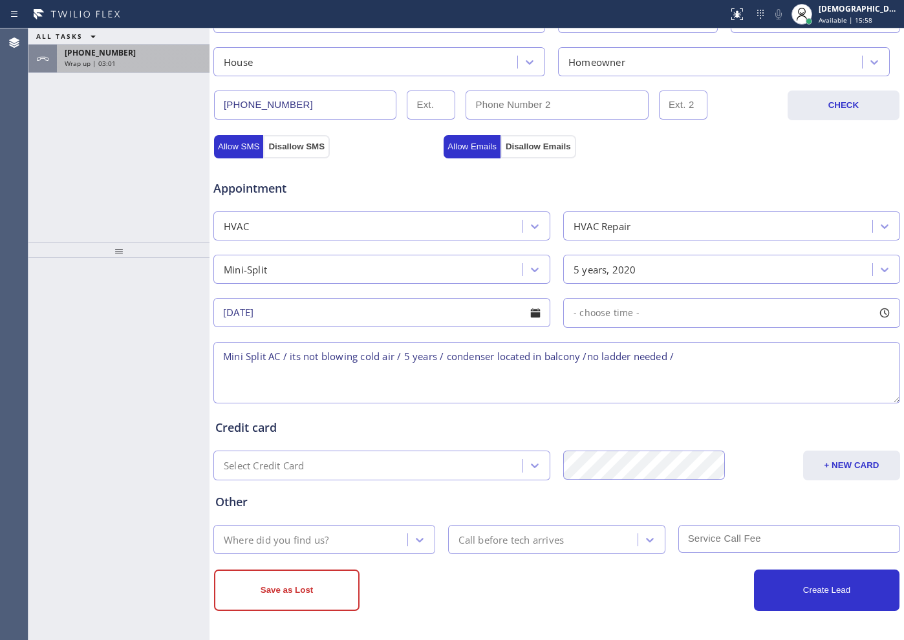
click at [126, 59] on div "Wrap up | 03:01" at bounding box center [133, 63] width 137 height 9
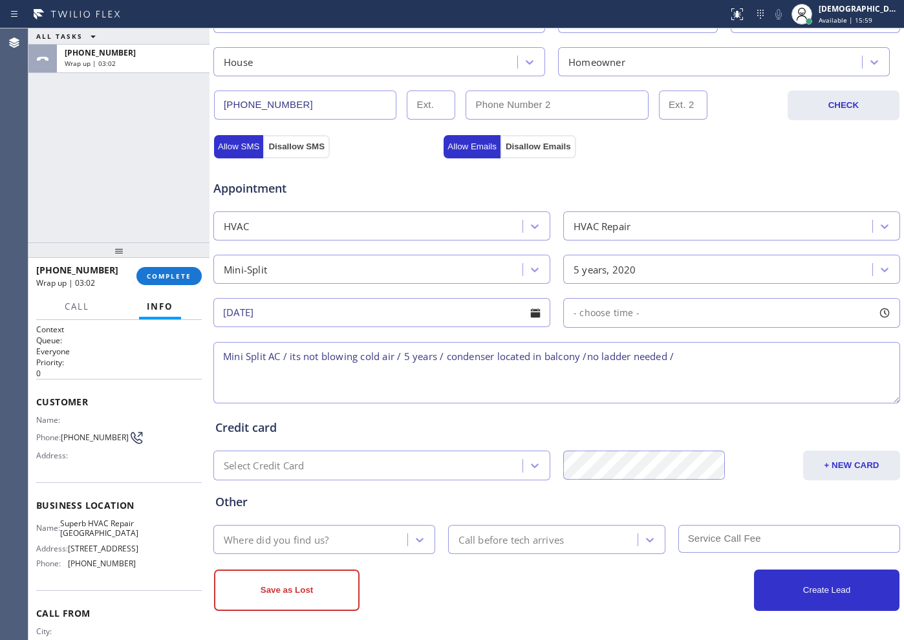
scroll to position [76, 0]
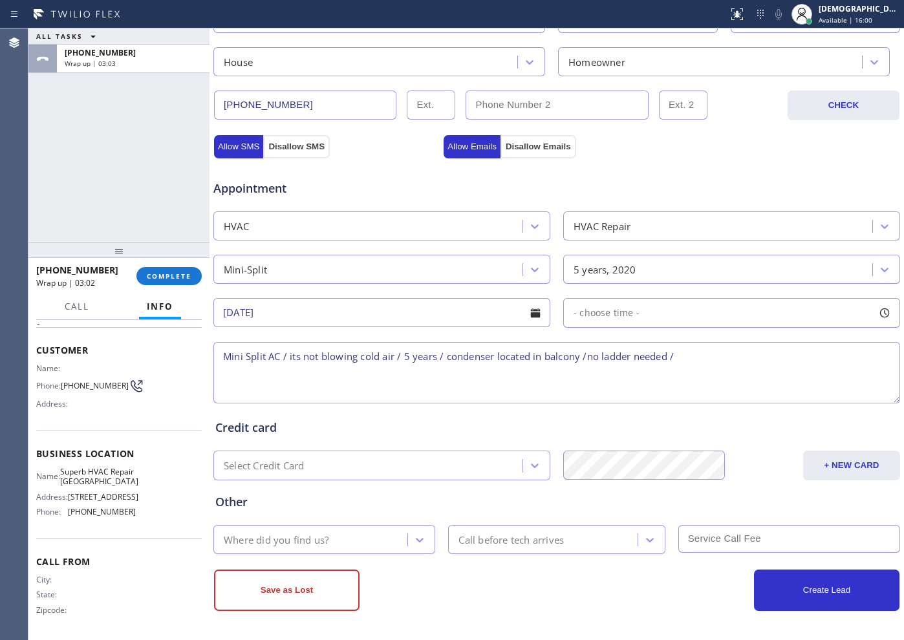
click at [119, 507] on span "[PHONE_NUMBER]" at bounding box center [102, 512] width 68 height 10
drag, startPoint x: 136, startPoint y: 512, endPoint x: 72, endPoint y: 457, distance: 84.0
click at [72, 467] on div "Name: Superb HVAC Repair [GEOGRAPHIC_DATA] Address: [STREET_ADDRESS] Phone: [PH…" at bounding box center [119, 495] width 166 height 56
click at [136, 503] on div "Name: Superb HVAC Repair [GEOGRAPHIC_DATA] Address: [STREET_ADDRESS] Phone: [PH…" at bounding box center [119, 495] width 166 height 56
drag, startPoint x: 142, startPoint y: 515, endPoint x: 87, endPoint y: 464, distance: 74.1
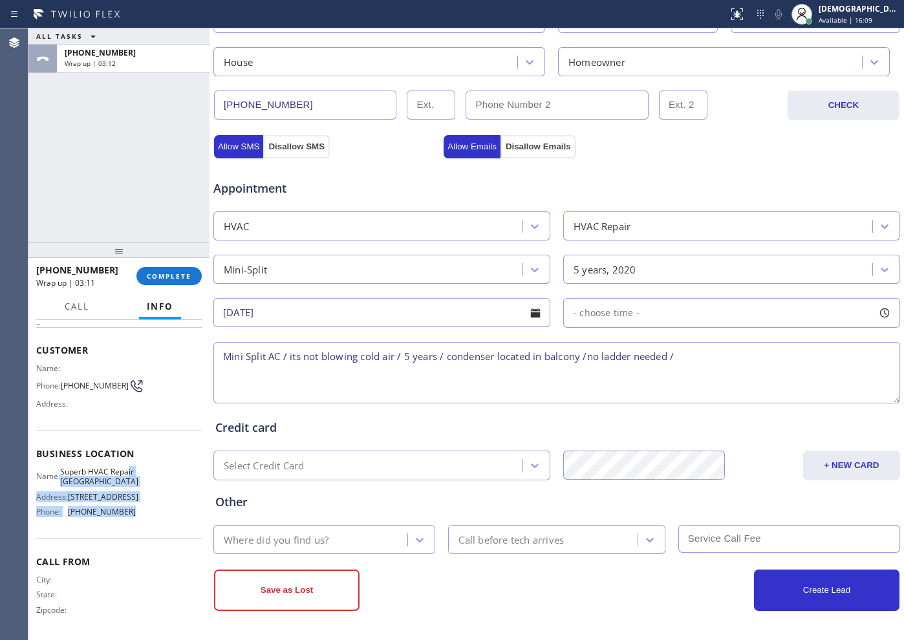
click at [87, 467] on div "Name: Superb HVAC Repair [GEOGRAPHIC_DATA] Address: [STREET_ADDRESS] Phone: [PH…" at bounding box center [119, 495] width 166 height 56
click at [423, 397] on textarea "Mini Split AC / its not blowing cold air / 5 years / condenser located in balco…" at bounding box center [556, 372] width 687 height 61
click at [697, 366] on textarea "Mini Split AC / its not blowing cold air / 5 years / condenser located in balco…" at bounding box center [556, 372] width 687 height 61
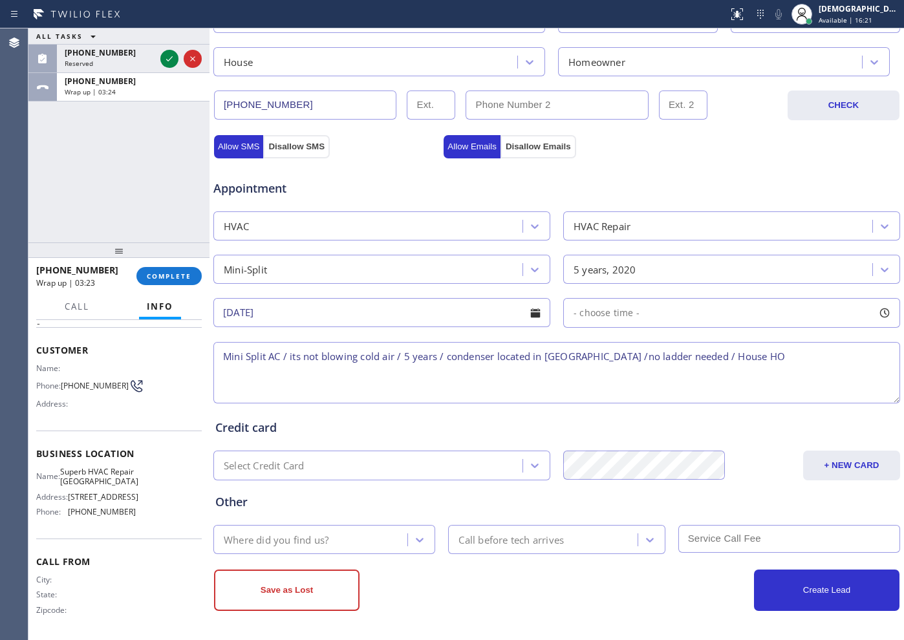
click at [723, 354] on textarea "Mini Split AC / its not blowing cold air / 5 years / condenser located in [GEOG…" at bounding box center [556, 372] width 687 height 61
paste textarea "[STREET_ADDRESS]"
click at [125, 492] on span "[STREET_ADDRESS]" at bounding box center [103, 497] width 71 height 10
drag, startPoint x: 92, startPoint y: 477, endPoint x: 65, endPoint y: 459, distance: 32.3
click at [65, 467] on div "Name: Superb HVAC Repair [GEOGRAPHIC_DATA] Address: [STREET_ADDRESS] Phone: [PH…" at bounding box center [86, 495] width 100 height 56
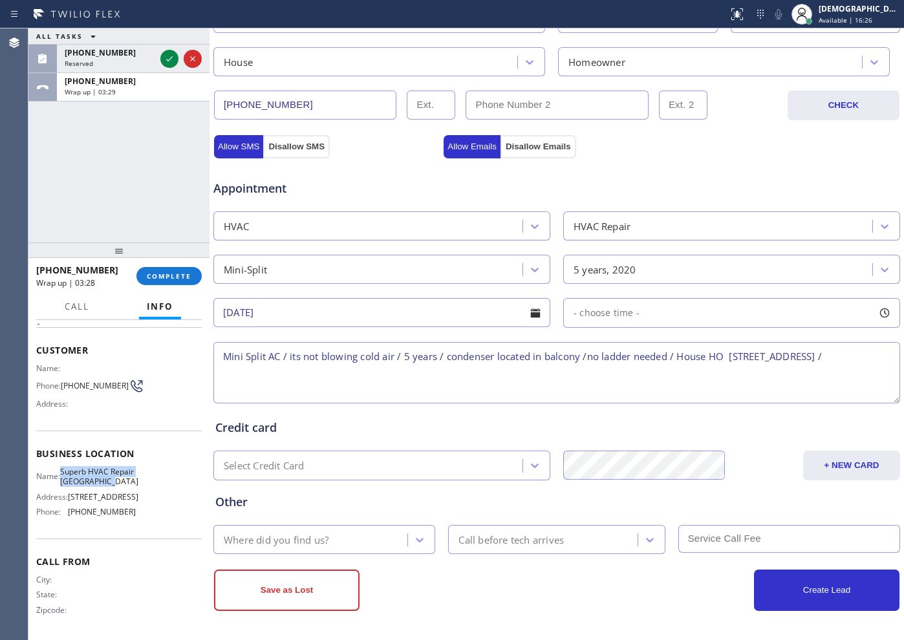
copy div "Superb HVAC Repair [GEOGRAPHIC_DATA]"
click at [320, 374] on textarea "Mini Split AC / its not blowing cold air / 5 years / condenser located in balco…" at bounding box center [556, 372] width 687 height 61
paste textarea "Superb HVAC Repair [GEOGRAPHIC_DATA]"
click at [223, 384] on textarea "Mini Split AC / its not blowing cold air / 5 years / condenser located in [GEOG…" at bounding box center [556, 372] width 687 height 61
click at [448, 374] on textarea "Mini Split AC / its not blowing cold air / 5 years / condenser located in [GEOG…" at bounding box center [556, 372] width 687 height 61
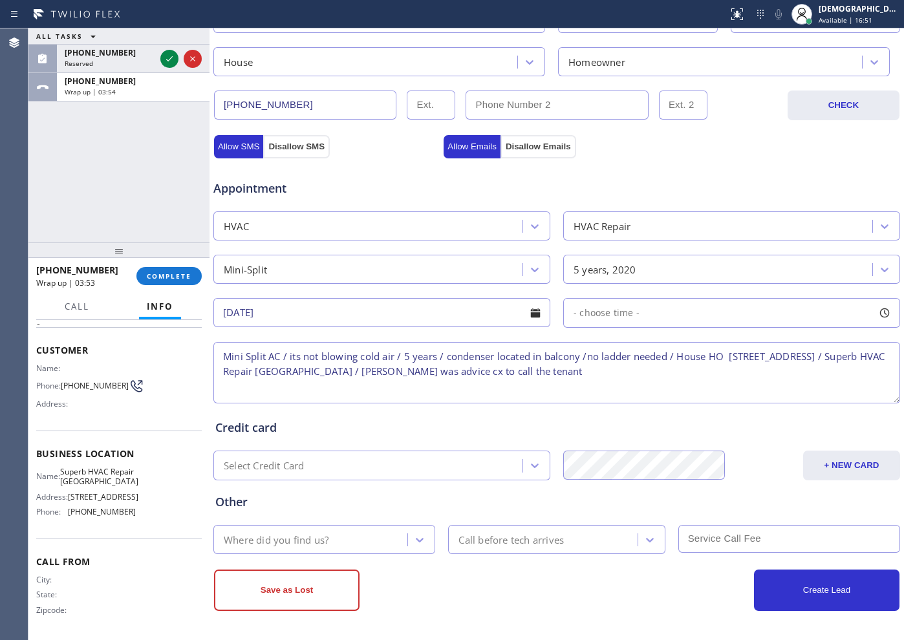
click at [618, 379] on textarea "Mini Split AC / its not blowing cold air / 5 years / condenser located in balco…" at bounding box center [556, 372] width 687 height 61
paste textarea "Alexa - 6503747311 2122628808"
click at [690, 369] on textarea "Mini Split AC / its not blowing cold air / 5 years / condenser located in balco…" at bounding box center [556, 372] width 687 height 61
click at [723, 371] on textarea "Mini Split AC / its not blowing cold air / 5 years / condenser located in balco…" at bounding box center [556, 372] width 687 height 61
type textarea "Mini Split AC / its not blowing cold air / 5 years / condenser located in balco…"
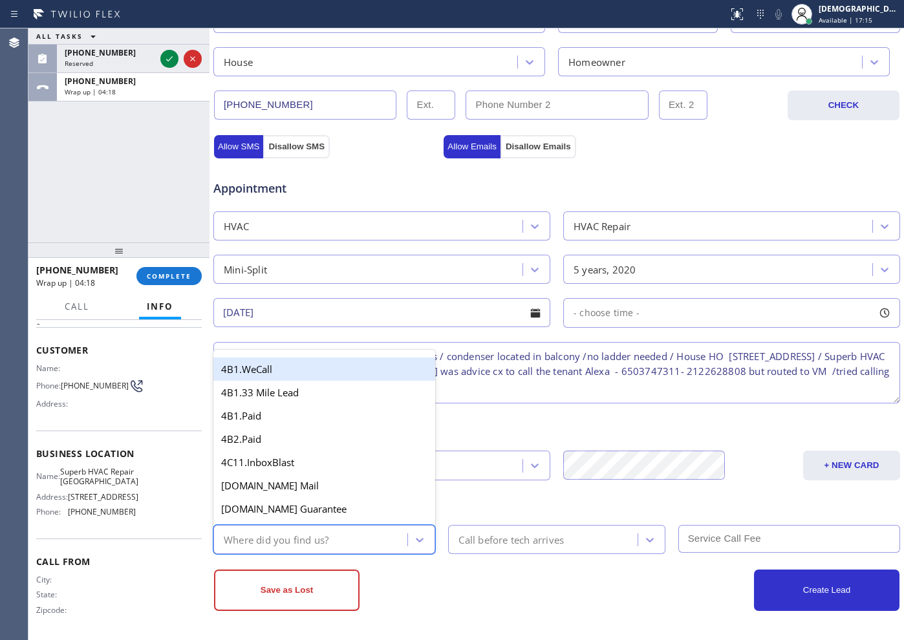
click at [347, 512] on div "Where did you find us?" at bounding box center [312, 539] width 190 height 23
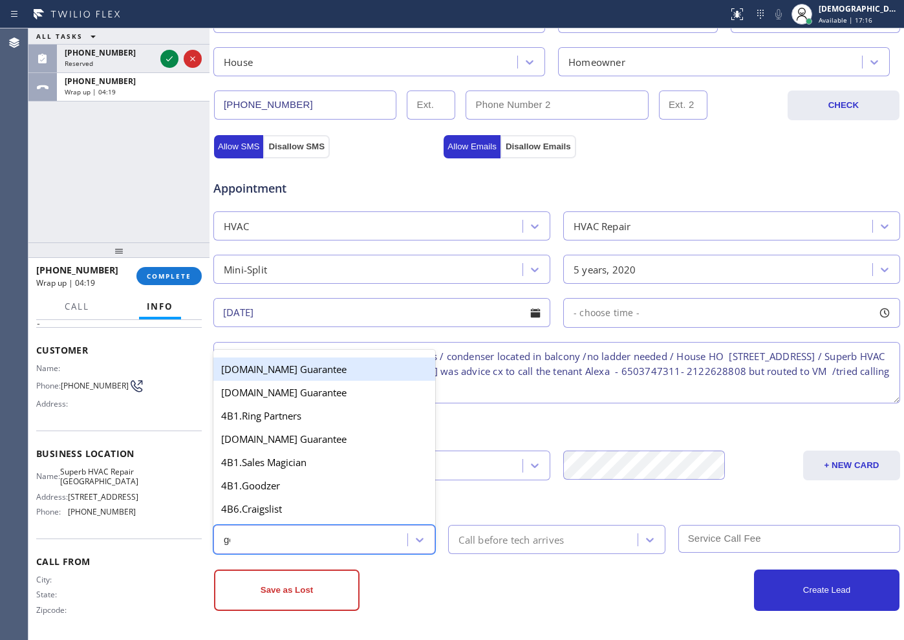
type input "goo"
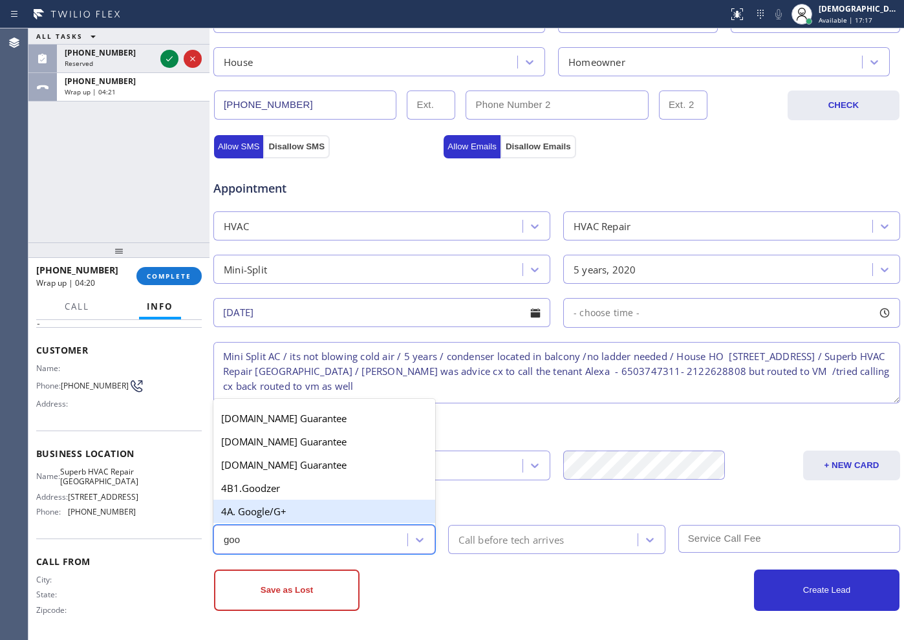
click at [316, 512] on div "4A. Google/G+" at bounding box center [324, 511] width 222 height 23
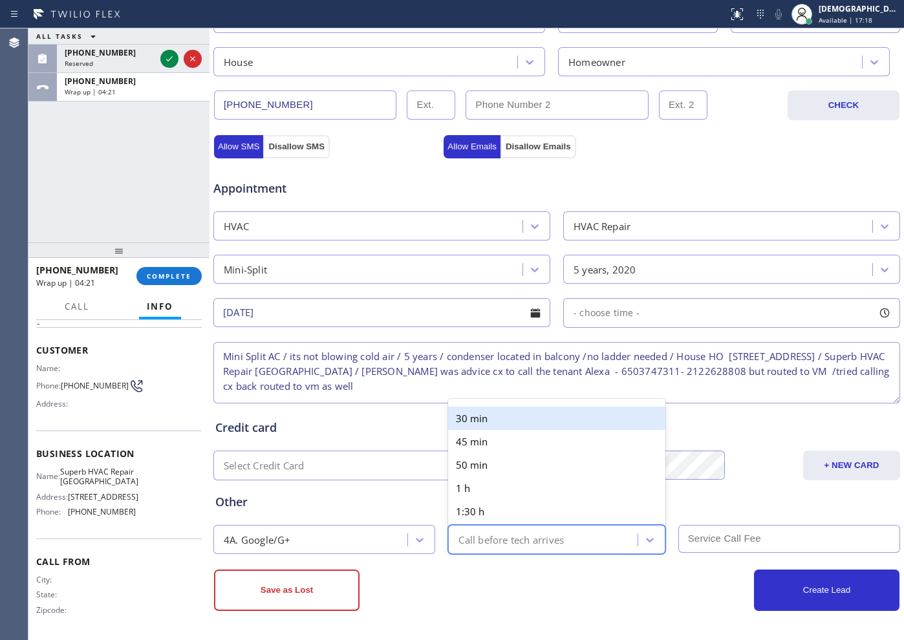
click at [459, 512] on div "Call before tech arrives" at bounding box center [511, 539] width 105 height 15
click at [498, 426] on div "30 min" at bounding box center [556, 418] width 217 height 23
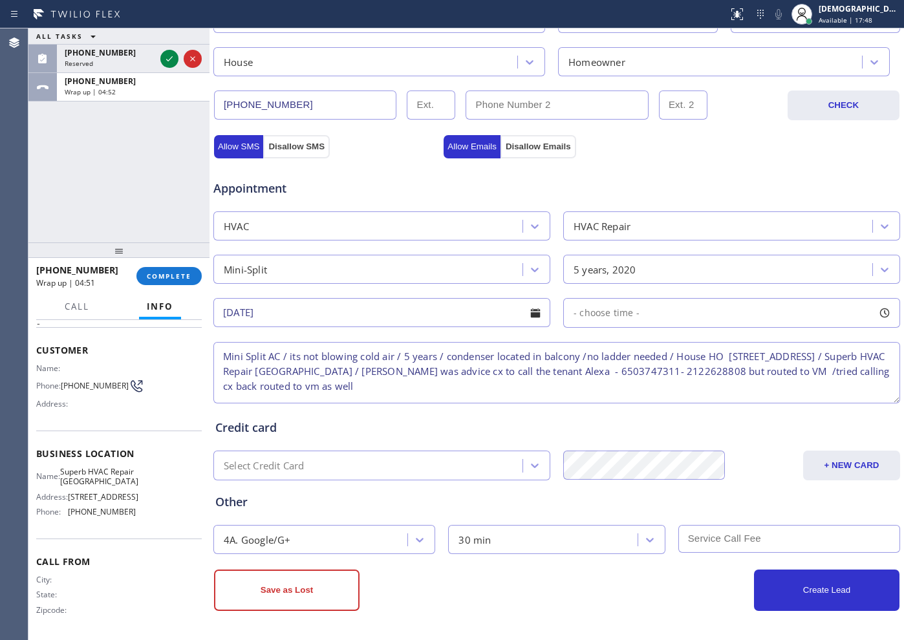
drag, startPoint x: 63, startPoint y: 203, endPoint x: 83, endPoint y: 195, distance: 21.7
click at [64, 202] on div "ALL TASKS ALL TASKS ACTIVE TASKS TASKS IN WRAP UP [PHONE_NUMBER] Reserved [PHON…" at bounding box center [118, 135] width 181 height 214
click at [174, 274] on span "COMPLETE" at bounding box center [169, 276] width 45 height 9
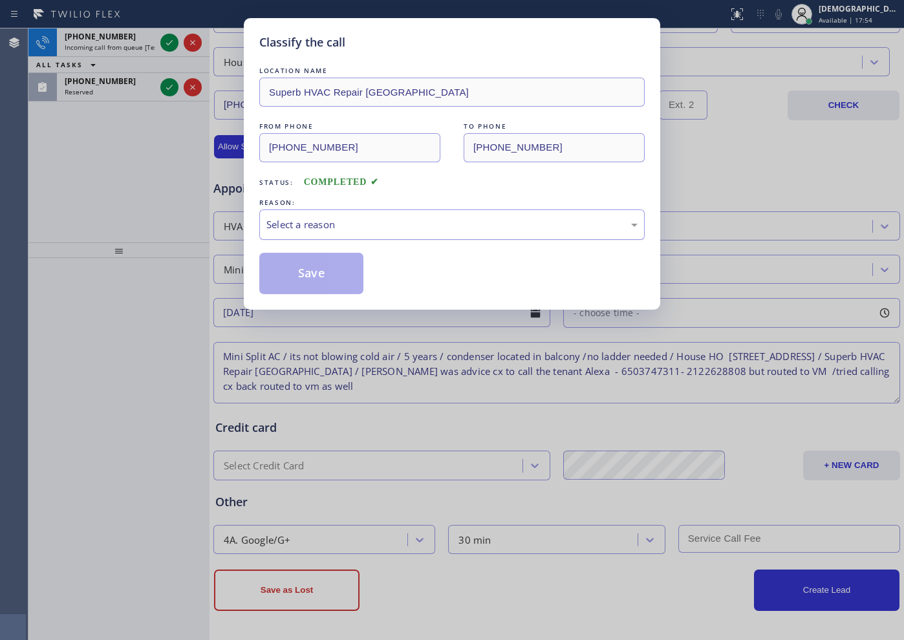
click at [356, 234] on div "Select a reason" at bounding box center [452, 225] width 386 height 30
click at [334, 270] on button "Save" at bounding box center [311, 273] width 104 height 41
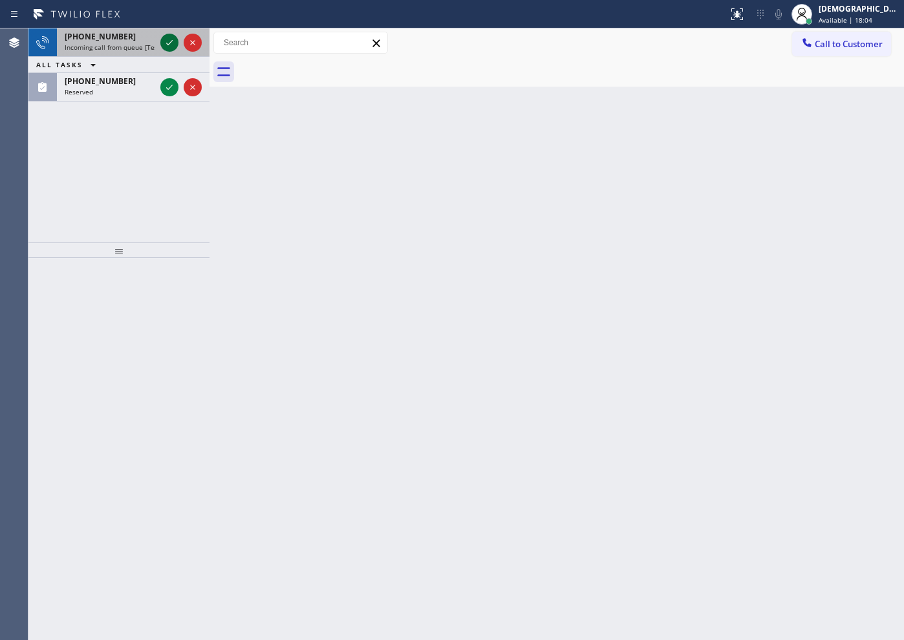
click at [169, 46] on icon at bounding box center [170, 43] width 16 height 16
click at [164, 44] on icon at bounding box center [170, 43] width 16 height 16
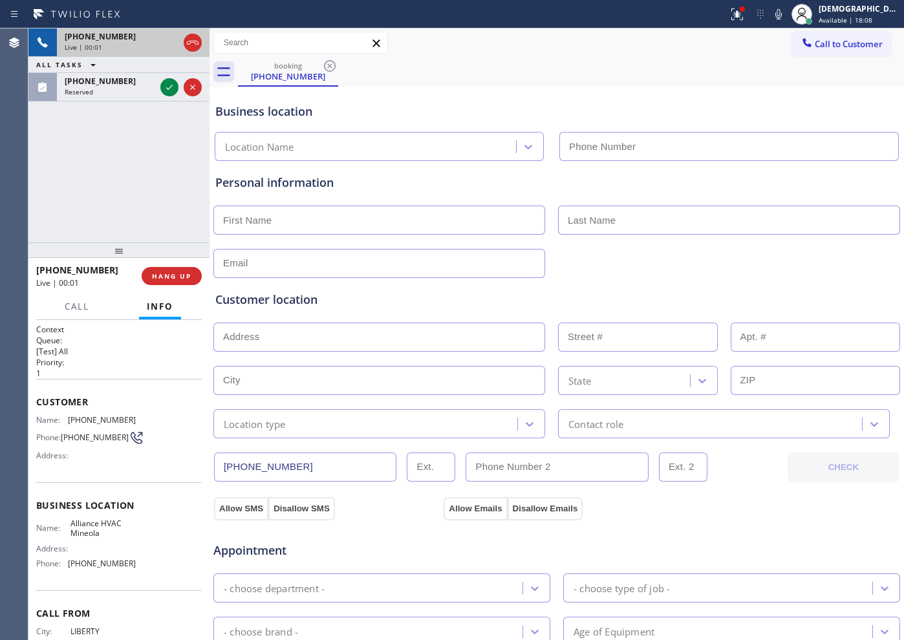
type input "[PHONE_NUMBER]"
click at [197, 41] on icon at bounding box center [193, 43] width 12 height 4
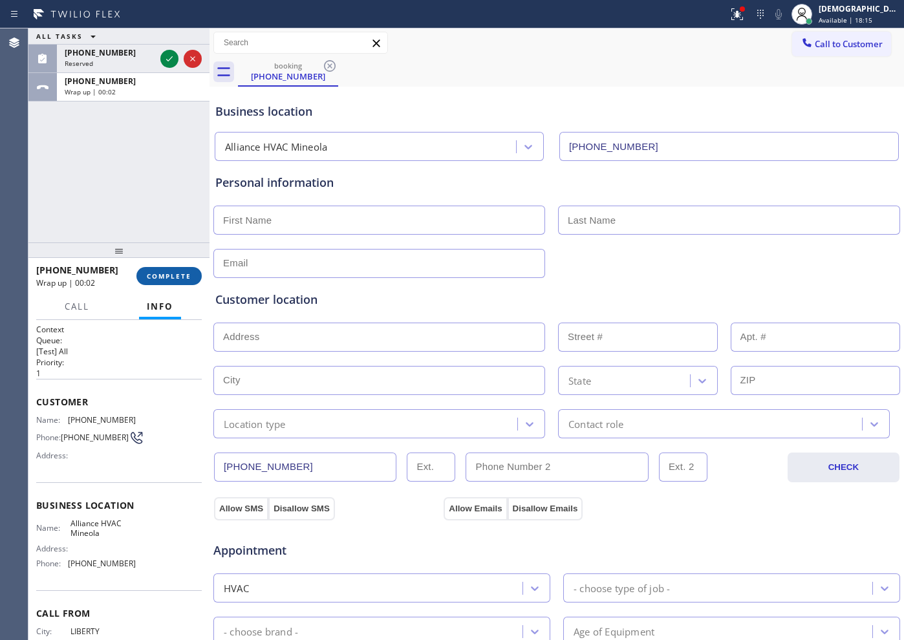
click at [184, 276] on span "COMPLETE" at bounding box center [169, 276] width 45 height 9
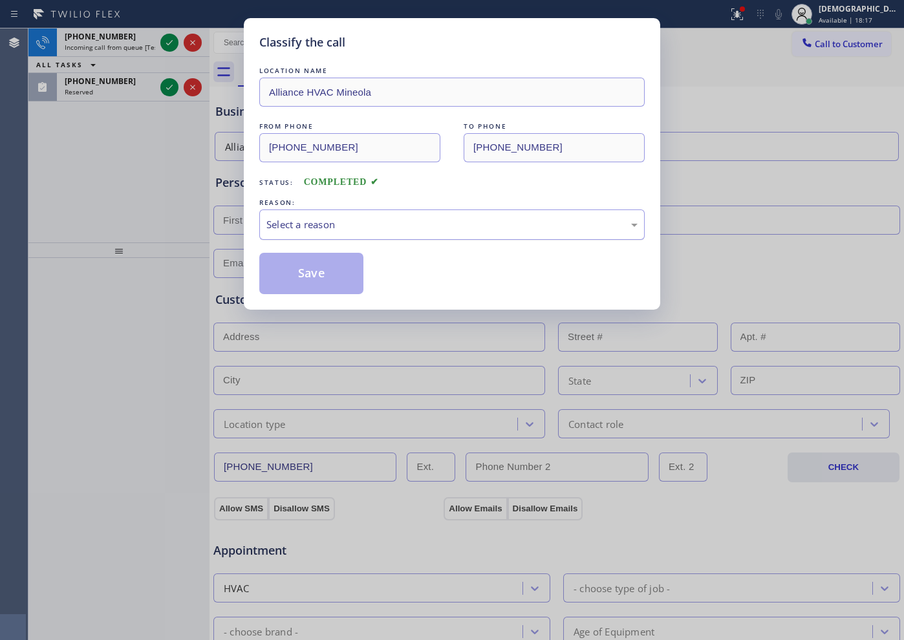
click at [345, 218] on div "Select a reason" at bounding box center [452, 224] width 371 height 15
click at [323, 273] on button "Save" at bounding box center [311, 273] width 104 height 41
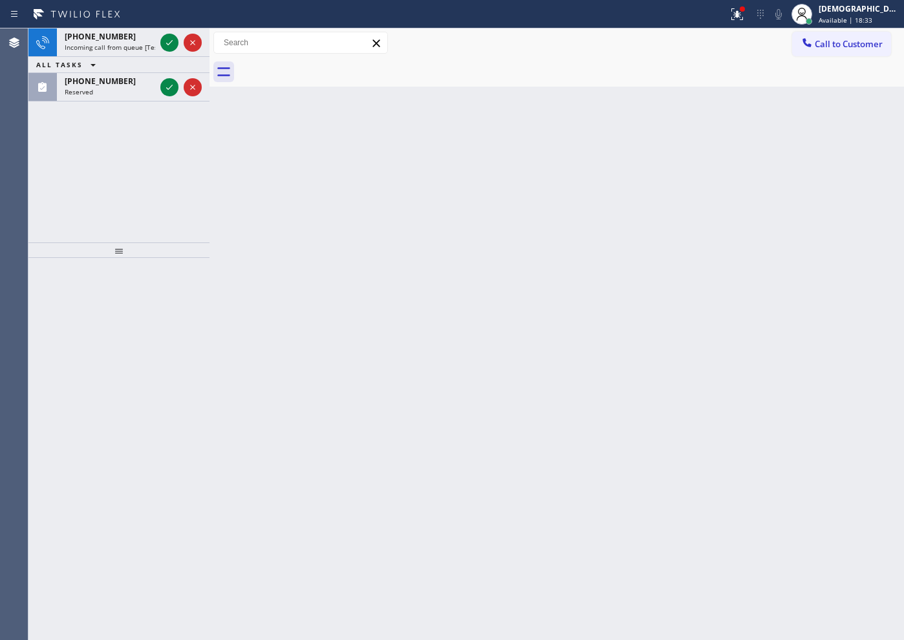
drag, startPoint x: 36, startPoint y: 237, endPoint x: 48, endPoint y: 235, distance: 11.9
click at [40, 237] on div "[PHONE_NUMBER] Incoming call from queue [Test] All ALL TASKS ALL TASKS ACTIVE T…" at bounding box center [118, 135] width 181 height 214
click at [172, 47] on icon at bounding box center [170, 43] width 16 height 16
click at [167, 43] on icon at bounding box center [169, 42] width 6 height 5
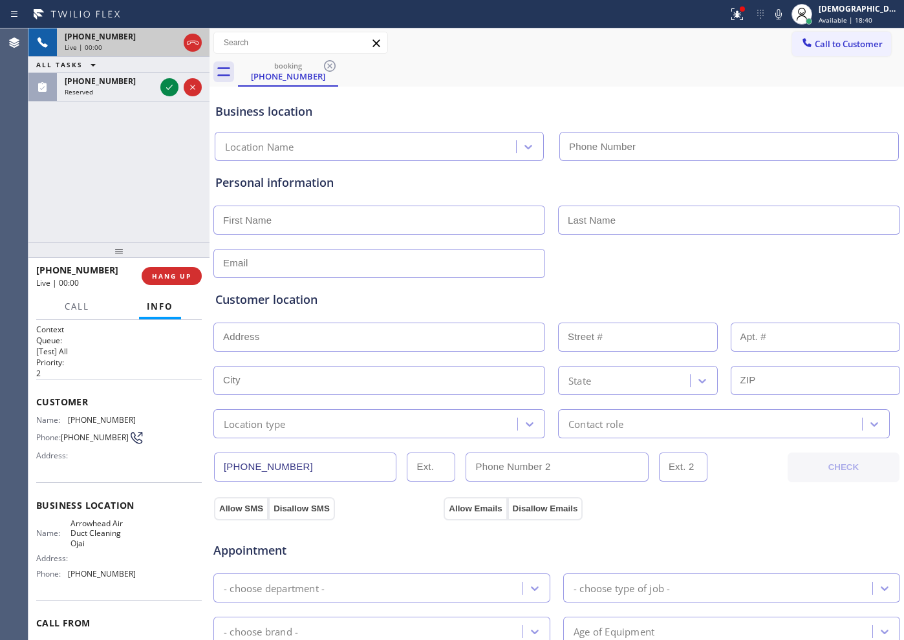
type input "[PHONE_NUMBER]"
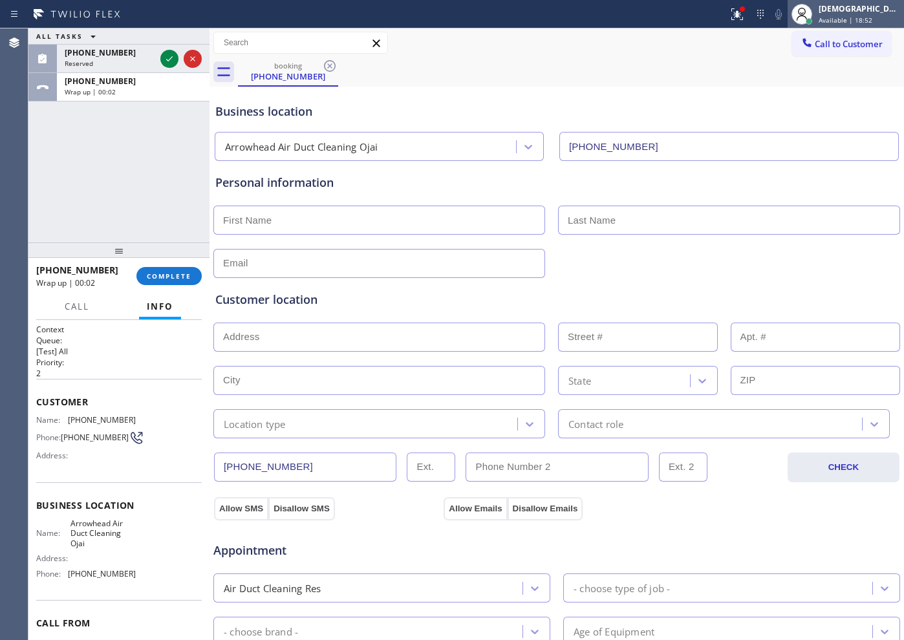
click at [723, 19] on span "Available | 18:52" at bounding box center [846, 20] width 54 height 9
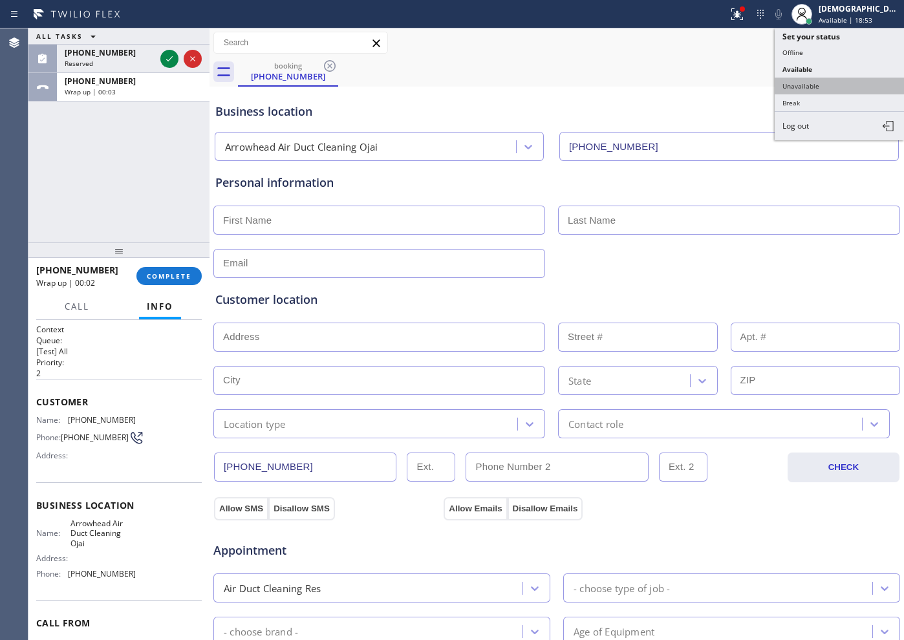
click at [723, 78] on button "Unavailable" at bounding box center [839, 86] width 129 height 17
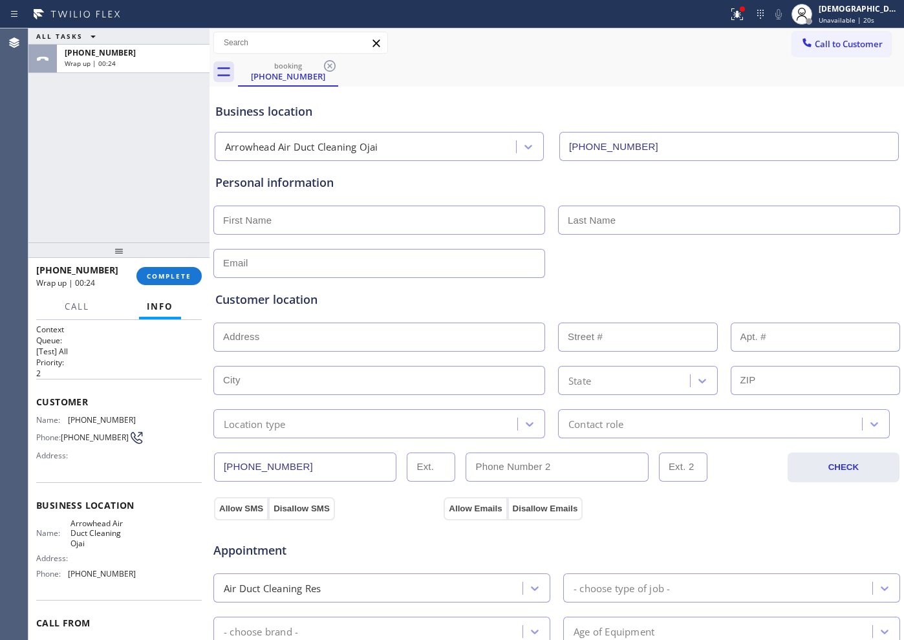
click at [75, 201] on div "ALL TASKS ALL TASKS ACTIVE TASKS TASKS IN WRAP UP [PHONE_NUMBER] Wrap up | 00:24" at bounding box center [118, 135] width 181 height 214
click at [723, 51] on button "Call to Customer" at bounding box center [841, 44] width 99 height 25
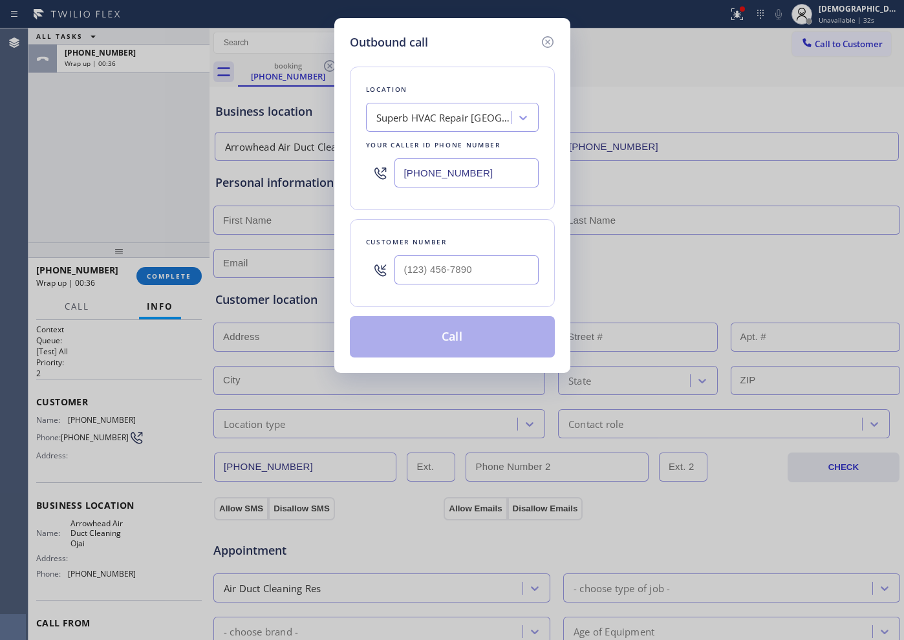
drag, startPoint x: 31, startPoint y: 211, endPoint x: 103, endPoint y: 210, distance: 71.8
click at [31, 211] on div "Outbound call Location Superb HVAC Repair [GEOGRAPHIC_DATA] Your caller id phon…" at bounding box center [452, 320] width 904 height 640
click at [478, 172] on input "[PHONE_NUMBER]" at bounding box center [467, 172] width 144 height 29
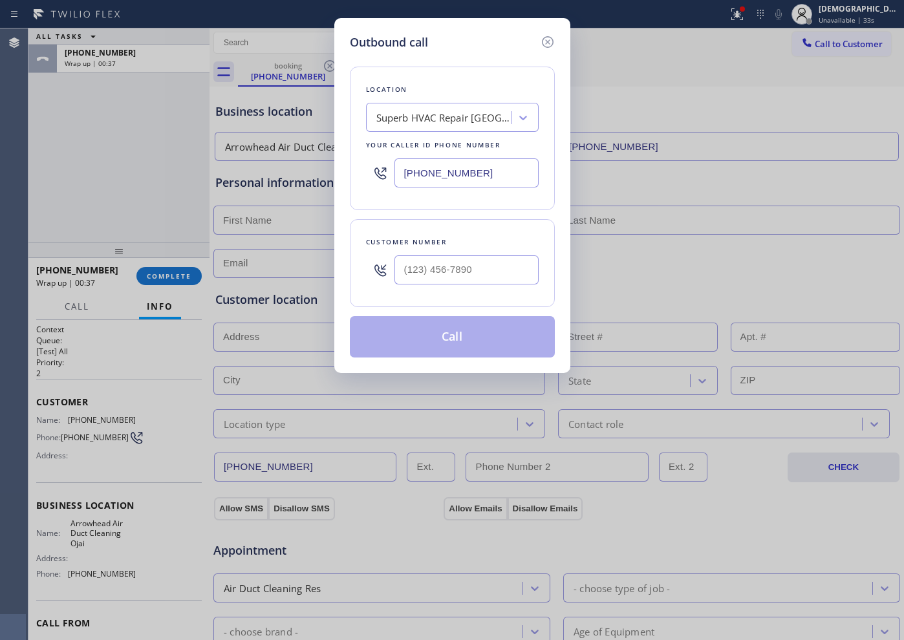
paste input "text"
type input "[PHONE_NUMBER]"
click at [538, 214] on div "Location Superb HVAC Repair [GEOGRAPHIC_DATA] Your caller id phone number [PHON…" at bounding box center [452, 204] width 205 height 307
click at [63, 181] on div "Outbound call Location Superb HVAC Repair [GEOGRAPHIC_DATA] Your caller id phon…" at bounding box center [452, 320] width 904 height 640
click at [473, 265] on input "(___) ___-____" at bounding box center [467, 270] width 144 height 29
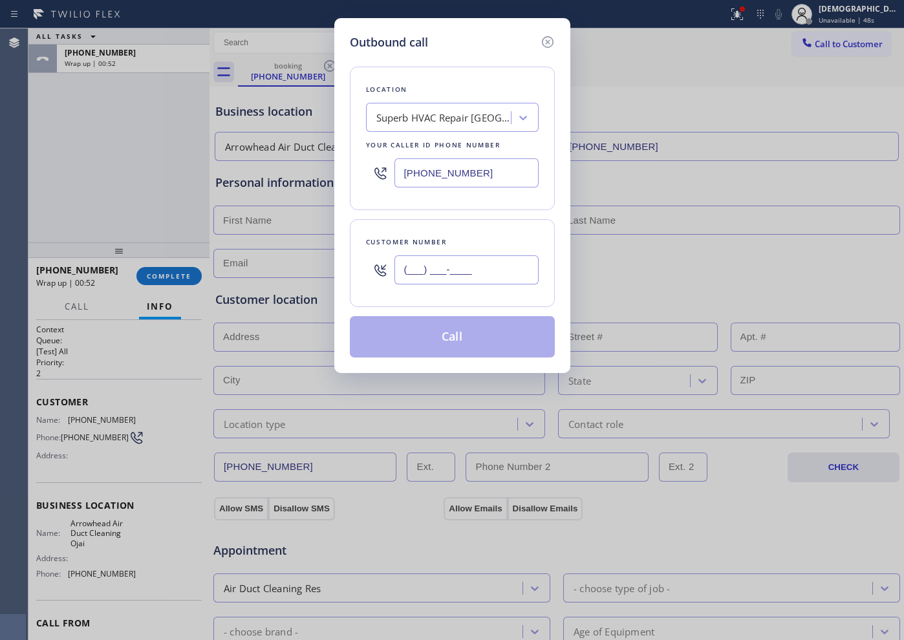
paste input "650) 283-7939"
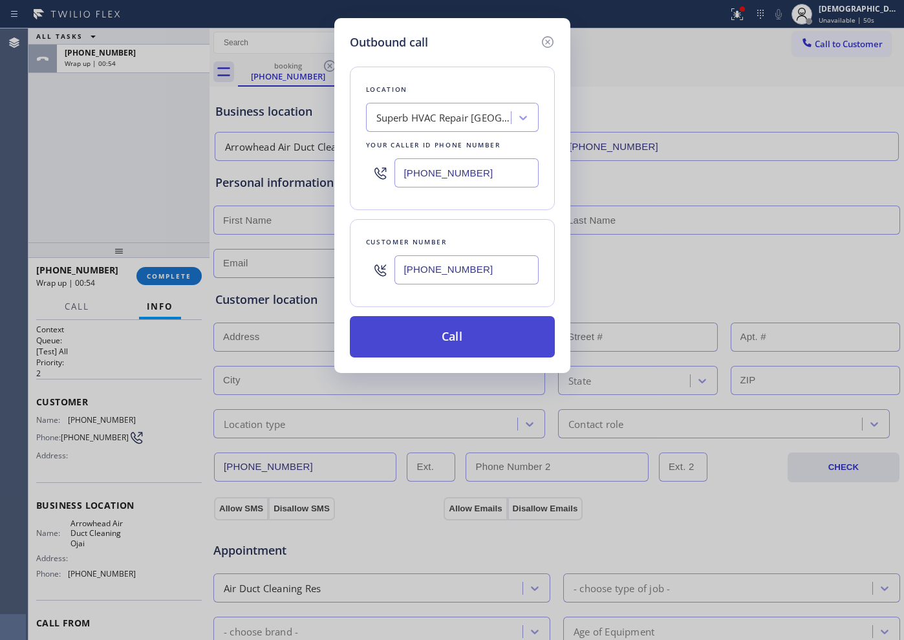
type input "[PHONE_NUMBER]"
click at [490, 342] on button "Call" at bounding box center [452, 336] width 205 height 41
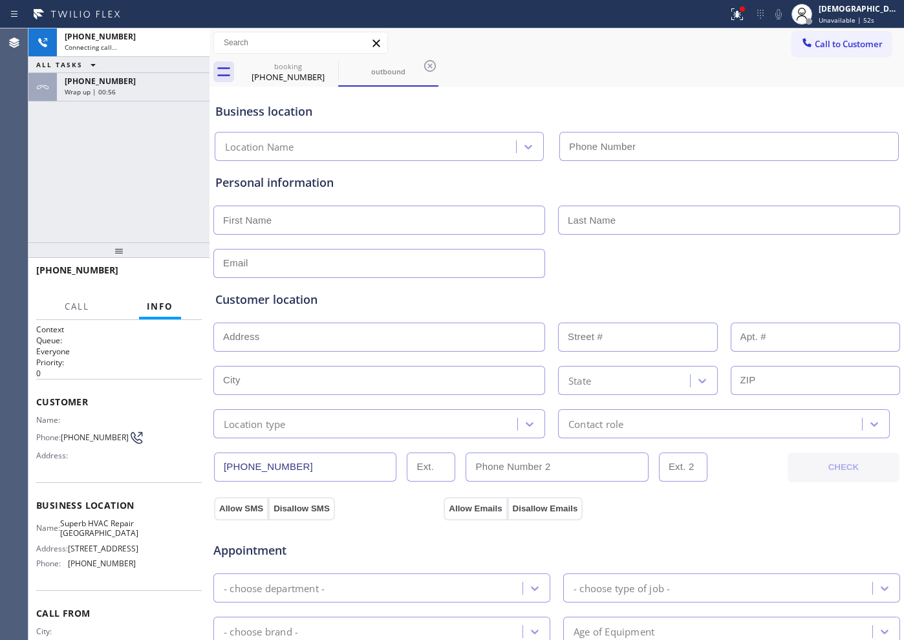
type input "[PHONE_NUMBER]"
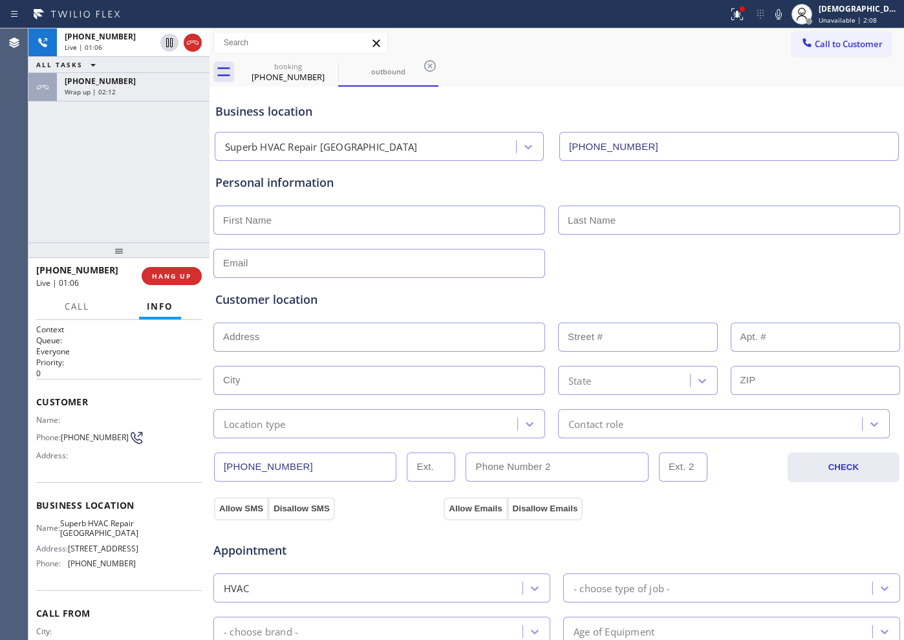
click at [78, 141] on div "[PHONE_NUMBER] Live | 01:06 ALL TASKS ALL TASKS ACTIVE TASKS TASKS IN WRAP UP […" at bounding box center [118, 135] width 181 height 214
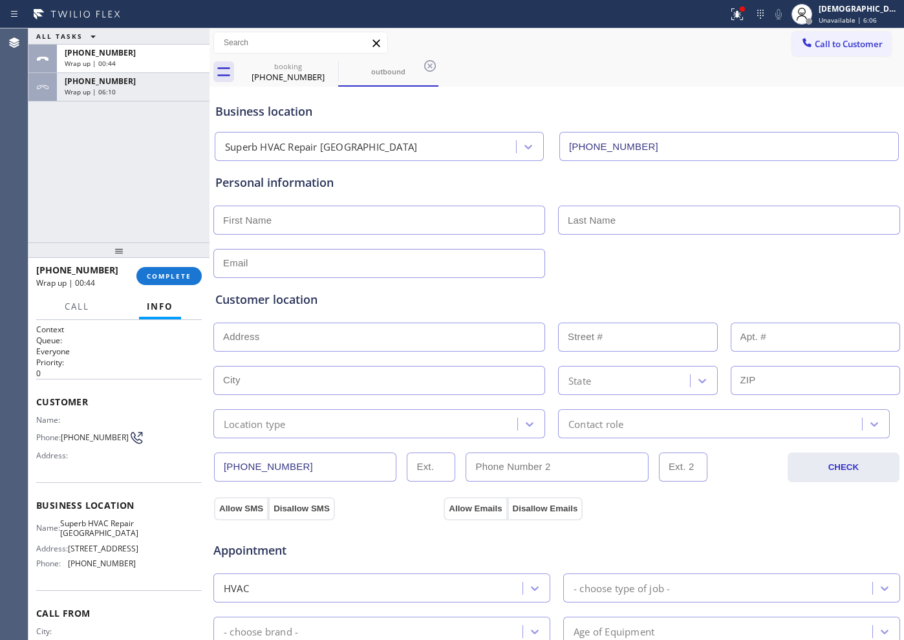
click at [284, 221] on input "text" at bounding box center [379, 220] width 332 height 29
paste input "Shruti"
type input "Shruti"
click at [567, 219] on input "text" at bounding box center [729, 220] width 342 height 29
paste input "Tournatory"
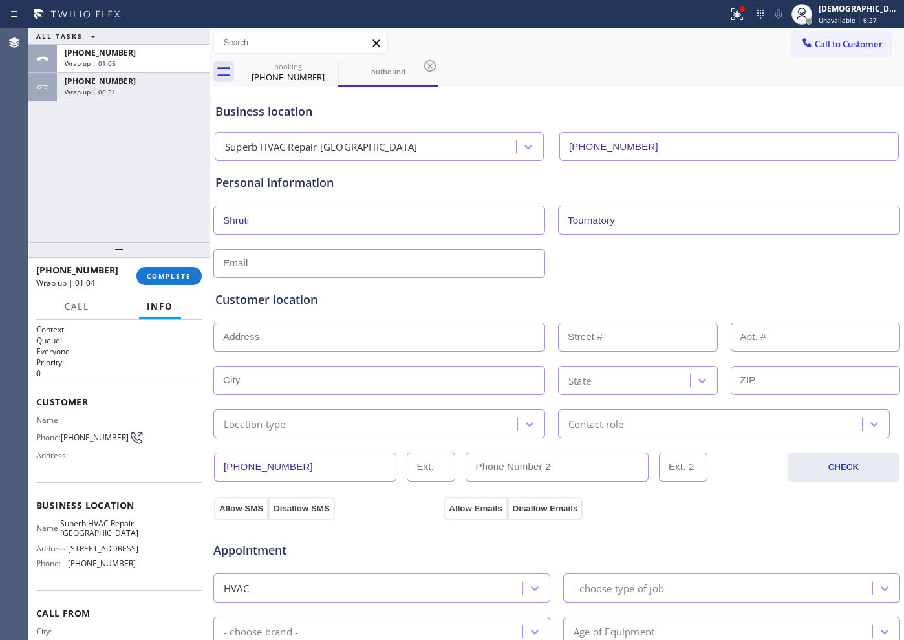
type input "Tournatory"
click at [605, 263] on div at bounding box center [557, 262] width 690 height 32
click at [672, 215] on input "Tournatory" at bounding box center [729, 220] width 342 height 29
click at [462, 267] on input "text" at bounding box center [379, 263] width 332 height 29
type input "[EMAIL_ADDRESS][DOMAIN_NAME]"
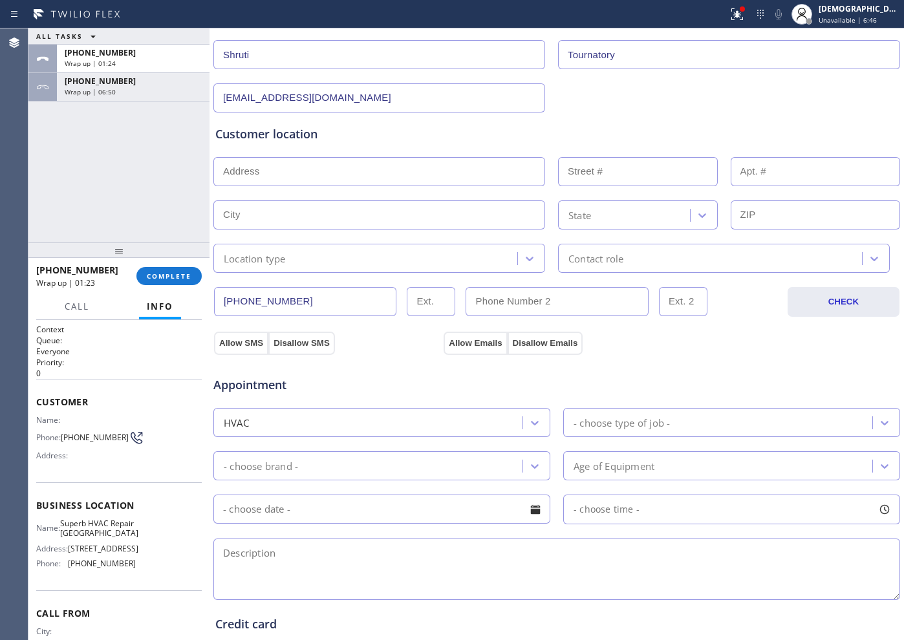
scroll to position [323, 0]
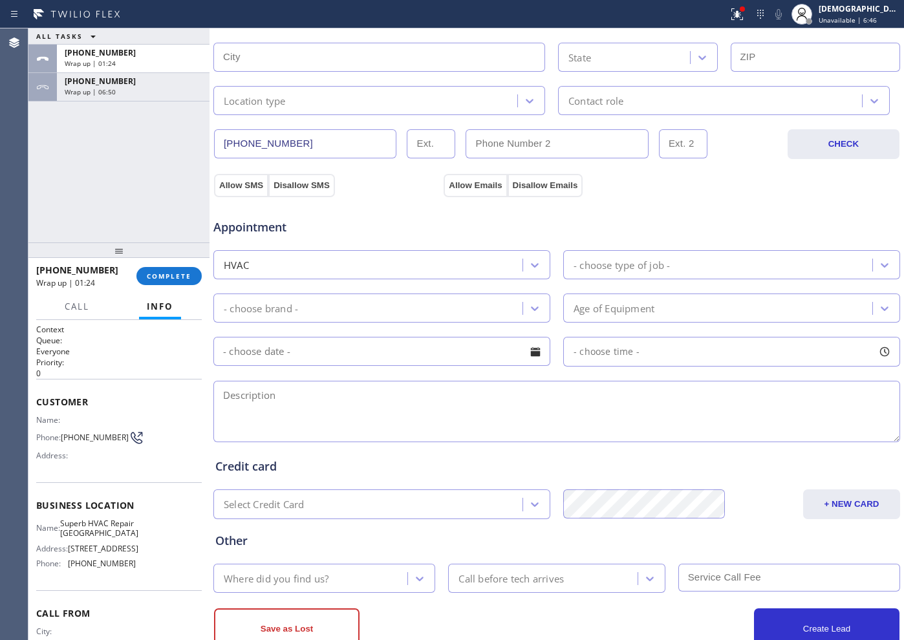
click at [278, 399] on textarea at bounding box center [556, 411] width 687 height 61
paste textarea "Split AC / its not blowing cold air / 5 years / condenser located in [GEOGRAPHI…"
click at [223, 396] on textarea "Split AC / its not blowing cold air / 5 years / condenser located in [GEOGRAPHI…" at bounding box center [556, 411] width 687 height 61
click at [688, 397] on textarea "mini Split AC / its not blowing cold air / 5 years / condenser located in balco…" at bounding box center [556, 411] width 687 height 61
type textarea "mini Split AC / its not blowing cold air / 5 years / condenser located in balco…"
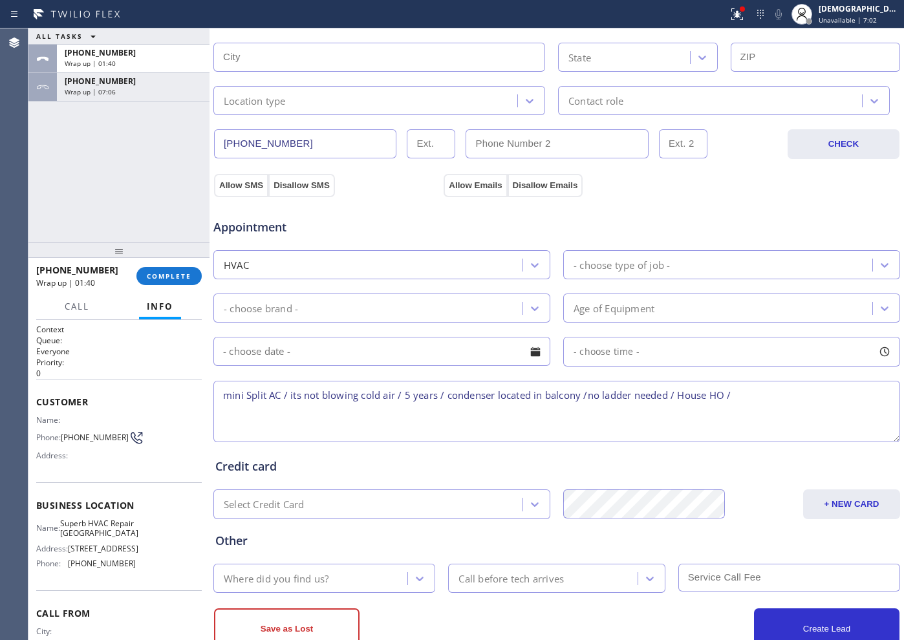
click at [597, 268] on div "- choose type of job -" at bounding box center [622, 264] width 96 height 15
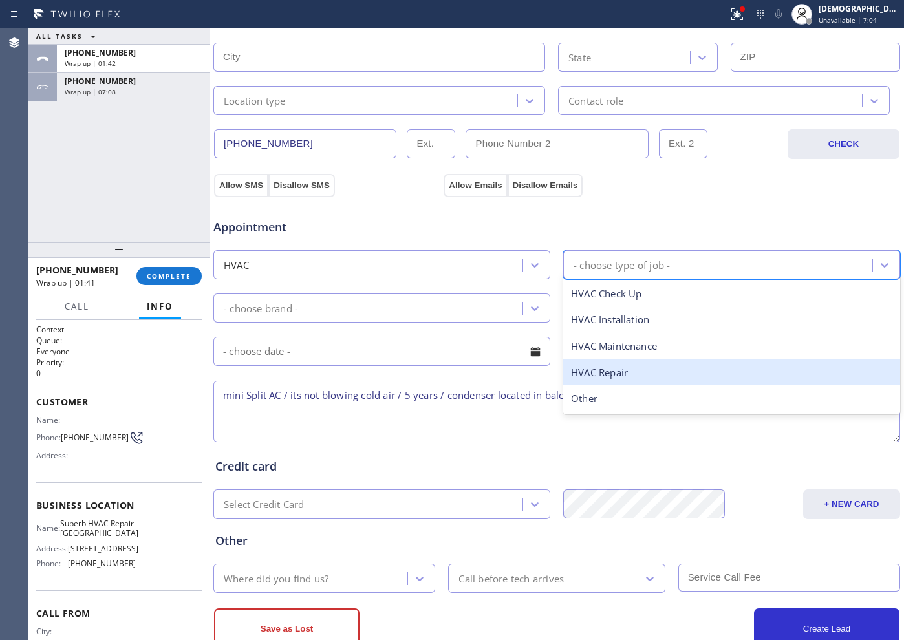
click at [623, 364] on div "HVAC Repair" at bounding box center [731, 373] width 337 height 27
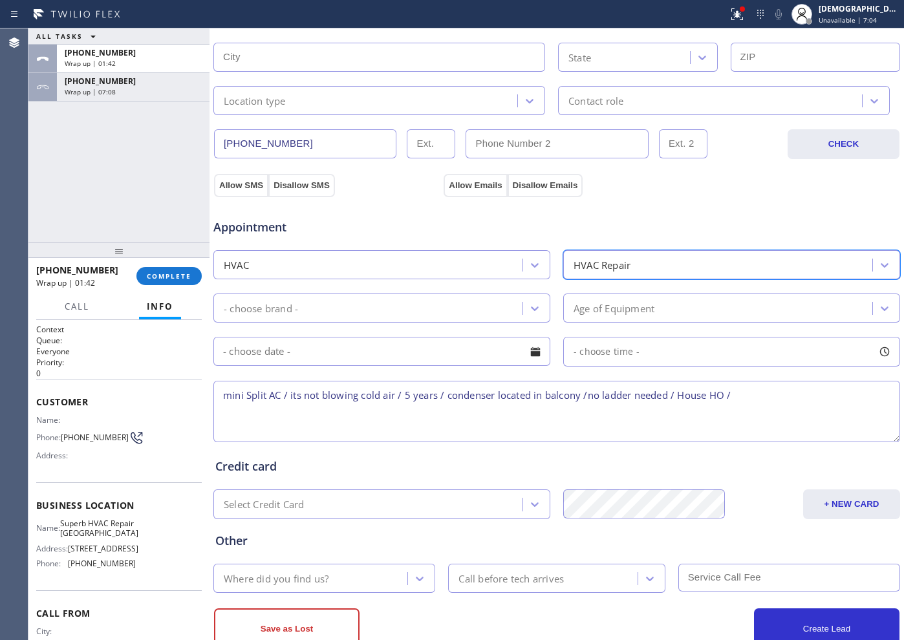
click at [364, 298] on div "- choose brand -" at bounding box center [369, 308] width 305 height 23
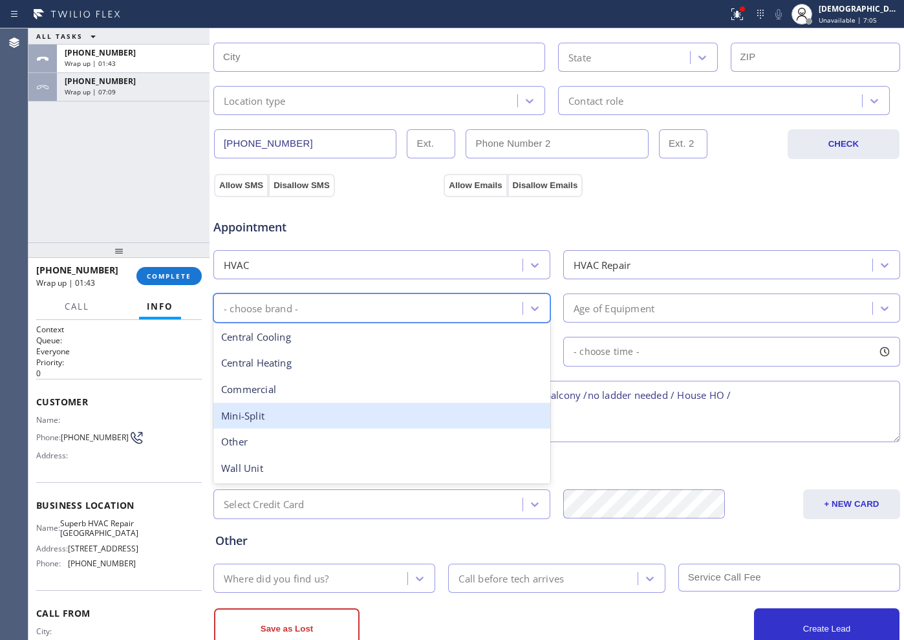
click at [378, 411] on div "Mini-Split" at bounding box center [381, 416] width 337 height 27
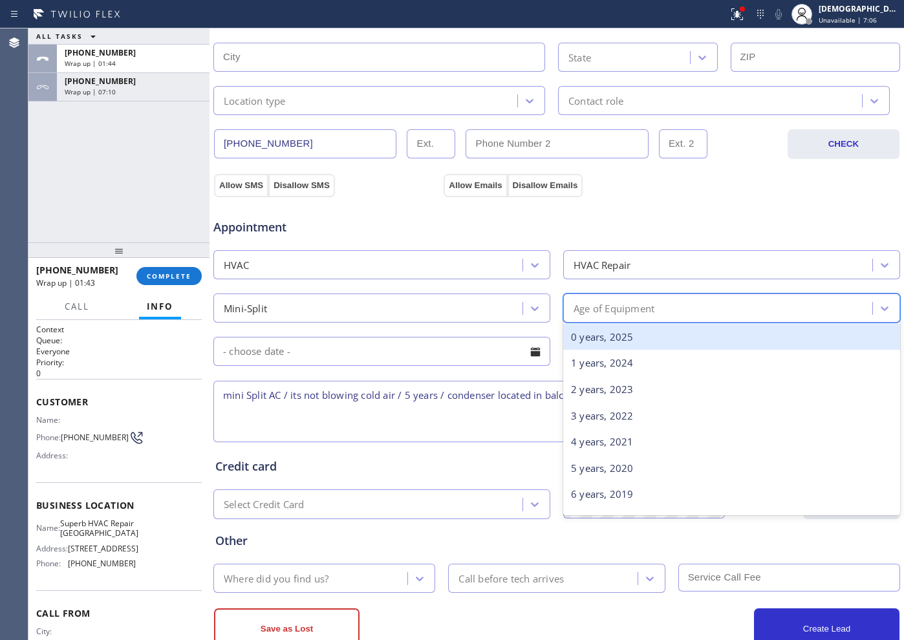
click at [672, 301] on div "Age of Equipment" at bounding box center [719, 308] width 305 height 23
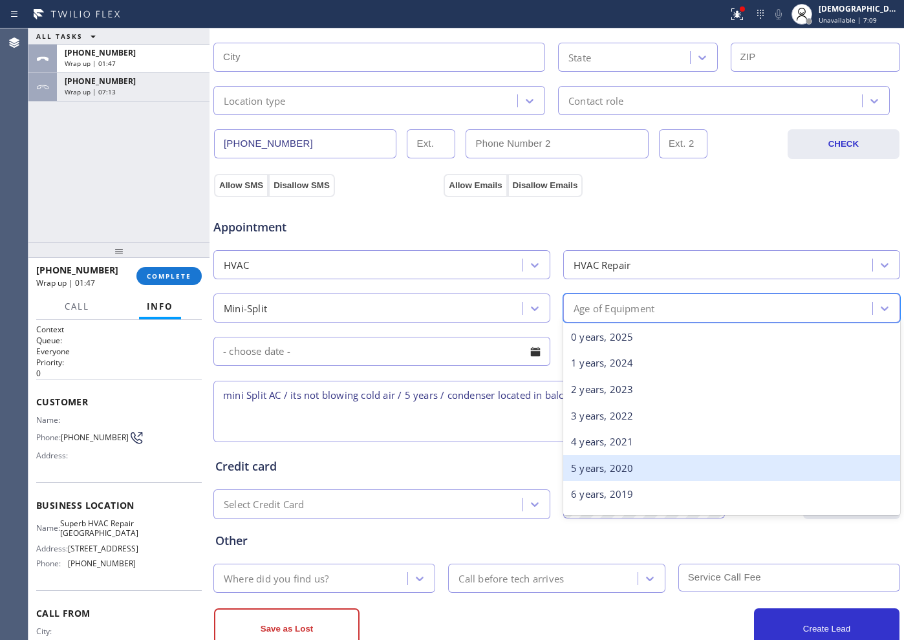
click at [605, 469] on div "5 years, 2020" at bounding box center [731, 468] width 337 height 27
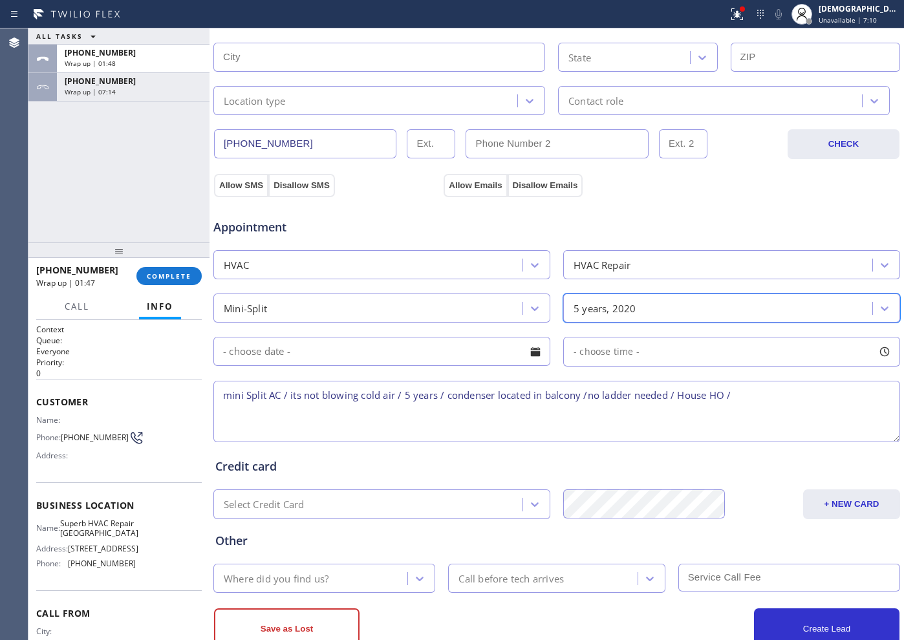
click at [342, 356] on input "text" at bounding box center [381, 351] width 337 height 29
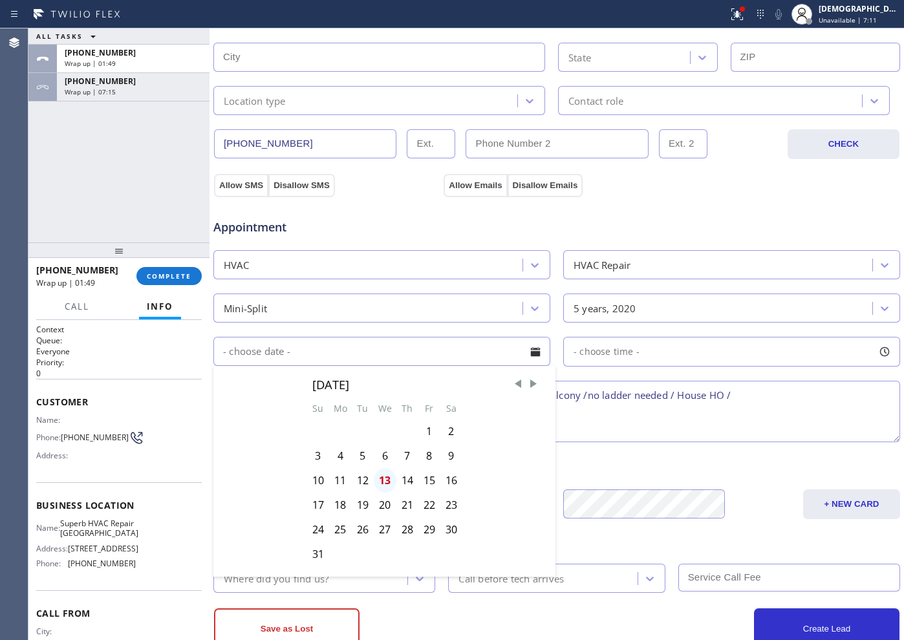
click at [378, 481] on div "13" at bounding box center [385, 480] width 23 height 25
type input "[DATE]"
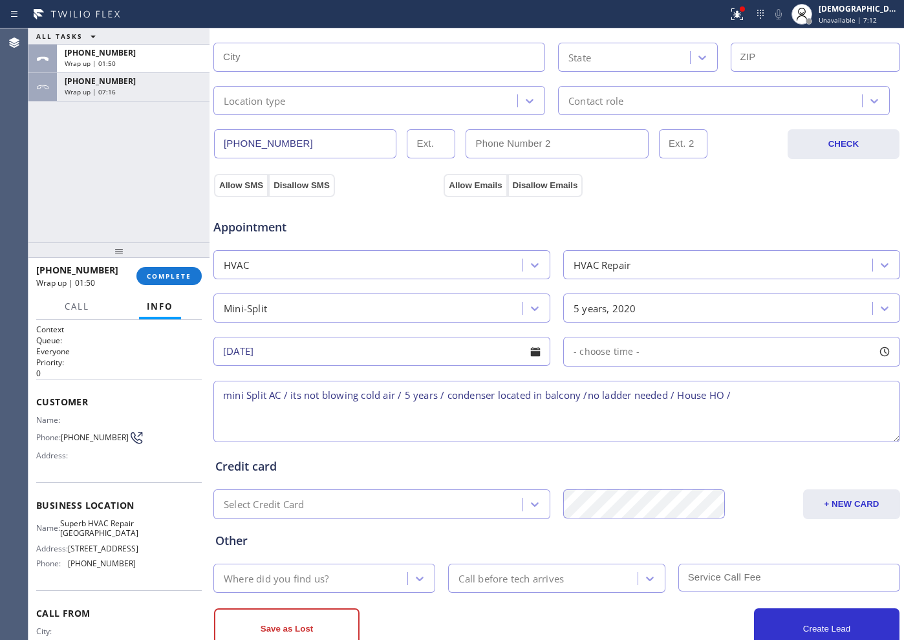
click at [602, 355] on span "- choose time -" at bounding box center [607, 351] width 66 height 12
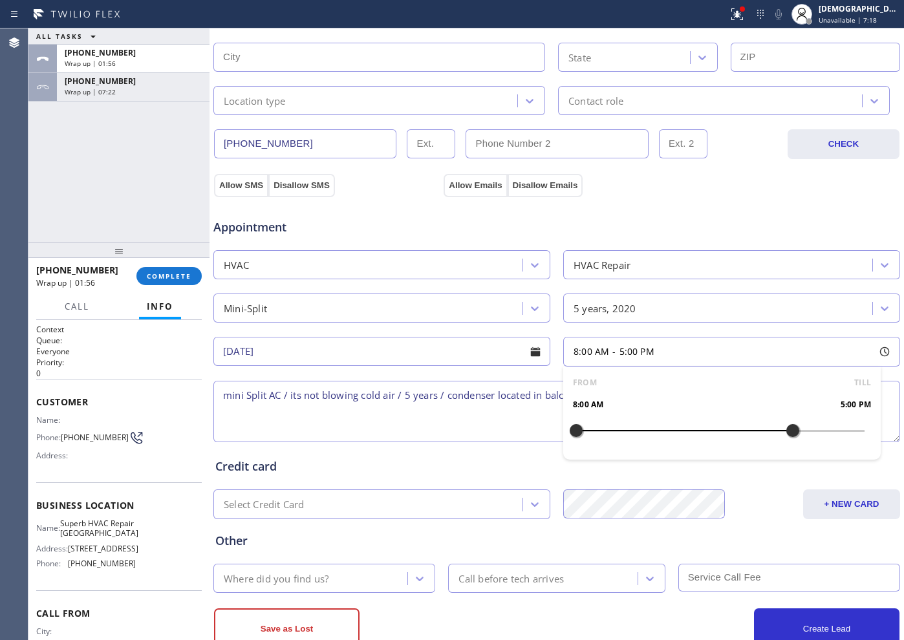
drag, startPoint x: 571, startPoint y: 431, endPoint x: 778, endPoint y: 433, distance: 206.3
click at [723, 433] on div at bounding box center [793, 430] width 16 height 27
drag, startPoint x: 573, startPoint y: 430, endPoint x: 690, endPoint y: 435, distance: 117.2
click at [690, 435] on div at bounding box center [697, 430] width 16 height 27
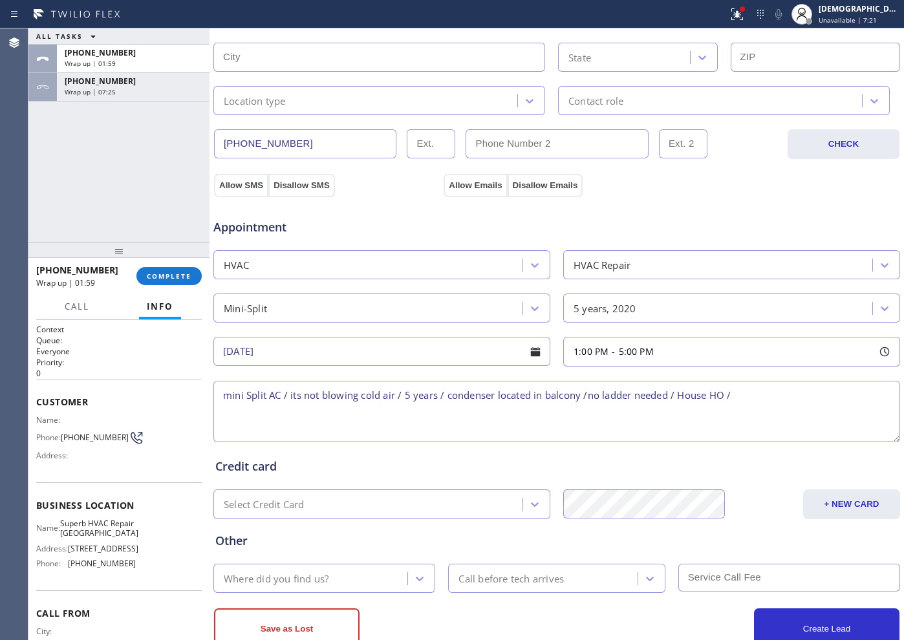
click at [632, 204] on div "Appointment" at bounding box center [557, 219] width 690 height 33
click at [723, 389] on textarea "mini Split AC / its not blowing cold air / 5 years / condenser located in balco…" at bounding box center [556, 411] width 687 height 61
click at [723, 393] on textarea "mini Split AC / its not blowing cold air / 5 years / condenser located in balco…" at bounding box center [556, 411] width 687 height 61
paste textarea "[STREET_ADDRESS]"
click at [723, 397] on textarea "mini Split AC / its not blowing cold air / 5 years / condenser located in balco…" at bounding box center [556, 411] width 687 height 61
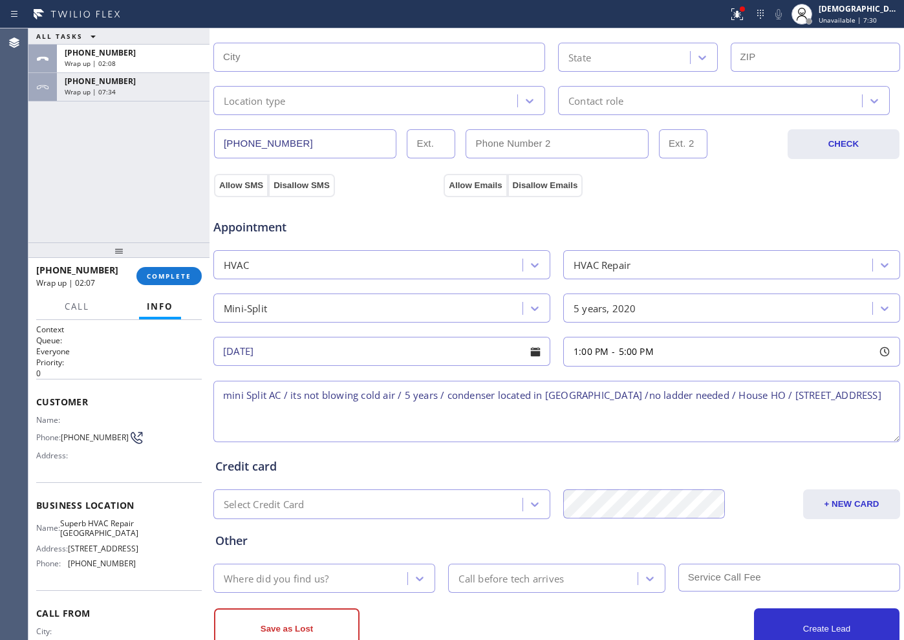
click at [288, 401] on textarea "mini Split AC / its not blowing cold air / 5 years / condenser located in [GEOG…" at bounding box center [556, 411] width 687 height 61
click at [285, 411] on textarea "mini Split AC / its not blowing cold air / 5 years / condenser located in [GEOG…" at bounding box center [556, 411] width 687 height 61
click at [82, 512] on span "[STREET_ADDRESS]" at bounding box center [103, 549] width 71 height 10
drag, startPoint x: 80, startPoint y: 550, endPoint x: 64, endPoint y: 538, distance: 19.9
click at [64, 512] on div "Name: Superb HVAC Repair [GEOGRAPHIC_DATA]" at bounding box center [86, 529] width 100 height 20
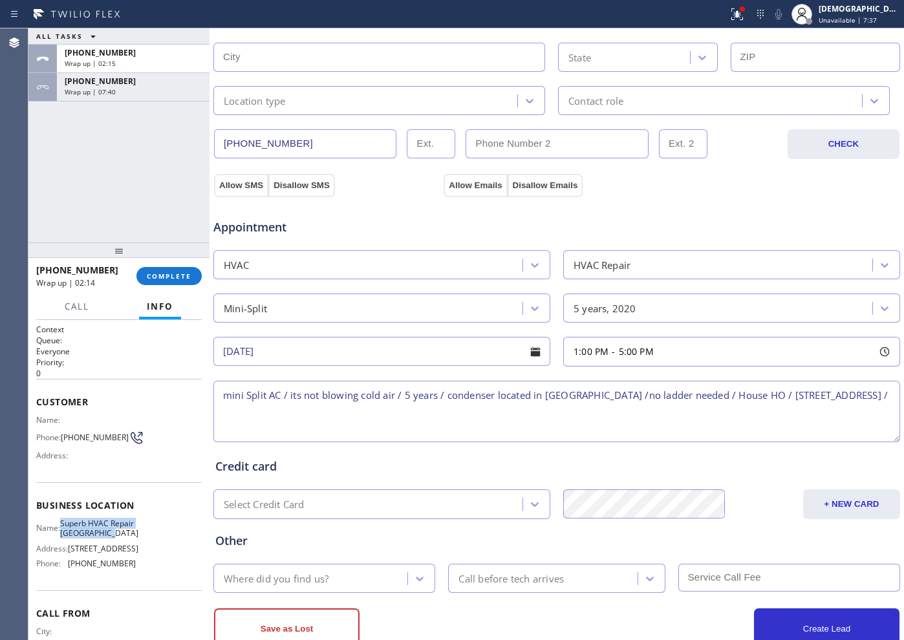
copy div "Superb HVAC Repair [GEOGRAPHIC_DATA]"
click at [323, 421] on textarea "mini Split AC / its not blowing cold air / 5 years / condenser located in [GEOG…" at bounding box center [556, 411] width 687 height 61
paste textarea "Superb HVAC Repair [GEOGRAPHIC_DATA]"
drag, startPoint x: 224, startPoint y: 426, endPoint x: 232, endPoint y: 442, distance: 17.7
click at [224, 426] on textarea "mini Split AC / its not blowing cold air / 5 years / condenser located in balco…" at bounding box center [556, 411] width 687 height 61
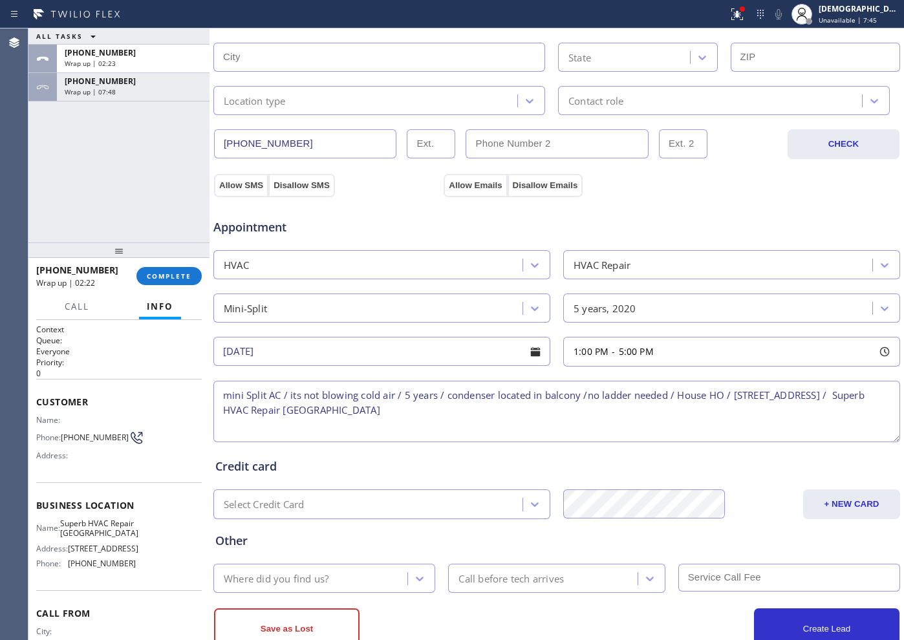
click at [548, 402] on textarea "mini Split AC / its not blowing cold air / 5 years / condenser located in balco…" at bounding box center [556, 411] width 687 height 61
click at [541, 411] on textarea "mini Split AC / its not blowing cold air / 5 years / condenser located in balco…" at bounding box center [556, 411] width 687 height 61
paste textarea "Please call customer 30 minutes prior to arrival"
click at [439, 409] on textarea "mini Split AC / its not blowing cold air / 5 years / condenser located in balco…" at bounding box center [556, 411] width 687 height 61
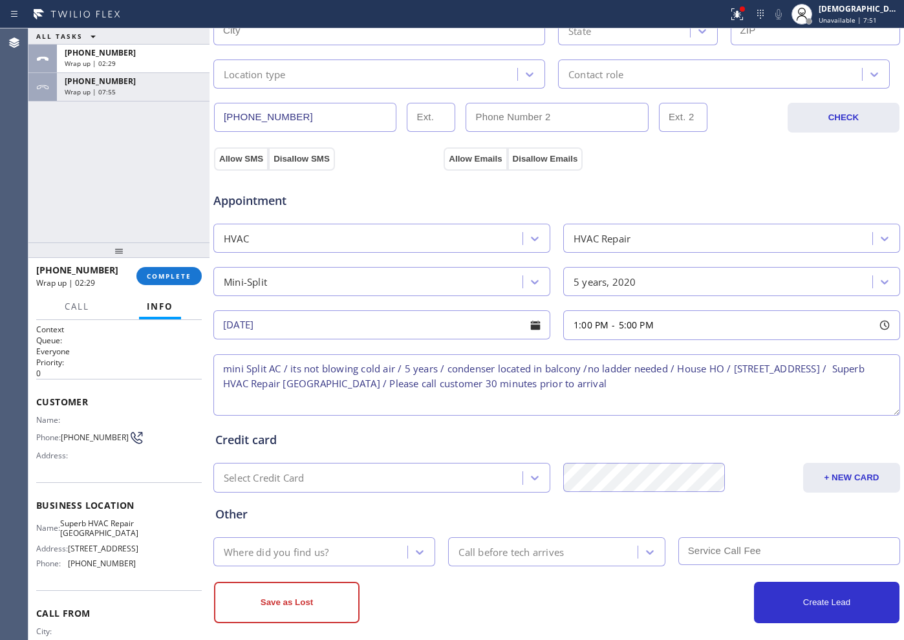
scroll to position [362, 0]
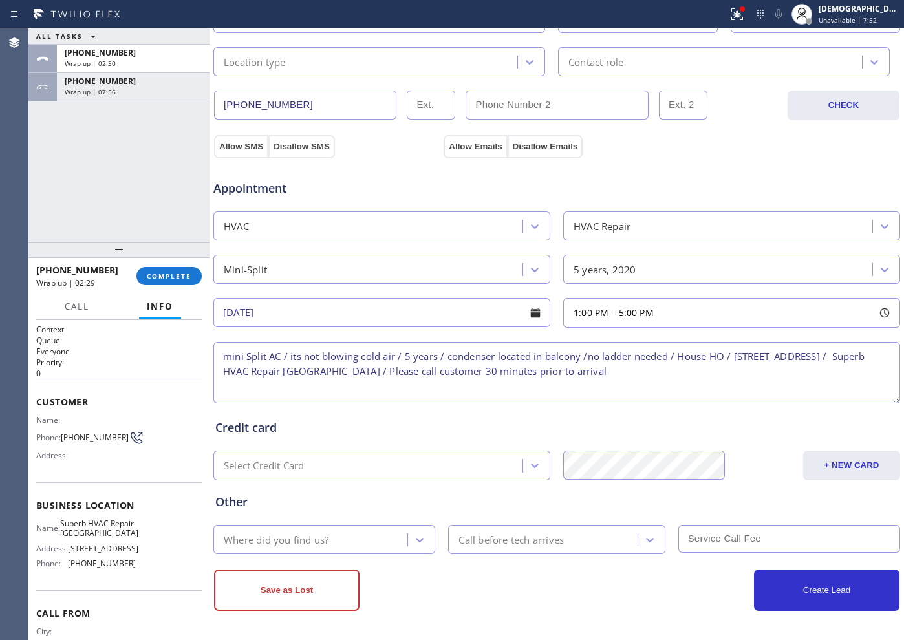
type textarea "mini Split AC / its not blowing cold air / 5 years / condenser located in balco…"
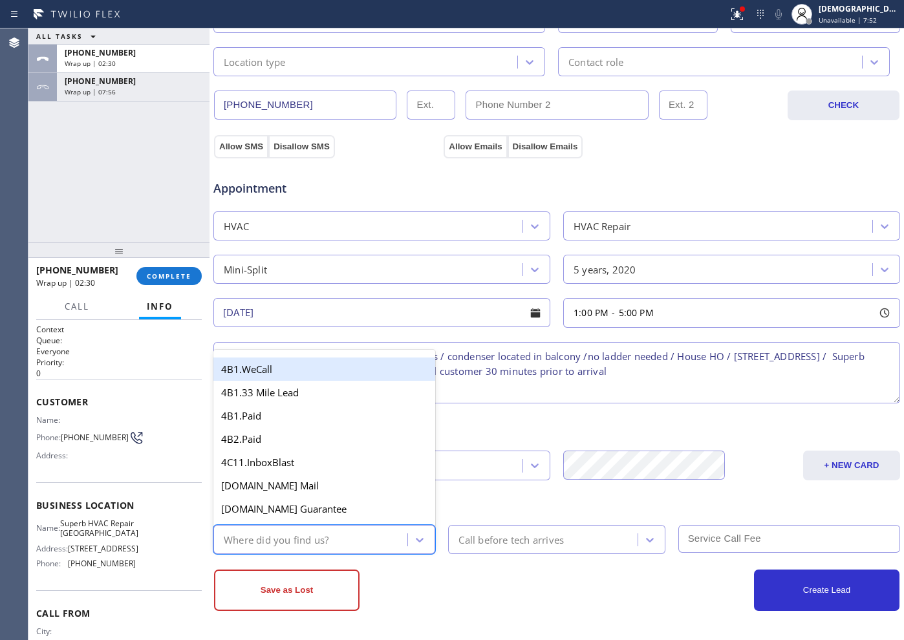
click at [353, 512] on div "Where did you find us?" at bounding box center [312, 539] width 190 height 23
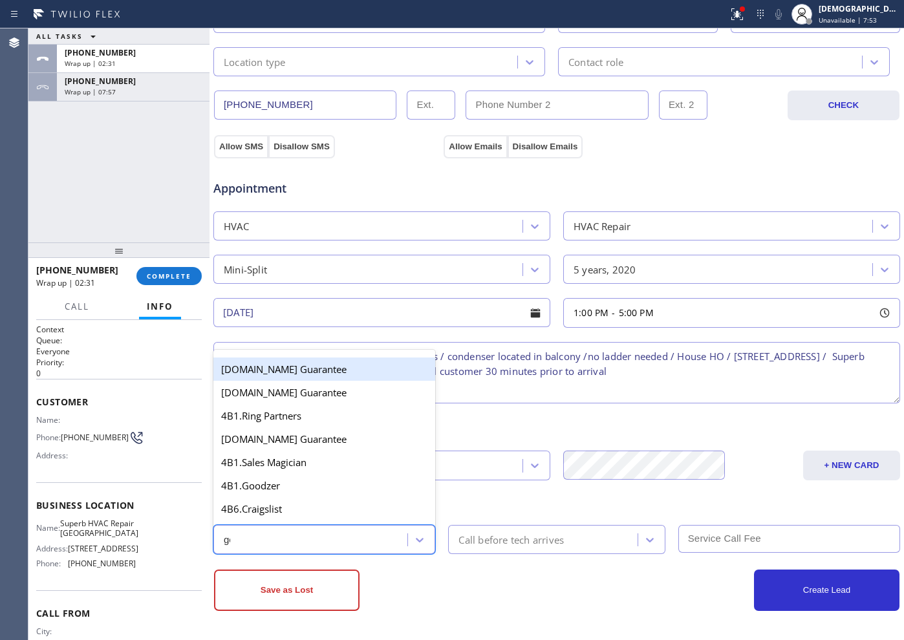
type input "goo"
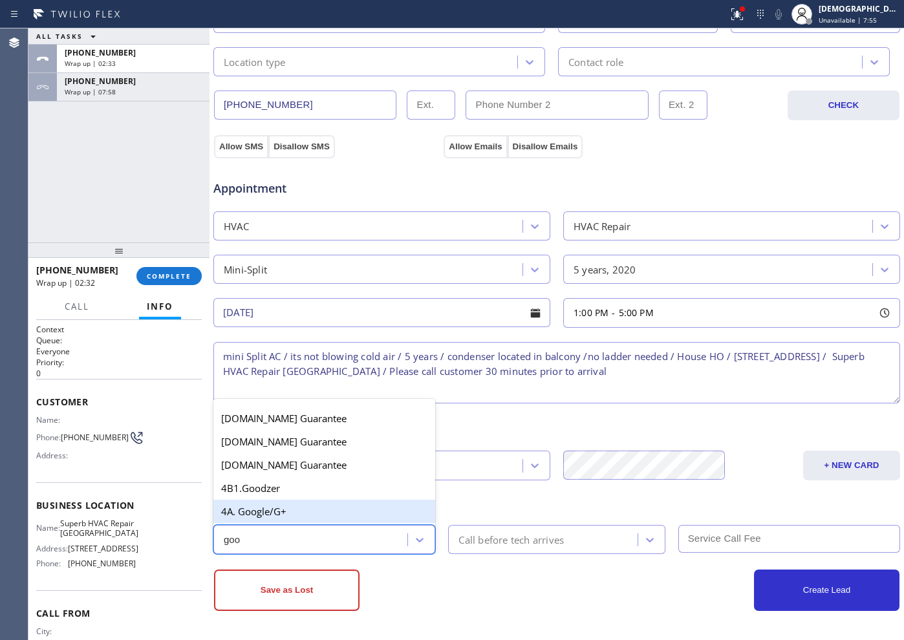
click at [340, 512] on div "4A. Google/G+" at bounding box center [324, 511] width 222 height 23
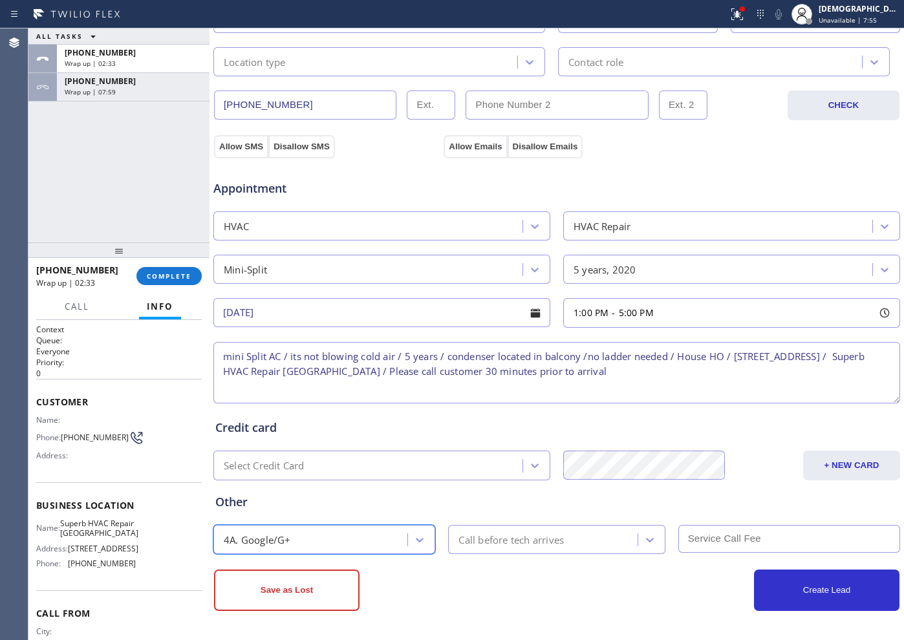
click at [494, 512] on div "Call before tech arrives" at bounding box center [511, 539] width 105 height 15
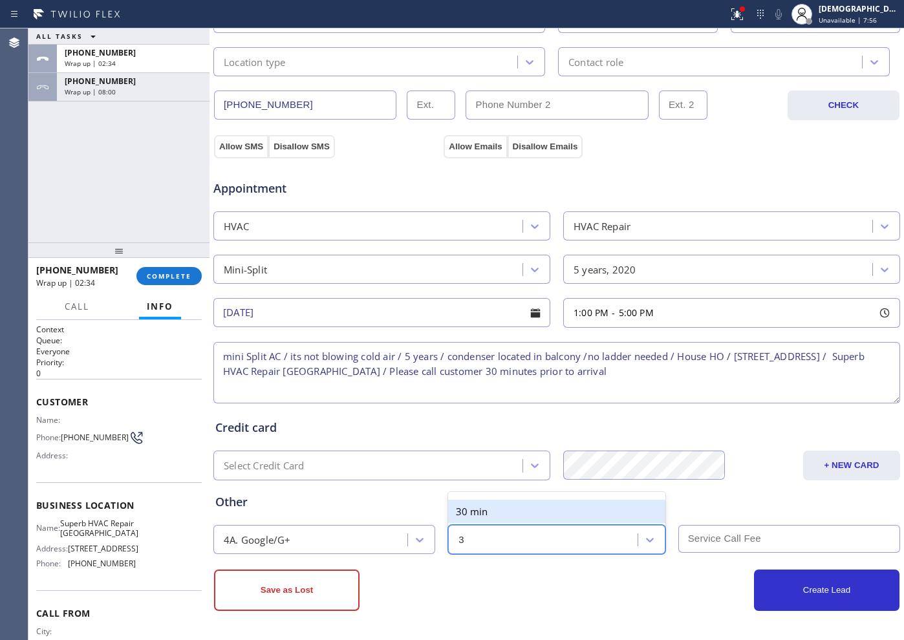
type input "30"
click at [518, 511] on div "30 min" at bounding box center [556, 511] width 217 height 23
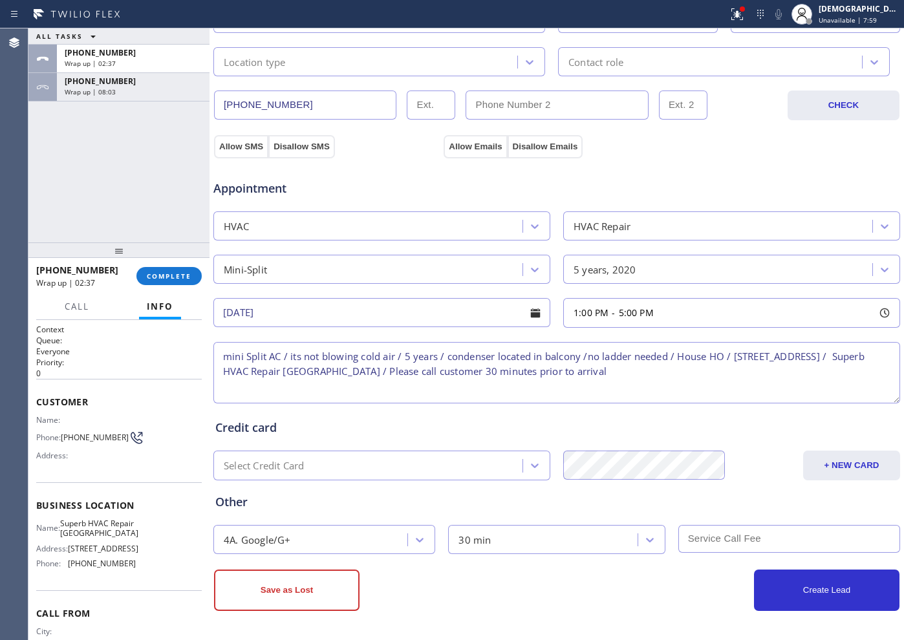
click at [221, 356] on textarea "mini Split AC / its not blowing cold air / 5 years / condenser located in balco…" at bounding box center [556, 372] width 687 height 61
click at [229, 360] on textarea "2-5mini Split AC / its not blowing cold air / 5 years / condenser located in ba…" at bounding box center [556, 372] width 687 height 61
click at [238, 358] on textarea "1-5mini Split AC / its not blowing cold air / 5 years / condenser located in ba…" at bounding box center [556, 372] width 687 height 61
type textarea "1-5 / $179mini Split AC / its not blowing cold air / 5 years / condenser locate…"
drag, startPoint x: 244, startPoint y: 142, endPoint x: 294, endPoint y: 153, distance: 50.9
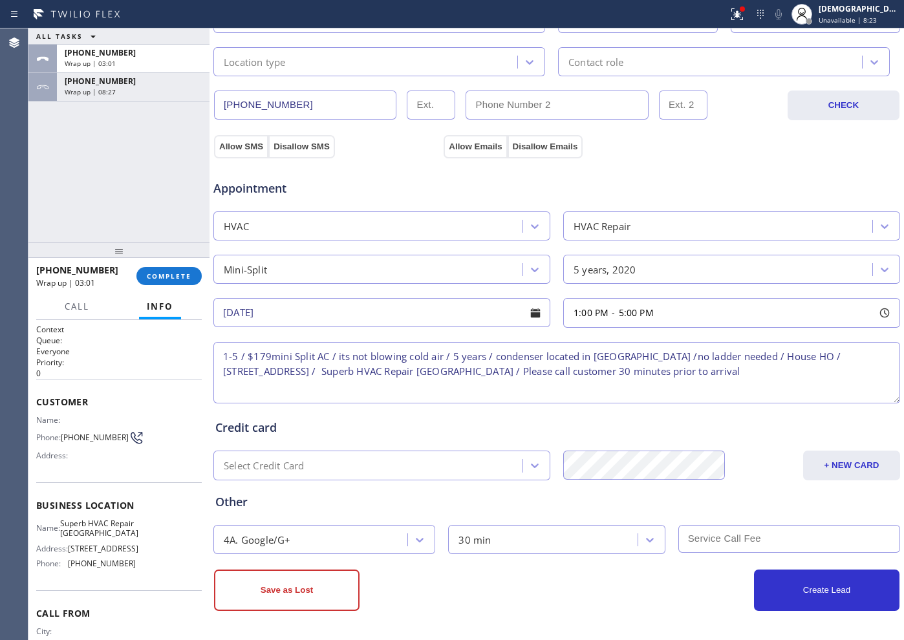
click at [245, 142] on button "Allow SMS" at bounding box center [241, 146] width 54 height 23
click at [462, 153] on div "Appointment HVAC HVAC Repair Mini-Split 5 years, 2020 [DATE] 1:00 PM - 5:00 PM …" at bounding box center [557, 280] width 688 height 254
click at [463, 149] on button "Allow Emails" at bounding box center [475, 146] width 63 height 23
click at [723, 512] on input "text" at bounding box center [790, 539] width 222 height 28
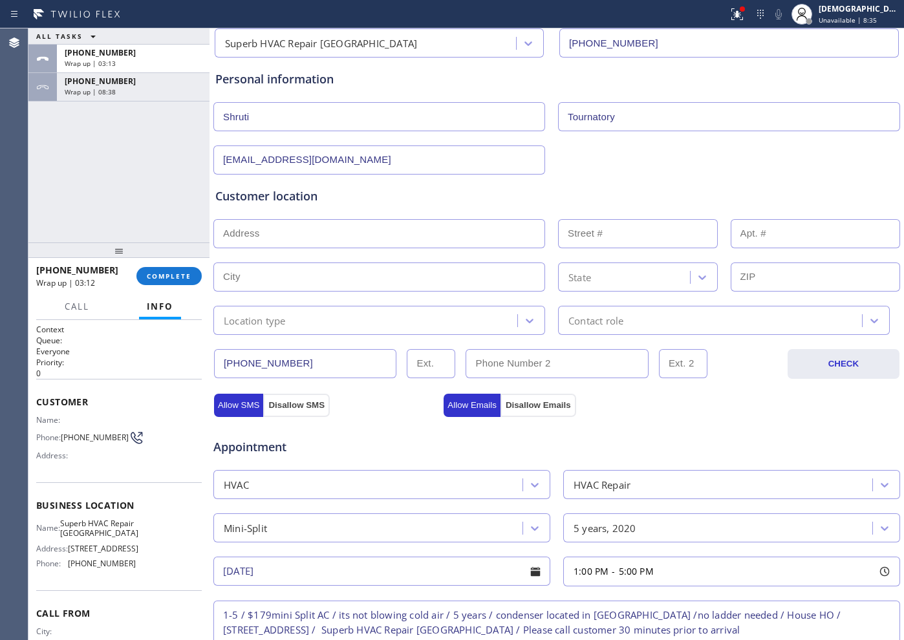
scroll to position [243, 0]
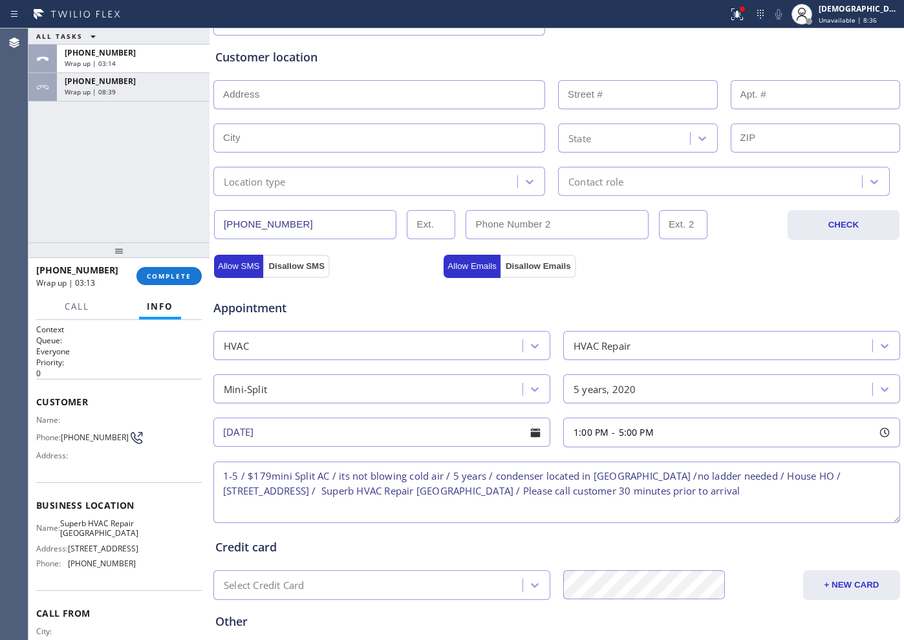
type input "179"
click at [723, 493] on textarea "1-5 / $179mini Split AC / its not blowing cold air / 5 years / condenser locate…" at bounding box center [556, 492] width 687 height 61
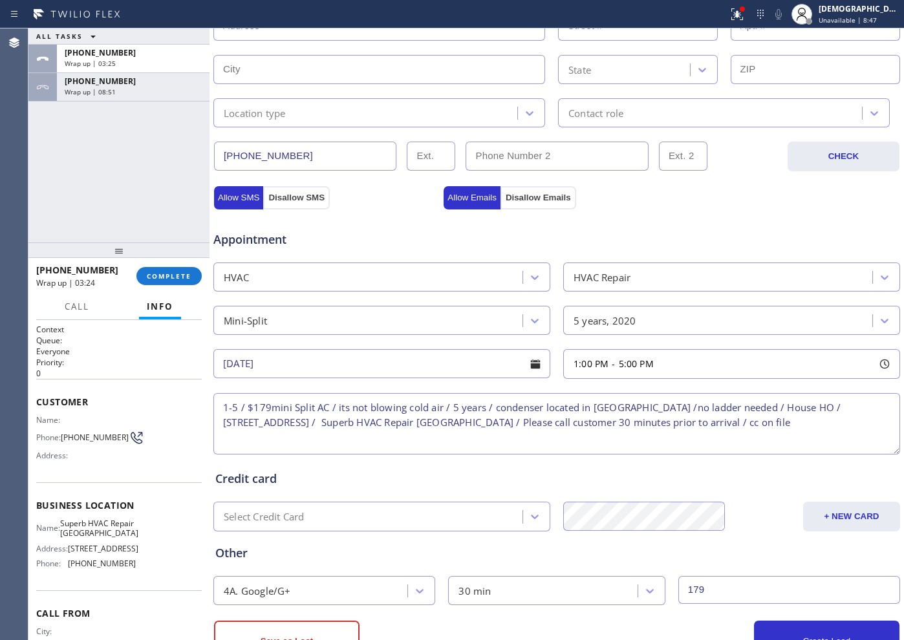
scroll to position [362, 0]
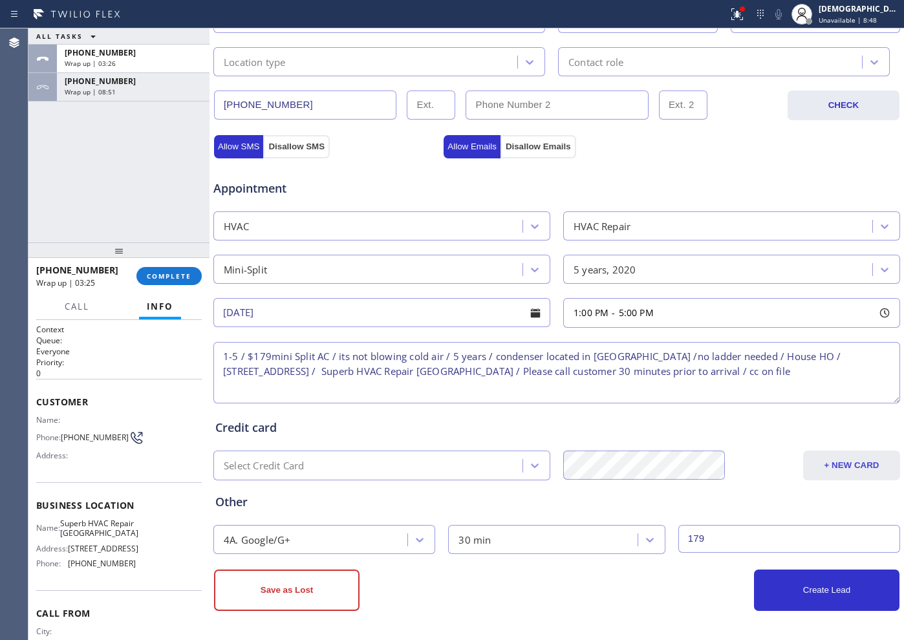
type textarea "1-5 / $179mini Split AC / its not blowing cold air / 5 years / condenser locate…"
click at [723, 461] on button "+ NEW CARD" at bounding box center [851, 466] width 97 height 30
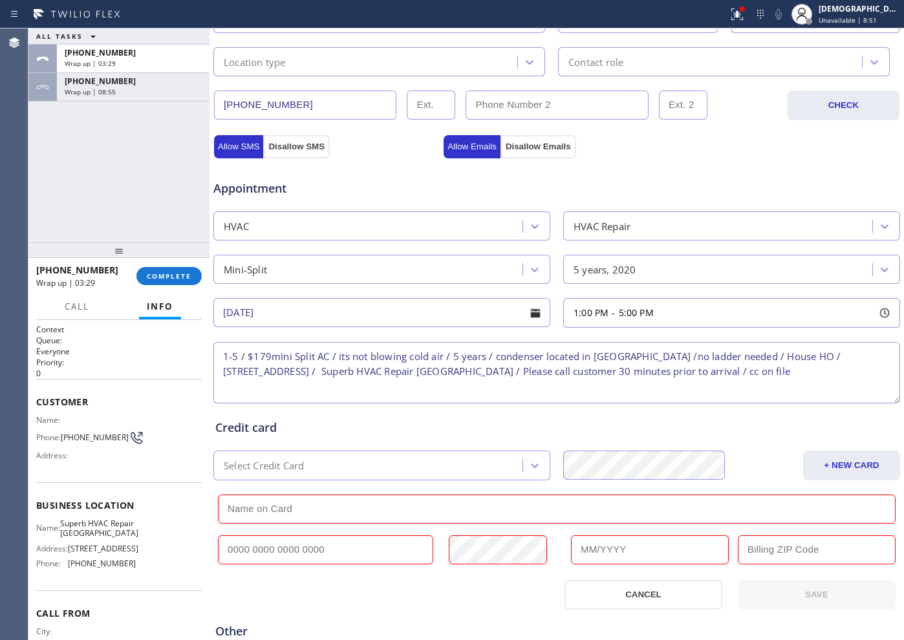
click at [287, 512] on input "text" at bounding box center [325, 550] width 215 height 29
paste input "[CREDIT_CARD_NUMBER]"
type input "[CREDIT_CARD_NUMBER]"
click at [245, 512] on input "text" at bounding box center [557, 509] width 678 height 29
paste input "[PERSON_NAME]"
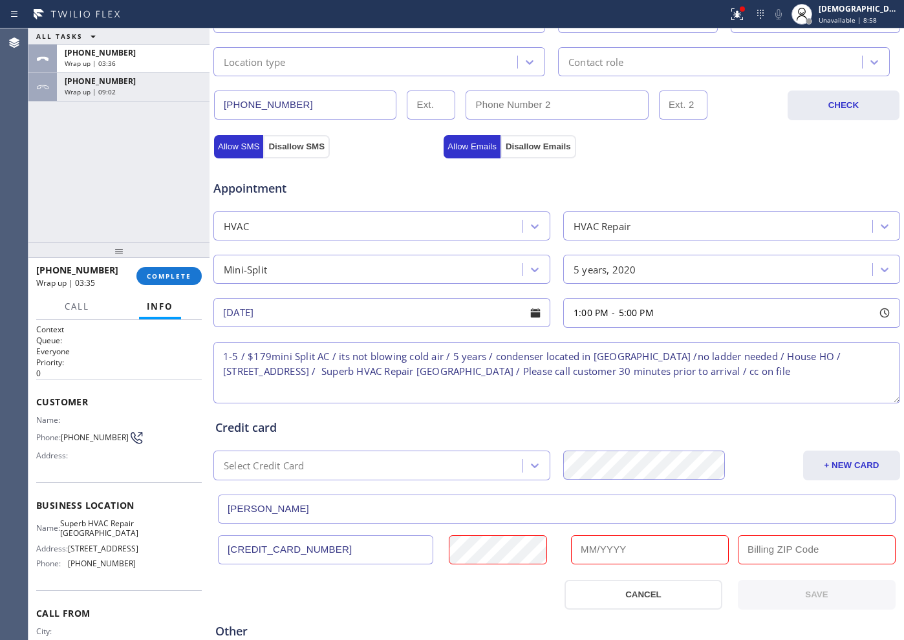
type input "[PERSON_NAME]"
click at [585, 512] on input "text" at bounding box center [650, 550] width 158 height 29
type input "08/2029"
click at [723, 512] on input "text" at bounding box center [817, 550] width 158 height 29
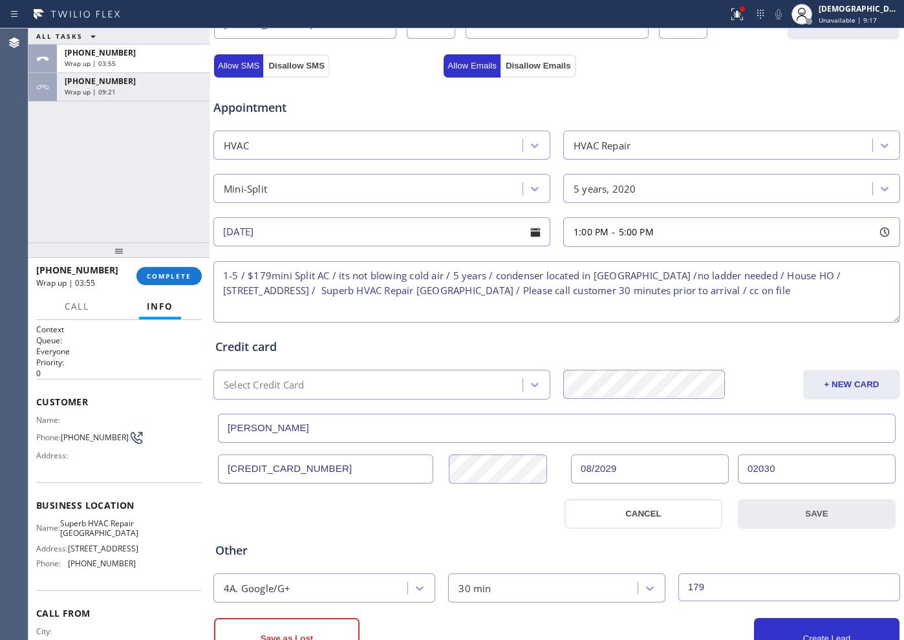
type input "02030"
click at [723, 512] on button "SAVE" at bounding box center [817, 514] width 158 height 30
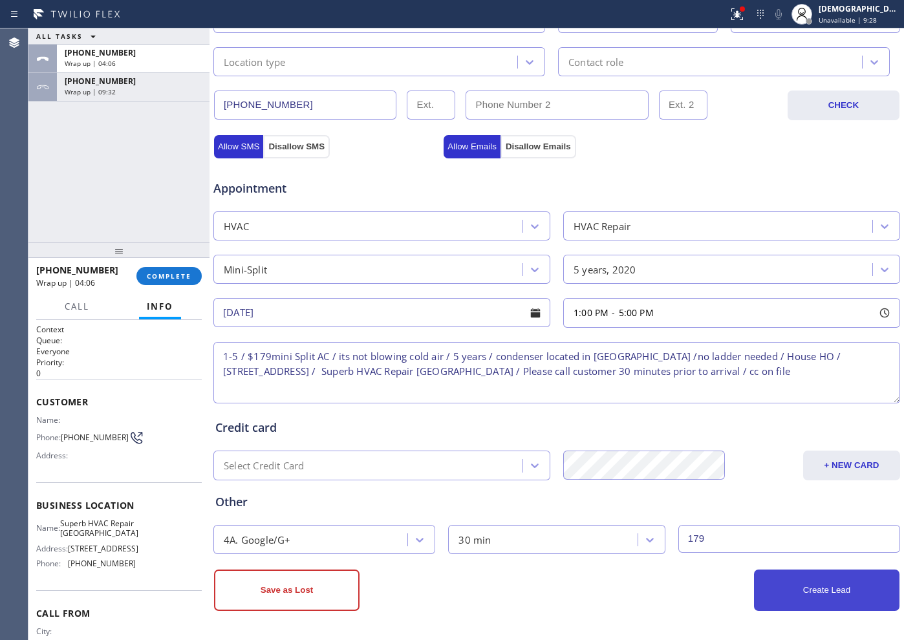
click at [723, 512] on button "Create Lead" at bounding box center [827, 590] width 146 height 41
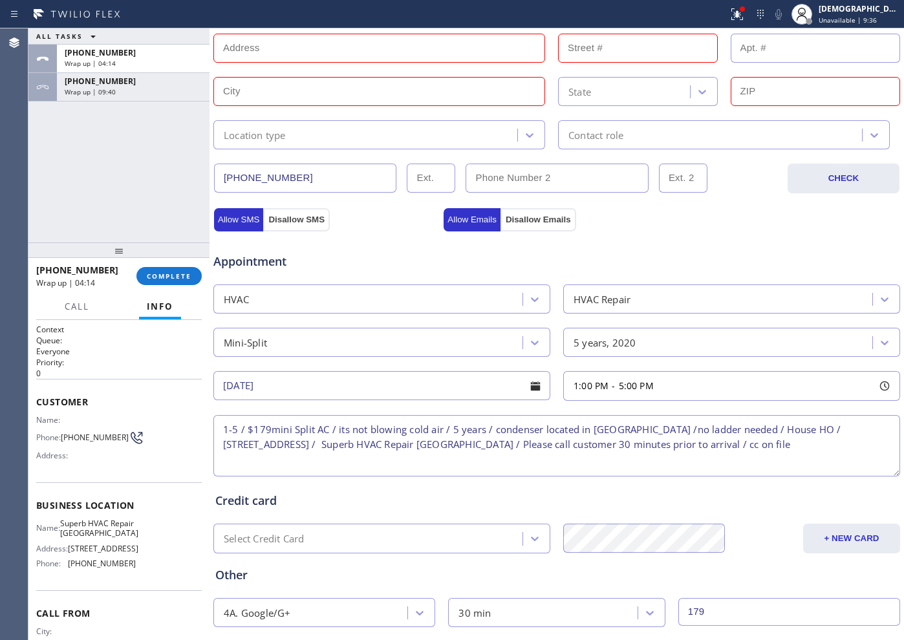
scroll to position [83, 0]
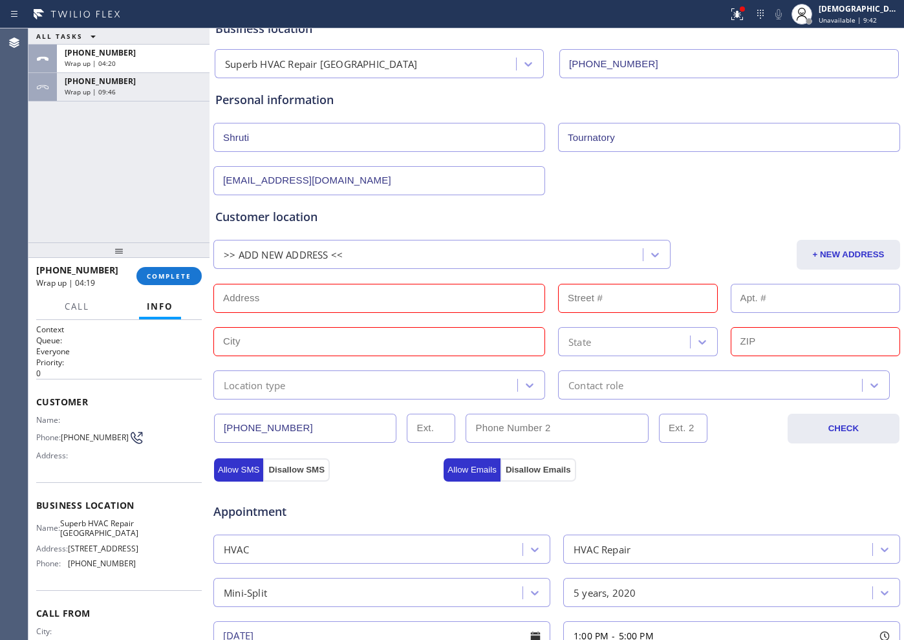
click at [281, 277] on div "Customer location >> ADD NEW ADDRESS << + NEW ADDRESS State Location type Conta…" at bounding box center [556, 303] width 683 height 191
click at [270, 294] on input "text" at bounding box center [379, 298] width 332 height 29
paste input "[STREET_ADDRESS]"
click at [365, 317] on div "Customer location >> ADD NEW ADDRESS << + NEW ADDRESS [STREET_ADDRESS] State Lo…" at bounding box center [556, 303] width 683 height 191
click at [385, 303] on input "[STREET_ADDRESS]" at bounding box center [379, 298] width 332 height 29
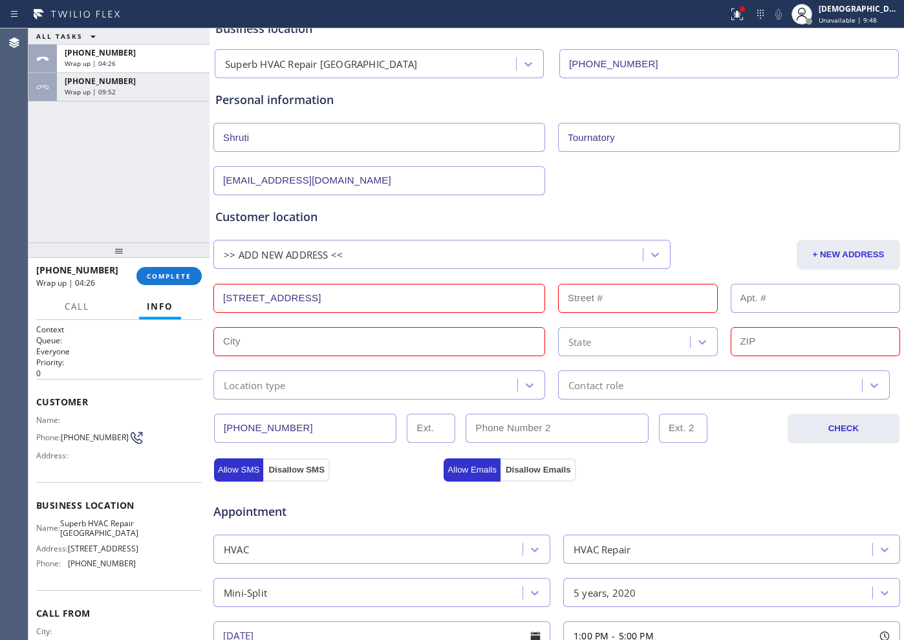
type input "[STREET_ADDRESS]"
type input "101"
type input "[GEOGRAPHIC_DATA]"
type input "94062"
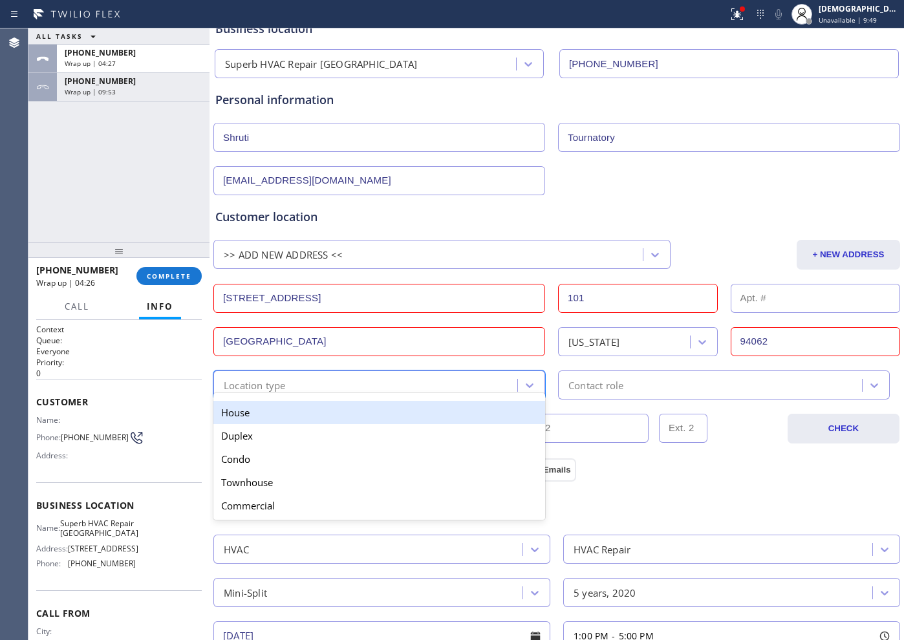
click at [416, 380] on div "Location type" at bounding box center [367, 385] width 300 height 23
drag, startPoint x: 397, startPoint y: 404, endPoint x: 464, endPoint y: 420, distance: 69.8
click at [397, 405] on div "House" at bounding box center [379, 412] width 332 height 23
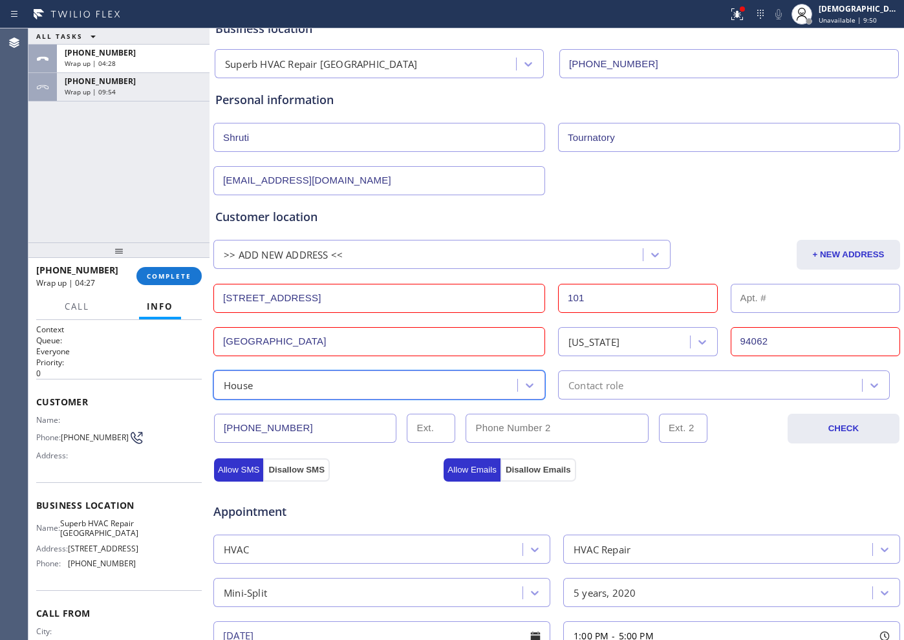
click at [584, 392] on div "Contact role" at bounding box center [596, 385] width 55 height 15
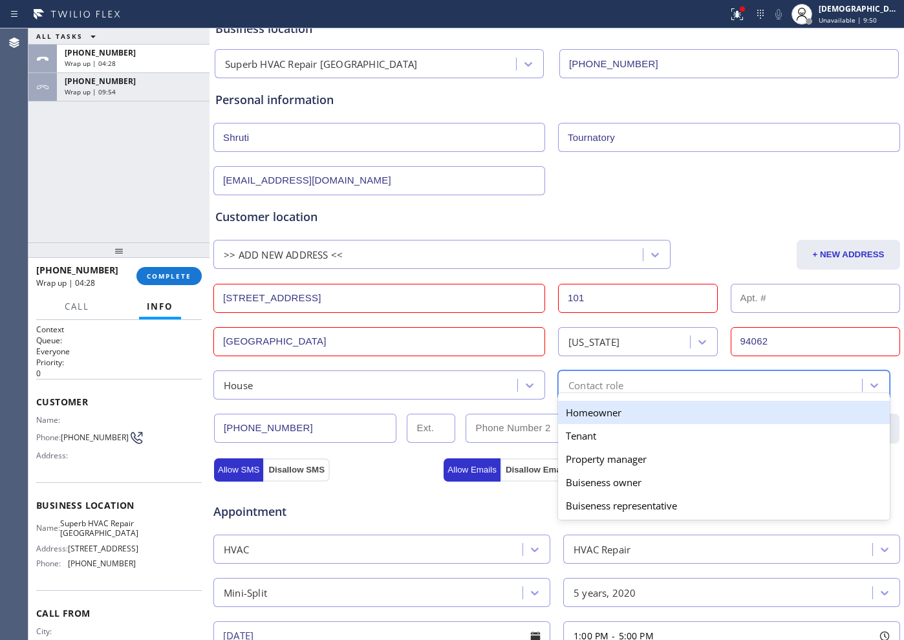
click at [581, 410] on div "Homeowner" at bounding box center [724, 412] width 332 height 23
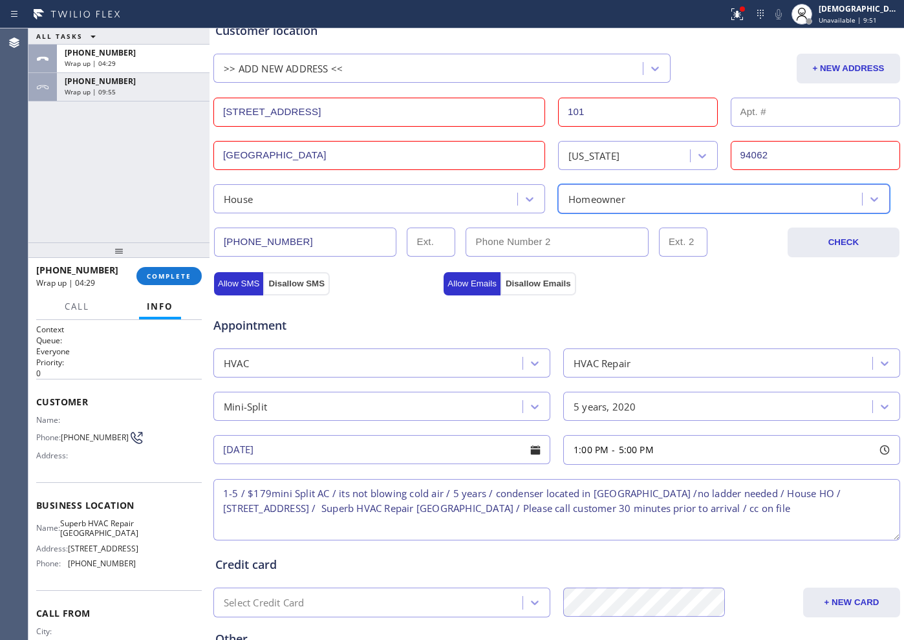
scroll to position [406, 0]
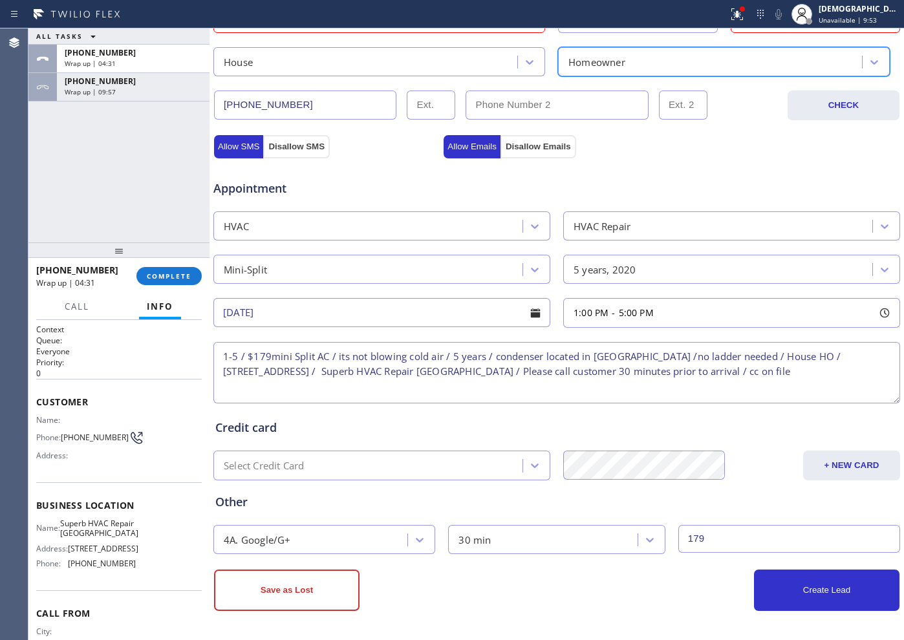
click at [723, 376] on textarea "1-5 / $179mini Split AC / its not blowing cold air / 5 years / condenser locate…" at bounding box center [556, 372] width 687 height 61
click at [723, 371] on textarea "1-5 / $179mini Split AC / its not blowing cold air / 5 years / condenser locate…" at bounding box center [556, 372] width 687 height 61
paste textarea "Alexa - 6503747311 2122628808"
click at [277, 389] on textarea "1-5 / $179mini Split AC / its not blowing cold air / 5 years / condenser locate…" at bounding box center [556, 372] width 687 height 61
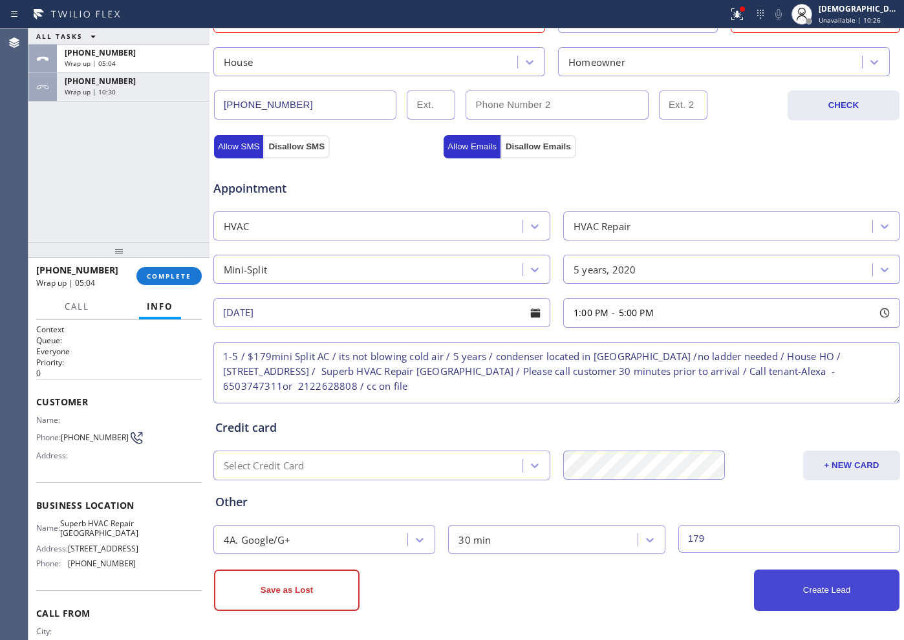
type textarea "1-5 / $179mini Split AC / its not blowing cold air / 5 years / condenser locate…"
click at [723, 512] on button "Create Lead" at bounding box center [827, 590] width 146 height 41
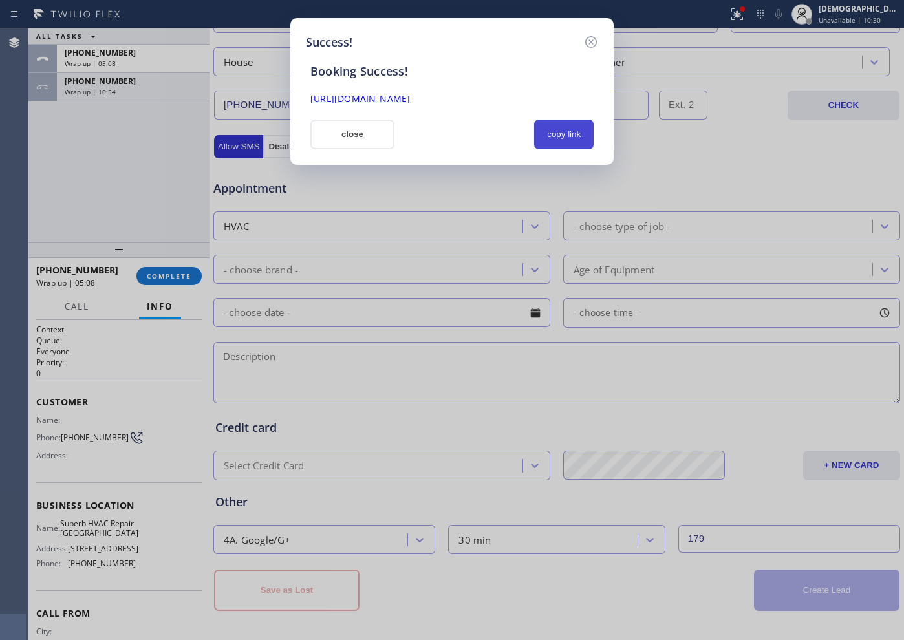
click at [556, 142] on button "copy link" at bounding box center [564, 135] width 60 height 30
click at [410, 103] on link "[URL][DOMAIN_NAME]" at bounding box center [360, 98] width 100 height 12
drag, startPoint x: 368, startPoint y: 129, endPoint x: 730, endPoint y: 48, distance: 370.7
click at [375, 129] on button "close" at bounding box center [352, 135] width 84 height 30
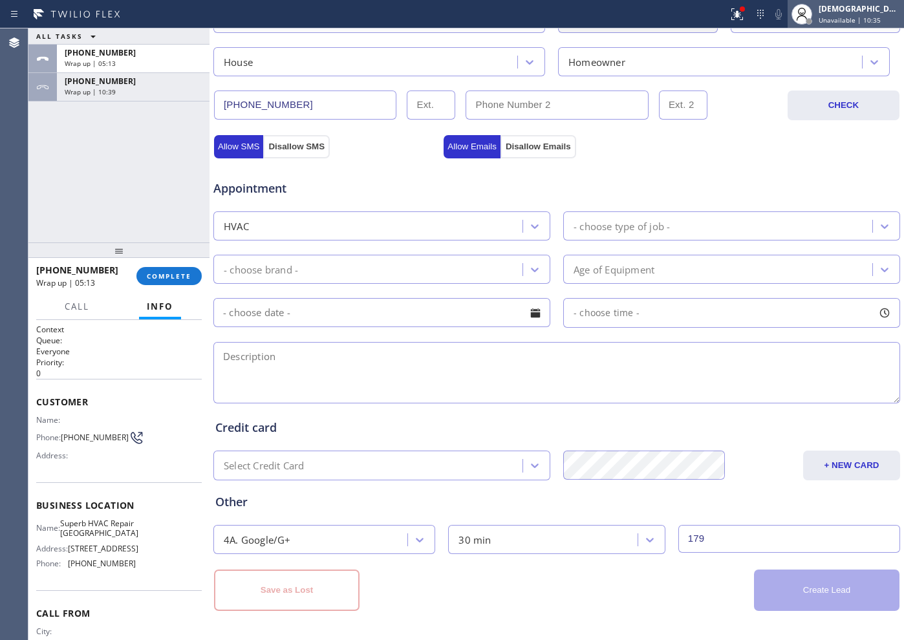
click at [723, 21] on div "[DEMOGRAPHIC_DATA][PERSON_NAME] Unavailable | 10:35" at bounding box center [860, 14] width 88 height 23
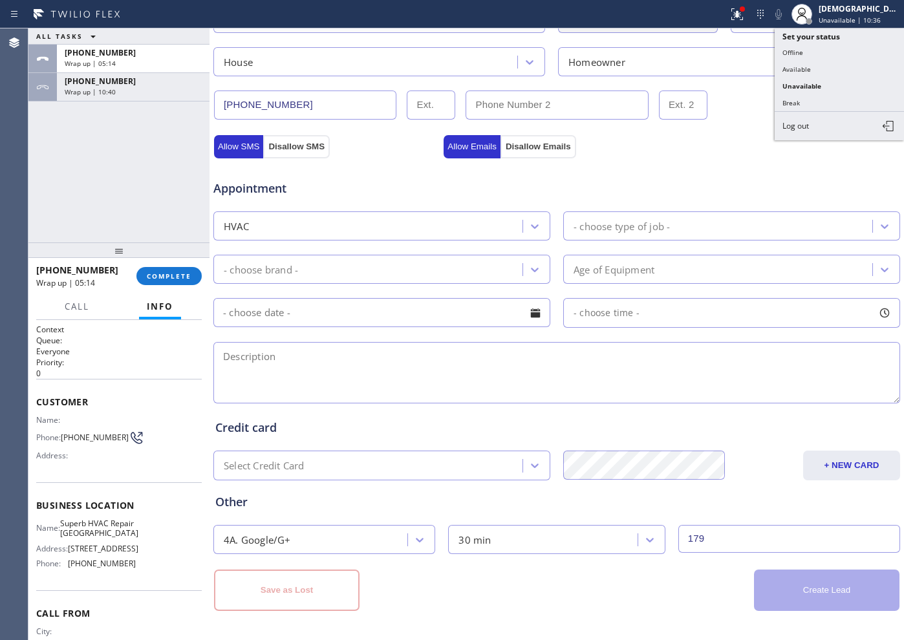
drag, startPoint x: 816, startPoint y: 102, endPoint x: 872, endPoint y: 38, distance: 85.3
click at [723, 101] on button "Break" at bounding box center [839, 102] width 129 height 17
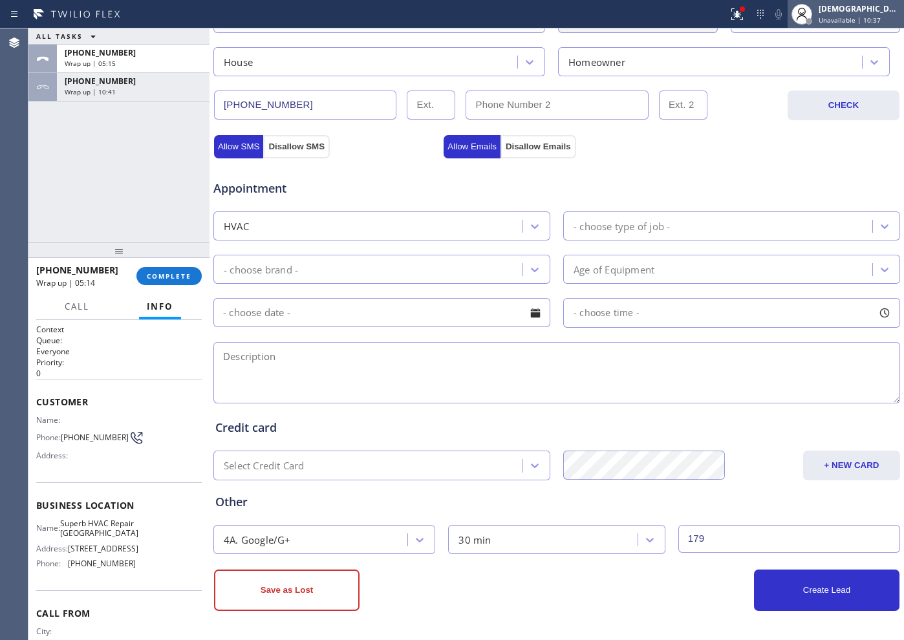
click at [723, 16] on span "Unavailable | 10:37" at bounding box center [850, 20] width 62 height 9
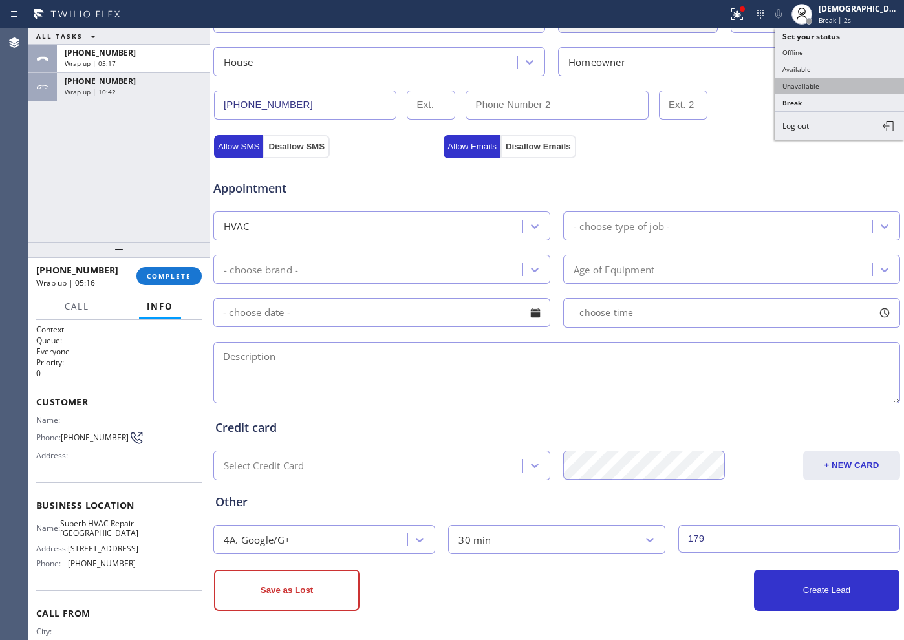
click at [723, 87] on button "Unavailable" at bounding box center [839, 86] width 129 height 17
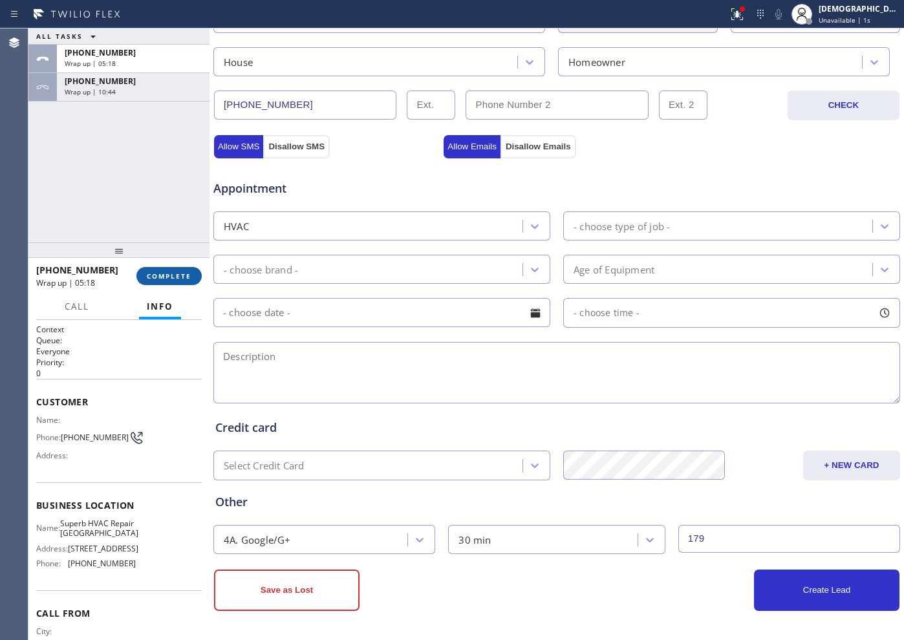
click at [180, 268] on button "COMPLETE" at bounding box center [168, 276] width 65 height 18
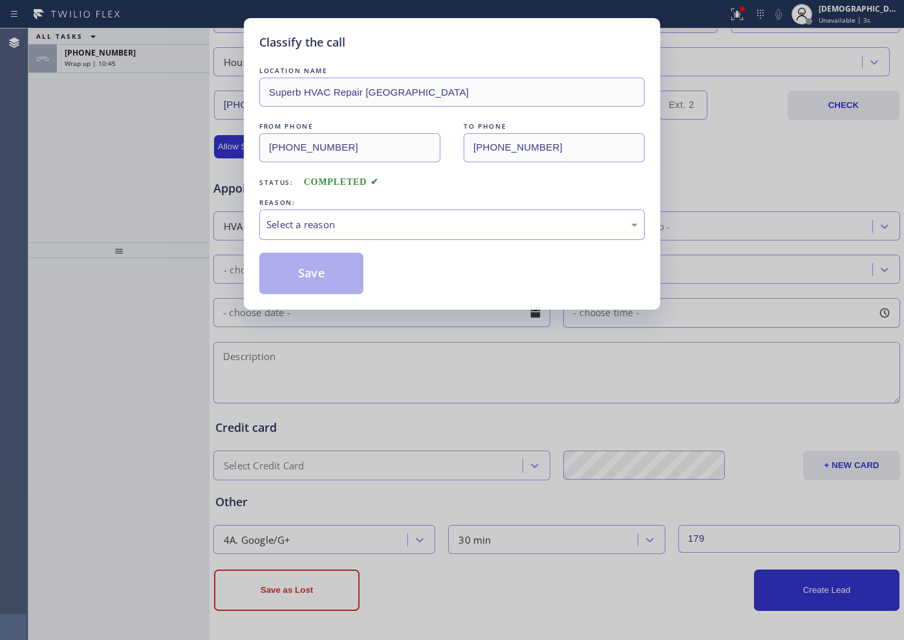
click at [338, 224] on div "Select a reason" at bounding box center [452, 224] width 371 height 15
click at [315, 257] on button "Save" at bounding box center [311, 273] width 104 height 41
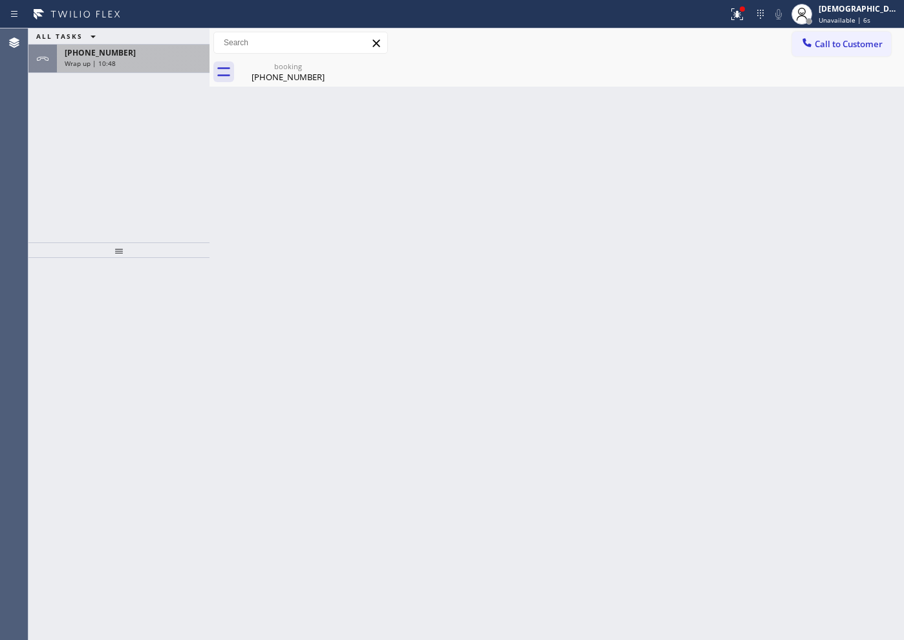
click at [145, 63] on div "Wrap up | 10:48" at bounding box center [133, 63] width 137 height 9
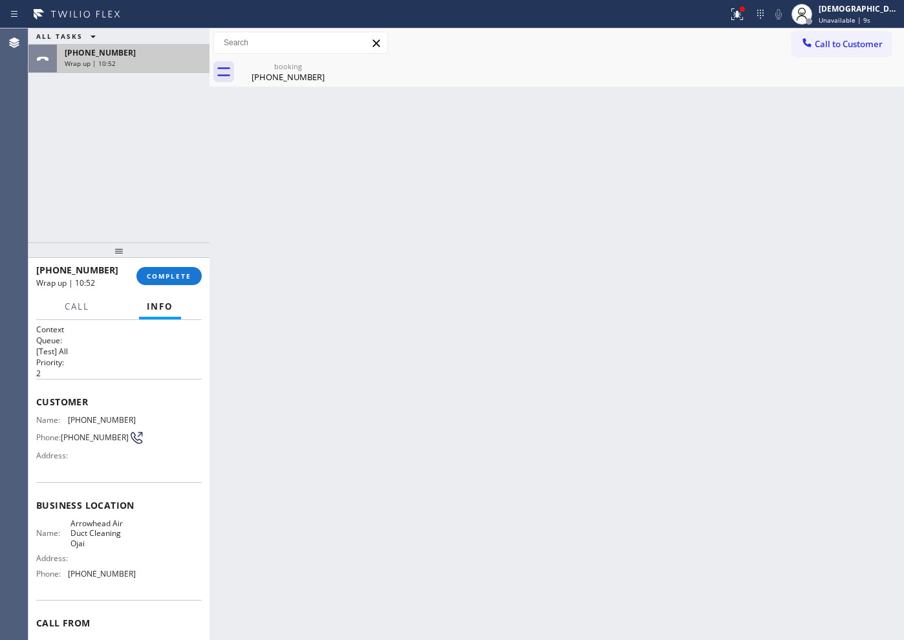
click at [143, 54] on div "[PHONE_NUMBER]" at bounding box center [133, 52] width 137 height 11
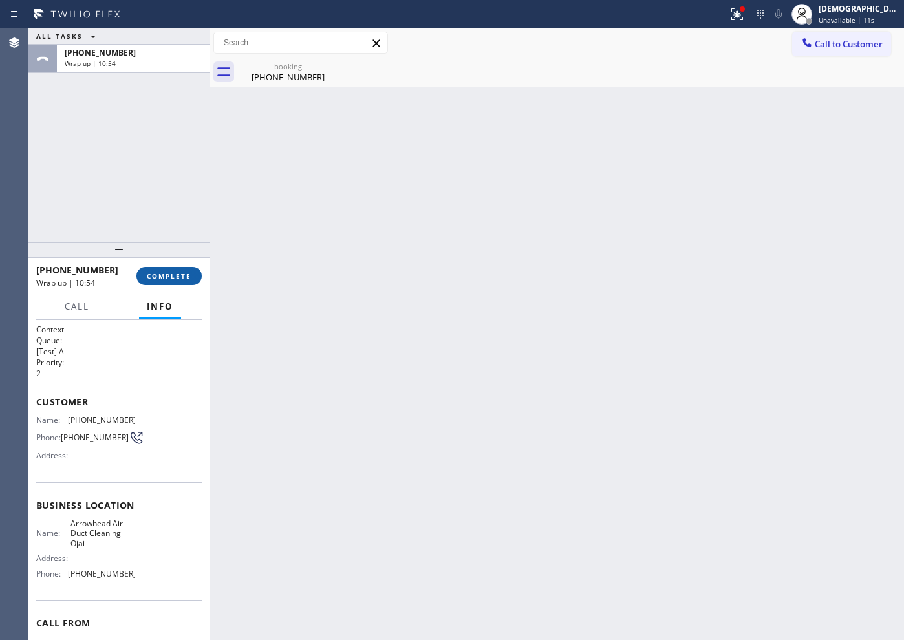
click at [186, 272] on span "COMPLETE" at bounding box center [169, 276] width 45 height 9
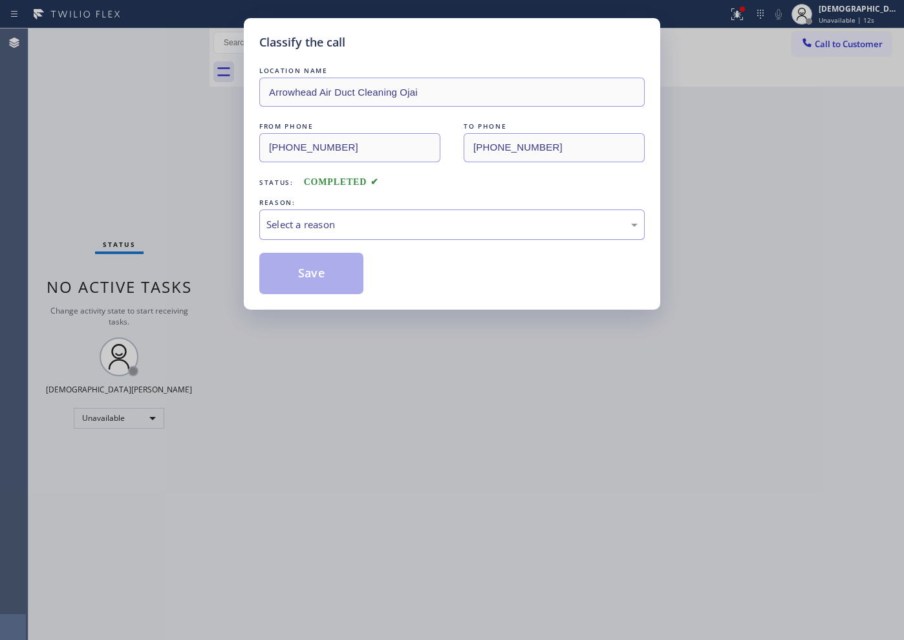
click at [401, 210] on div "Select a reason" at bounding box center [452, 225] width 386 height 30
click at [338, 268] on button "Save" at bounding box center [311, 273] width 104 height 41
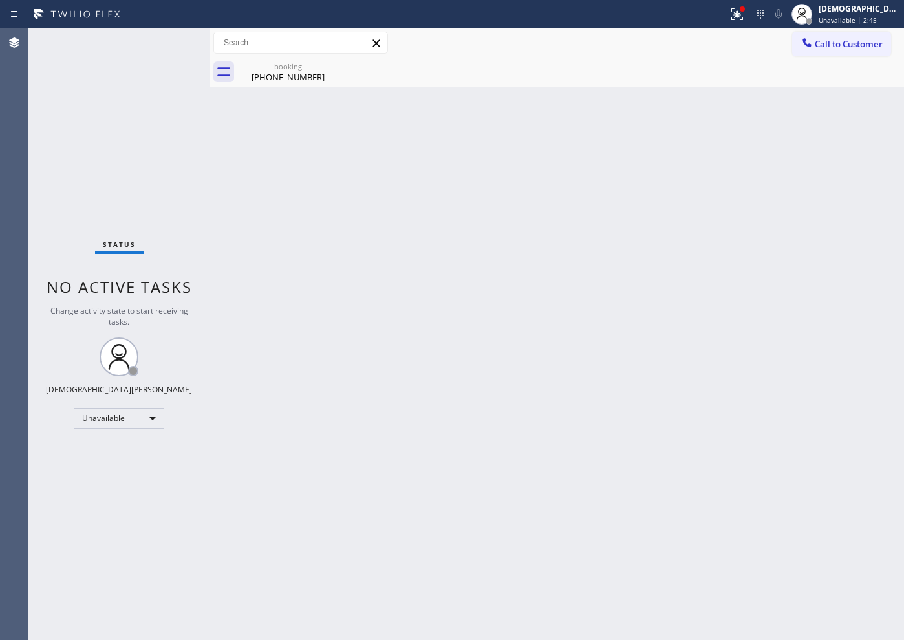
drag, startPoint x: 58, startPoint y: 189, endPoint x: 141, endPoint y: 265, distance: 112.2
click at [60, 189] on div "Status No active tasks Change activity state to start receiving tasks. [PERSON_…" at bounding box center [118, 334] width 181 height 612
click at [117, 408] on div "Unavailable" at bounding box center [119, 418] width 91 height 21
click at [122, 481] on li "Break" at bounding box center [118, 485] width 88 height 16
click at [43, 239] on div "Status No active tasks Change activity state to start receiving tasks. Christia…" at bounding box center [118, 334] width 181 height 612
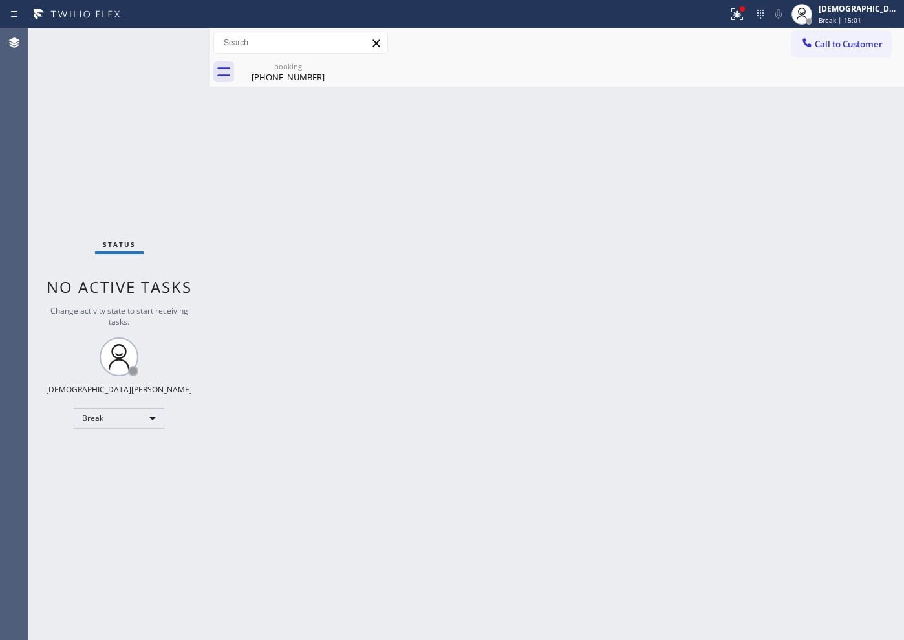
click at [77, 158] on div "Status No active tasks Change activity state to start receiving tasks. Christia…" at bounding box center [118, 334] width 181 height 612
click at [128, 417] on div "Break" at bounding box center [119, 418] width 91 height 21
click at [116, 453] on li "Available" at bounding box center [118, 453] width 88 height 16
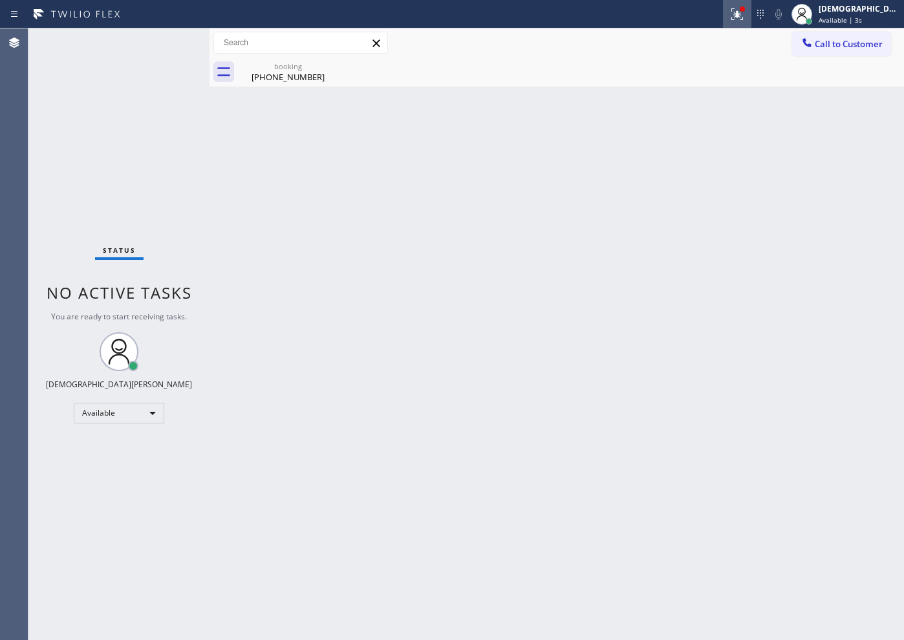
click at [723, 16] on icon at bounding box center [736, 12] width 8 height 9
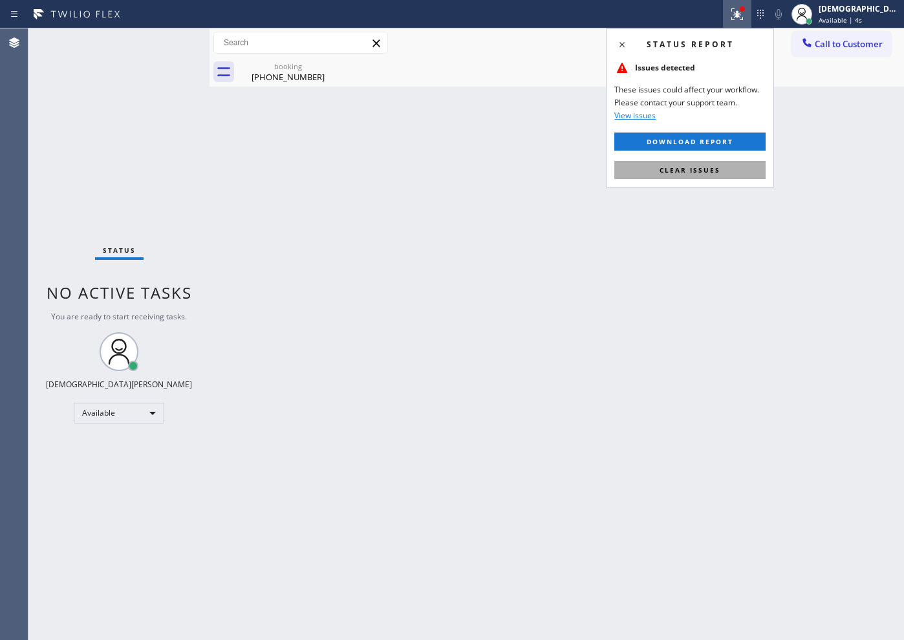
click at [723, 168] on button "Clear issues" at bounding box center [690, 170] width 151 height 18
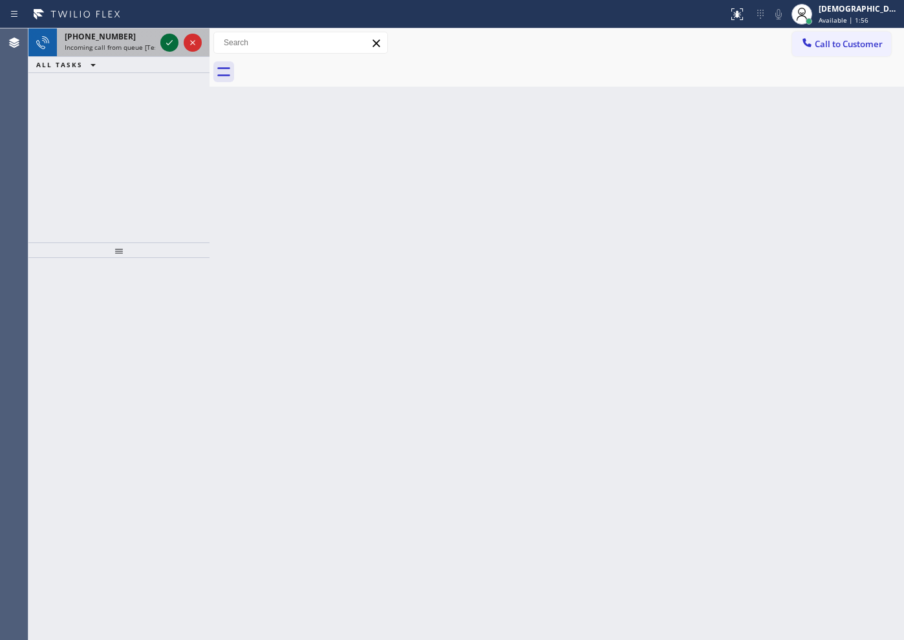
click at [172, 43] on icon at bounding box center [170, 43] width 16 height 16
click at [168, 37] on icon at bounding box center [170, 43] width 16 height 16
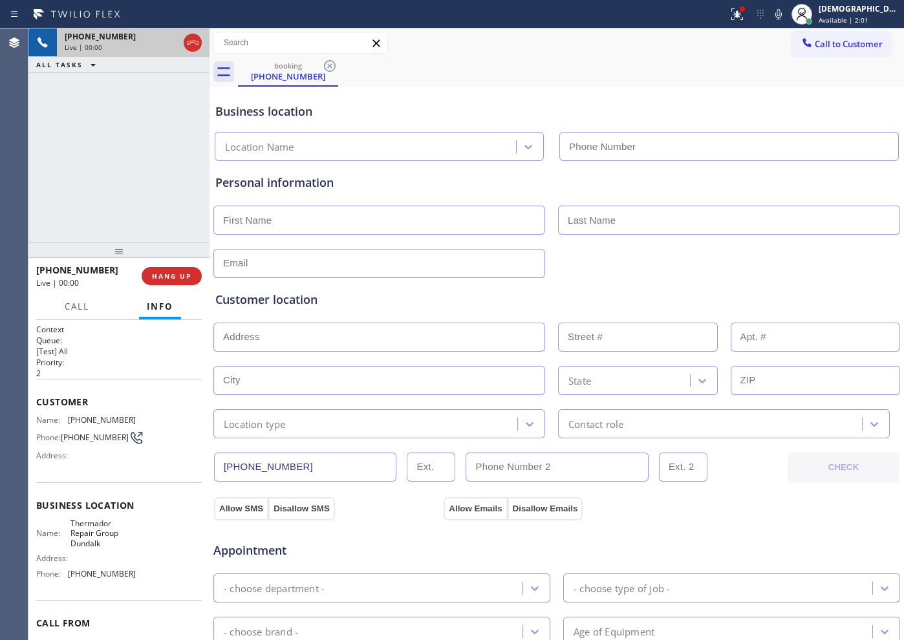
type input "[PHONE_NUMBER]"
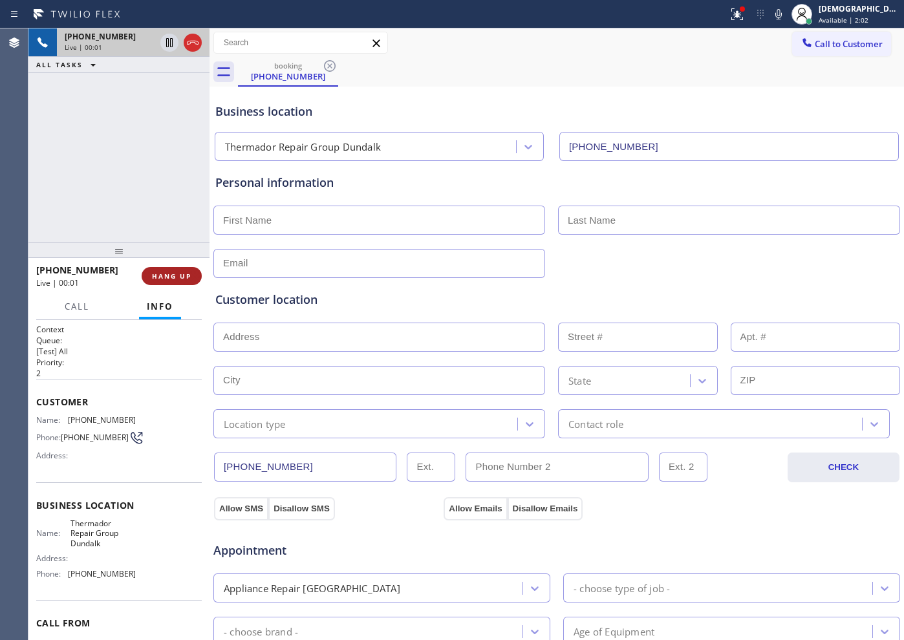
click at [184, 273] on span "HANG UP" at bounding box center [171, 276] width 39 height 9
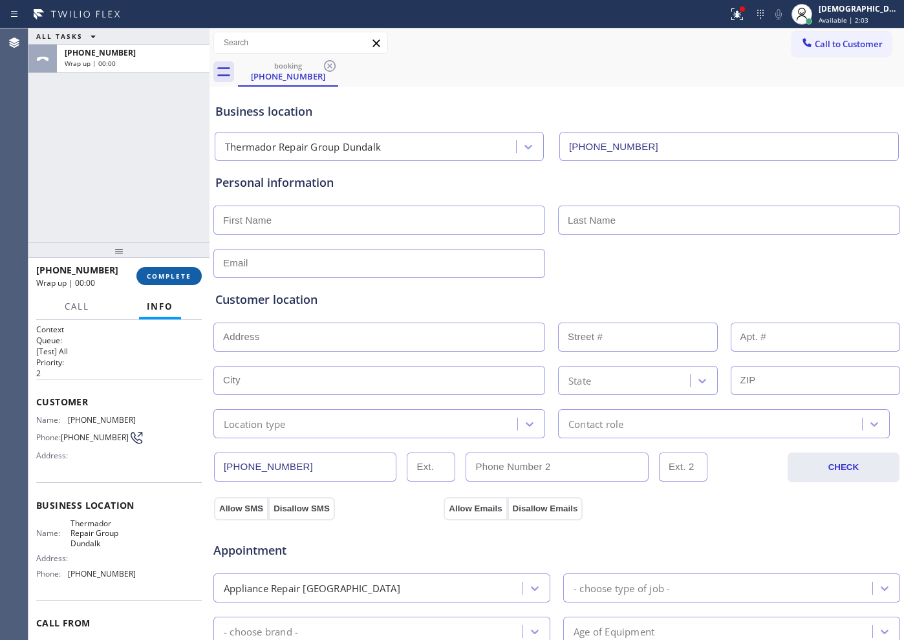
click at [190, 276] on span "COMPLETE" at bounding box center [169, 276] width 45 height 9
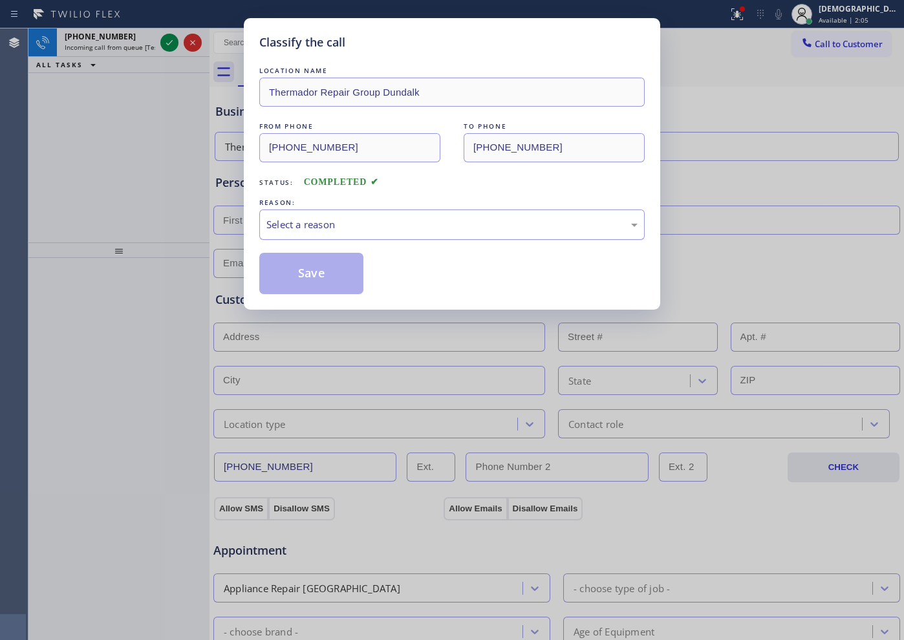
click at [384, 227] on div "Select a reason" at bounding box center [452, 224] width 371 height 15
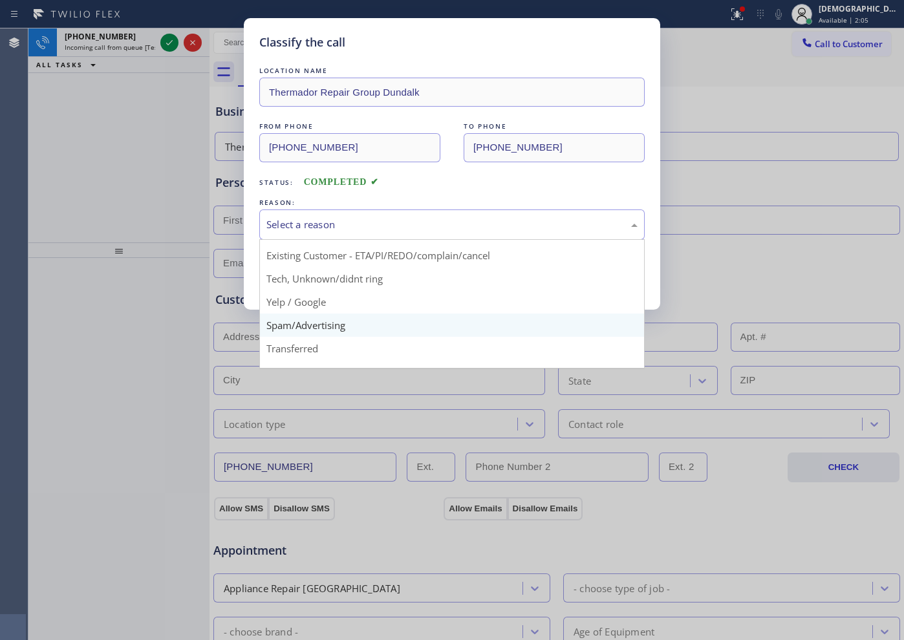
scroll to position [82, 0]
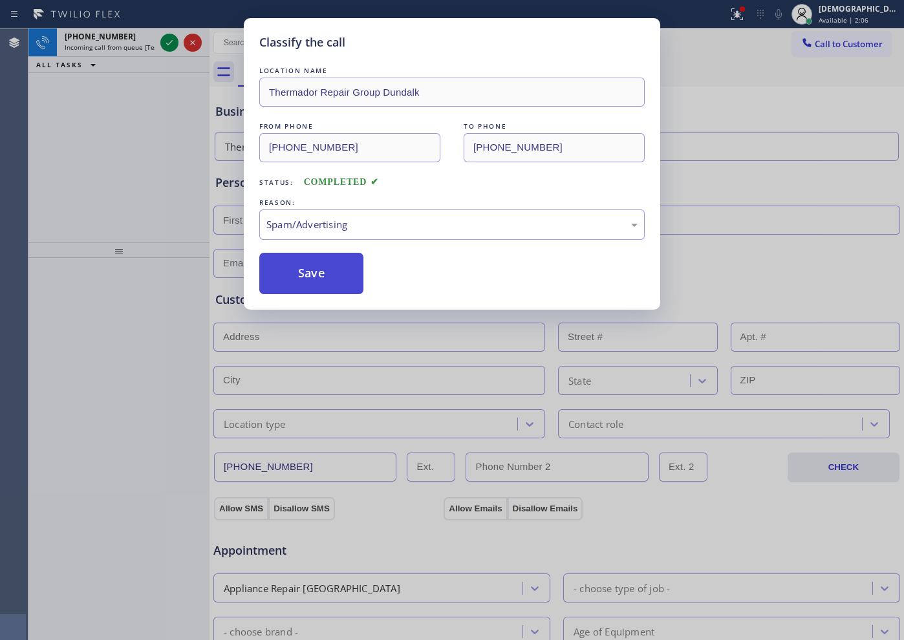
click at [319, 280] on button "Save" at bounding box center [311, 273] width 104 height 41
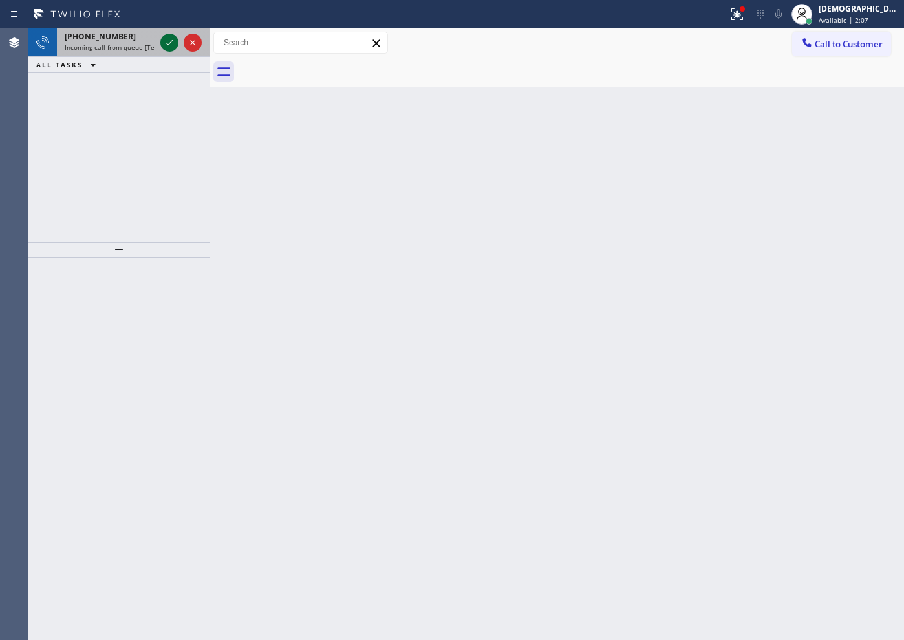
click at [169, 43] on icon at bounding box center [169, 42] width 6 height 5
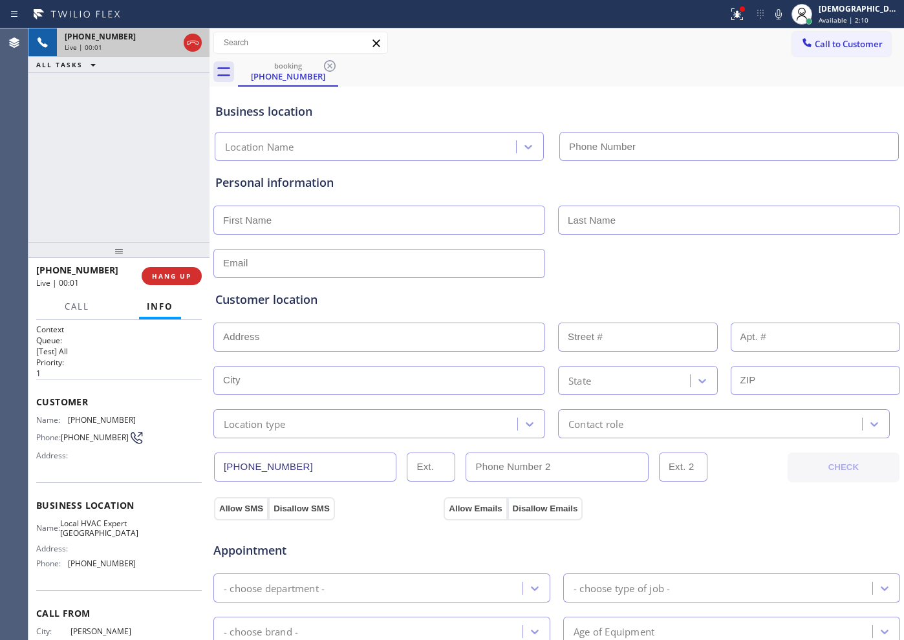
type input "[PHONE_NUMBER]"
click at [166, 265] on div "[PHONE_NUMBER] Live | 00:02 HANG UP" at bounding box center [119, 276] width 166 height 34
click at [171, 272] on span "HANG UP" at bounding box center [171, 276] width 39 height 9
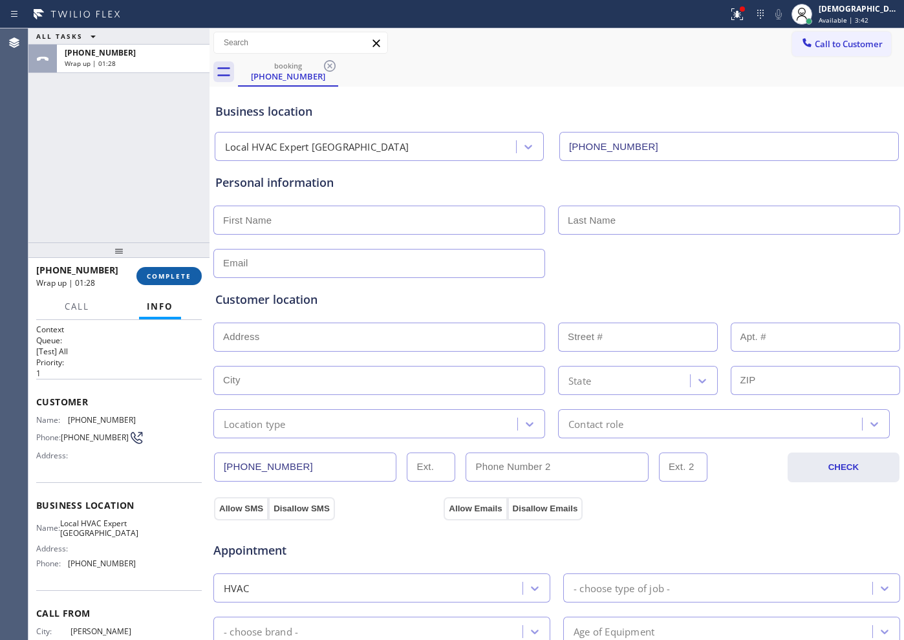
click at [170, 270] on button "COMPLETE" at bounding box center [168, 276] width 65 height 18
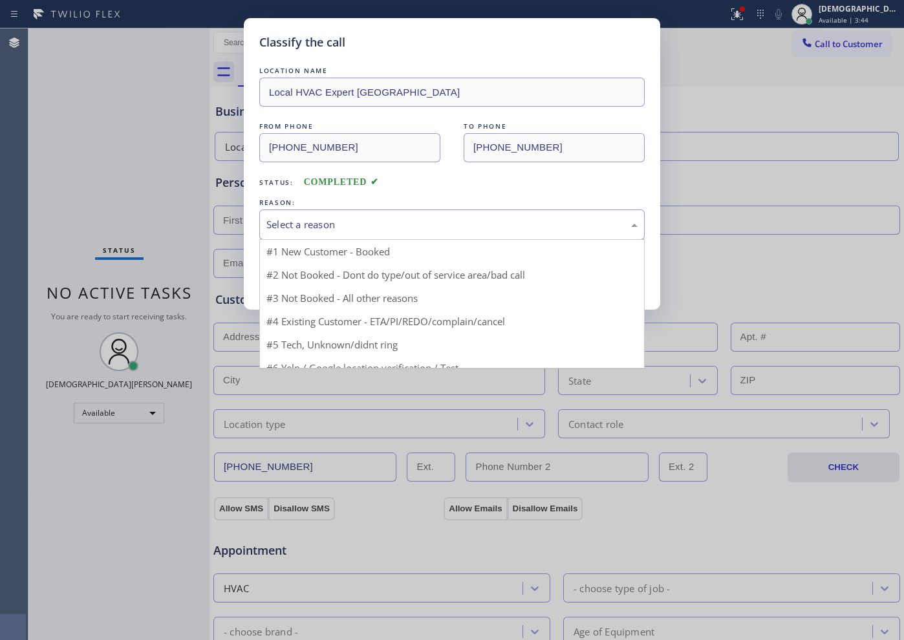
click at [414, 221] on div "Select a reason" at bounding box center [452, 224] width 371 height 15
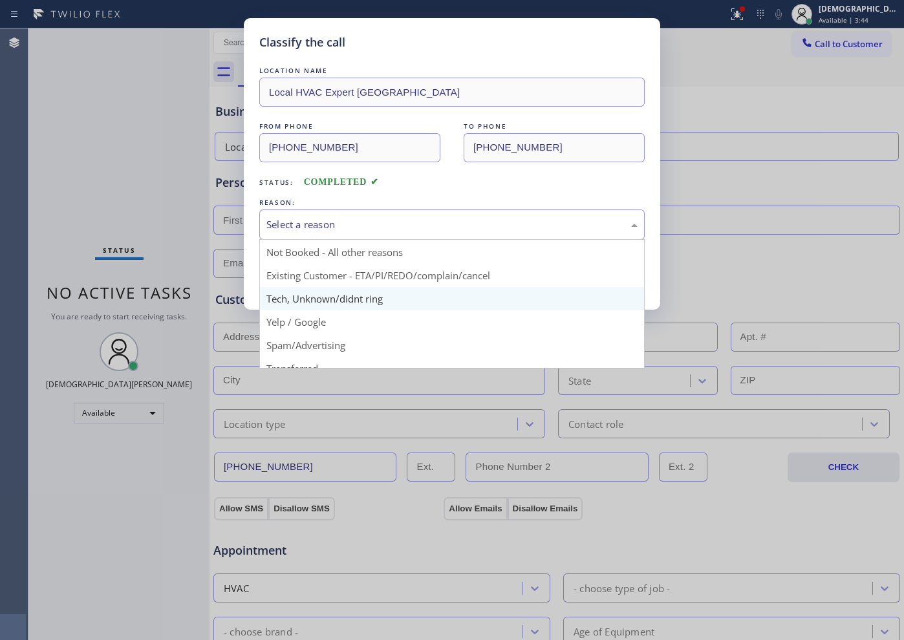
scroll to position [35, 0]
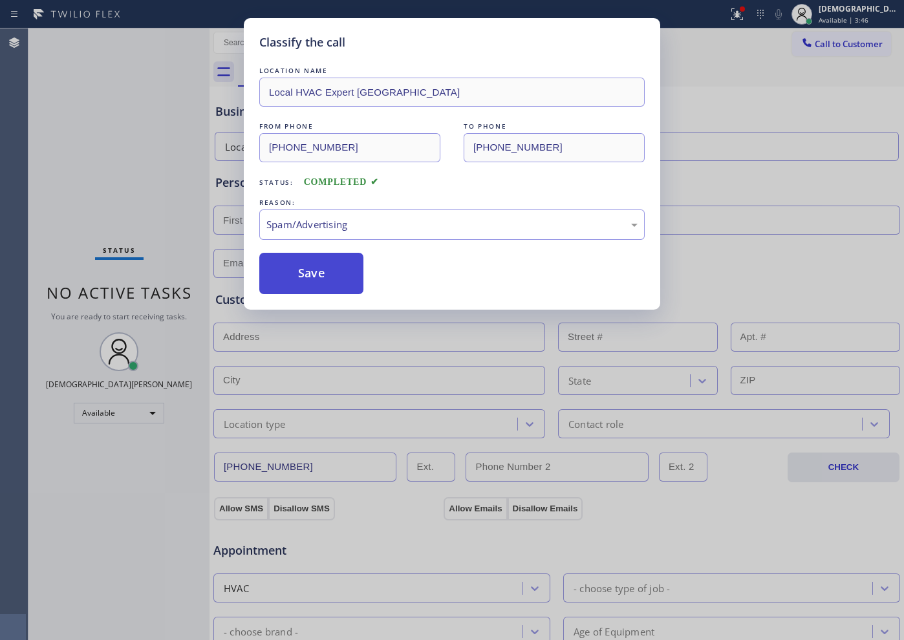
click at [309, 282] on button "Save" at bounding box center [311, 273] width 104 height 41
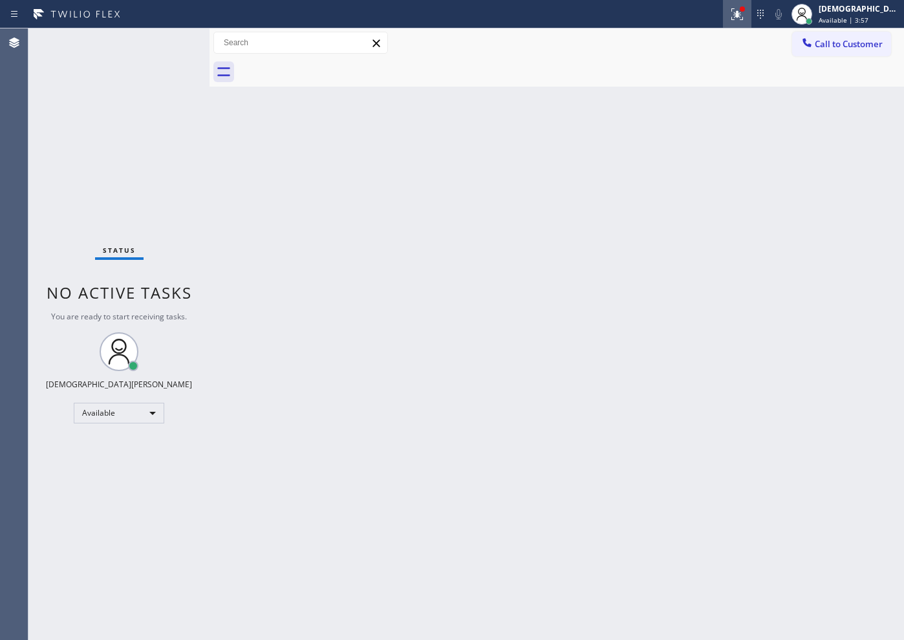
click at [723, 25] on button at bounding box center [737, 14] width 28 height 28
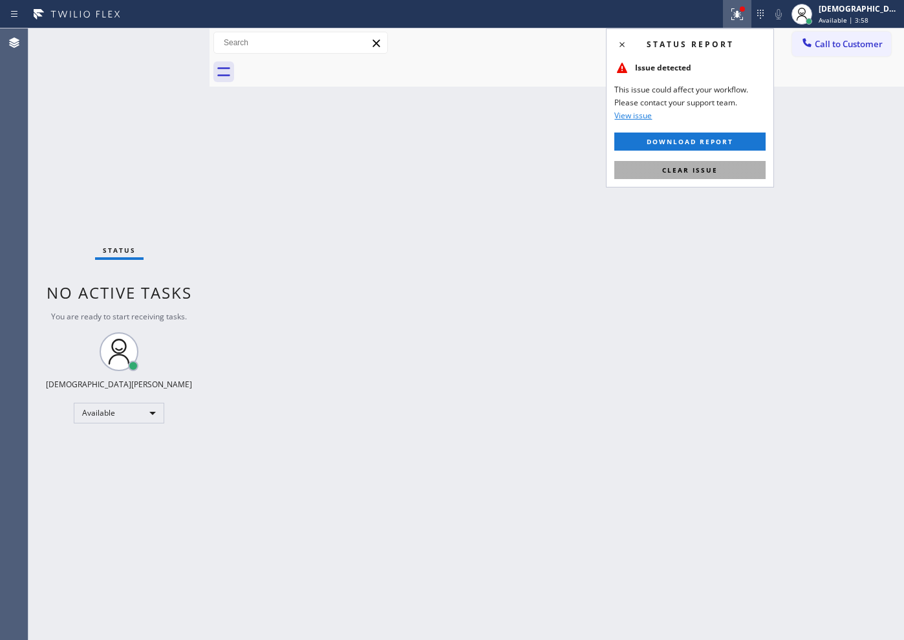
click at [723, 167] on button "Clear issue" at bounding box center [690, 170] width 151 height 18
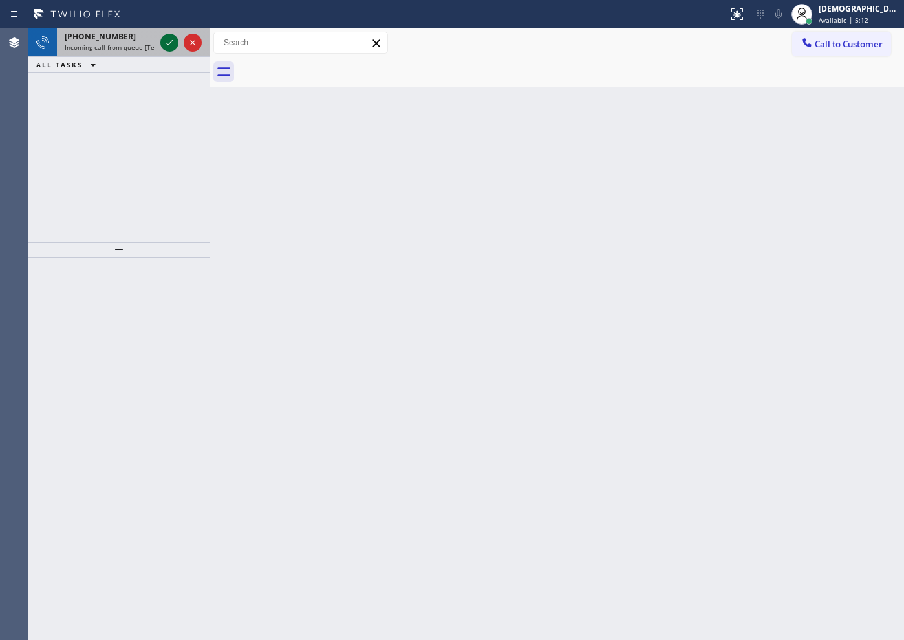
click at [172, 41] on icon at bounding box center [169, 42] width 6 height 5
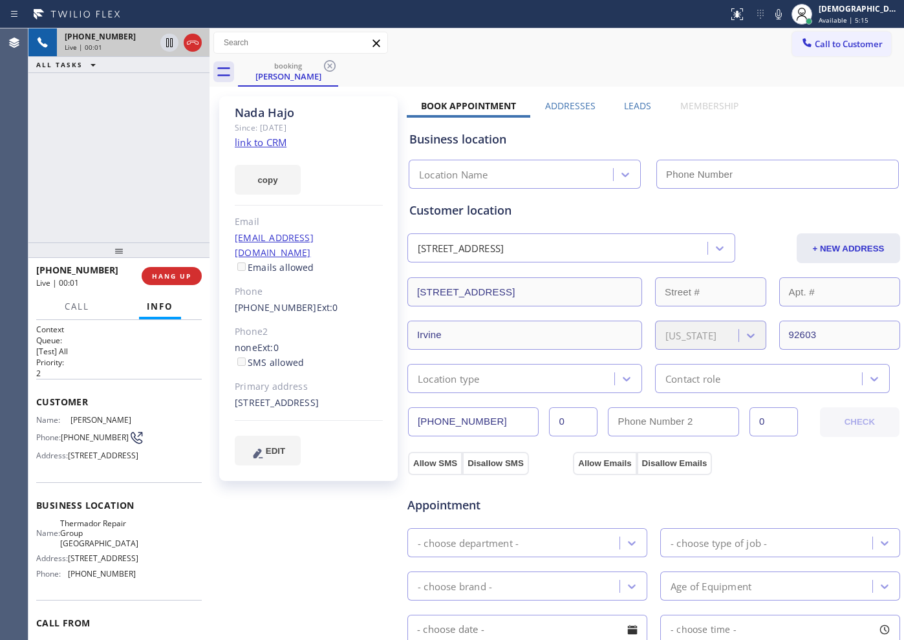
type input "[PHONE_NUMBER]"
click at [276, 143] on link "link to CRM" at bounding box center [261, 142] width 52 height 13
drag, startPoint x: 298, startPoint y: 109, endPoint x: 234, endPoint y: 109, distance: 63.4
click at [234, 109] on div "[PERSON_NAME] Since: [DATE] link to CRM copy Email [EMAIL_ADDRESS][DOMAIN_NAME]…" at bounding box center [308, 288] width 179 height 385
copy div "[PERSON_NAME]"
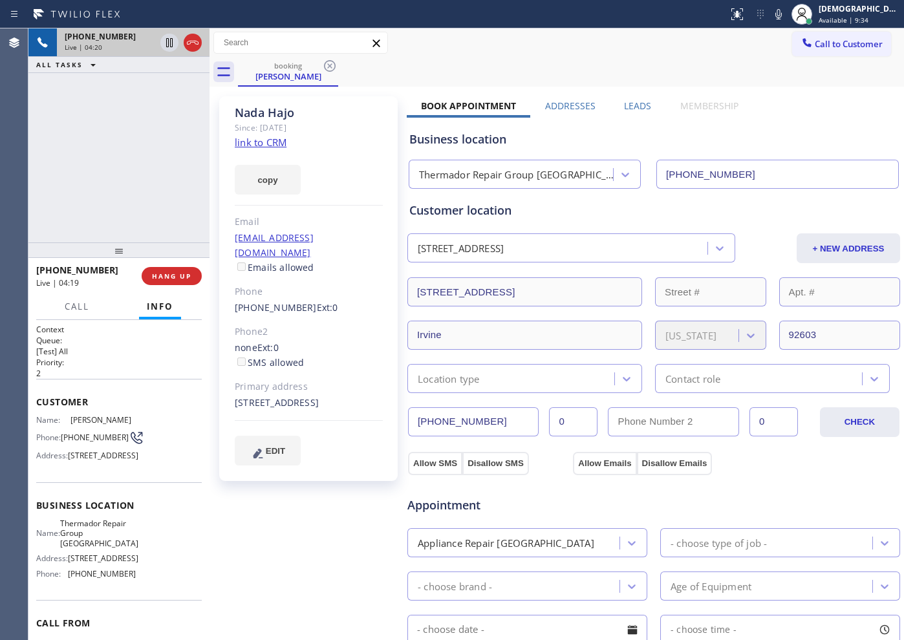
drag, startPoint x: 497, startPoint y: 421, endPoint x: 413, endPoint y: 418, distance: 84.8
click at [413, 418] on input "[PHONE_NUMBER]" at bounding box center [473, 422] width 131 height 29
drag, startPoint x: 342, startPoint y: 239, endPoint x: 233, endPoint y: 236, distance: 109.4
click at [233, 236] on div "[PERSON_NAME] Since: [DATE] link to CRM copy Email [EMAIL_ADDRESS][DOMAIN_NAME]…" at bounding box center [308, 288] width 179 height 385
copy link "[EMAIL_ADDRESS][DOMAIN_NAME]"
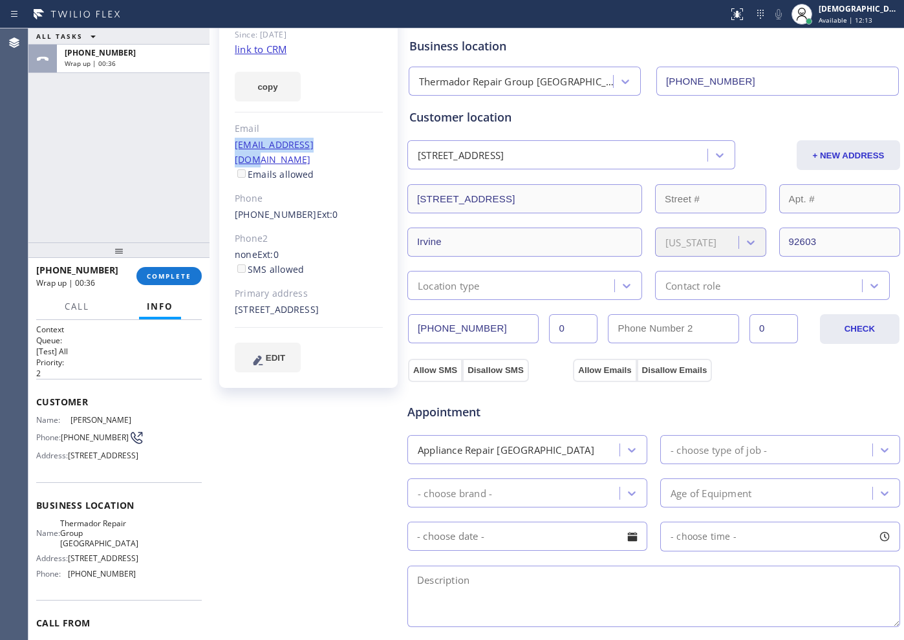
scroll to position [162, 0]
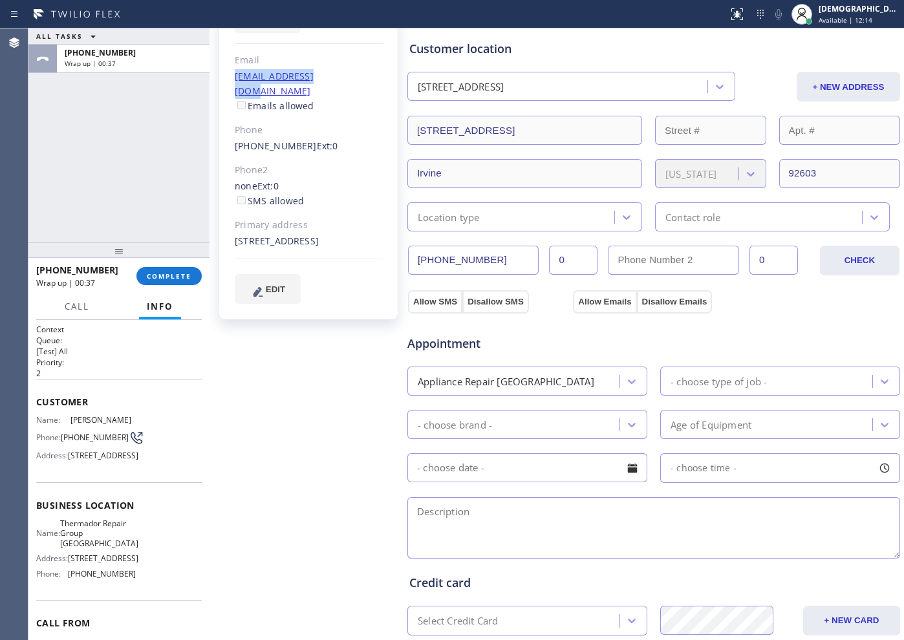
drag, startPoint x: 420, startPoint y: 299, endPoint x: 473, endPoint y: 309, distance: 54.4
click at [423, 299] on button "Allow SMS" at bounding box center [435, 301] width 54 height 23
click at [591, 304] on button "Allow Emails" at bounding box center [604, 301] width 63 height 23
checkbox input "true"
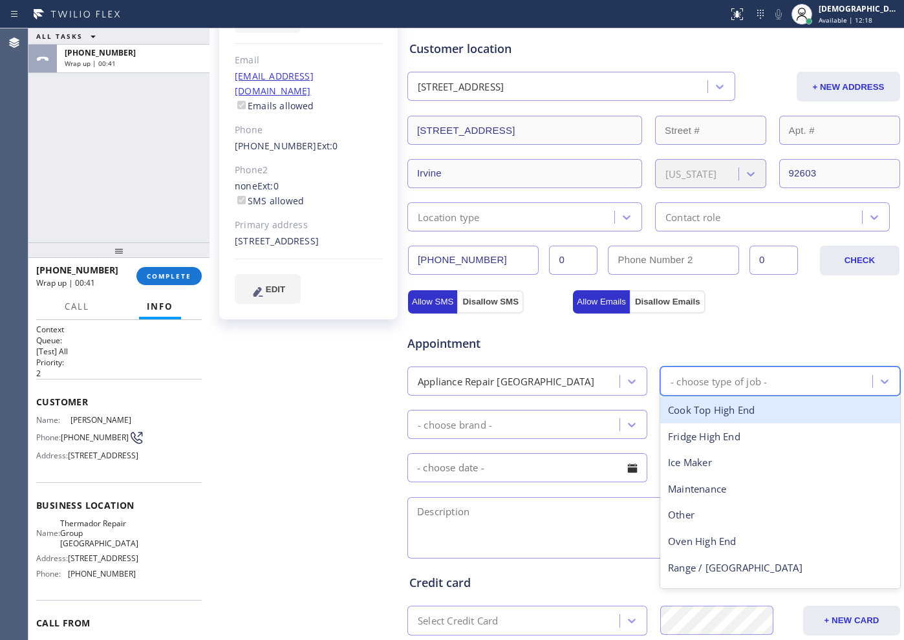
click at [693, 383] on div "- choose type of job -" at bounding box center [719, 381] width 96 height 15
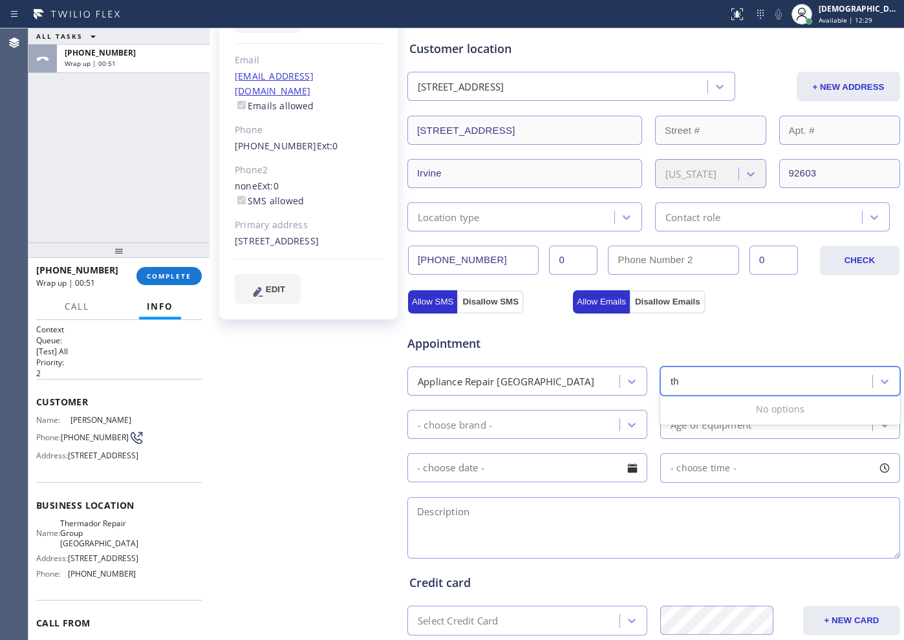
type input "t"
type input "range"
click at [705, 404] on div "Range / [GEOGRAPHIC_DATA]" at bounding box center [780, 410] width 240 height 27
click at [574, 428] on div "- choose brand -" at bounding box center [515, 424] width 208 height 23
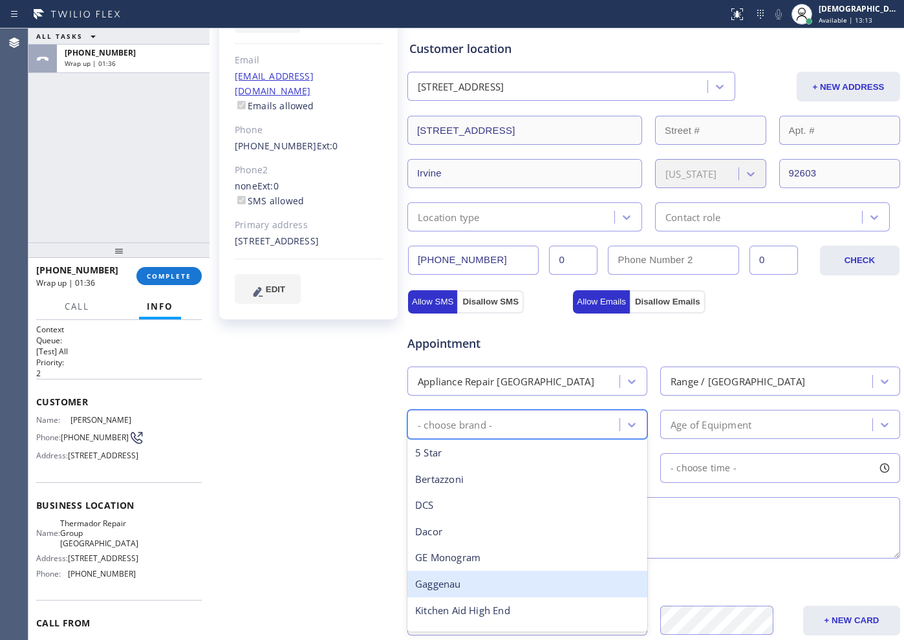
scroll to position [0, 0]
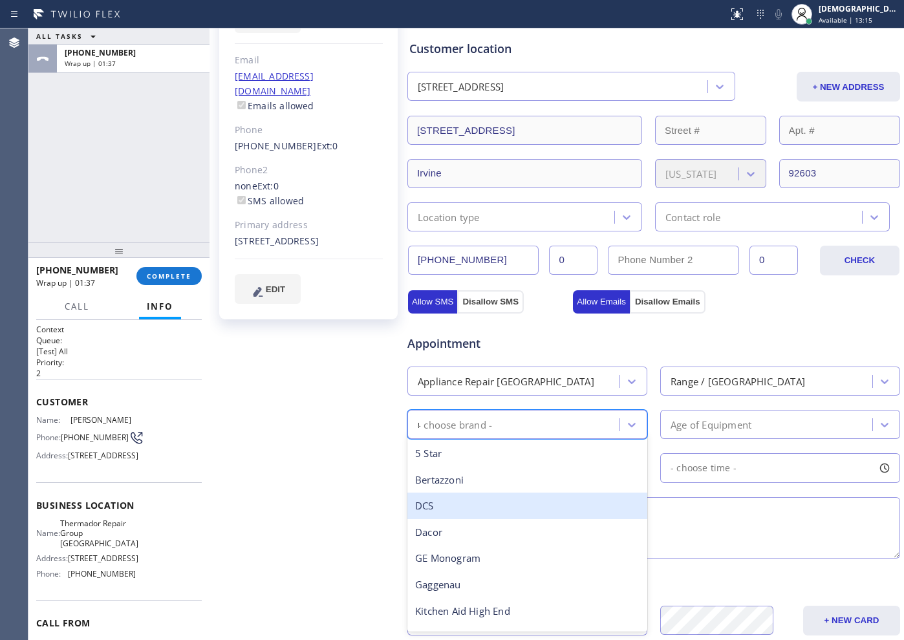
type input "ra"
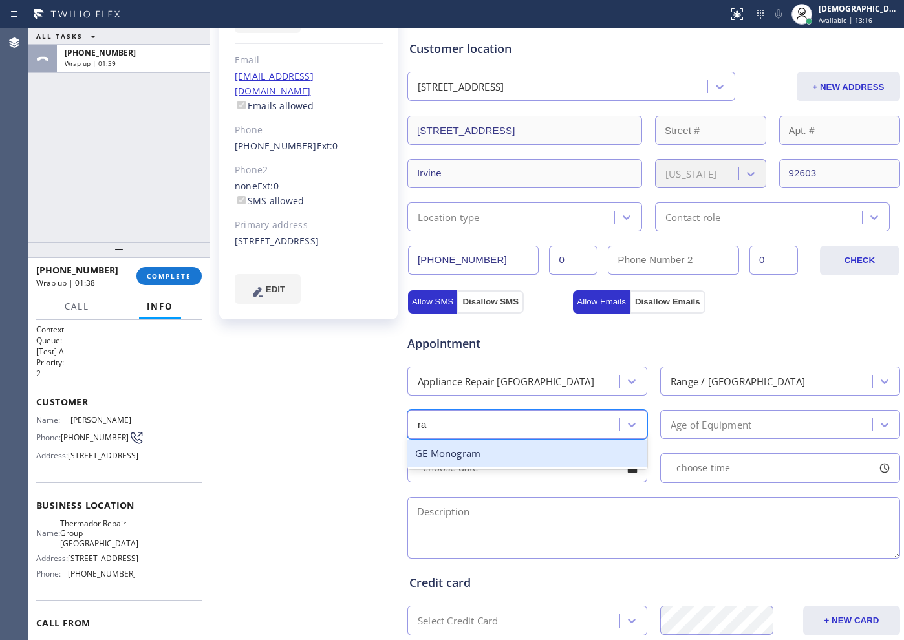
click at [545, 459] on div "GE Monogram" at bounding box center [528, 454] width 240 height 27
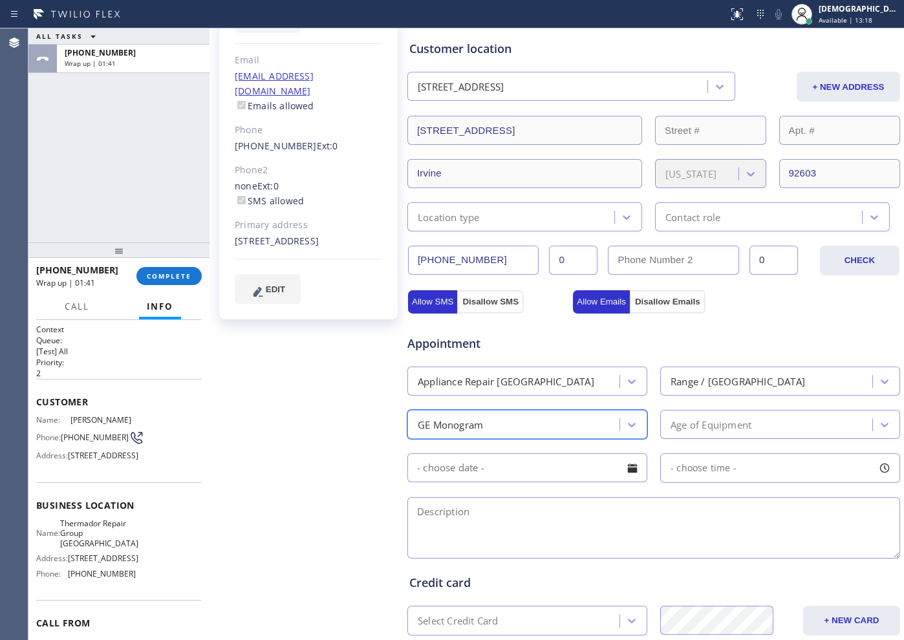
click at [495, 424] on div "GE Monogram" at bounding box center [515, 424] width 208 height 23
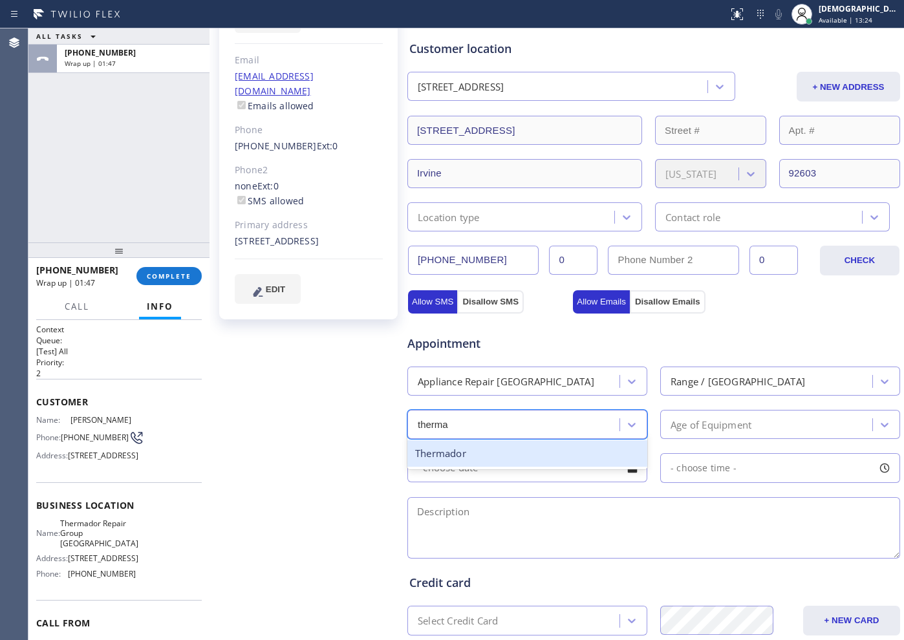
type input "thermad"
click at [497, 452] on div "Thermador" at bounding box center [528, 454] width 240 height 27
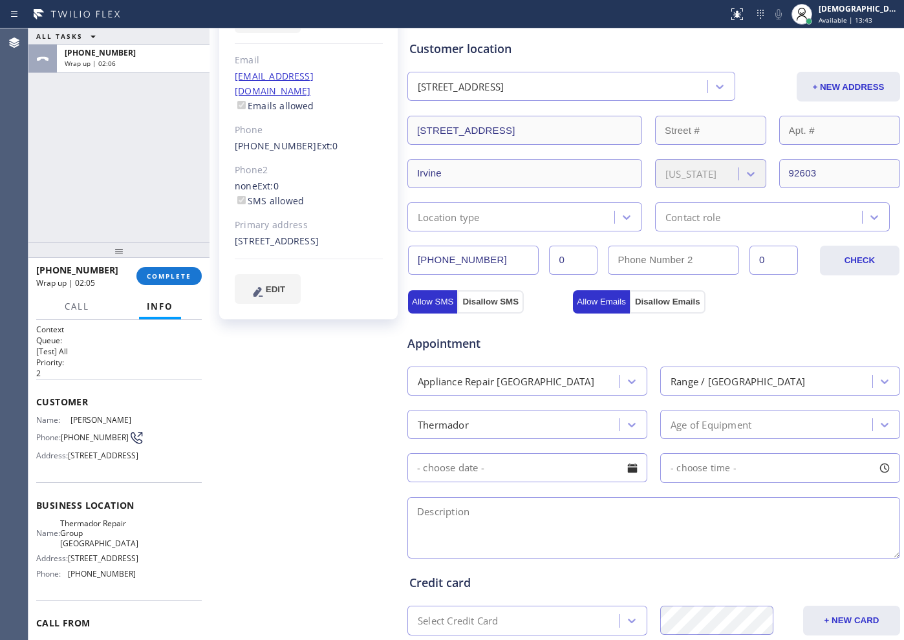
click at [723, 421] on div "Age of Equipment" at bounding box center [711, 424] width 81 height 15
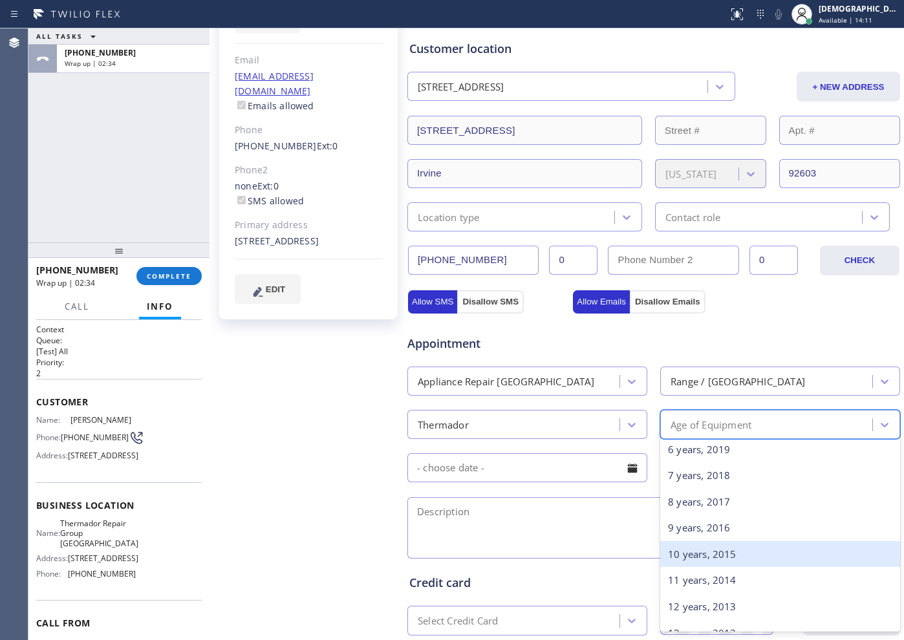
scroll to position [81, 0]
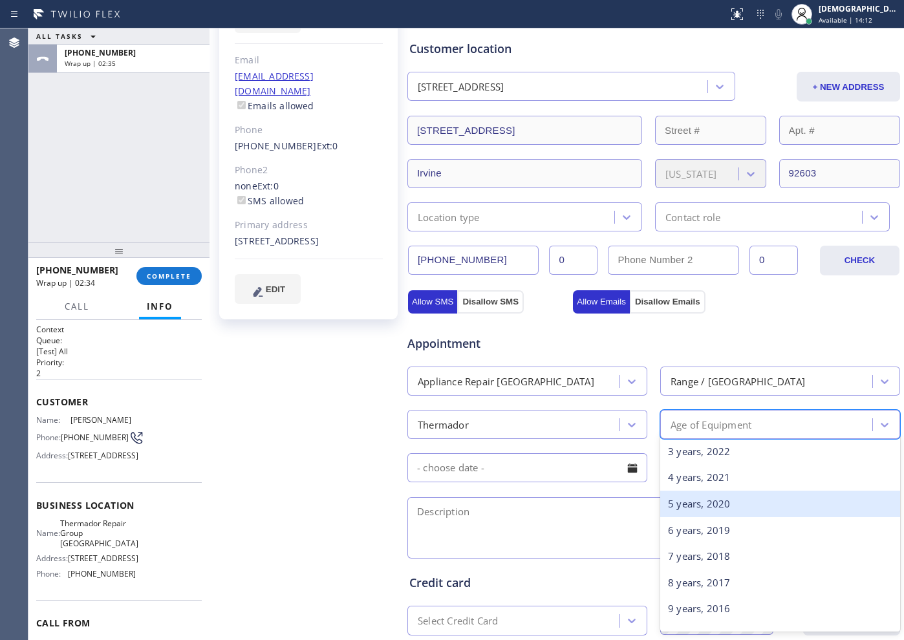
click at [685, 511] on div "5 years, 2020" at bounding box center [780, 504] width 240 height 27
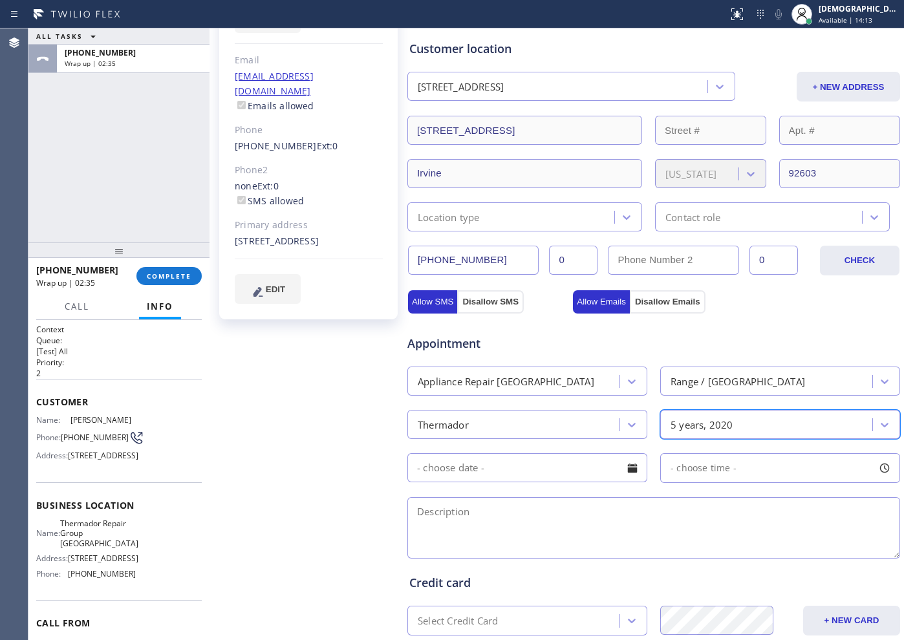
click at [507, 468] on input "text" at bounding box center [528, 467] width 240 height 29
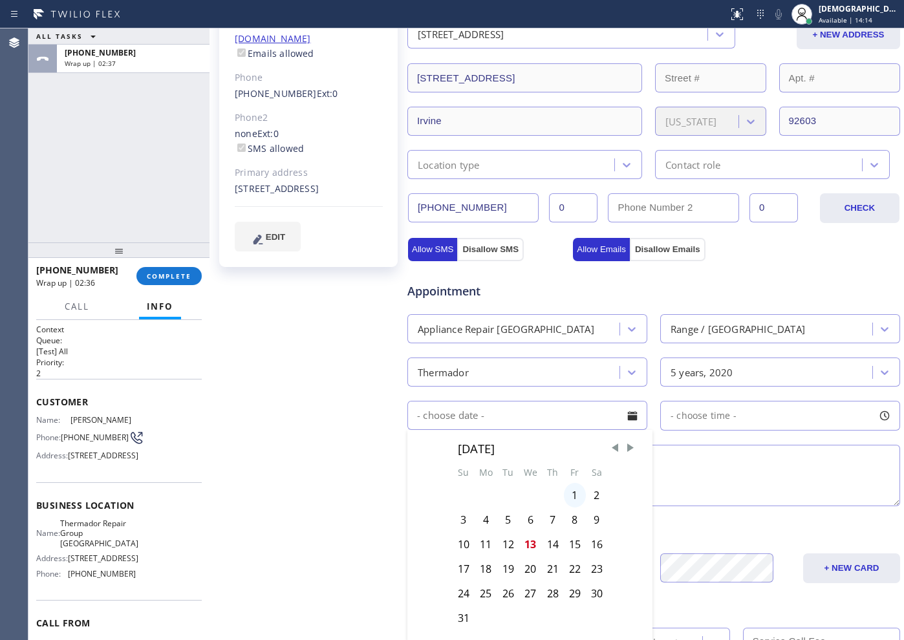
scroll to position [243, 0]
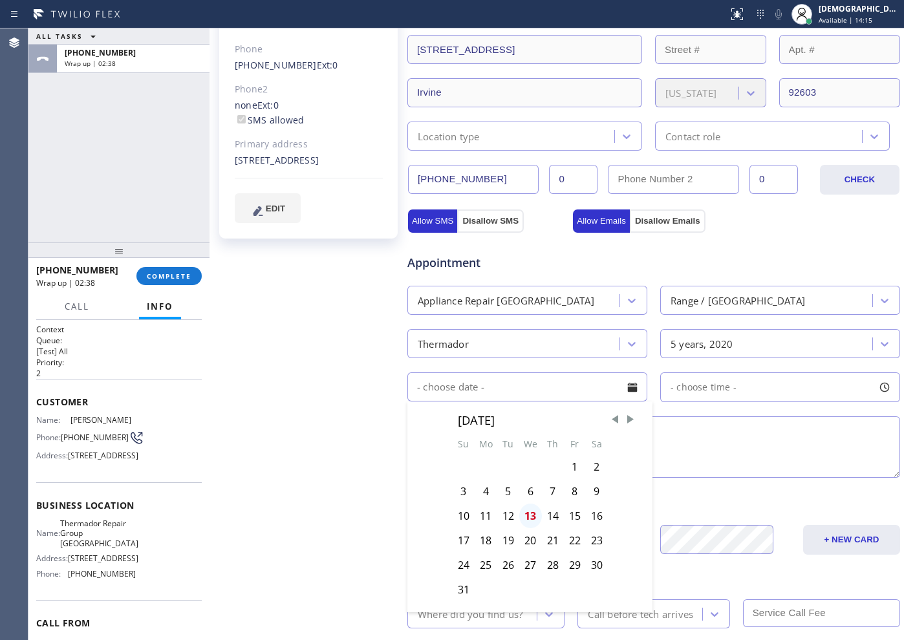
click at [525, 512] on div "13" at bounding box center [530, 516] width 23 height 25
type input "[DATE]"
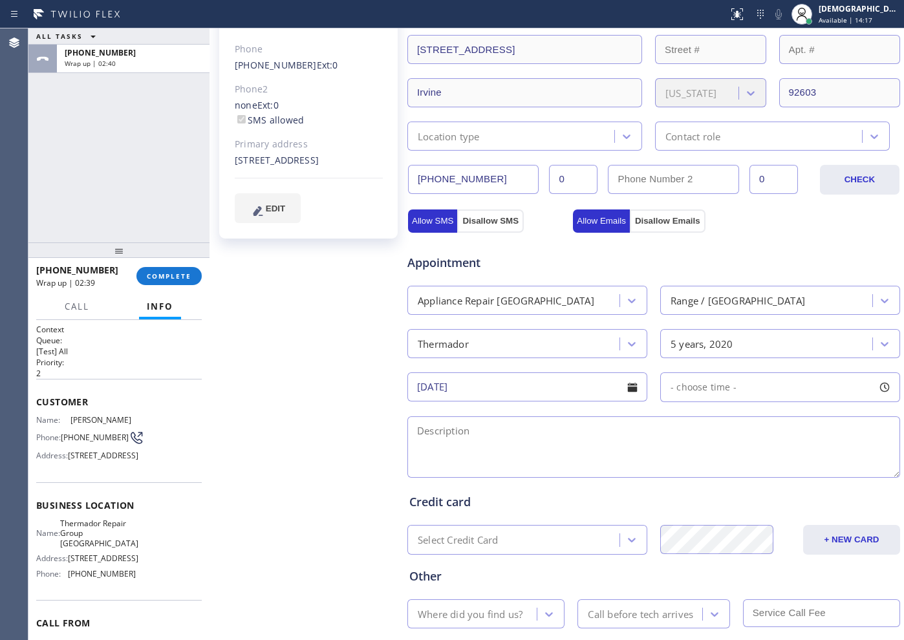
drag, startPoint x: 691, startPoint y: 391, endPoint x: 695, endPoint y: 400, distance: 9.6
click at [691, 391] on span "- choose time -" at bounding box center [704, 387] width 66 height 12
drag, startPoint x: 664, startPoint y: 458, endPoint x: 778, endPoint y: 455, distance: 113.2
click at [723, 455] on div at bounding box center [786, 466] width 16 height 27
drag, startPoint x: 671, startPoint y: 466, endPoint x: 726, endPoint y: 473, distance: 55.5
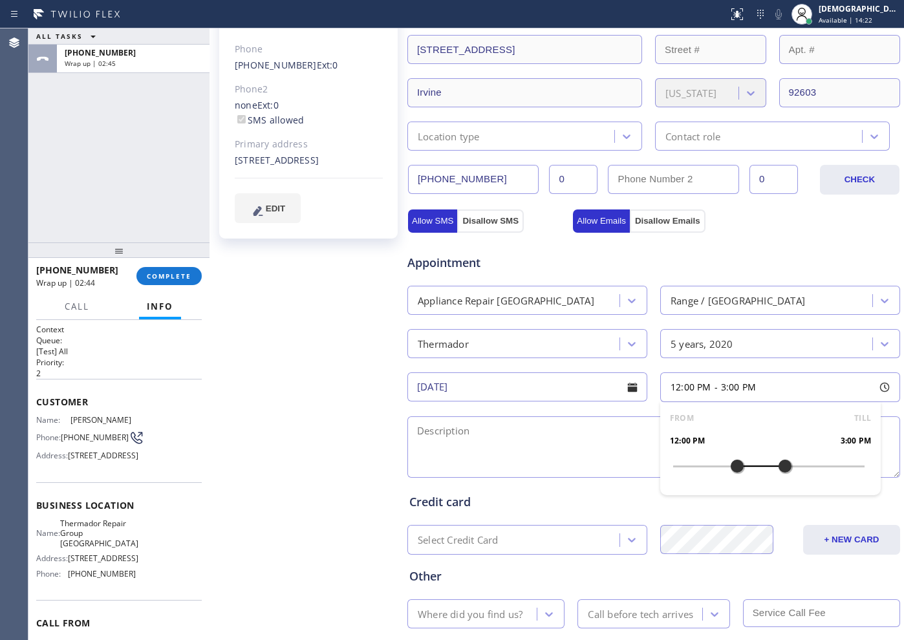
click at [723, 473] on div at bounding box center [738, 466] width 16 height 27
click at [534, 451] on textarea at bounding box center [654, 447] width 493 height 61
click at [481, 431] on textarea "12-3 /" at bounding box center [654, 447] width 493 height 61
click at [539, 426] on textarea "12-3 / 110 /" at bounding box center [654, 447] width 493 height 61
paste textarea "thermador range / it is not ignighthing / there is a clicking sound"
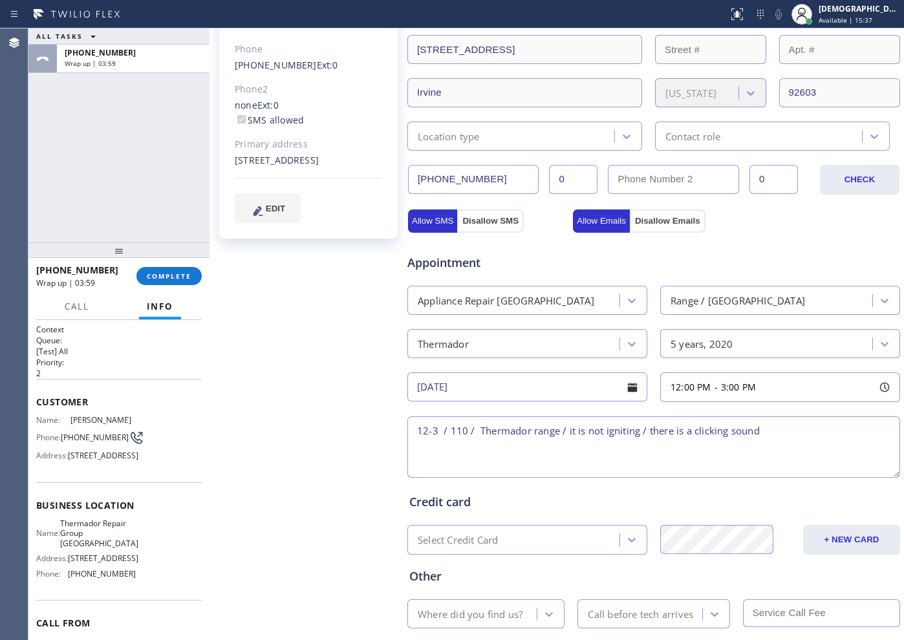
click at [723, 437] on textarea "12-3 / 110 / Thermador range / it is not igniting / there is a clicking sound" at bounding box center [654, 447] width 493 height 61
click at [723, 432] on textarea "12-3 / 110 / Thermador range / it is not igniting / there is a clicking sound 5…" at bounding box center [654, 447] width 493 height 61
paste textarea "Fridge / thermador / Built in / 5 years / The fridge is making"
click at [723, 450] on textarea "12-3 / 110 / Thermador range / it is not igniting / there is a clicking sound 5…" at bounding box center [654, 447] width 493 height 61
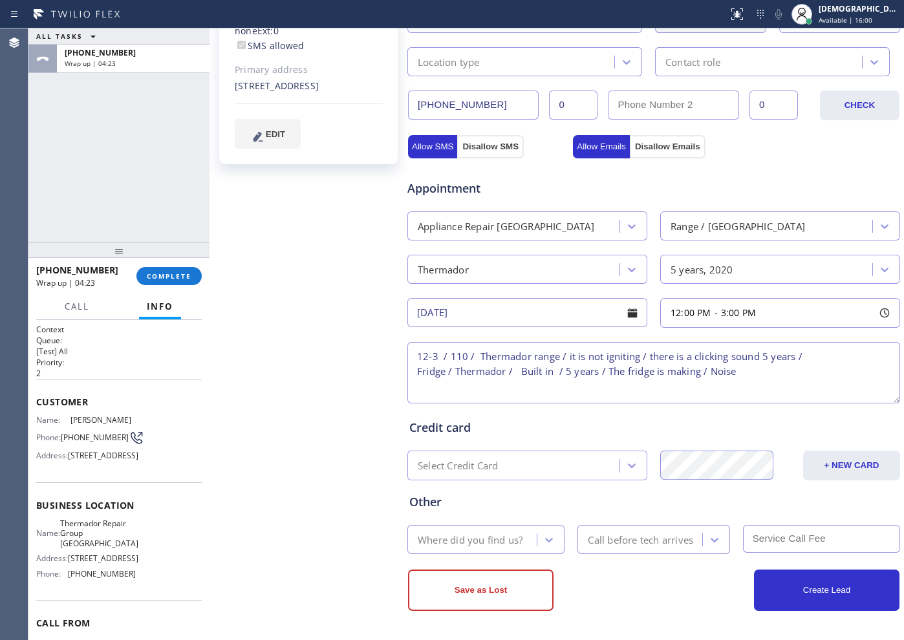
type textarea "12-3 / 110 / Thermador range / it is not igniting / there is a clicking sound 5…"
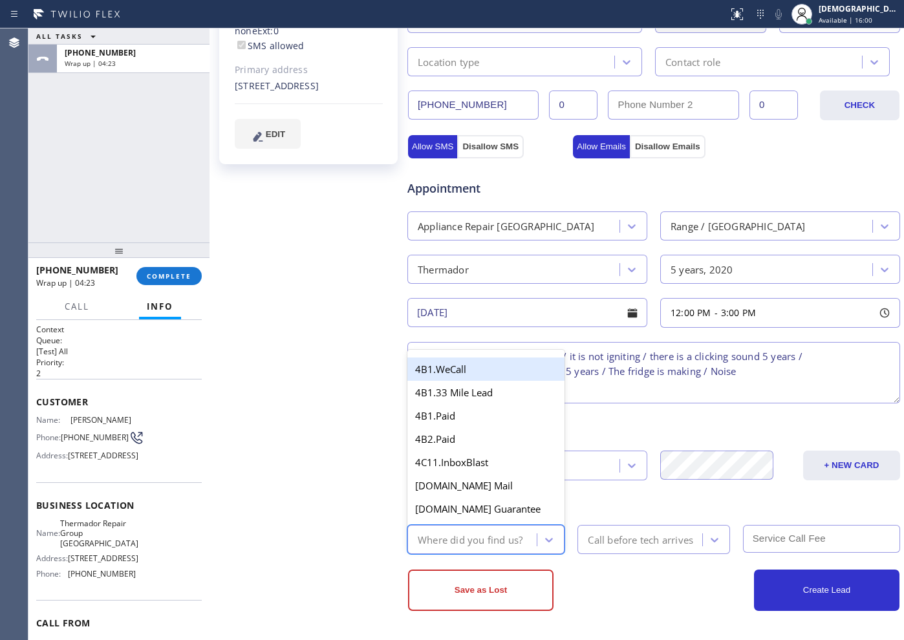
click at [504, 512] on div "Where did you find us?" at bounding box center [470, 539] width 105 height 15
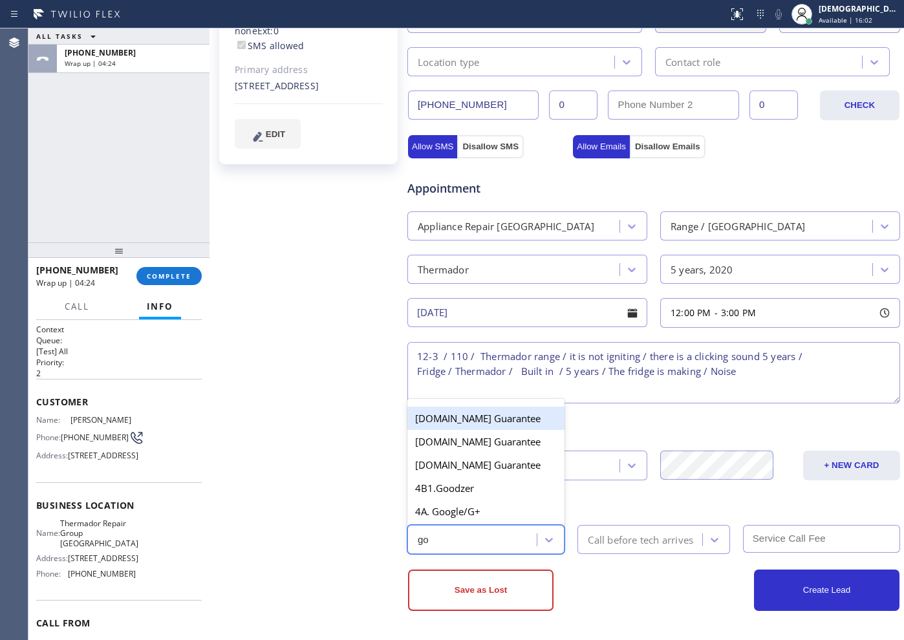
type input "goo"
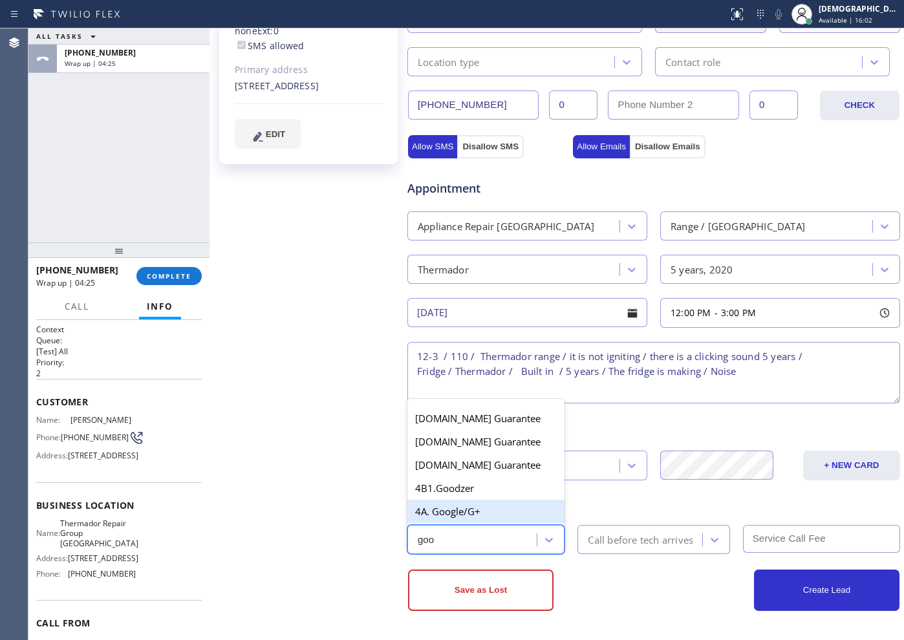
click at [485, 512] on div "4A. Google/G+" at bounding box center [486, 511] width 157 height 23
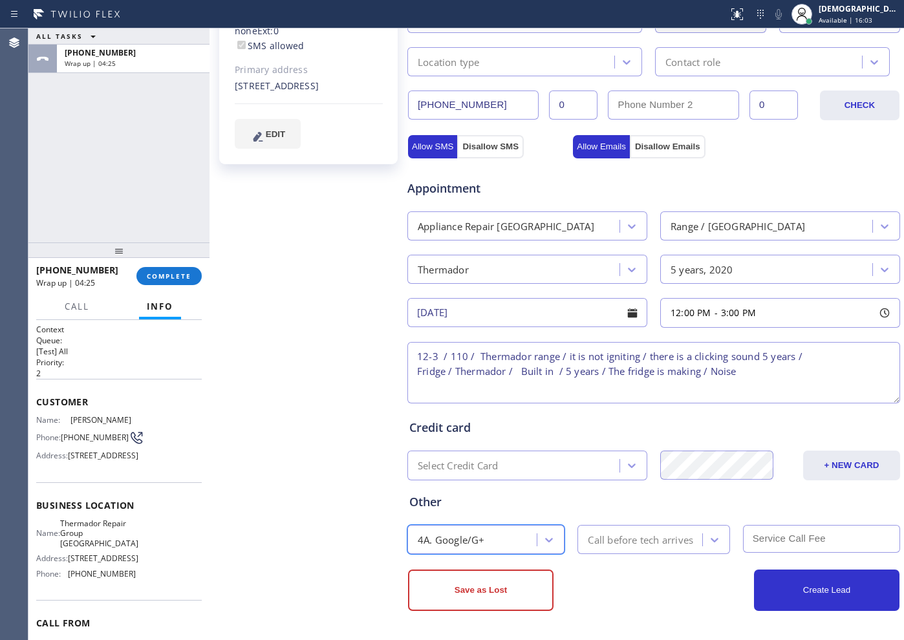
click at [602, 512] on div "Call before tech arrives" at bounding box center [640, 539] width 105 height 15
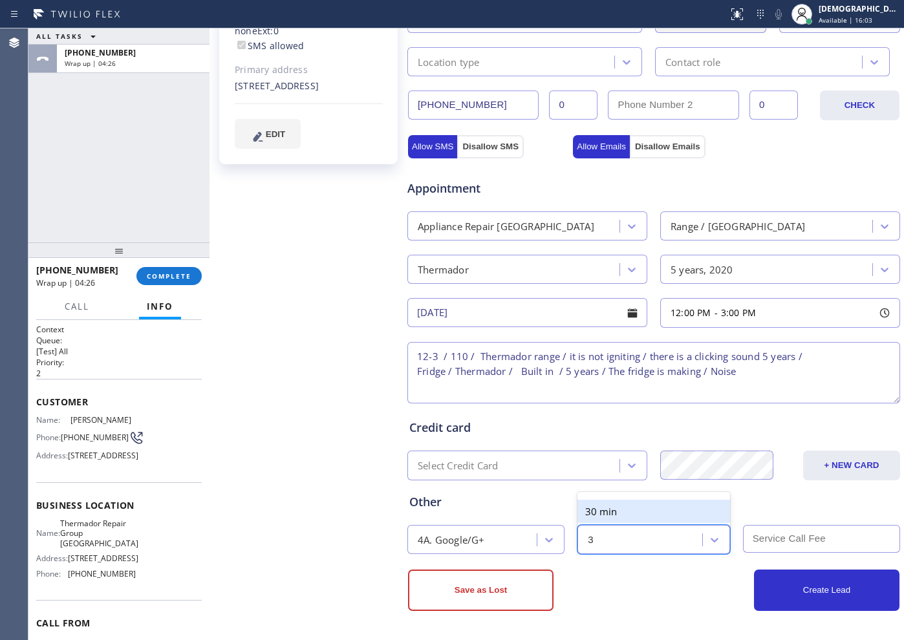
type input "30"
click at [625, 512] on div "30 min" at bounding box center [654, 511] width 152 height 23
click at [723, 512] on input "text" at bounding box center [821, 539] width 157 height 28
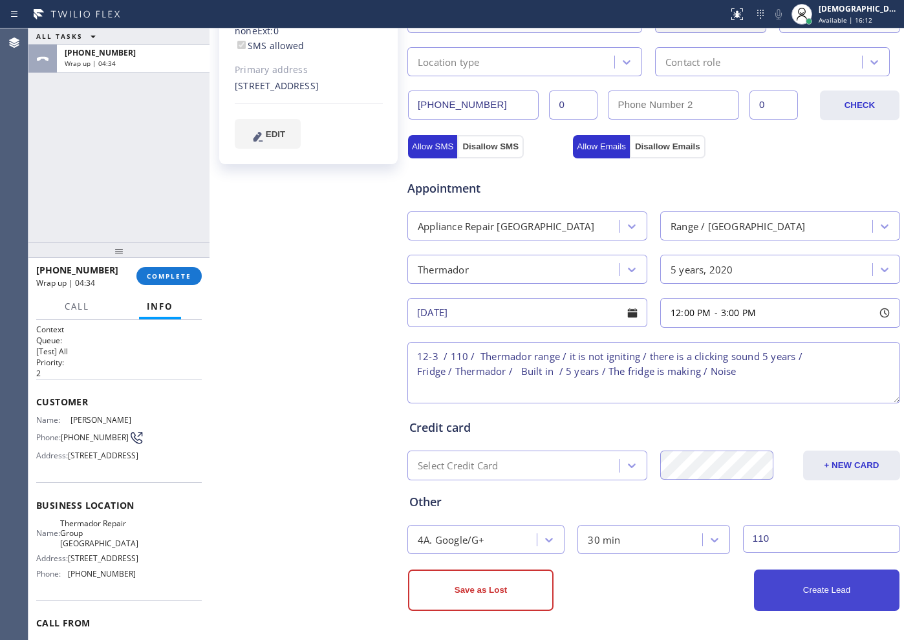
type input "110"
click at [723, 512] on button "Create Lead" at bounding box center [827, 590] width 146 height 41
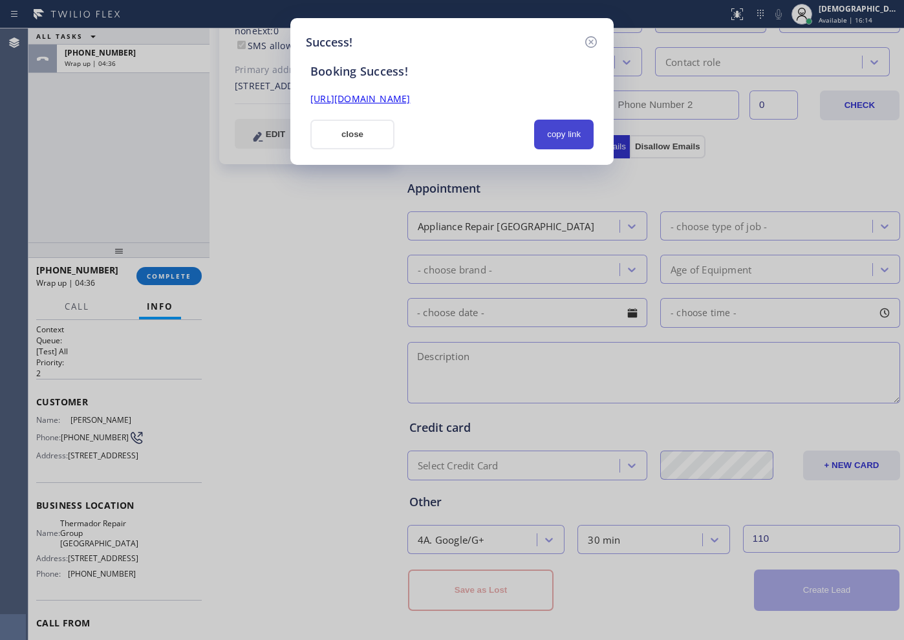
click at [559, 131] on button "copy link" at bounding box center [564, 135] width 60 height 30
click at [410, 97] on link "[URL][DOMAIN_NAME]" at bounding box center [360, 98] width 100 height 12
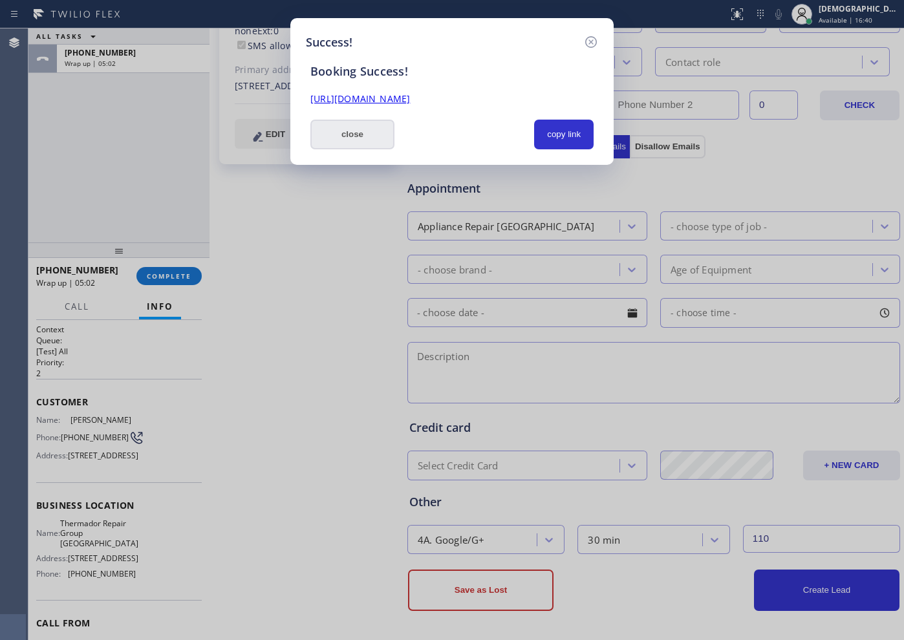
click at [354, 122] on button "close" at bounding box center [352, 135] width 84 height 30
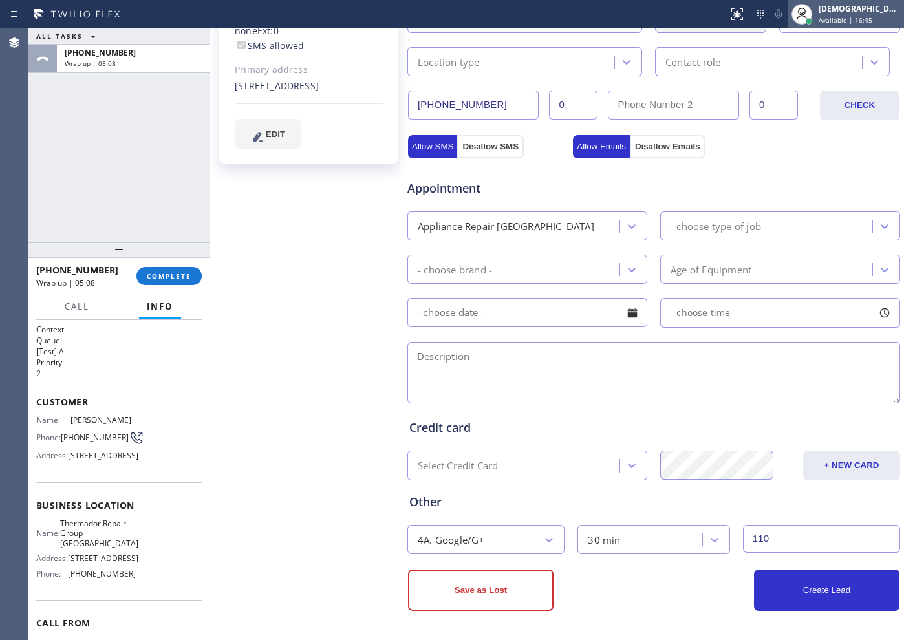
click at [723, 21] on span "Available | 16:45" at bounding box center [846, 20] width 54 height 9
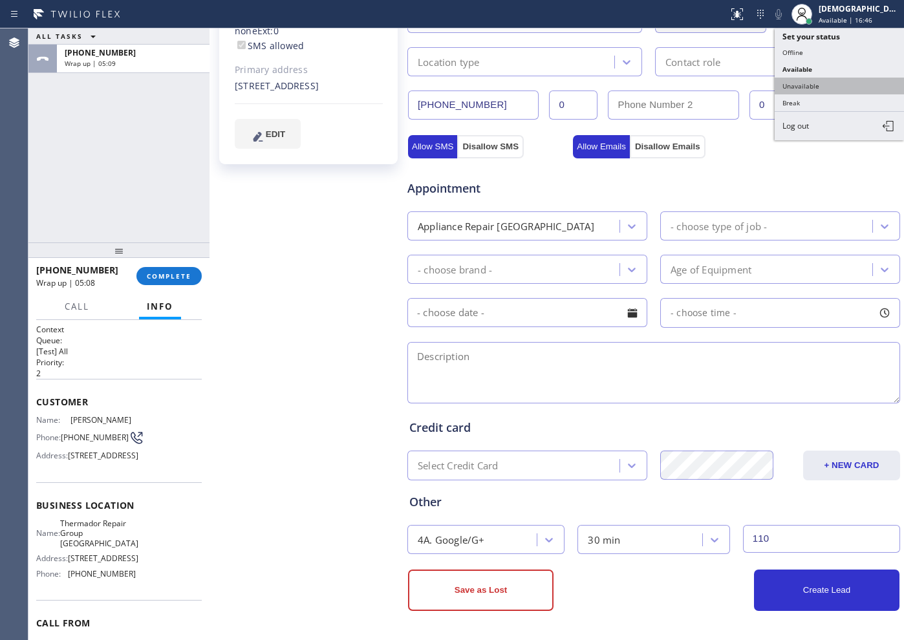
click at [723, 80] on button "Unavailable" at bounding box center [839, 86] width 129 height 17
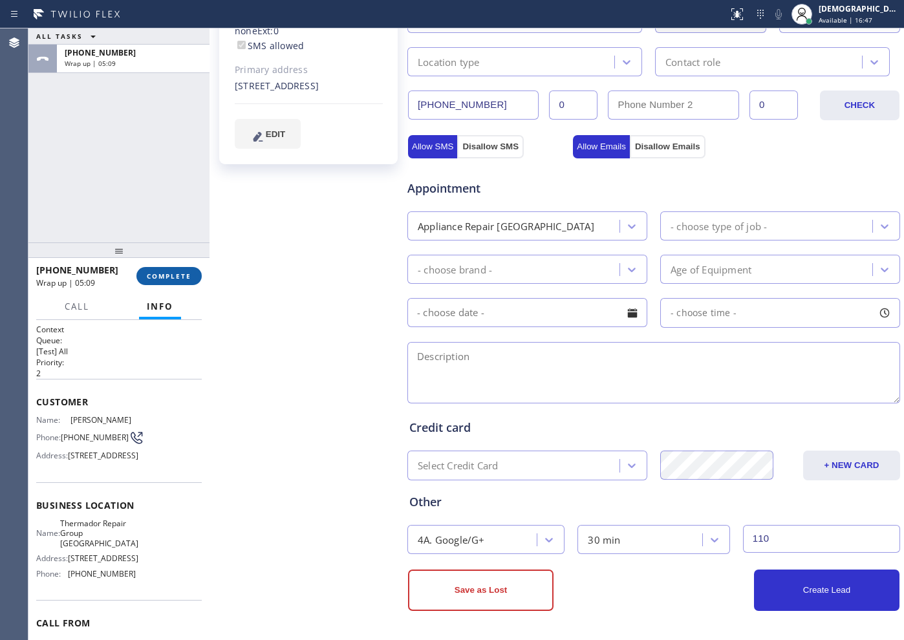
click at [158, 277] on span "COMPLETE" at bounding box center [169, 276] width 45 height 9
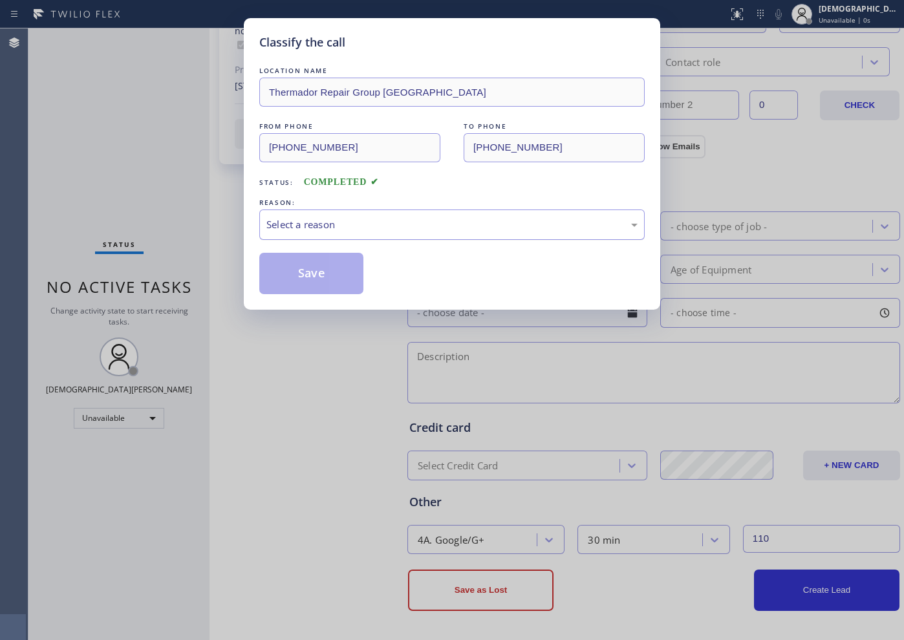
click at [351, 237] on div "Select a reason" at bounding box center [452, 225] width 386 height 30
click at [330, 266] on button "Save" at bounding box center [311, 273] width 104 height 41
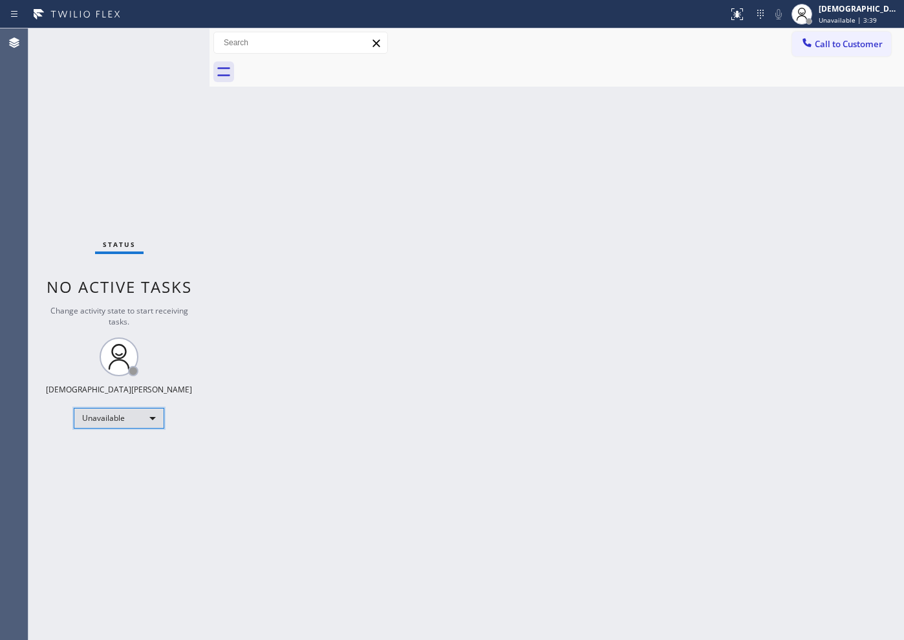
click at [129, 420] on div "Unavailable" at bounding box center [119, 418] width 91 height 21
click at [131, 452] on li "Available" at bounding box center [118, 453] width 88 height 16
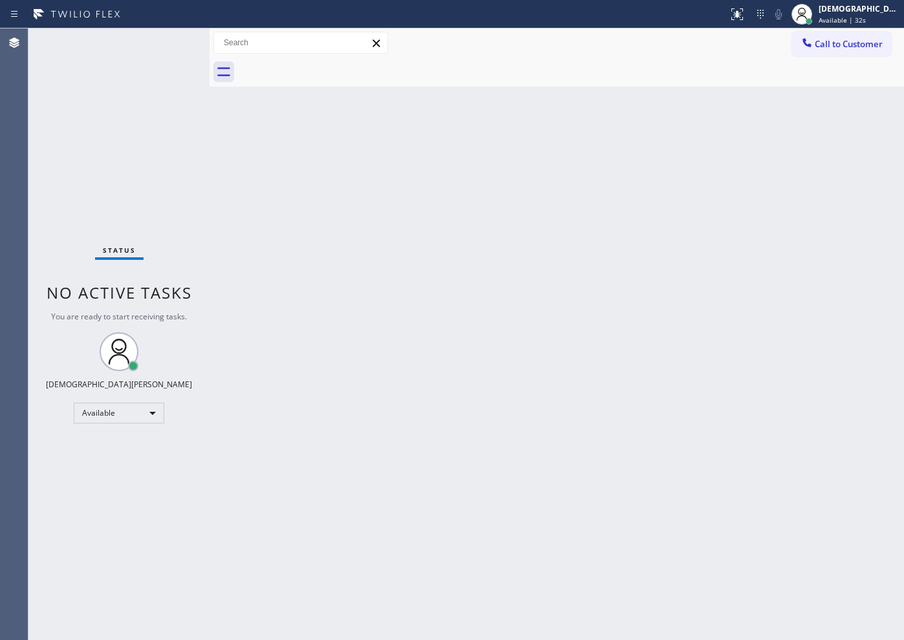
click at [74, 202] on div "Status No active tasks You are ready to start receiving tasks. Christian Cinco …" at bounding box center [118, 334] width 181 height 612
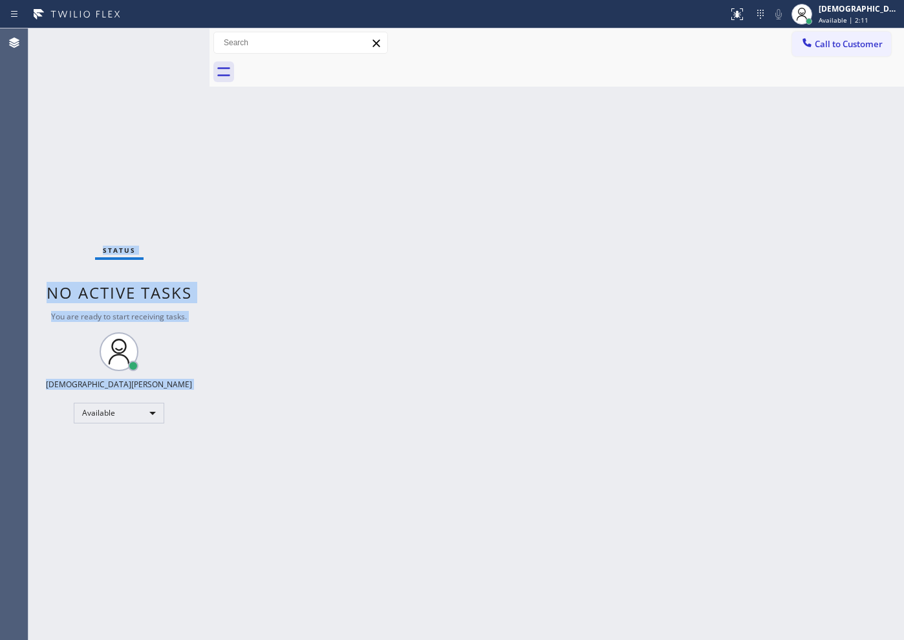
click at [173, 42] on div "Status No active tasks You are ready to start receiving tasks. Christian Cinco …" at bounding box center [118, 334] width 181 height 612
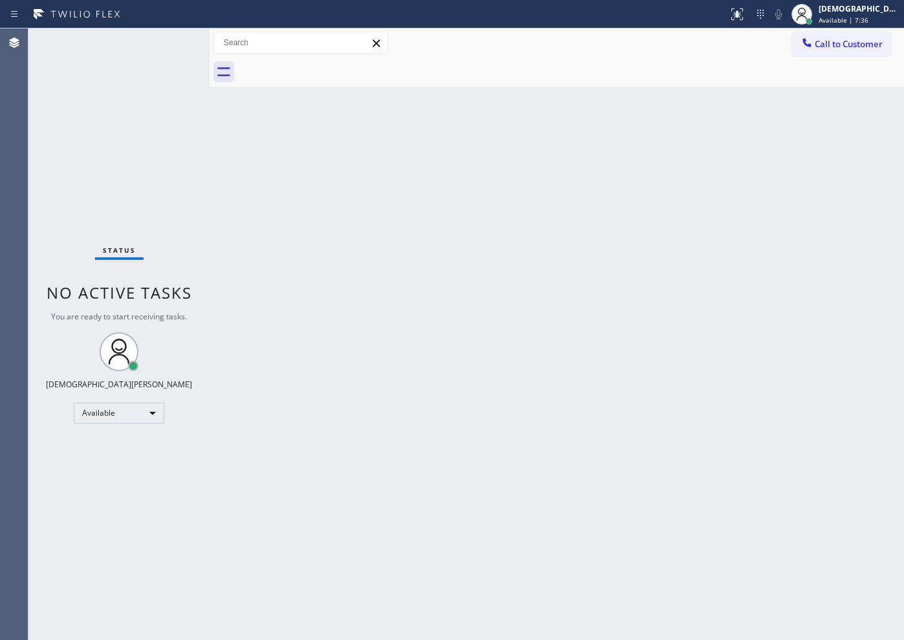
click at [163, 462] on div "Status No active tasks You are ready to start receiving tasks. Christian Cinco …" at bounding box center [118, 334] width 181 height 612
click at [105, 186] on div "Status No active tasks You are ready to start receiving tasks. Christian Cinco …" at bounding box center [118, 334] width 181 height 612
click at [144, 199] on div "Status No active tasks You are ready to start receiving tasks. Christian Cinco …" at bounding box center [118, 334] width 181 height 612
click at [129, 215] on div "Status No active tasks You are ready to start receiving tasks. Christian Cinco …" at bounding box center [118, 334] width 181 height 612
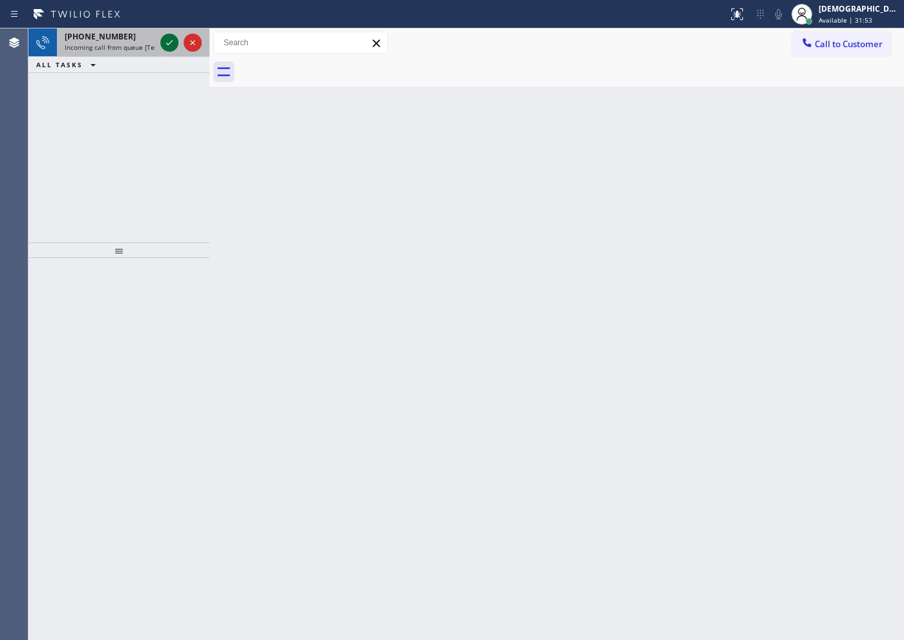
click at [169, 41] on icon at bounding box center [170, 43] width 16 height 16
click at [173, 43] on icon at bounding box center [170, 43] width 16 height 16
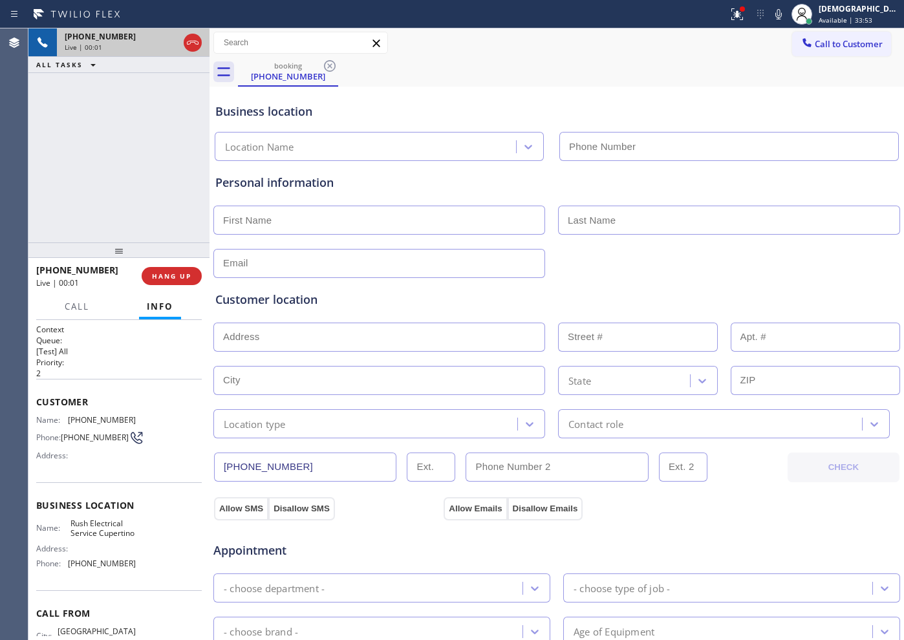
type input "[PHONE_NUMBER]"
click at [189, 269] on button "HANG UP" at bounding box center [172, 276] width 60 height 18
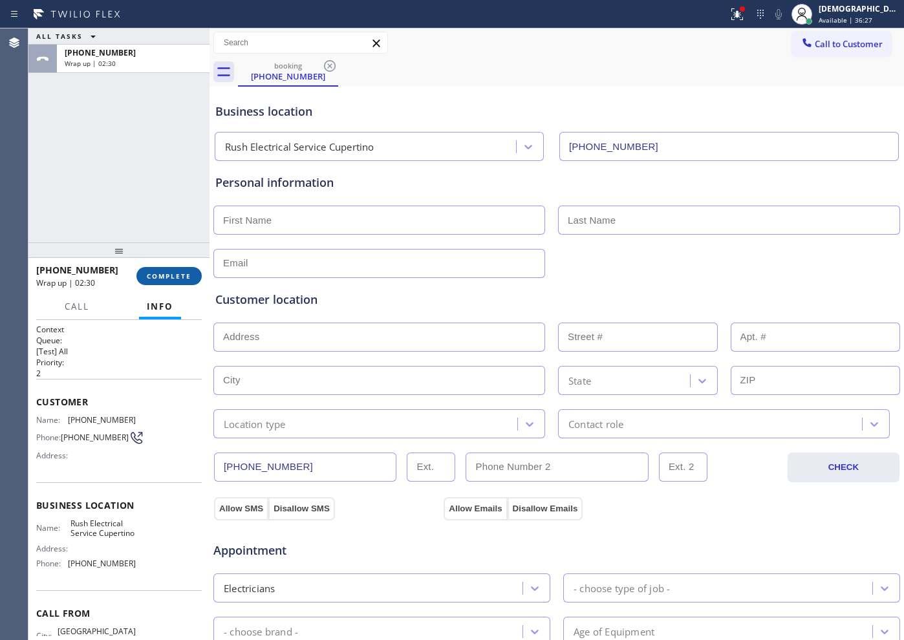
click at [169, 284] on button "COMPLETE" at bounding box center [168, 276] width 65 height 18
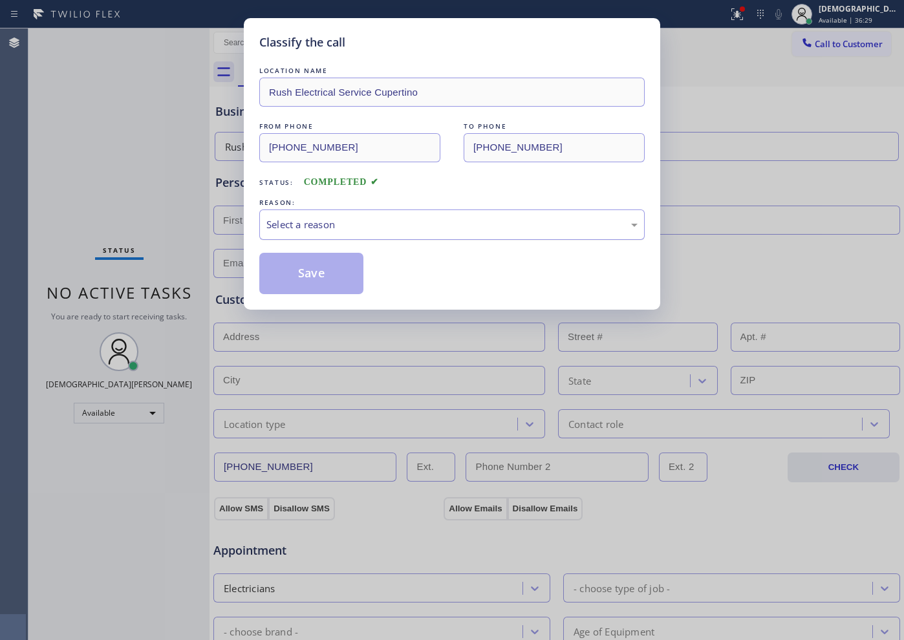
click at [330, 218] on div "Select a reason" at bounding box center [452, 224] width 371 height 15
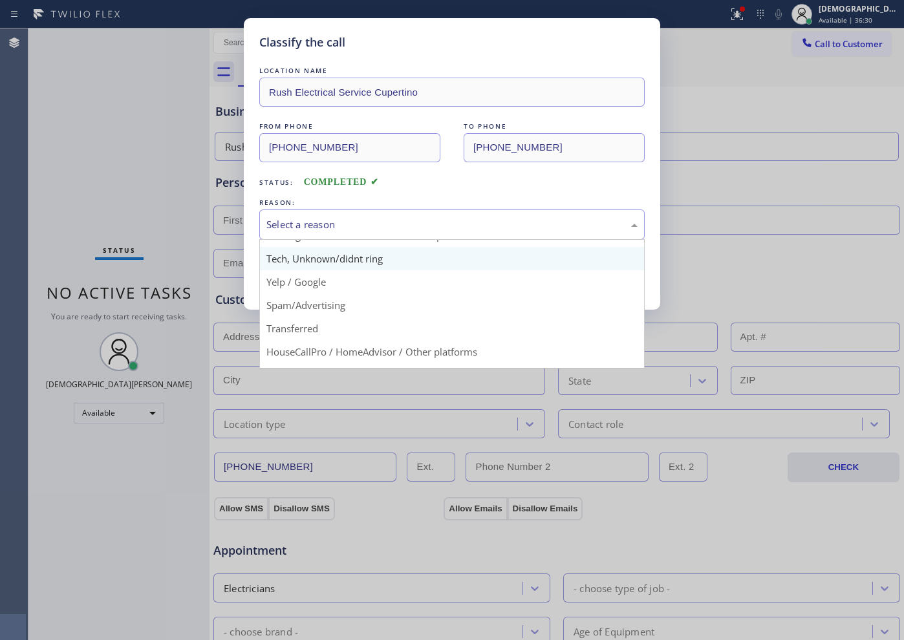
scroll to position [81, 0]
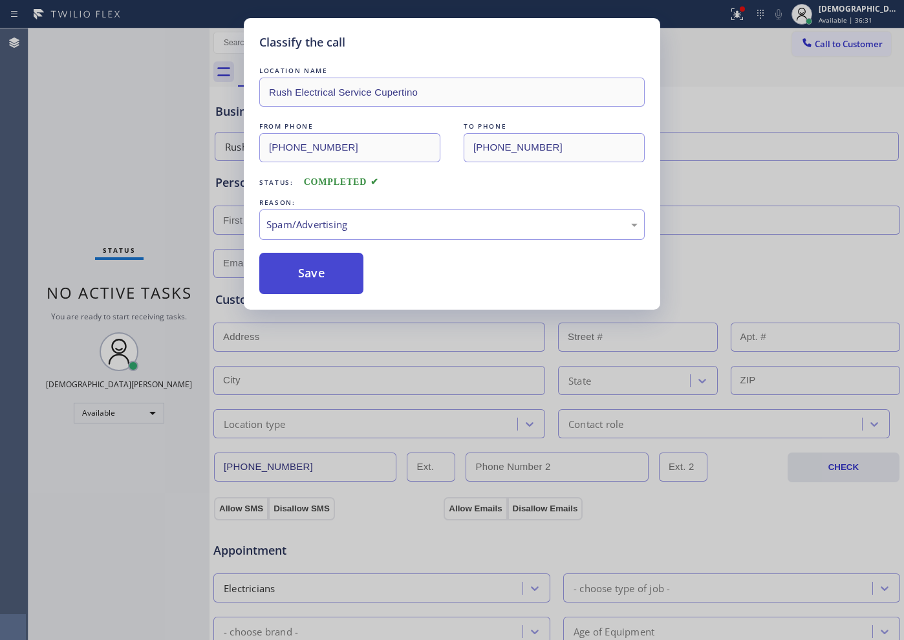
click at [336, 277] on button "Save" at bounding box center [311, 273] width 104 height 41
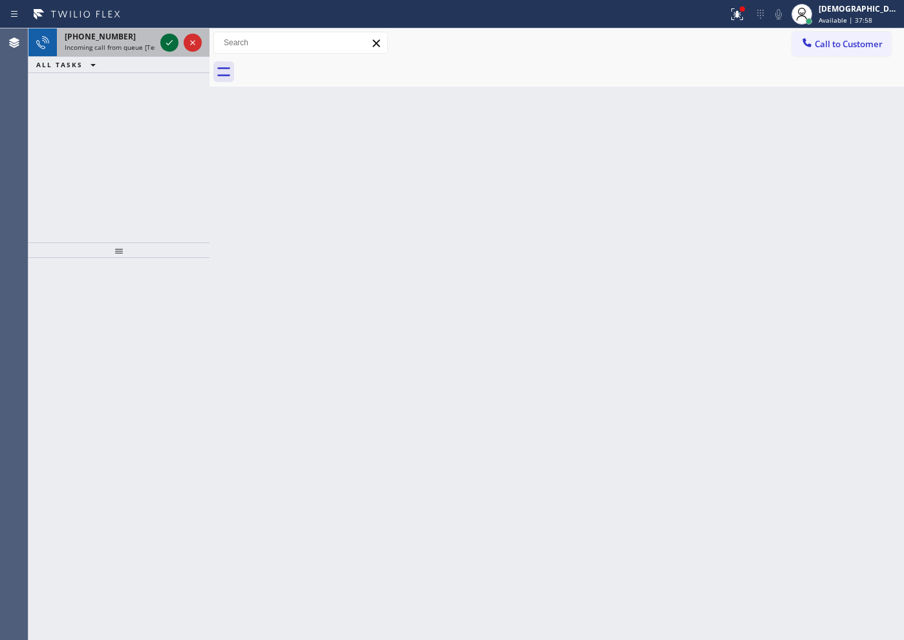
click at [167, 43] on icon at bounding box center [169, 42] width 6 height 5
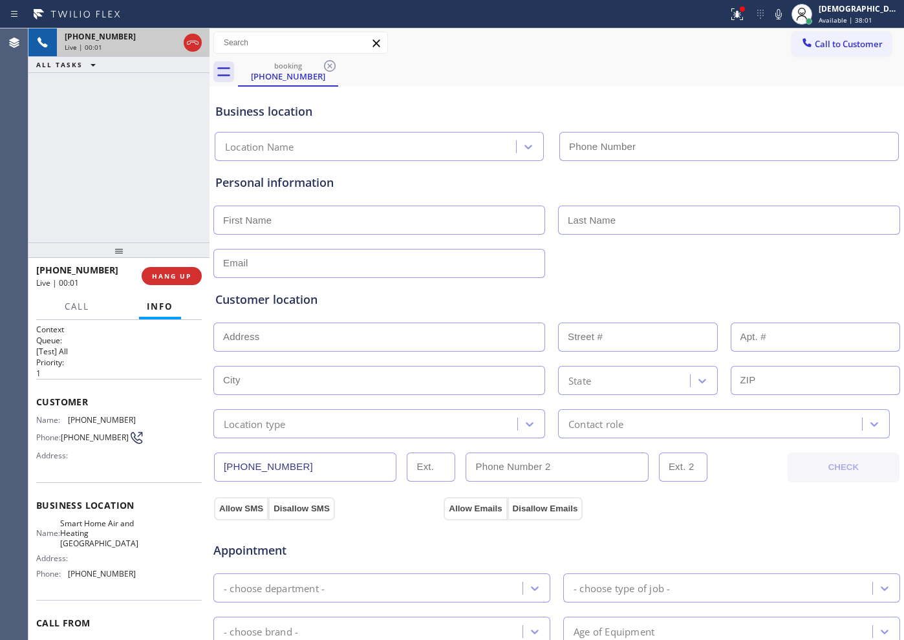
type input "[PHONE_NUMBER]"
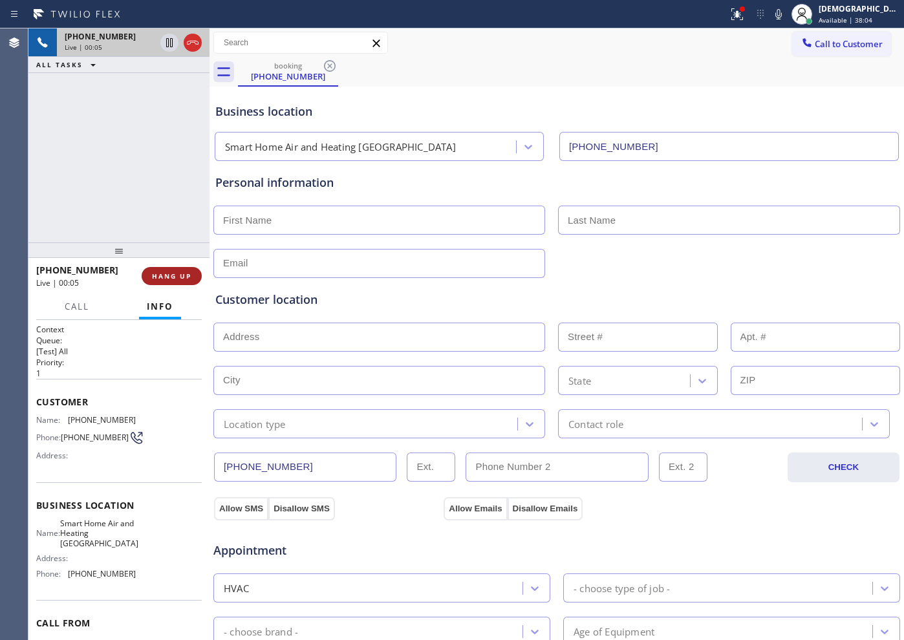
click at [188, 268] on button "HANG UP" at bounding box center [172, 276] width 60 height 18
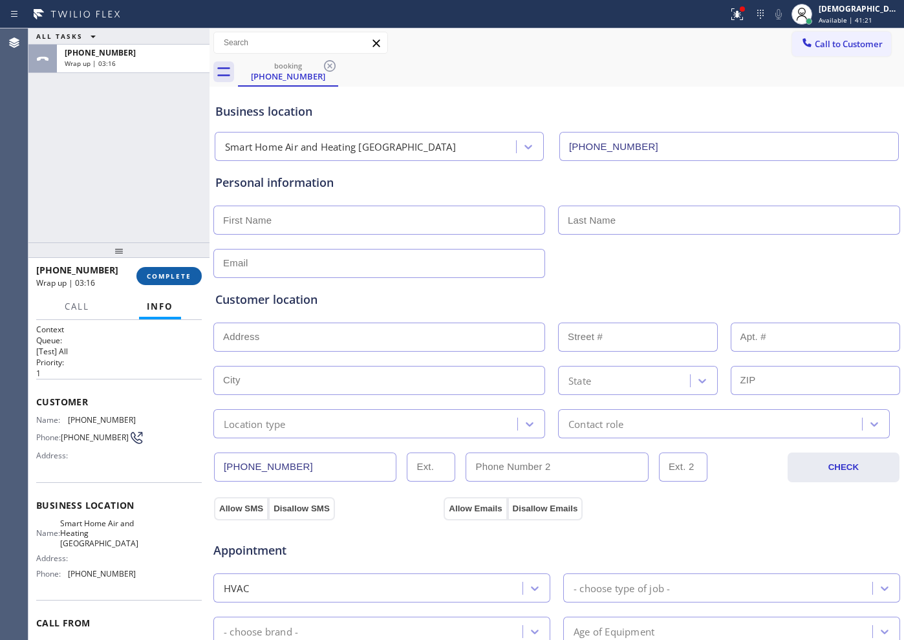
click at [164, 272] on span "COMPLETE" at bounding box center [169, 276] width 45 height 9
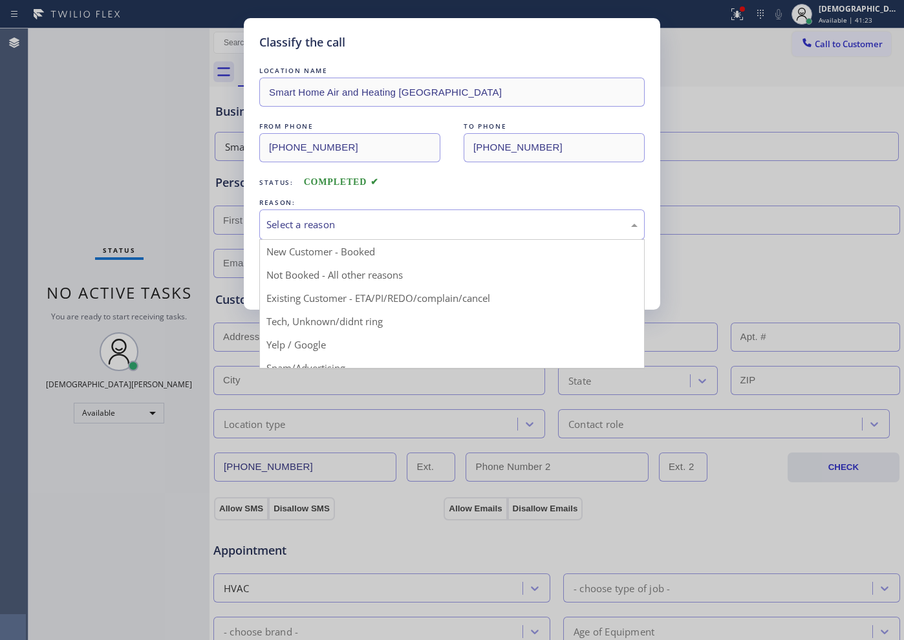
click at [314, 231] on div "Select a reason" at bounding box center [452, 224] width 371 height 15
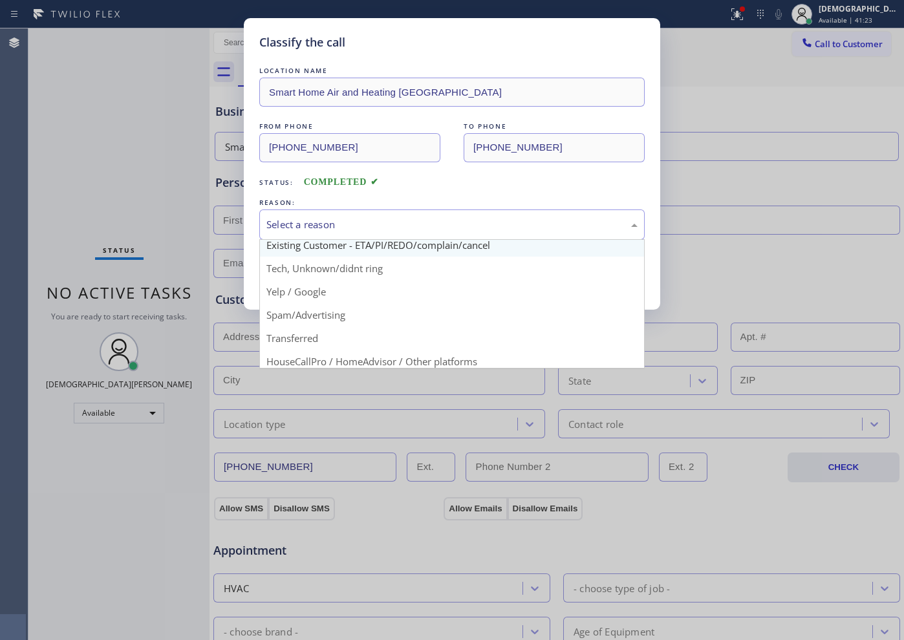
scroll to position [81, 0]
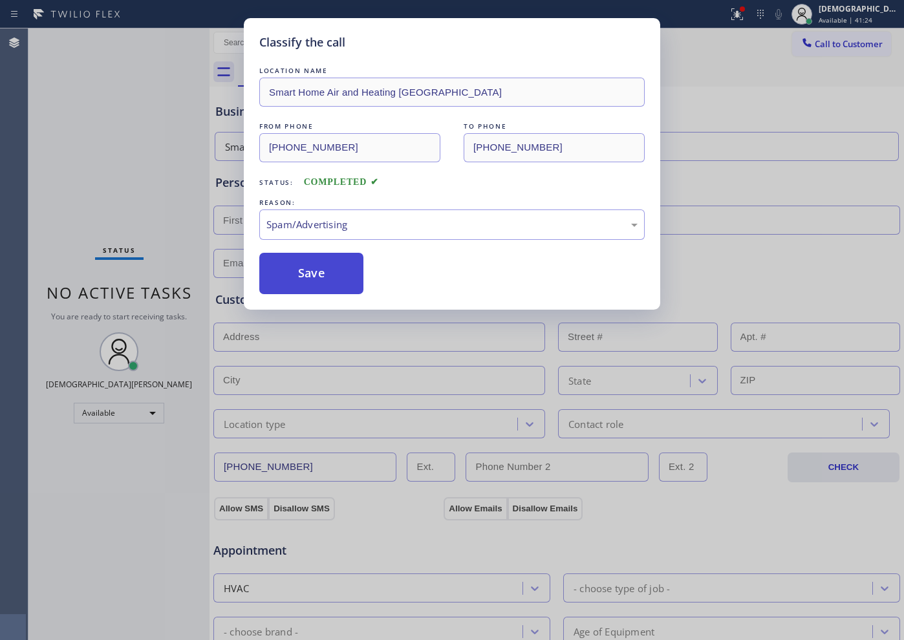
click at [302, 285] on button "Save" at bounding box center [311, 273] width 104 height 41
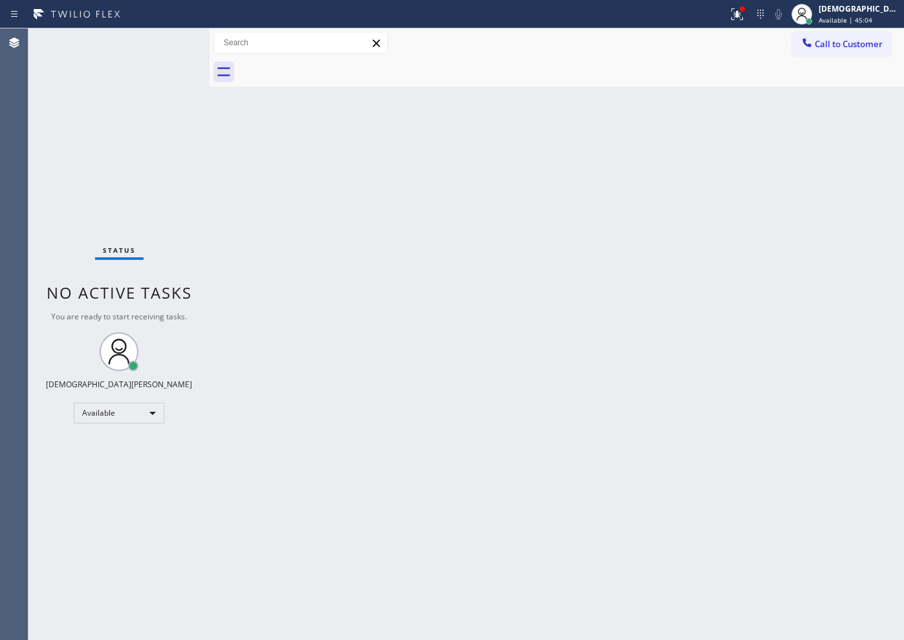
click at [67, 188] on div "Status No active tasks You are ready to start receiving tasks. Christian Cinco …" at bounding box center [118, 334] width 181 height 612
click at [169, 48] on div "Status No active tasks You are ready to start receiving tasks. Christian Cinco …" at bounding box center [118, 334] width 181 height 612
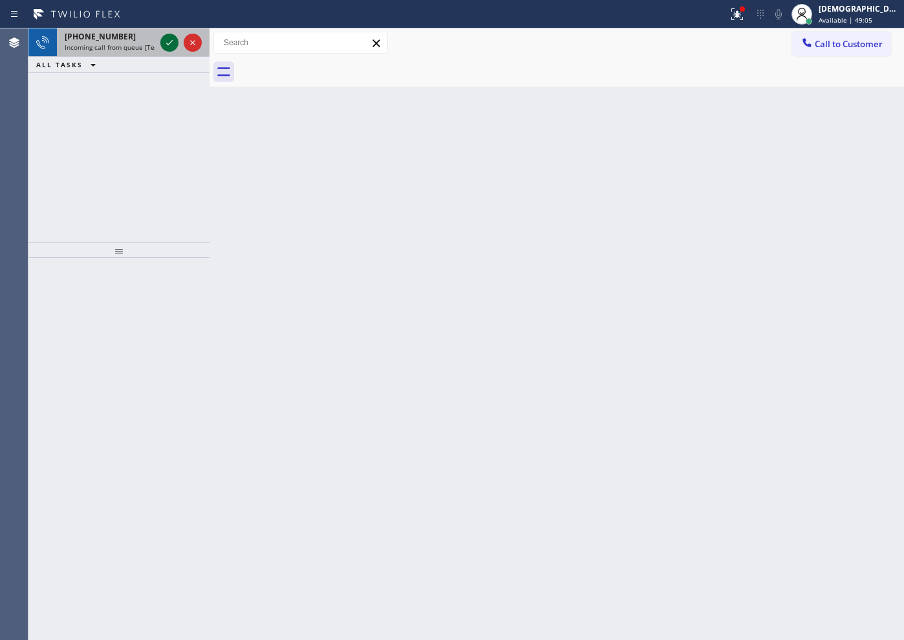
click at [169, 48] on icon at bounding box center [170, 43] width 16 height 16
click at [162, 43] on div at bounding box center [169, 43] width 18 height 16
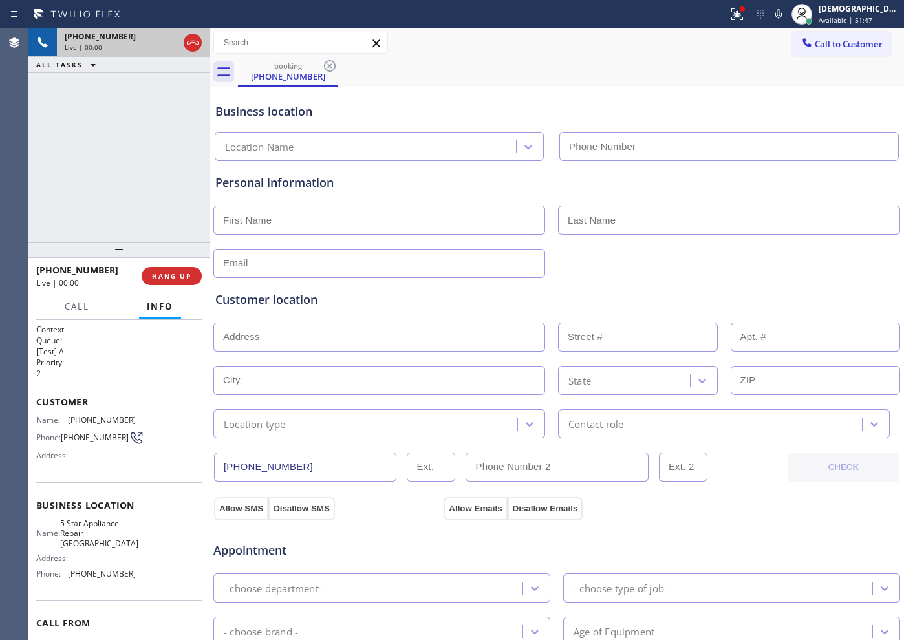
type input "[PHONE_NUMBER]"
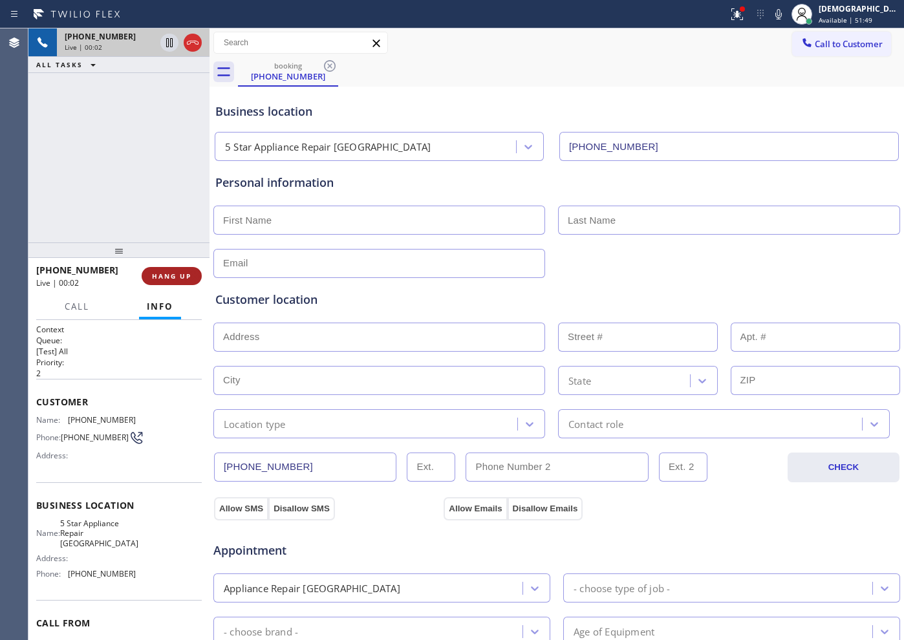
click at [177, 277] on span "HANG UP" at bounding box center [171, 276] width 39 height 9
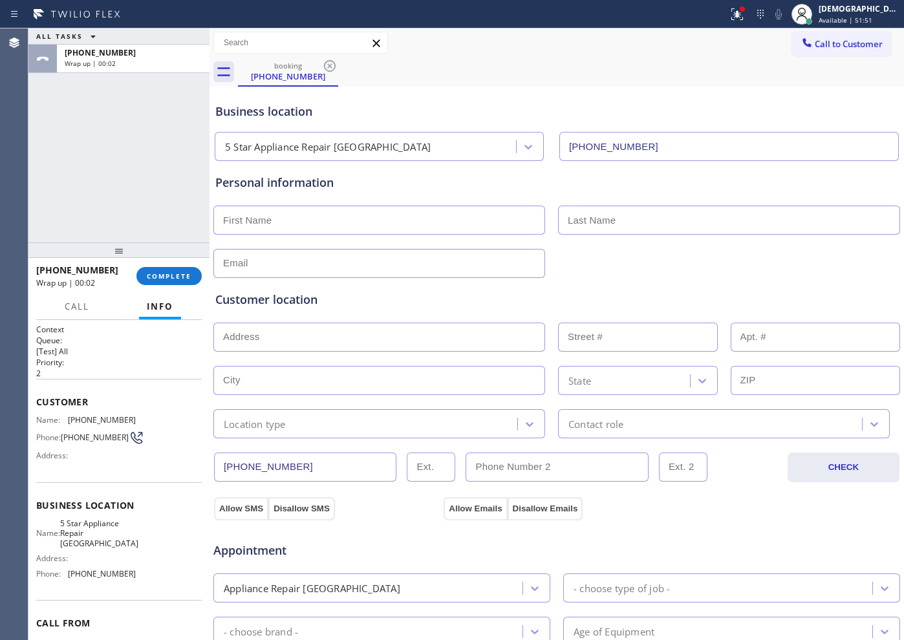
click at [186, 277] on span "COMPLETE" at bounding box center [169, 276] width 45 height 9
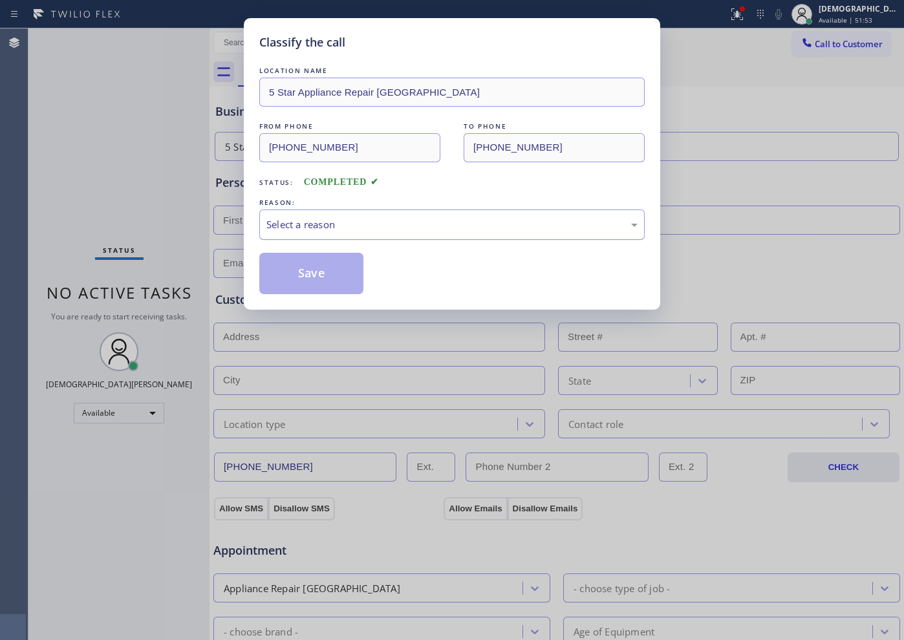
click at [320, 229] on div "Select a reason" at bounding box center [452, 224] width 371 height 15
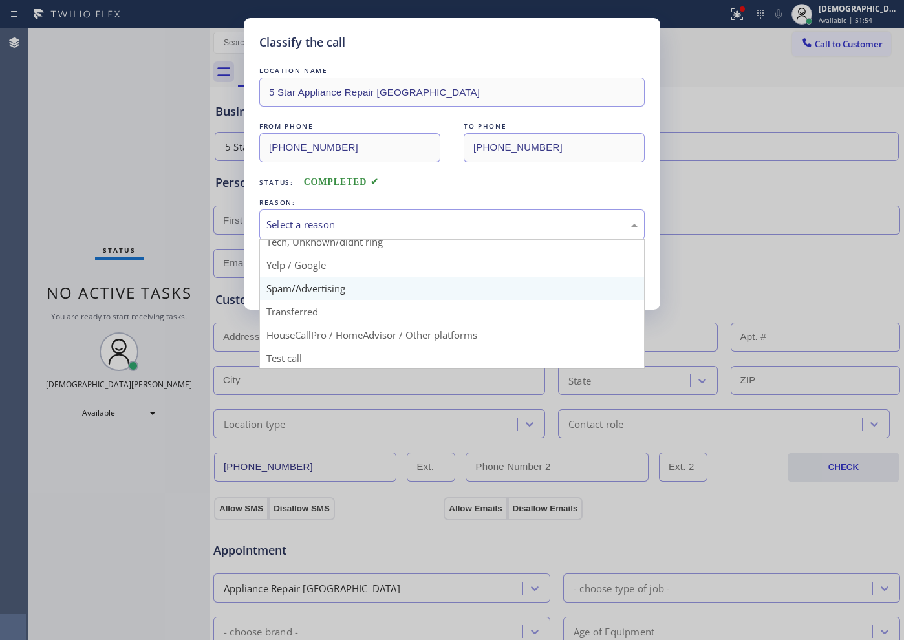
scroll to position [82, 0]
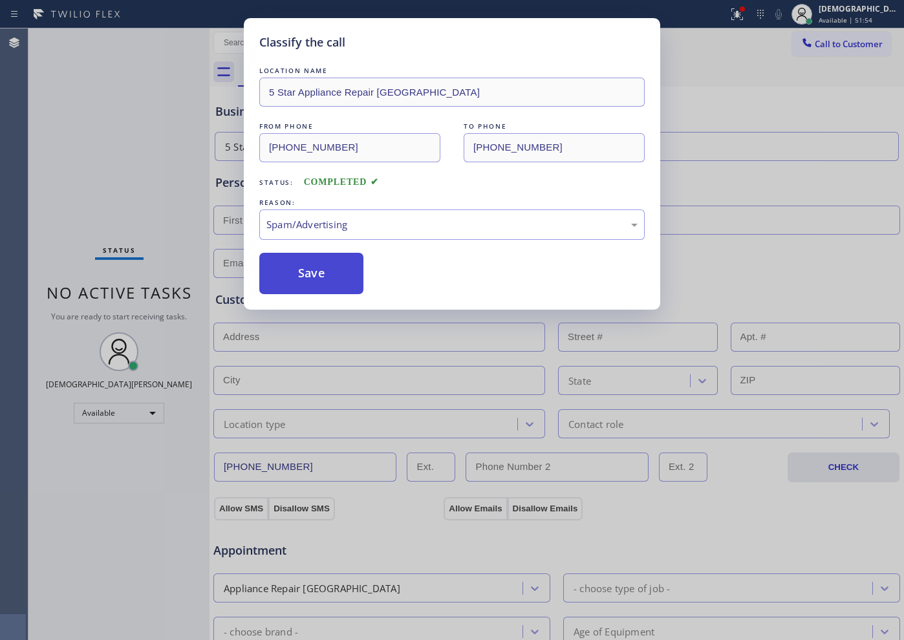
click at [332, 287] on button "Save" at bounding box center [311, 273] width 104 height 41
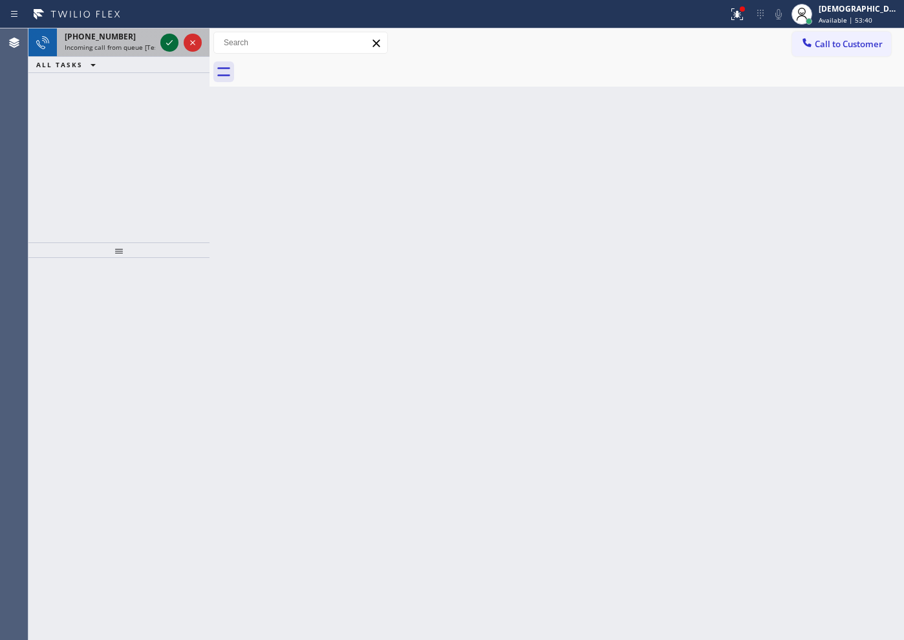
click at [168, 41] on icon at bounding box center [170, 43] width 16 height 16
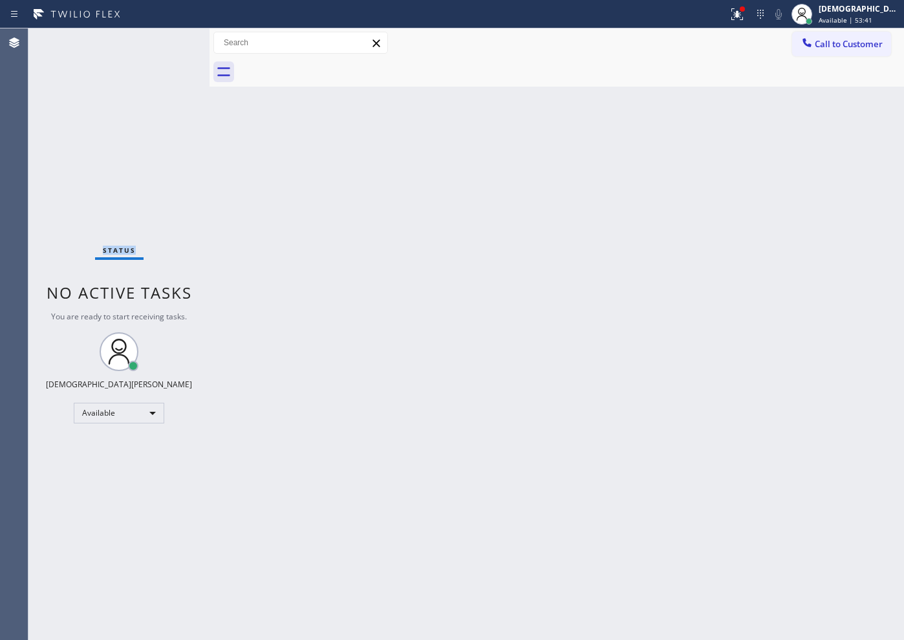
click at [168, 41] on div "Status No active tasks You are ready to start receiving tasks. Christian Cinco …" at bounding box center [118, 334] width 181 height 612
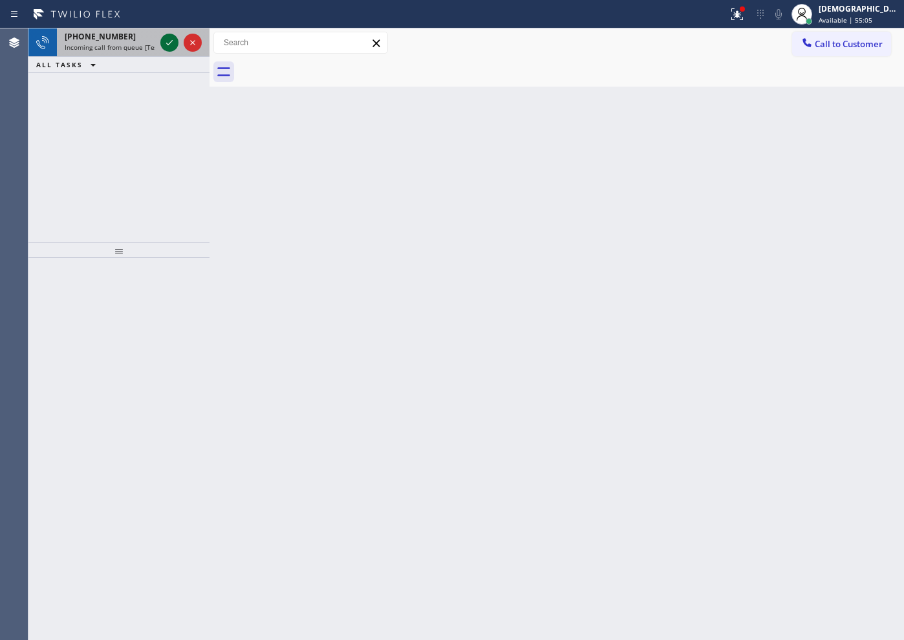
click at [168, 41] on icon at bounding box center [170, 43] width 16 height 16
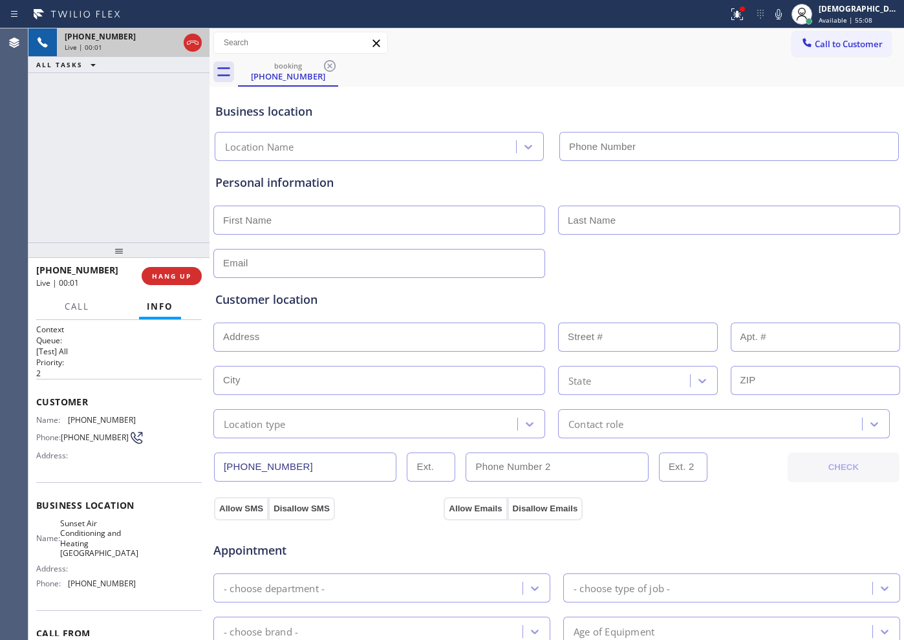
type input "[PHONE_NUMBER]"
click at [191, 41] on icon at bounding box center [193, 43] width 16 height 16
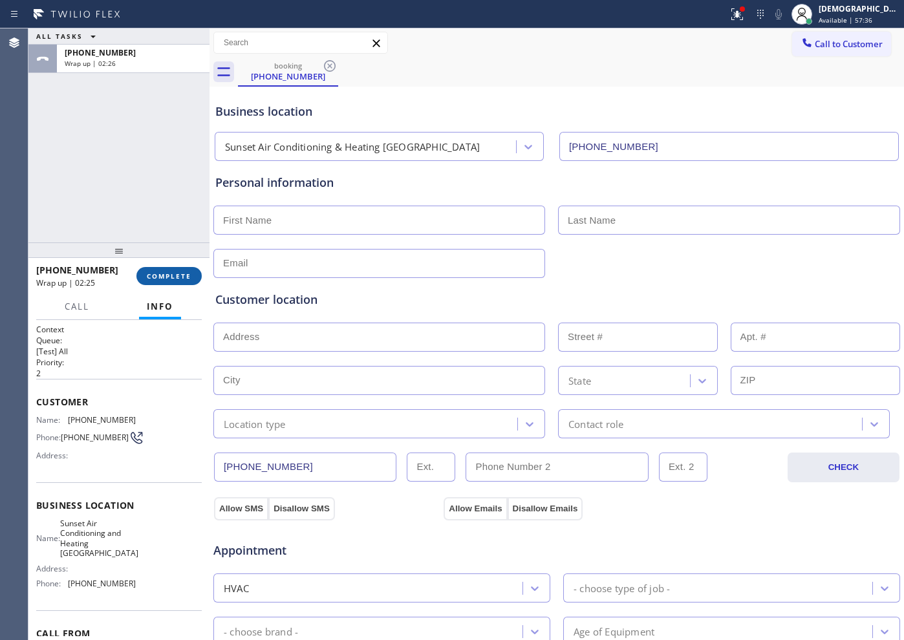
click at [167, 273] on span "COMPLETE" at bounding box center [169, 276] width 45 height 9
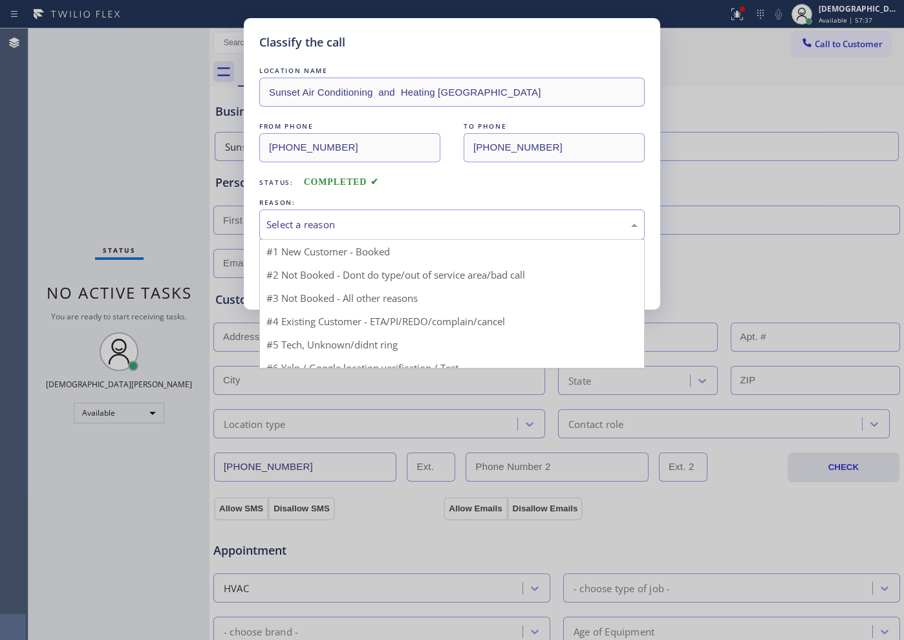
click at [344, 226] on div "Select a reason" at bounding box center [452, 224] width 371 height 15
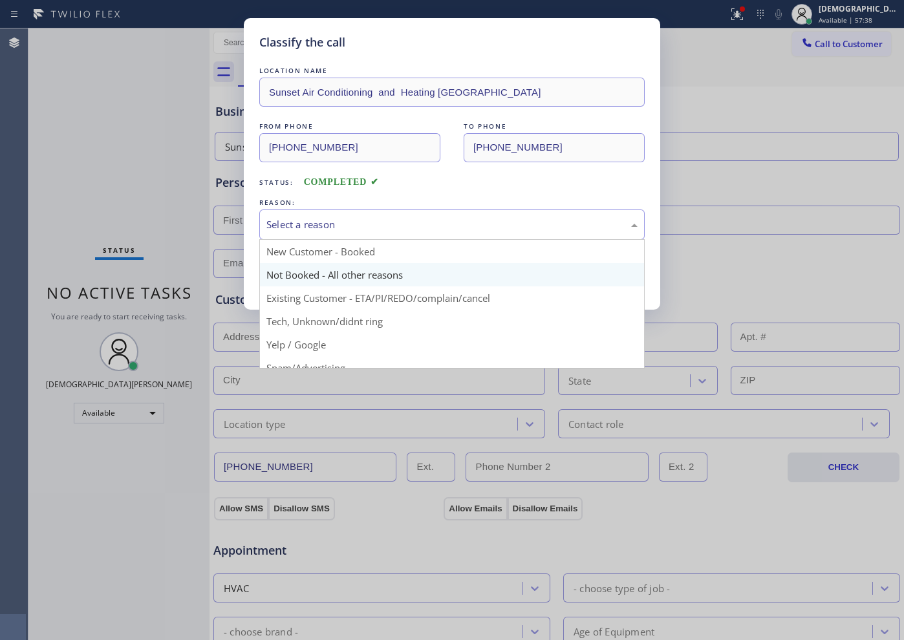
scroll to position [81, 0]
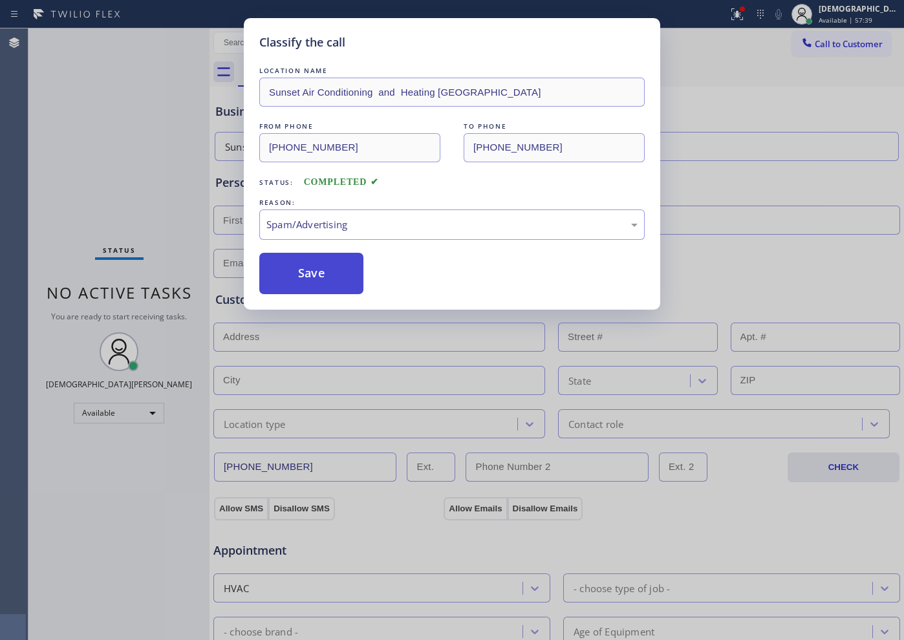
click at [330, 285] on button "Save" at bounding box center [311, 273] width 104 height 41
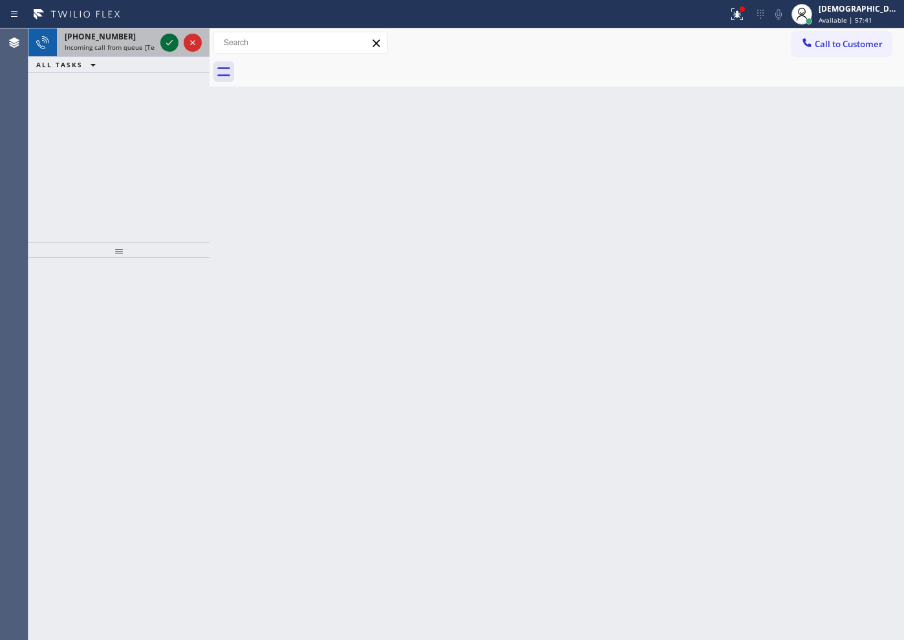
click at [168, 38] on icon at bounding box center [170, 43] width 16 height 16
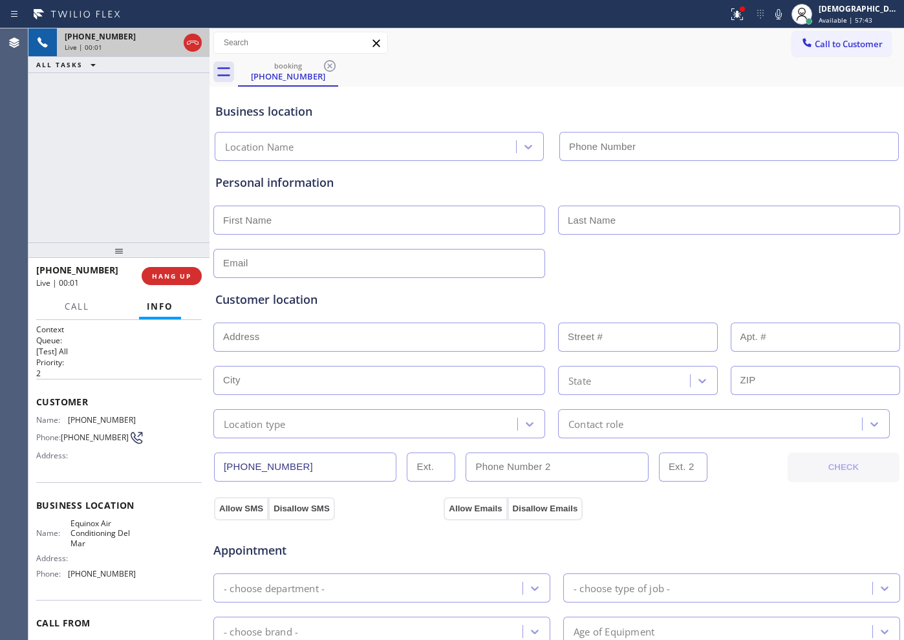
type input "[PHONE_NUMBER]"
click at [180, 270] on button "HANG UP" at bounding box center [172, 276] width 60 height 18
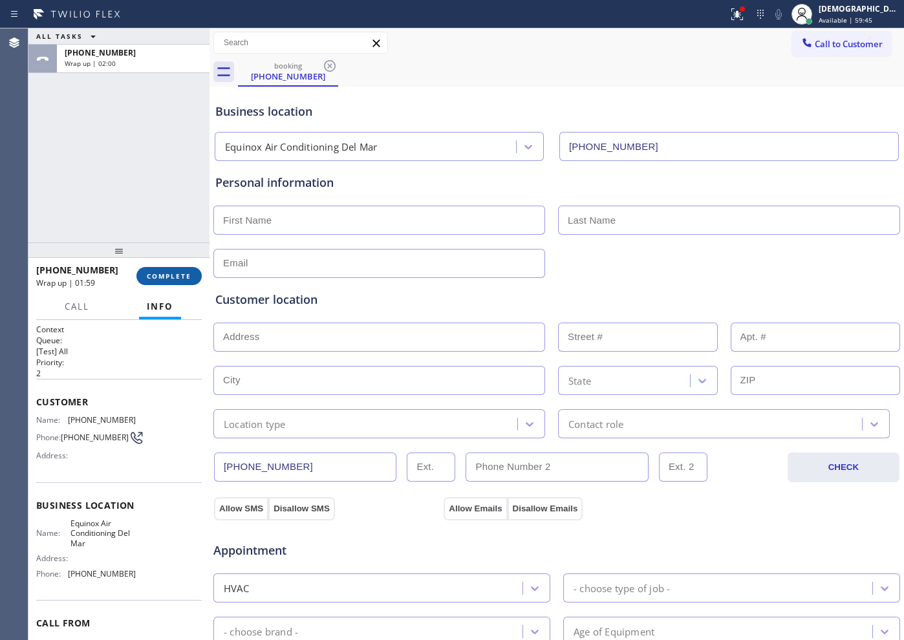
click at [177, 274] on span "COMPLETE" at bounding box center [169, 276] width 45 height 9
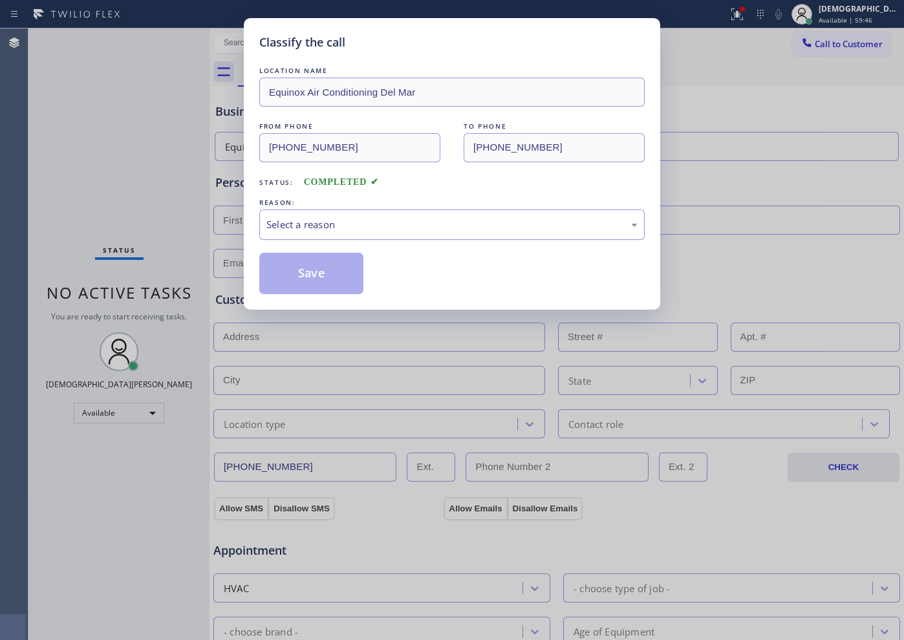
click at [294, 224] on div "Select a reason" at bounding box center [452, 224] width 371 height 15
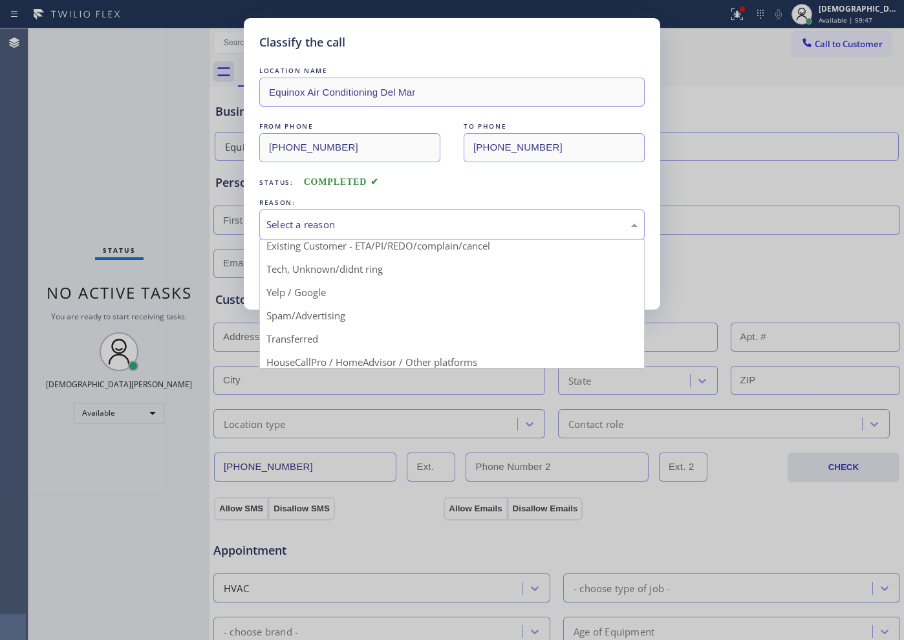
scroll to position [81, 0]
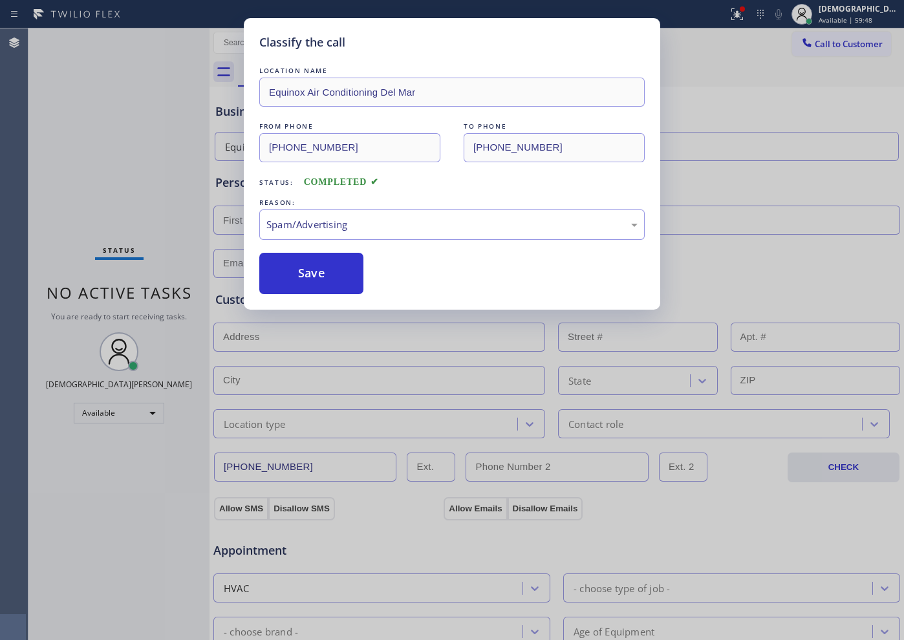
click at [299, 281] on button "Save" at bounding box center [311, 273] width 104 height 41
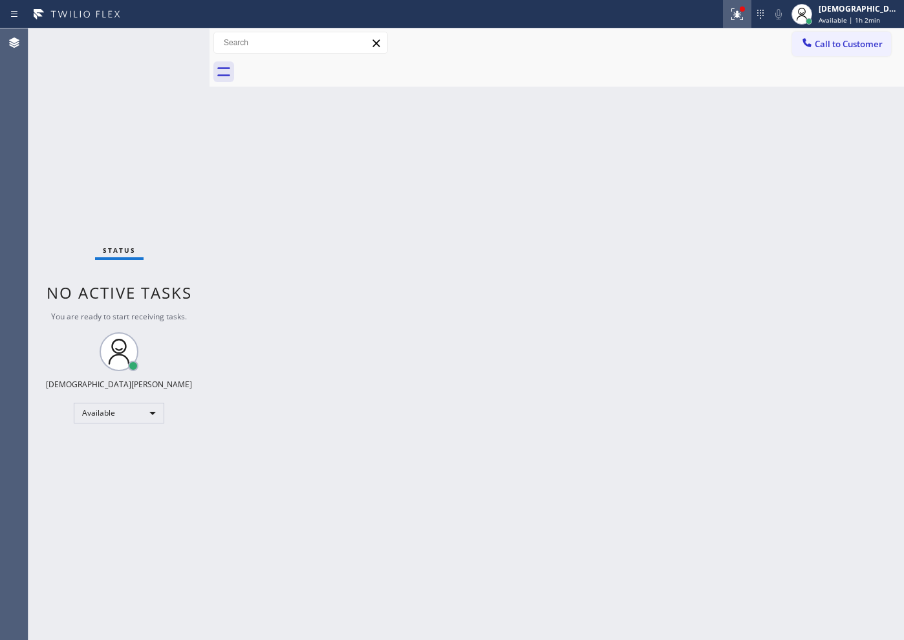
click at [723, 23] on button at bounding box center [737, 14] width 28 height 28
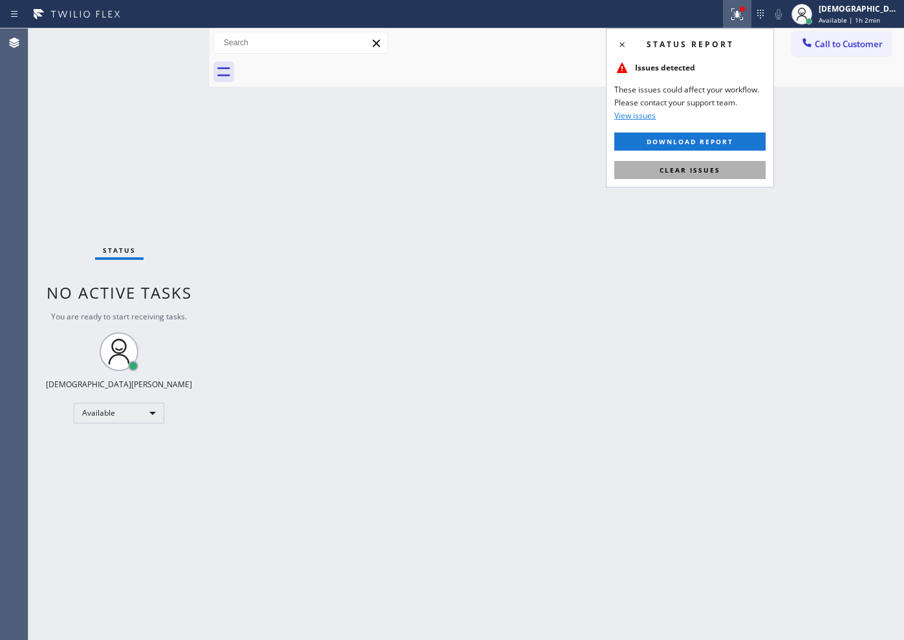
click at [699, 171] on span "Clear issues" at bounding box center [690, 170] width 61 height 9
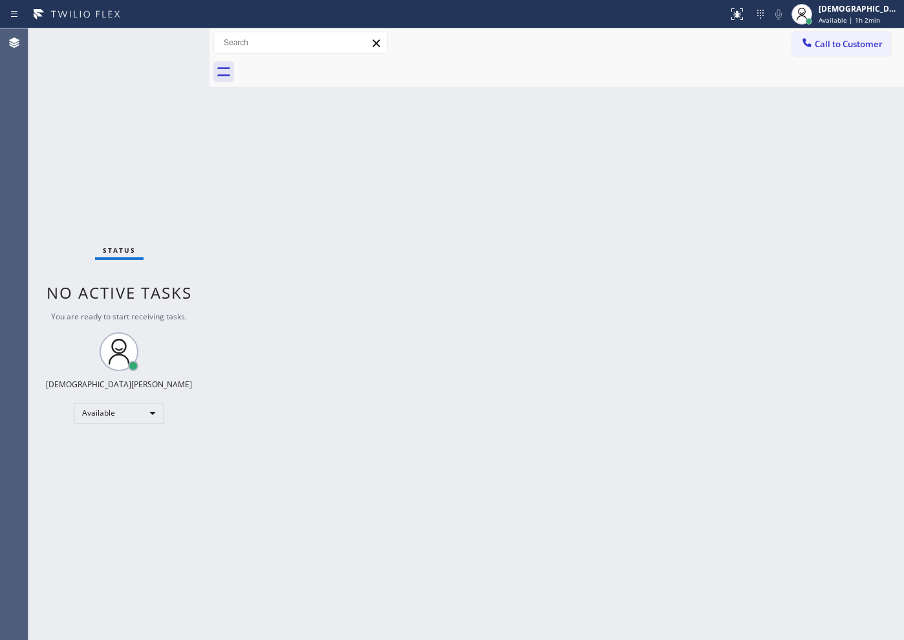
click at [574, 245] on div "Back to Dashboard Change Sender ID Customers Technicians Select a contact Outbo…" at bounding box center [557, 334] width 695 height 612
click at [78, 131] on div "Status No active tasks You are ready to start receiving tasks. Christian Cinco …" at bounding box center [118, 334] width 181 height 612
click at [56, 146] on div "Status No active tasks You are ready to start receiving tasks. Christian Cinco …" at bounding box center [118, 334] width 181 height 612
click at [160, 53] on div "Status No active tasks You are ready to start receiving tasks. Christian Cinco …" at bounding box center [118, 334] width 181 height 612
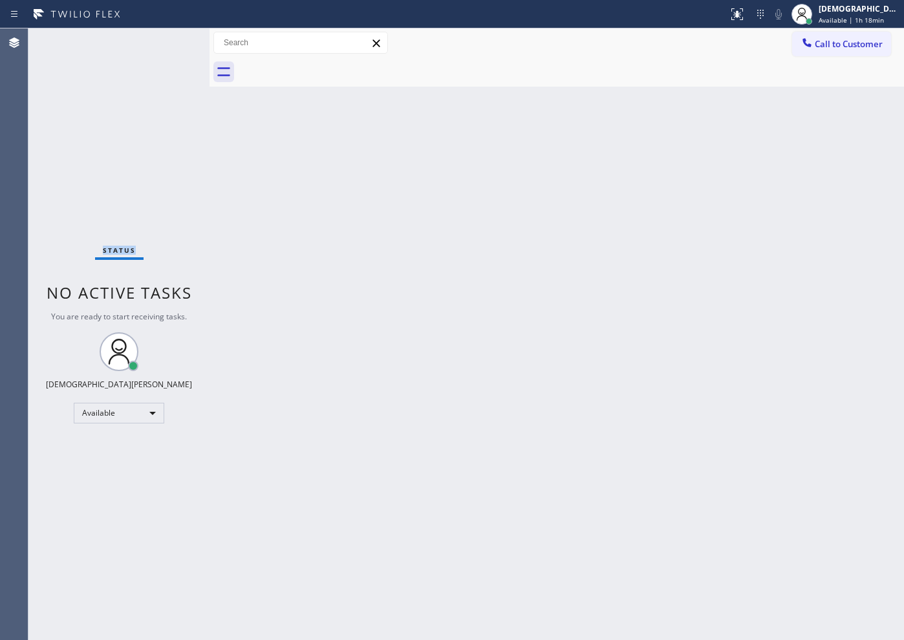
click at [162, 52] on div "Status No active tasks You are ready to start receiving tasks. Christian Cinco …" at bounding box center [118, 334] width 181 height 612
click at [165, 52] on div "Status No active tasks You are ready to start receiving tasks. Christian Cinco …" at bounding box center [118, 334] width 181 height 612
click at [168, 51] on div "Status No active tasks You are ready to start receiving tasks. Christian Cinco …" at bounding box center [118, 334] width 181 height 612
click at [111, 413] on div "Available" at bounding box center [119, 413] width 91 height 21
click at [122, 478] on li "Break" at bounding box center [118, 480] width 88 height 16
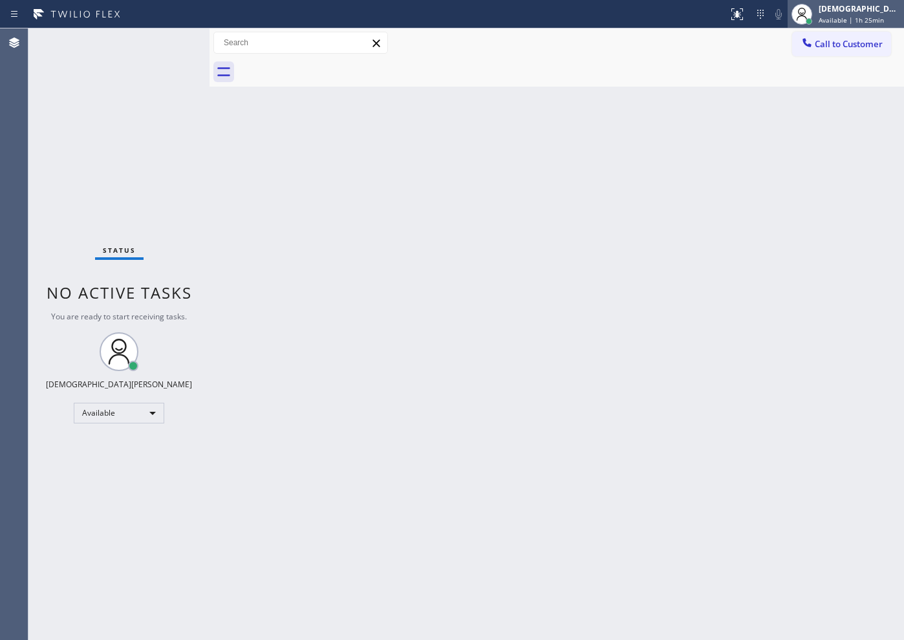
click at [723, 14] on div "[DEMOGRAPHIC_DATA][PERSON_NAME]" at bounding box center [860, 8] width 82 height 11
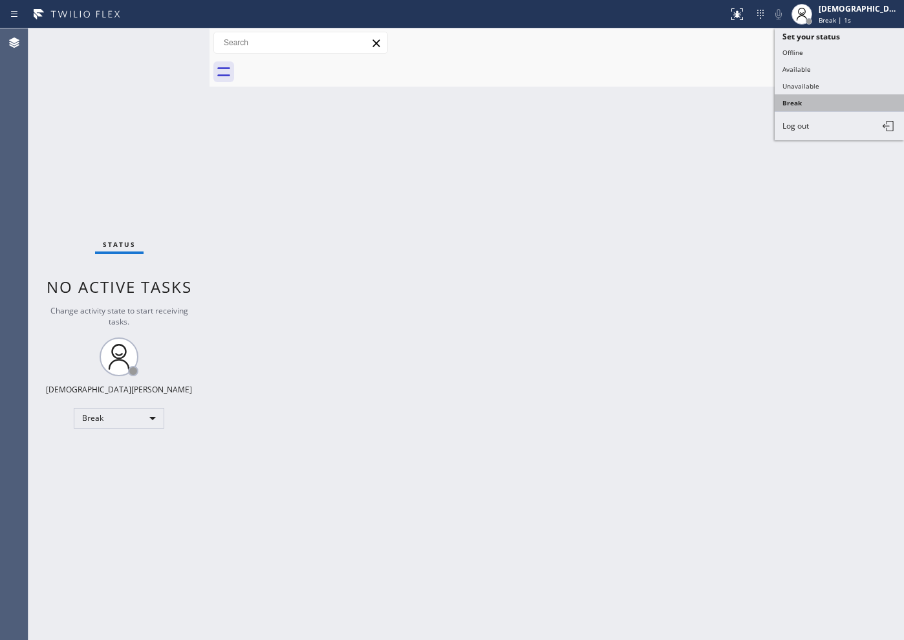
click at [723, 106] on button "Break" at bounding box center [839, 102] width 129 height 17
